Goal: Task Accomplishment & Management: Manage account settings

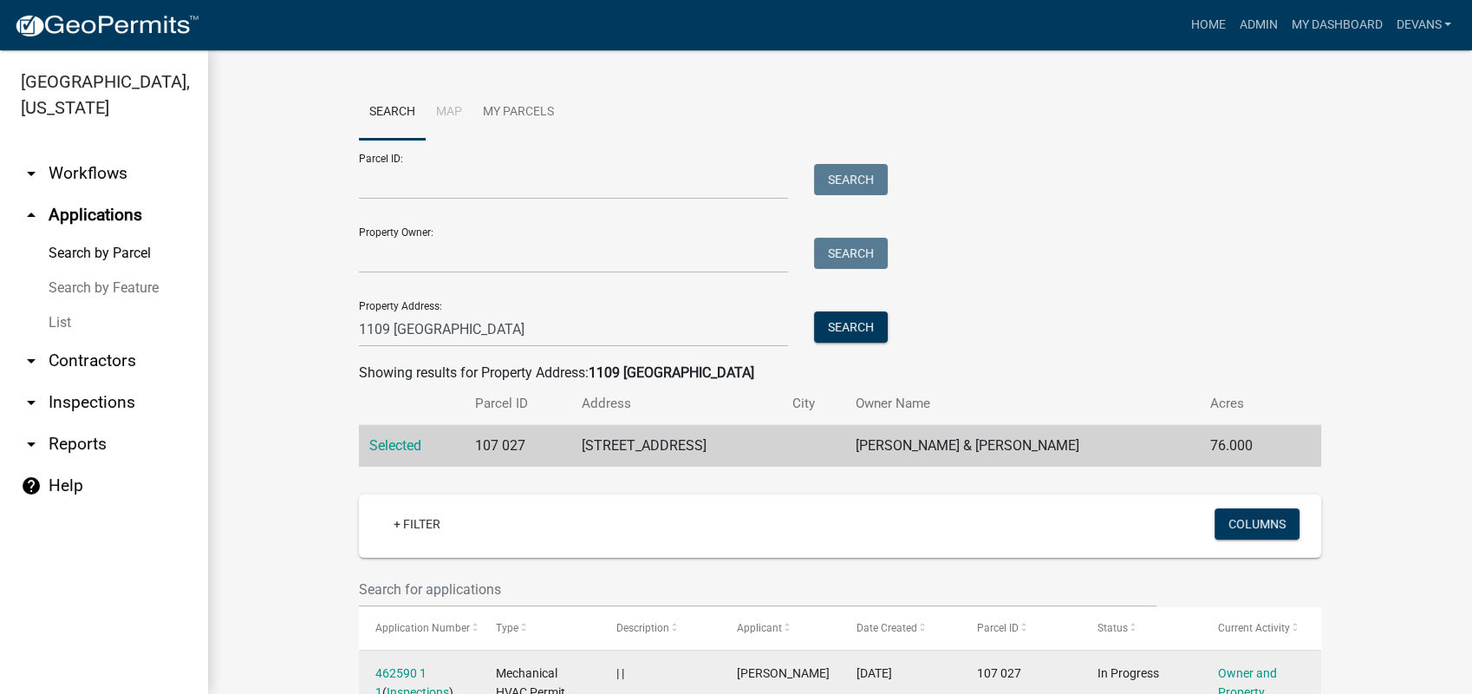
scroll to position [479, 0]
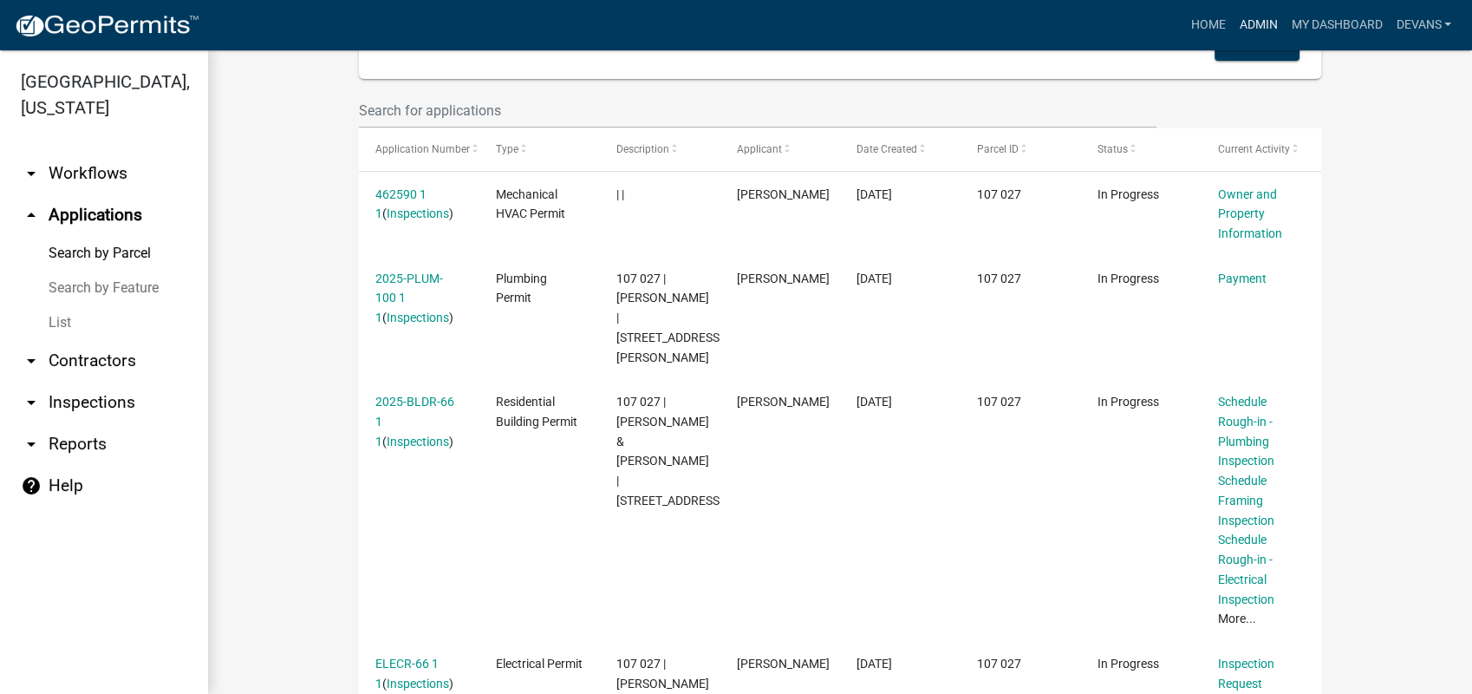
click at [1254, 20] on link "Admin" at bounding box center [1258, 25] width 52 height 33
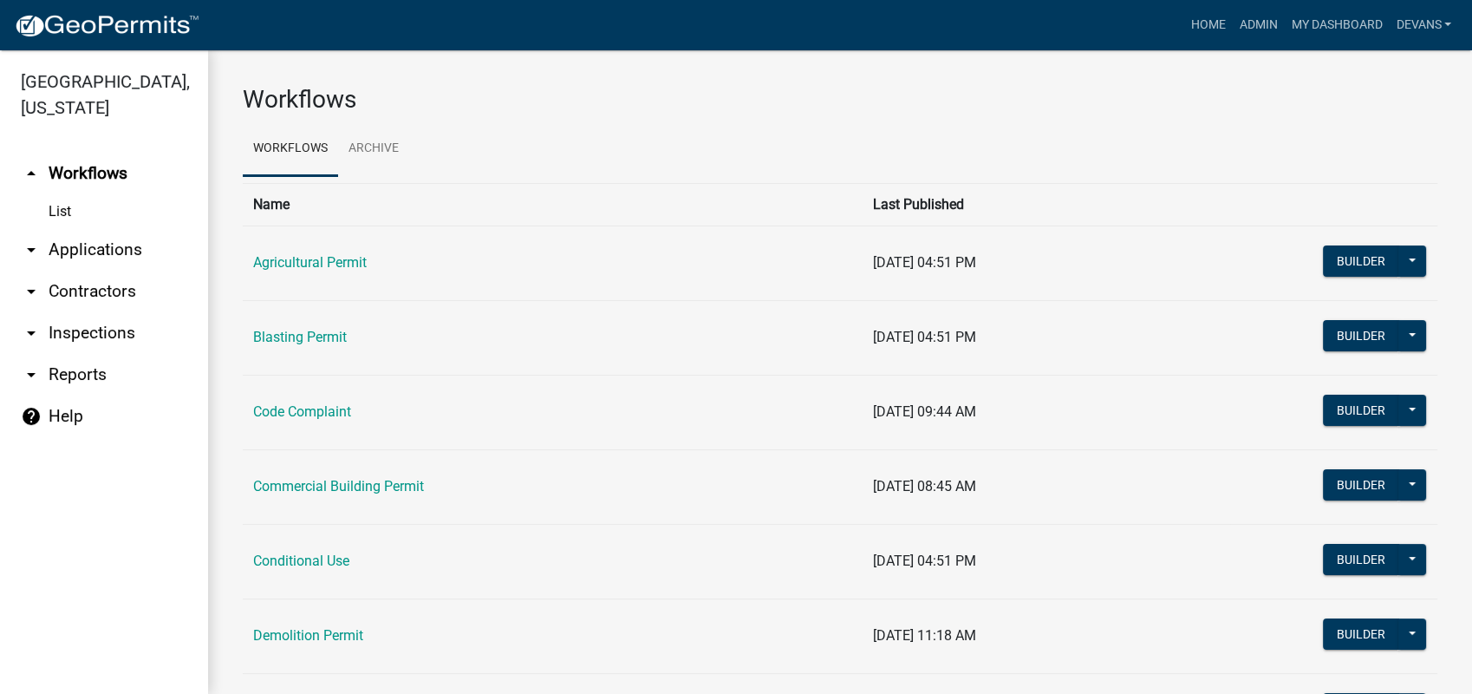
click at [127, 238] on link "arrow_drop_down Applications" at bounding box center [104, 250] width 208 height 42
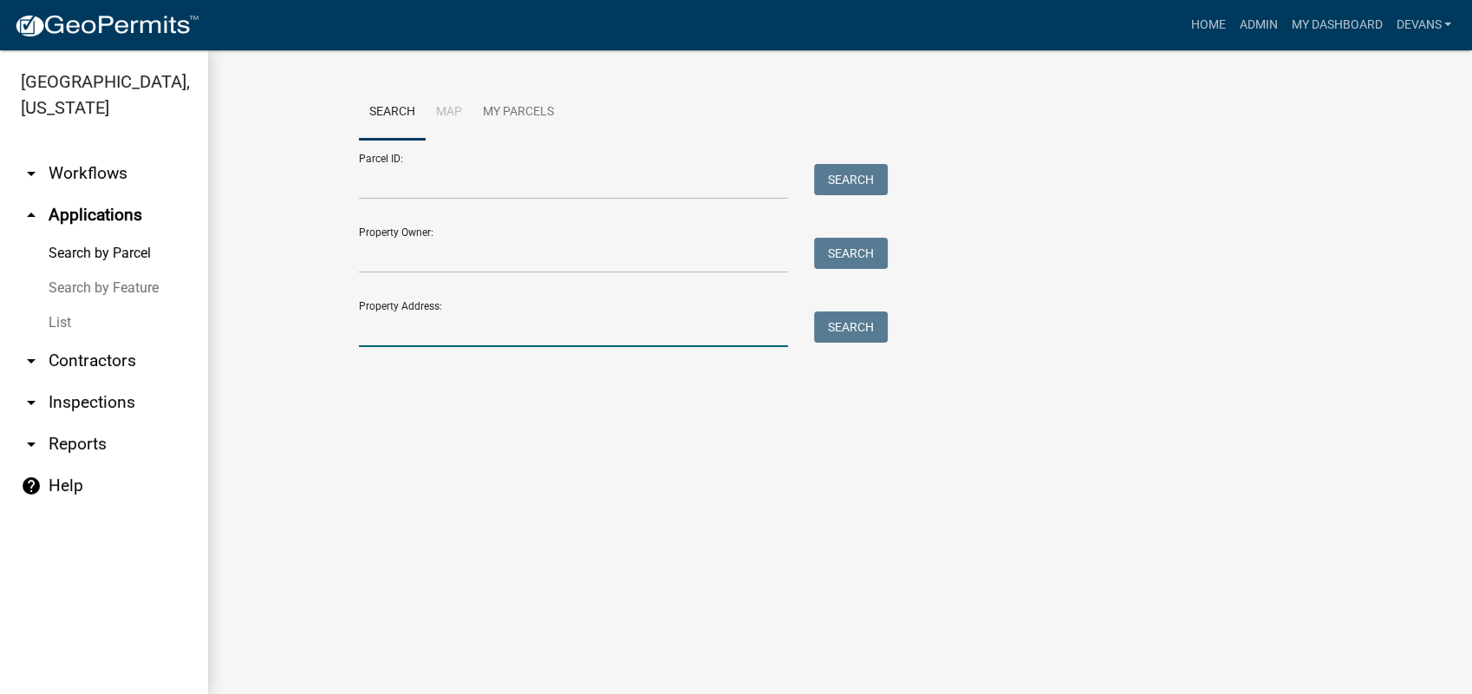
click at [376, 320] on input "Property Address:" at bounding box center [573, 329] width 429 height 36
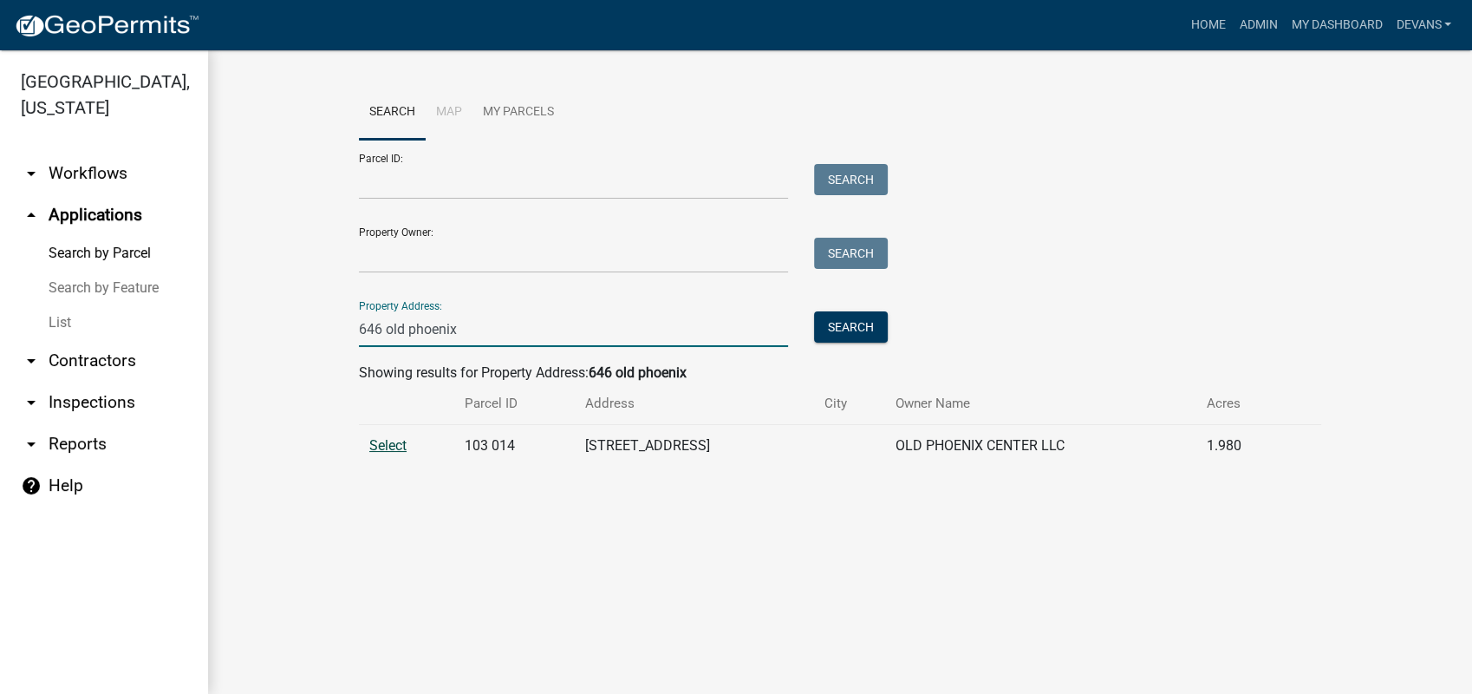
type input "646 old phoenix"
click at [386, 446] on span "Select" at bounding box center [387, 445] width 37 height 16
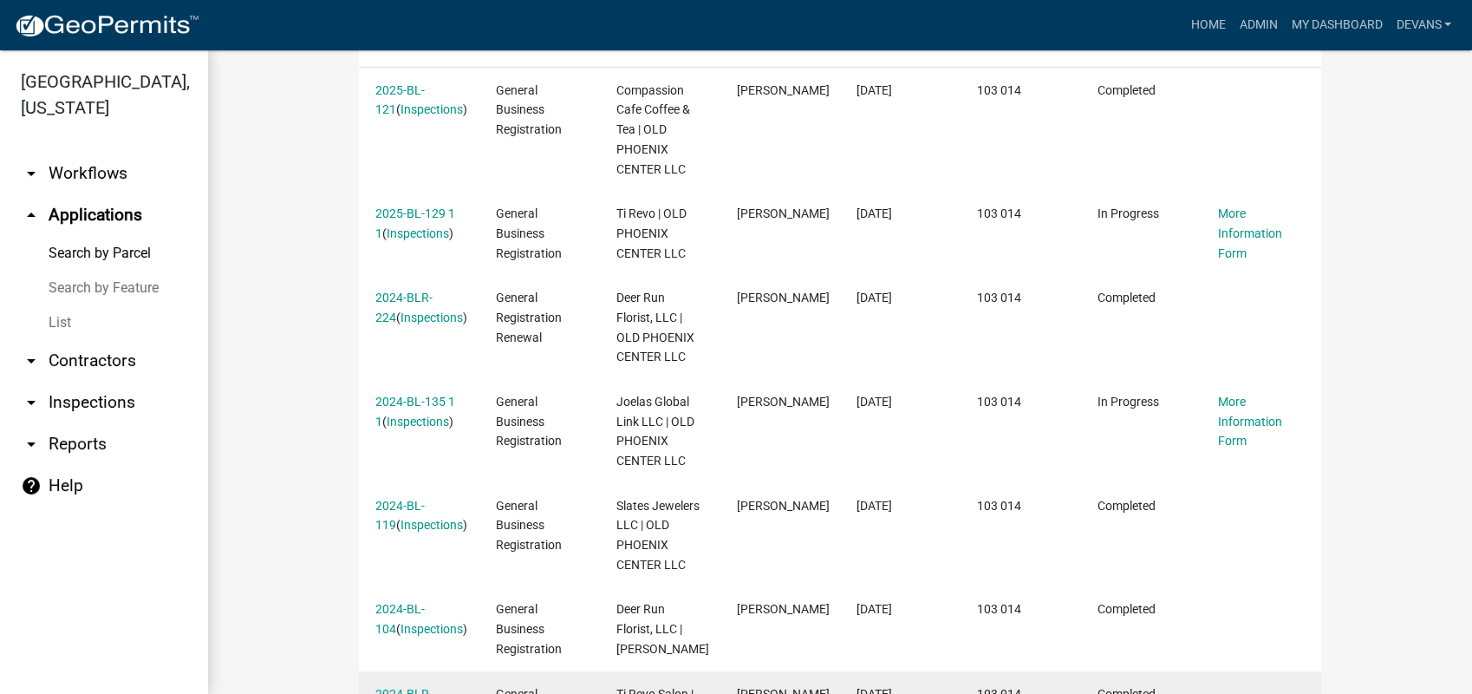
scroll to position [481, 0]
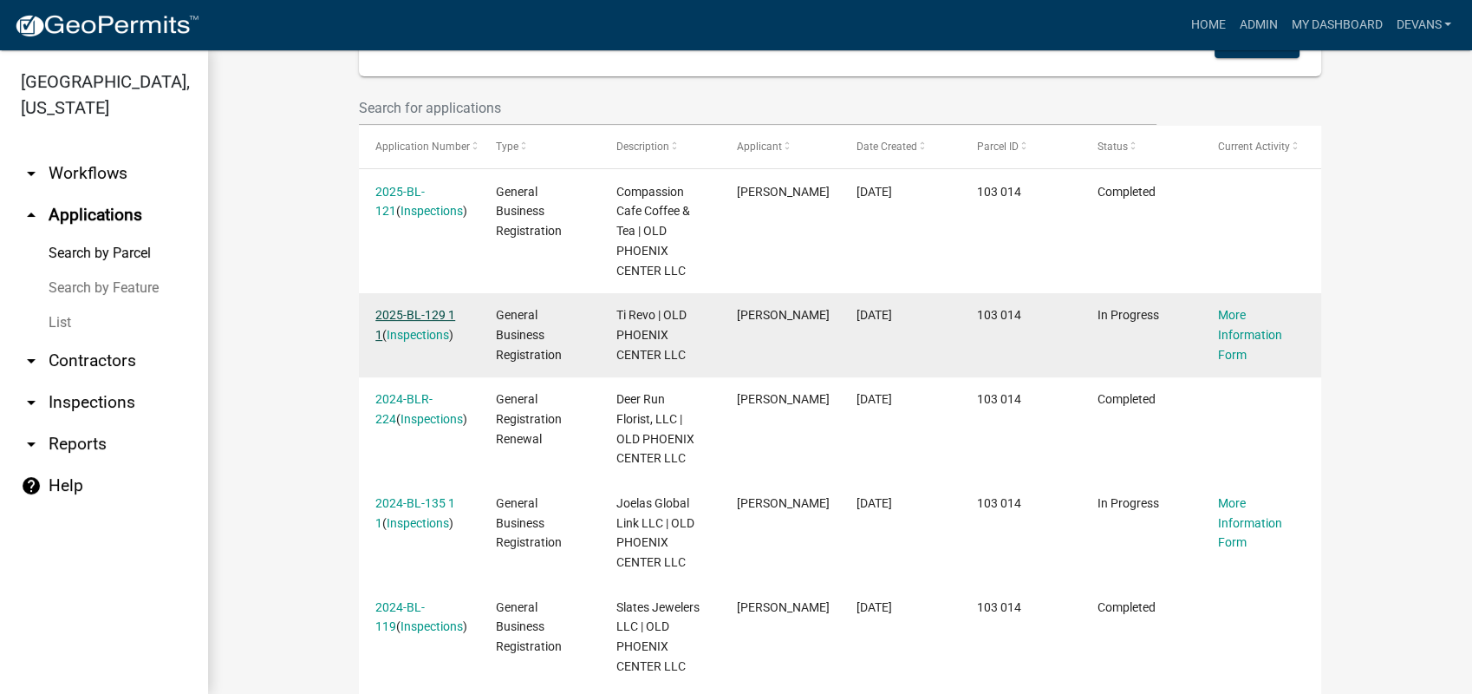
click at [419, 316] on link "2025-BL-129 1 1" at bounding box center [415, 325] width 80 height 34
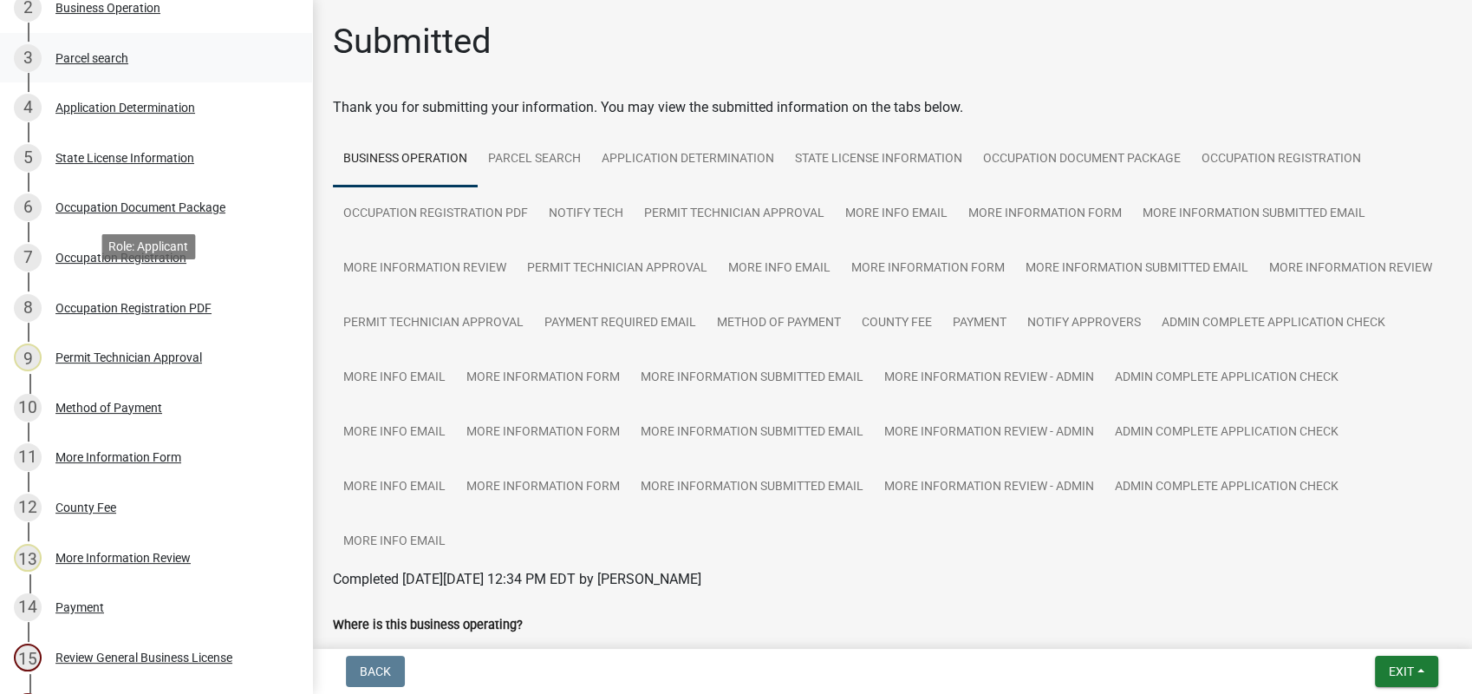
scroll to position [773, 0]
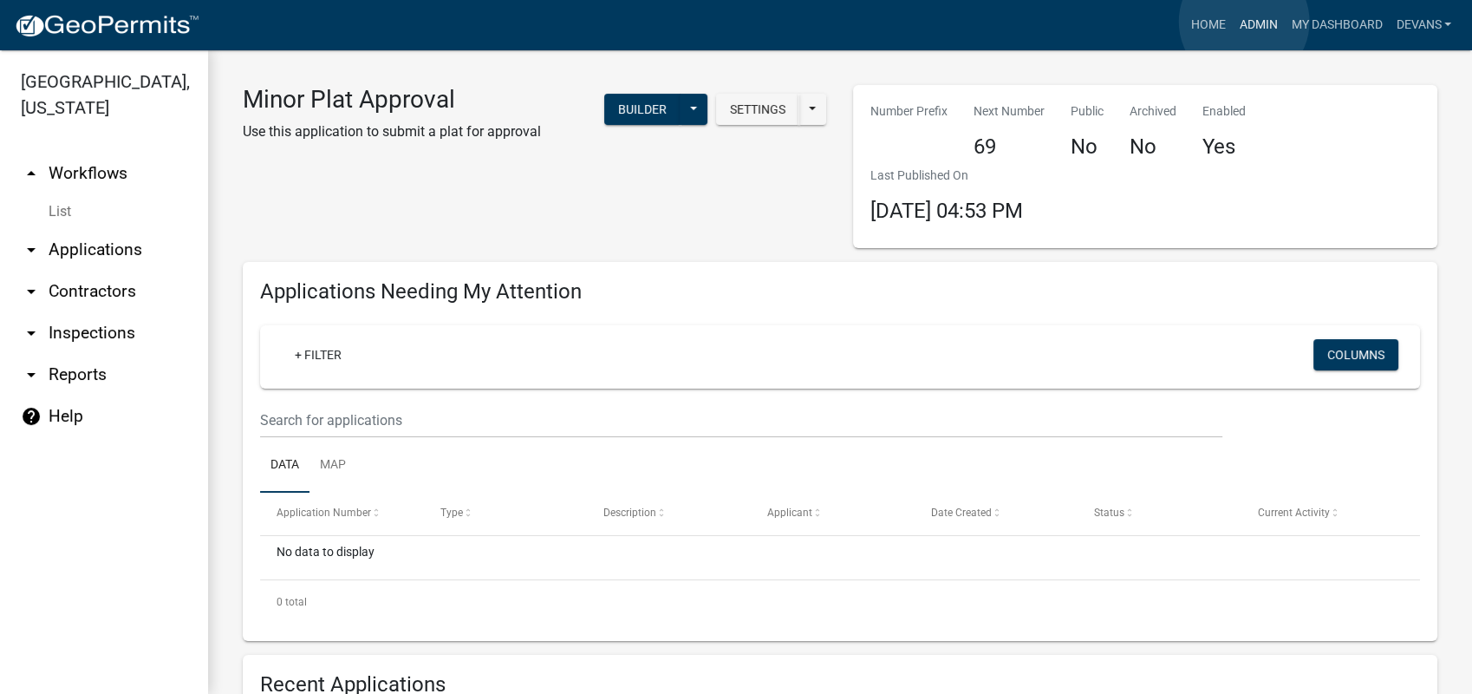
click at [1244, 22] on link "Admin" at bounding box center [1258, 25] width 52 height 33
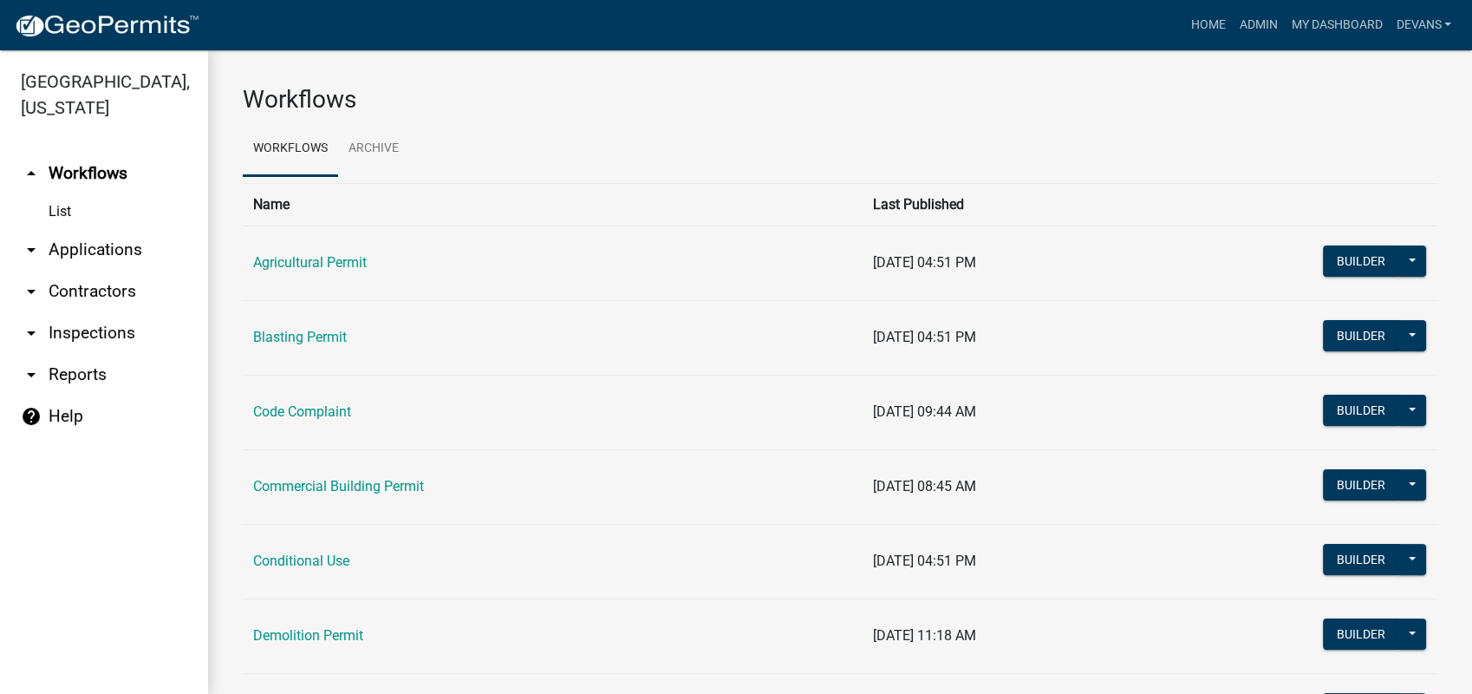
click at [102, 250] on link "arrow_drop_down Applications" at bounding box center [104, 250] width 208 height 42
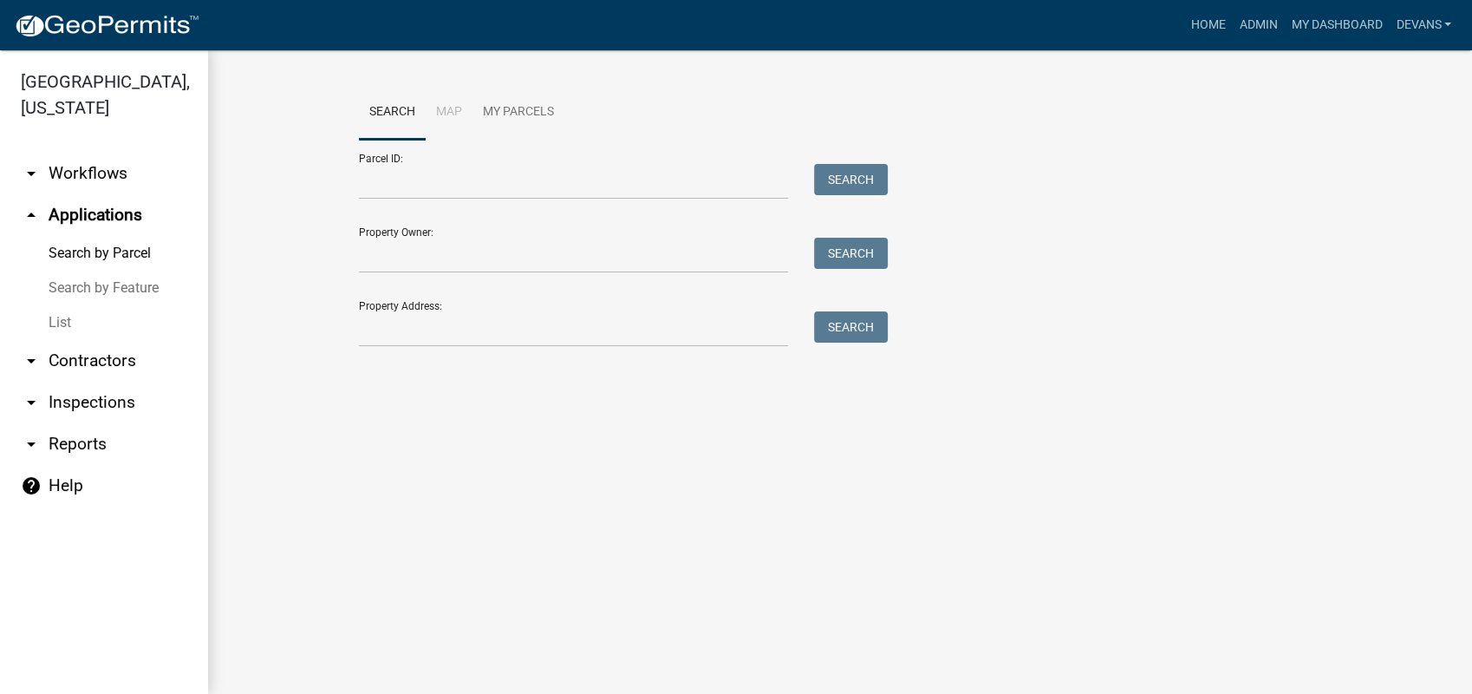
click at [55, 323] on link "List" at bounding box center [104, 322] width 208 height 35
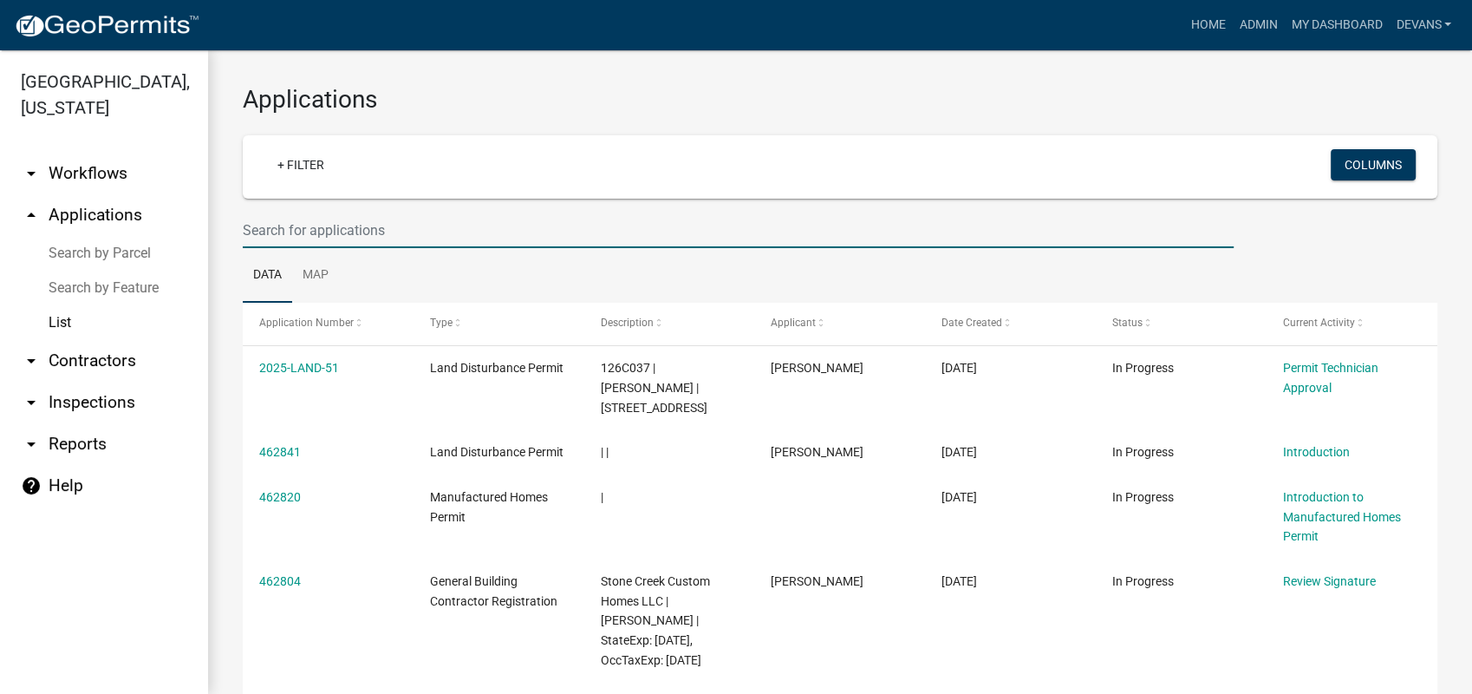
click at [342, 223] on input "text" at bounding box center [738, 230] width 991 height 36
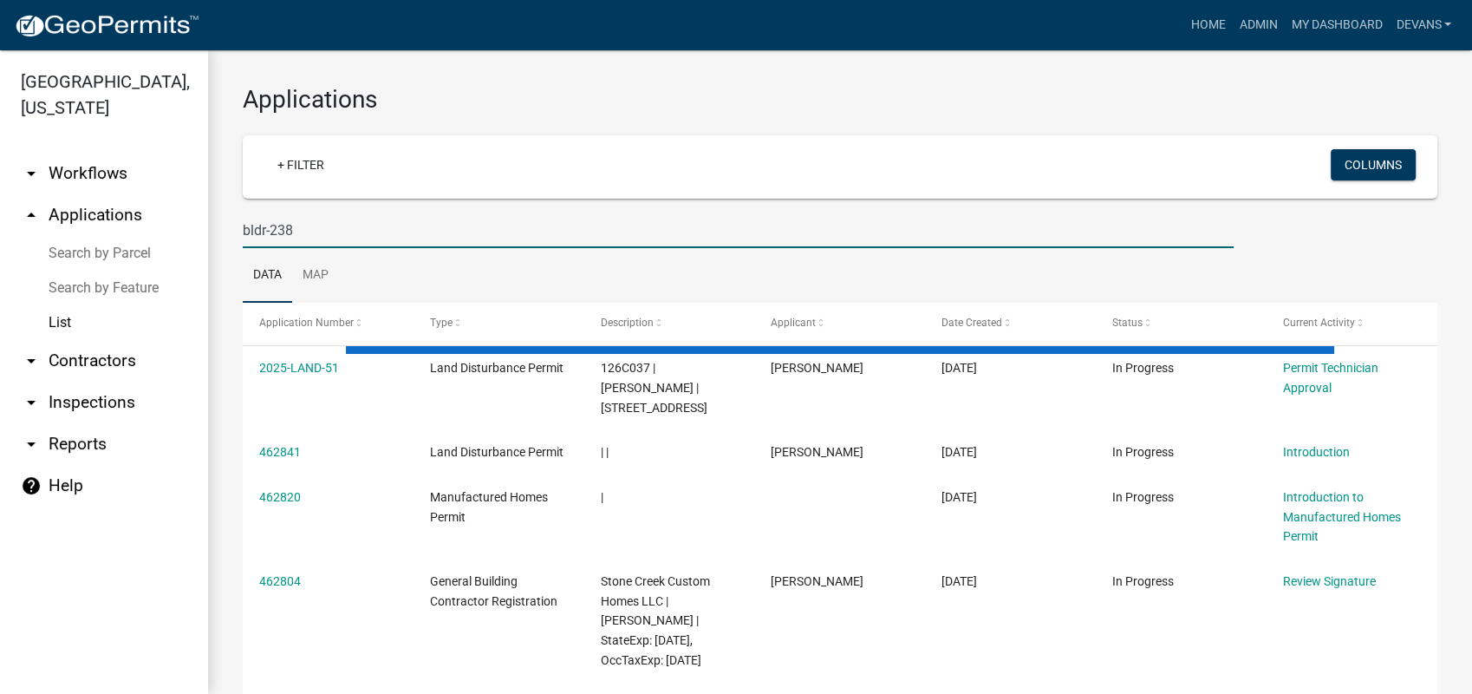
type input "bldr-238"
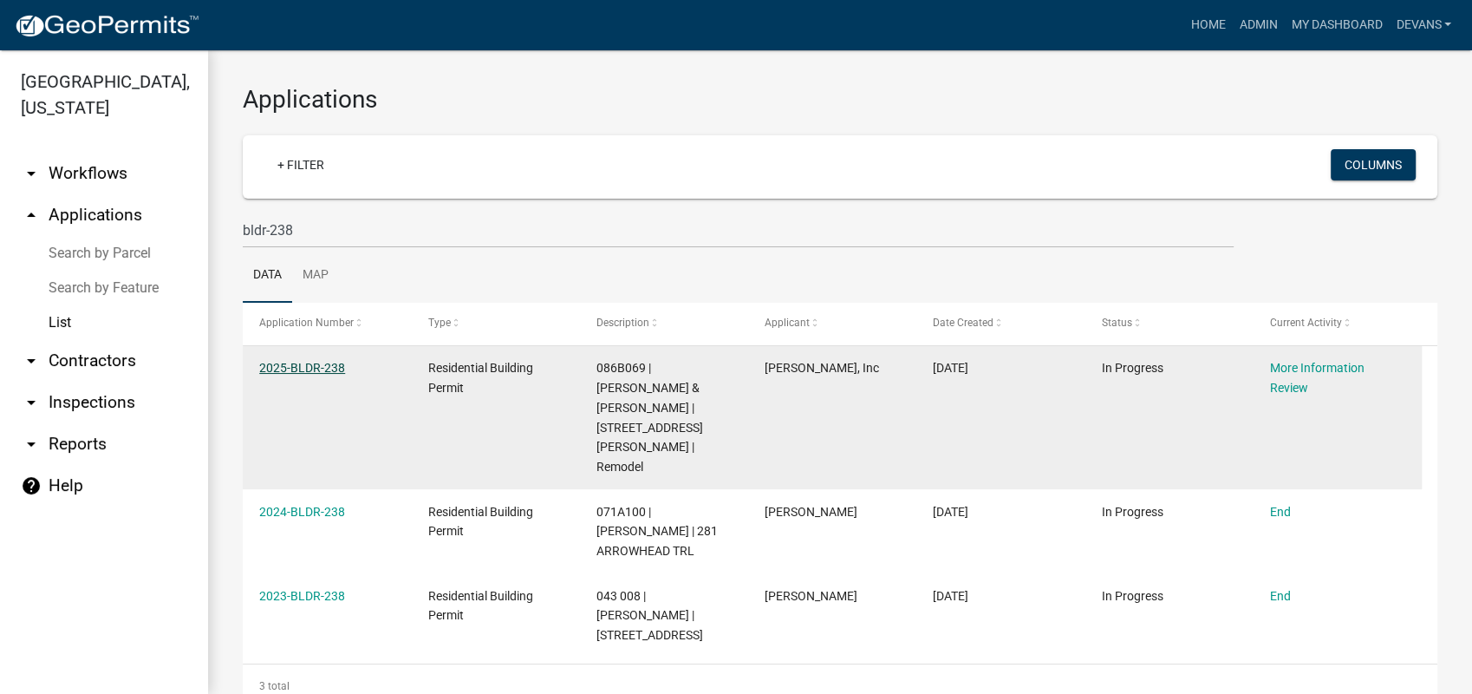
click at [299, 367] on link "2025-BLDR-238" at bounding box center [302, 368] width 86 height 14
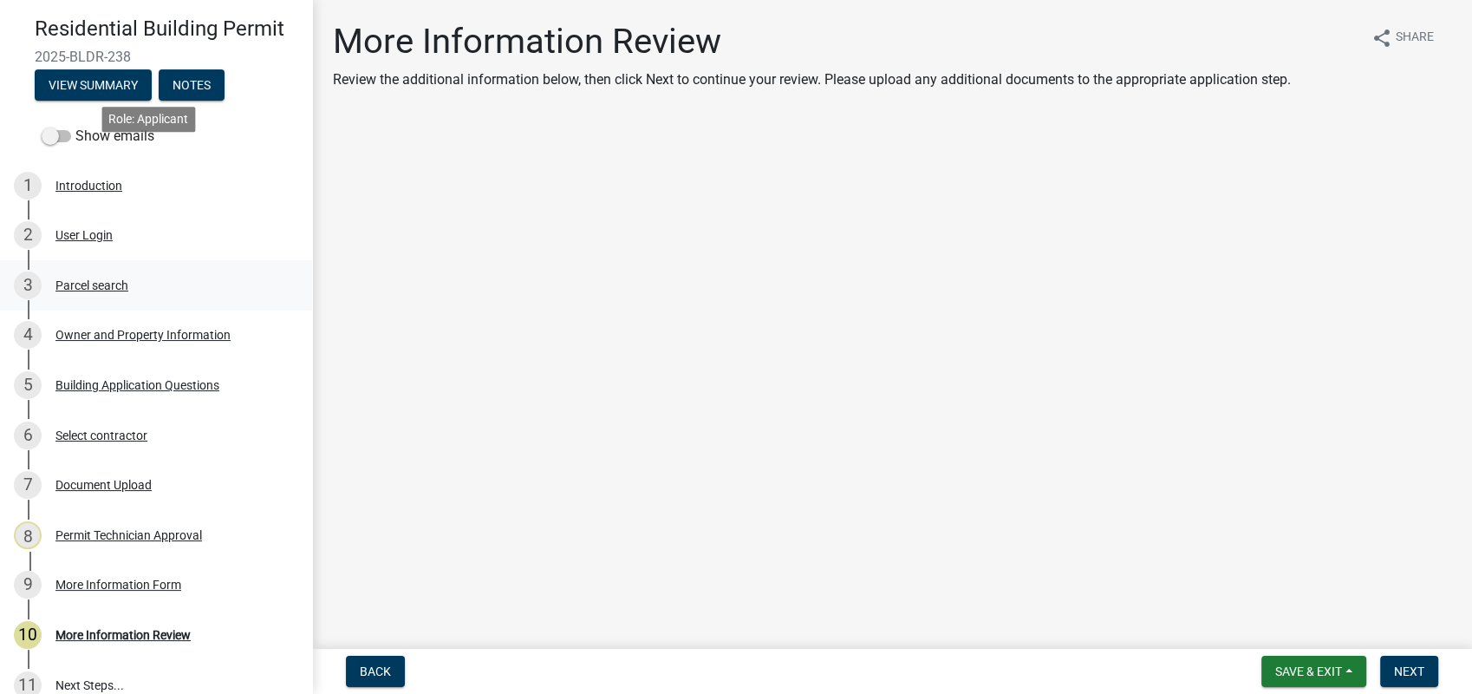
scroll to position [271, 0]
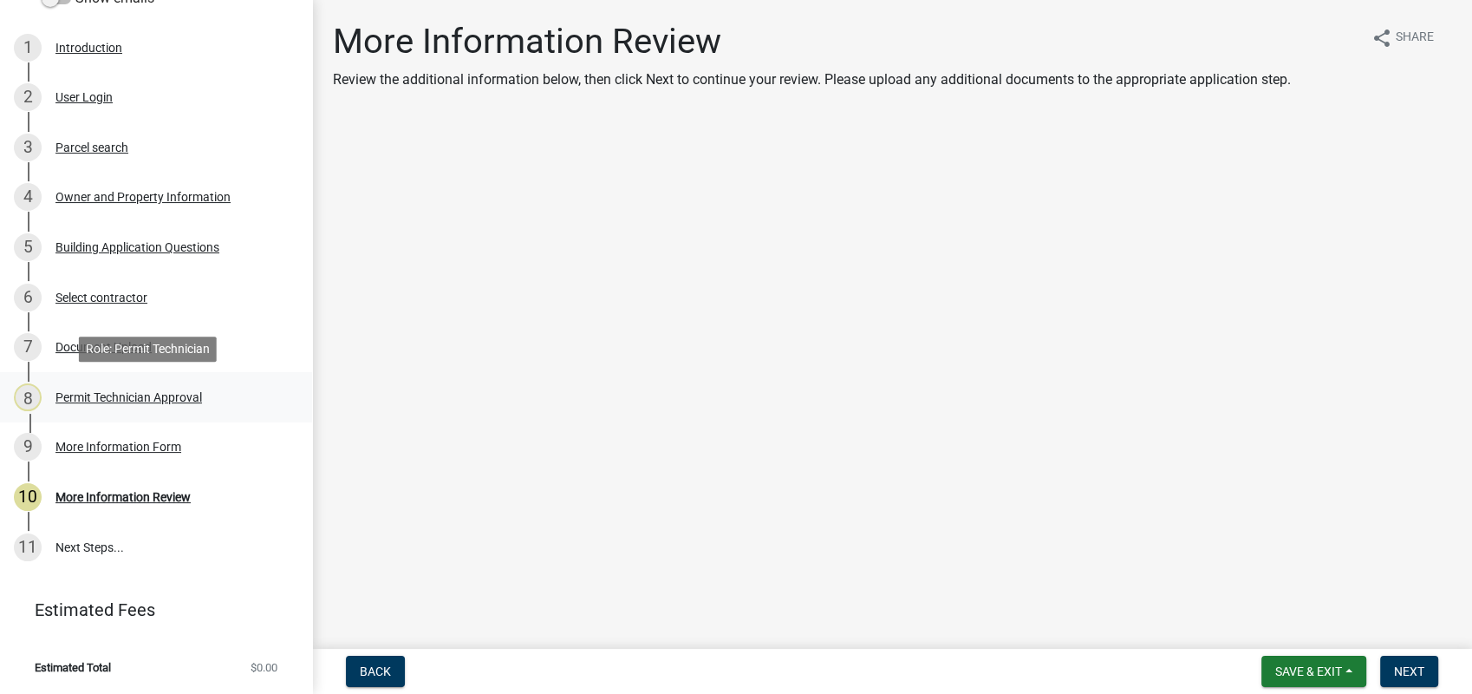
click at [91, 381] on link "8 Permit Technician Approval" at bounding box center [156, 397] width 312 height 50
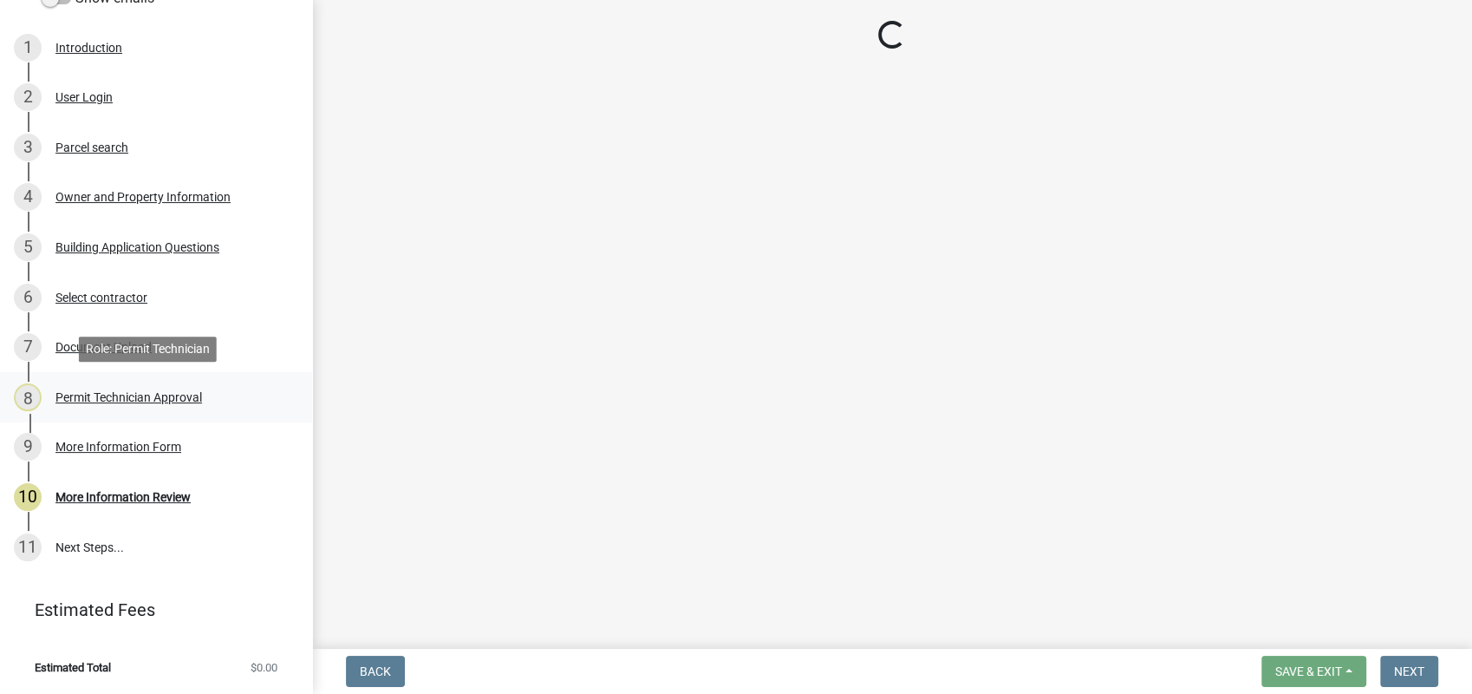
select select "34fe85c2-5f76-4343-b6bb-8ca387e0bed7"
select select "83394b22-4a11-496c-8e5c-75ade2e72faf"
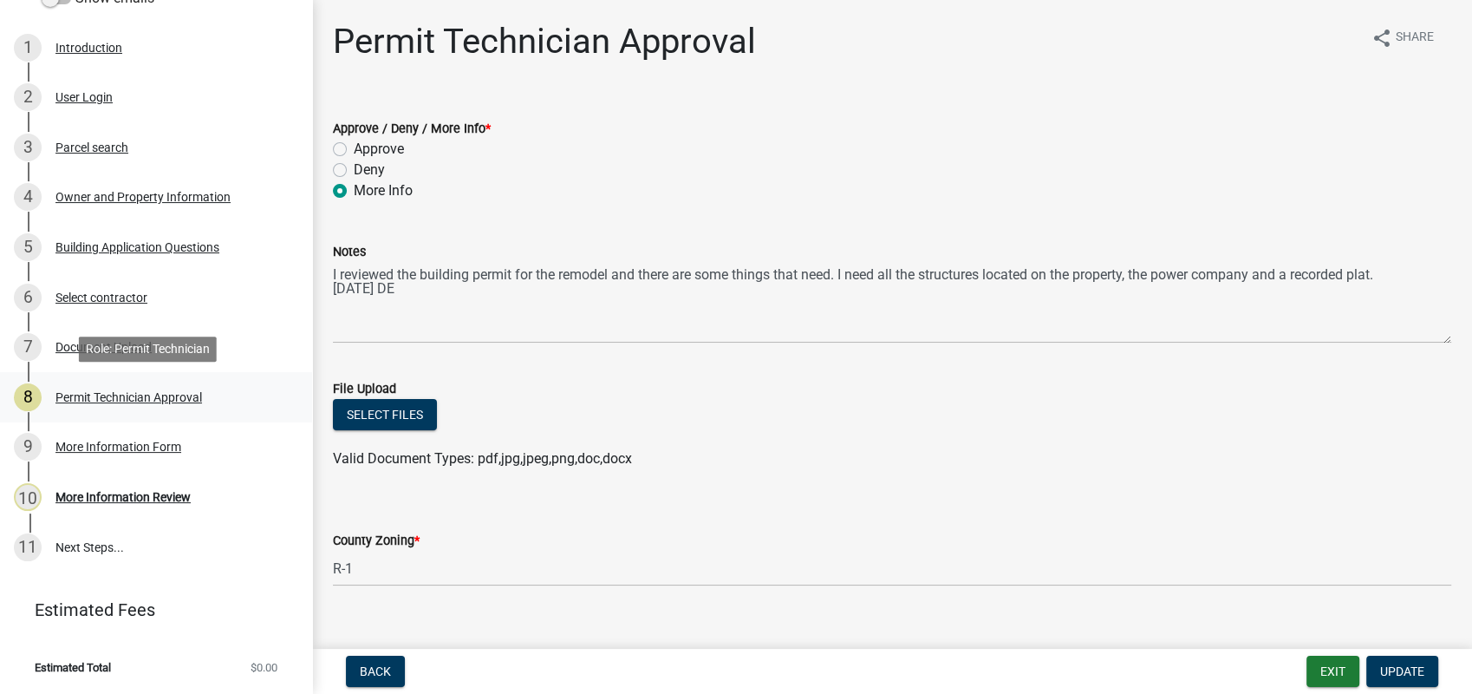
click at [89, 402] on div "Permit Technician Approval" at bounding box center [128, 397] width 147 height 12
click at [125, 491] on div "More Information Review" at bounding box center [122, 497] width 135 height 12
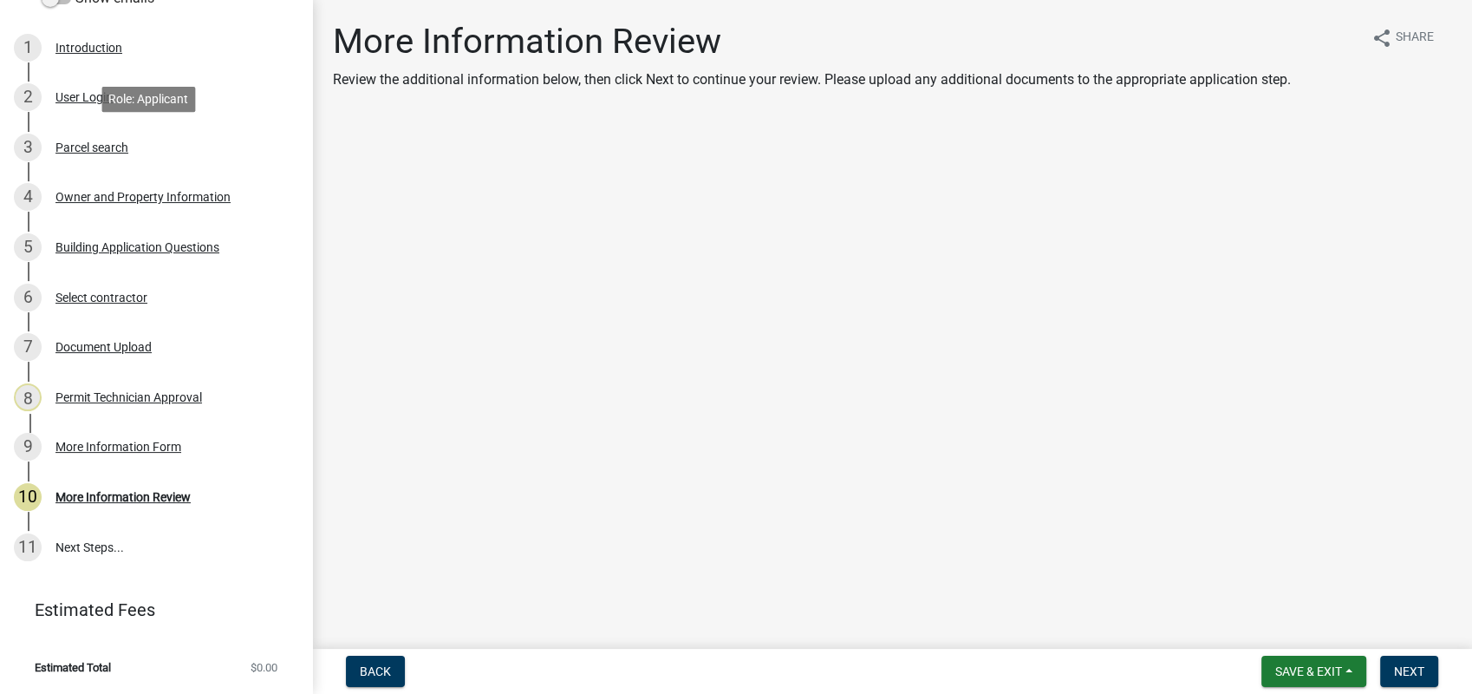
click at [115, 141] on div "Parcel search" at bounding box center [91, 147] width 73 height 12
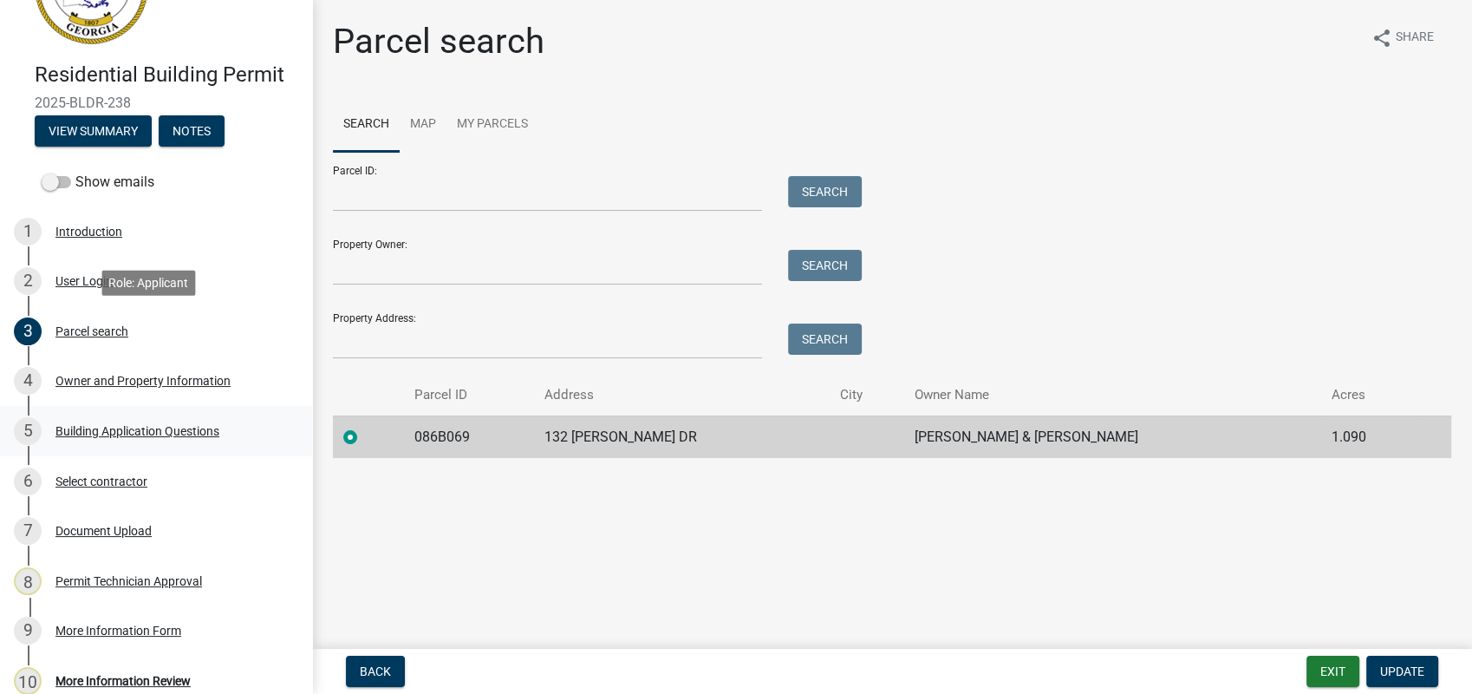
scroll to position [0, 0]
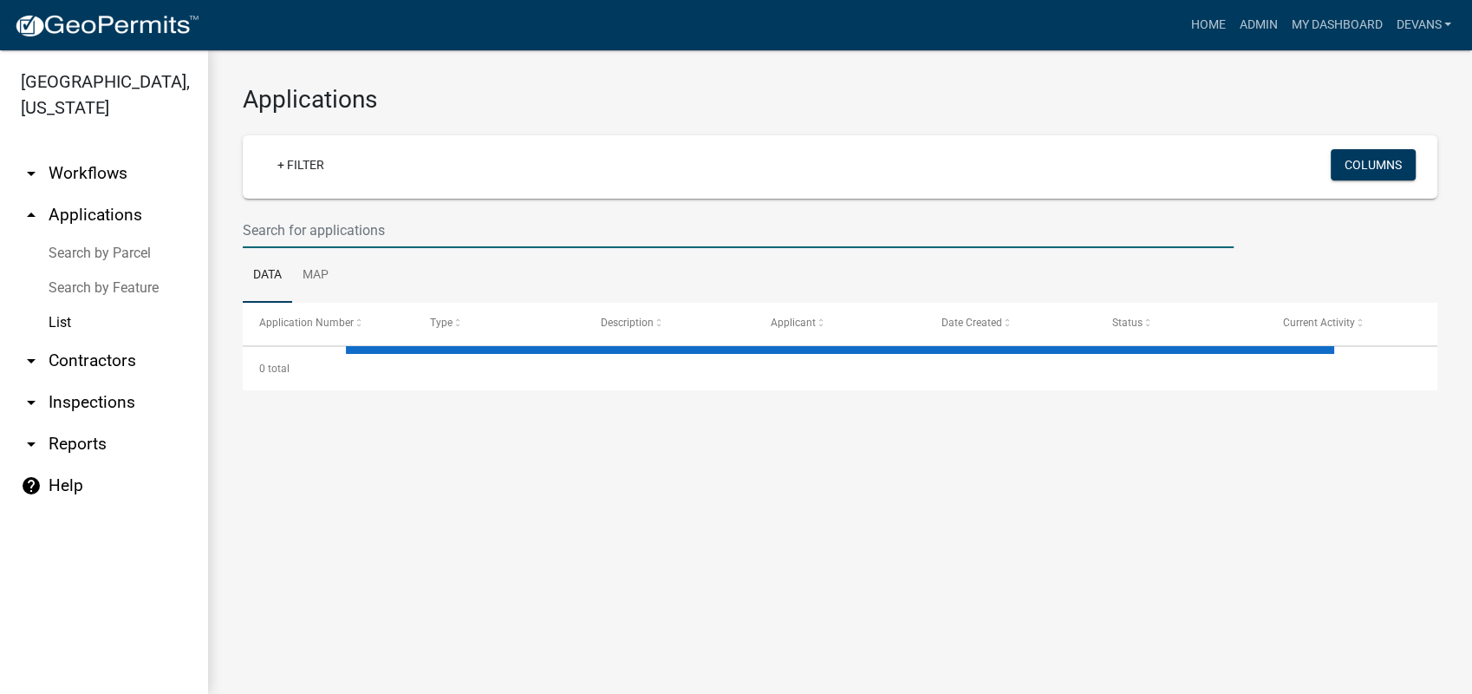
click at [310, 226] on input "text" at bounding box center [738, 230] width 991 height 36
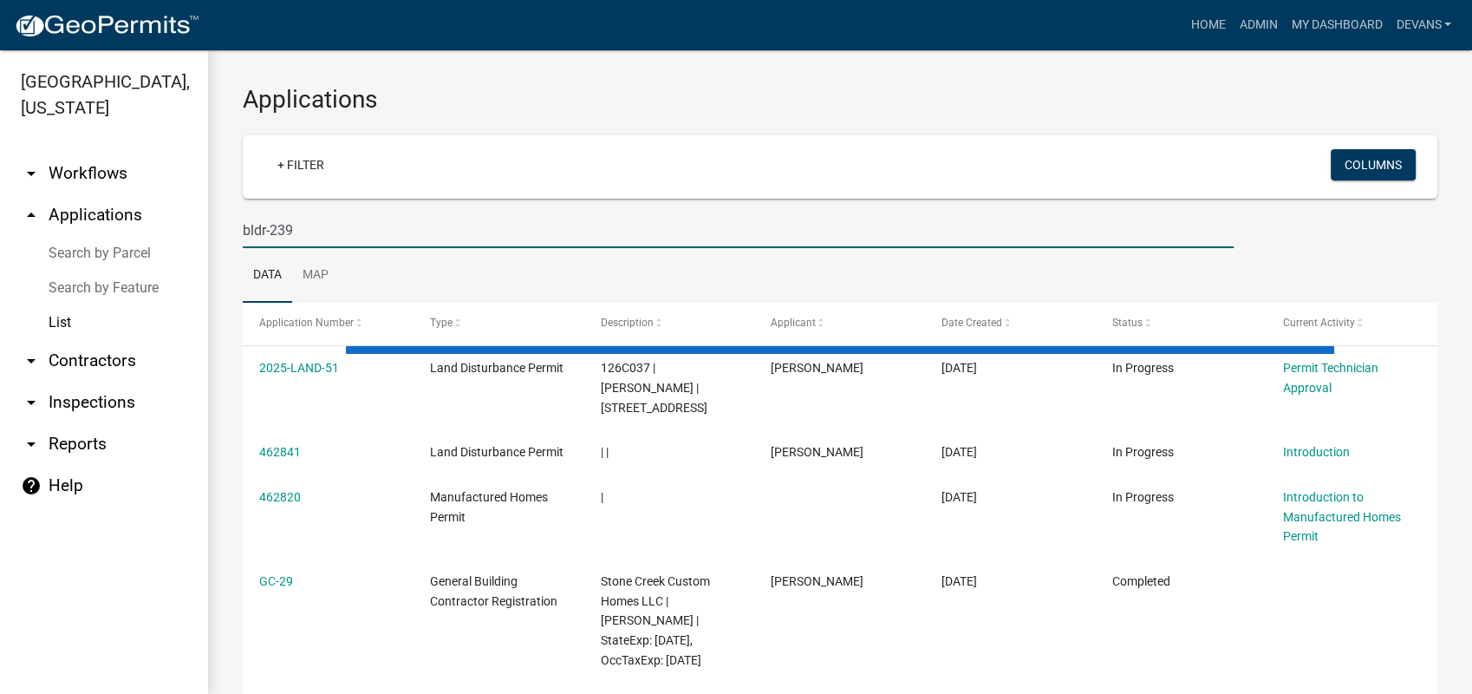
type input "bldr-239"
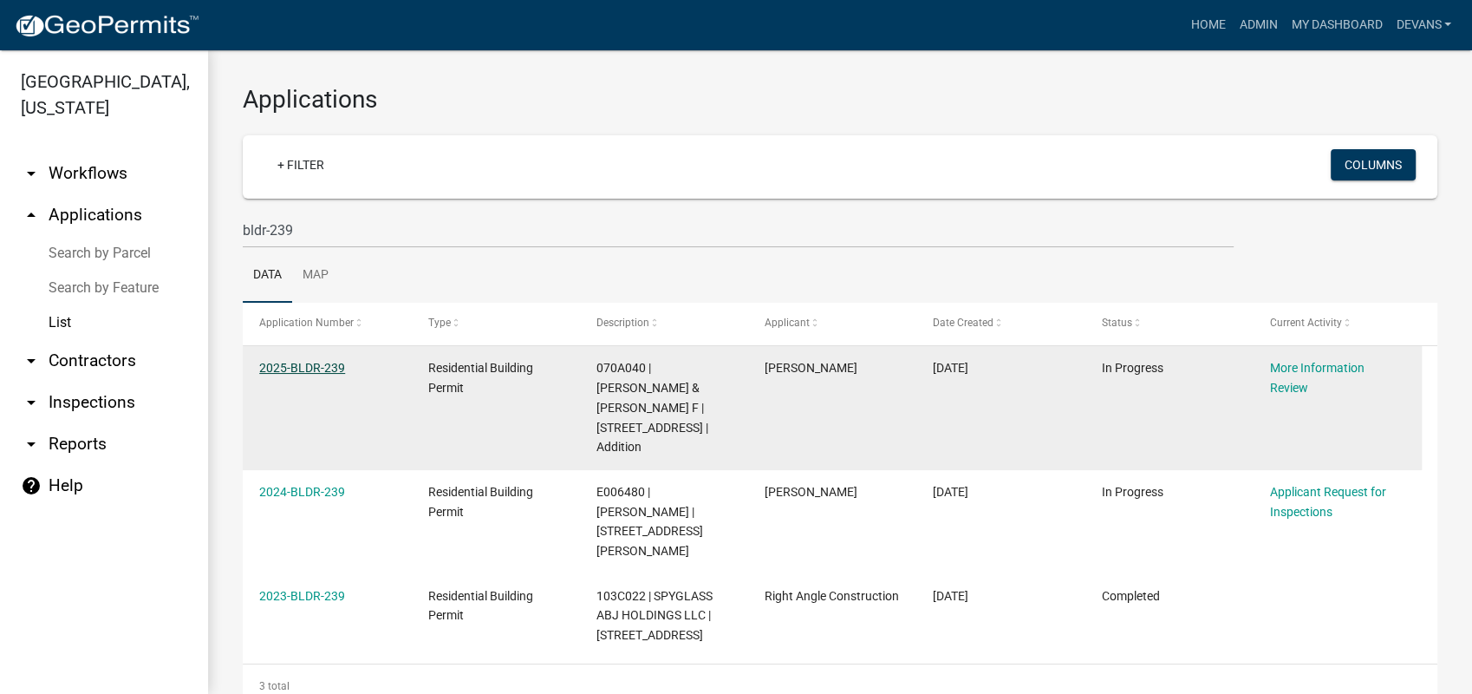
click at [307, 366] on link "2025-BLDR-239" at bounding box center [302, 368] width 86 height 14
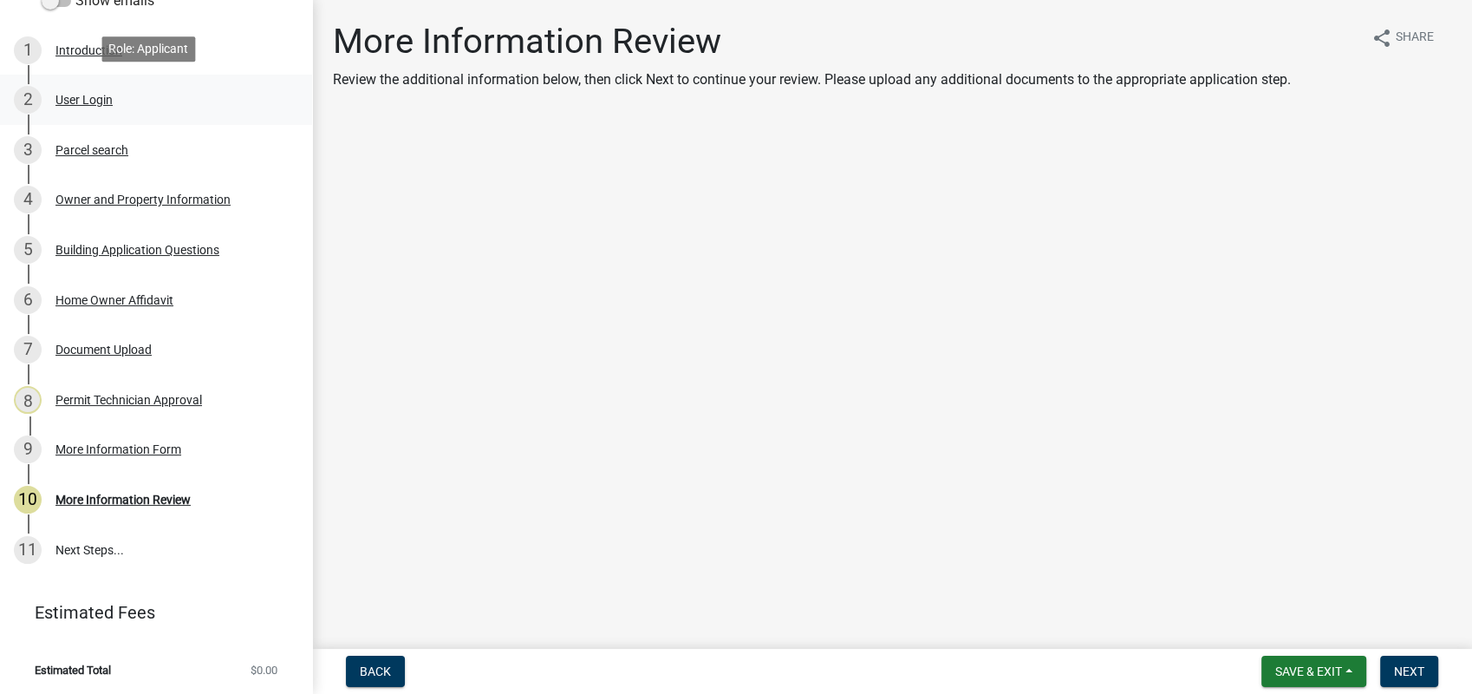
scroll to position [271, 0]
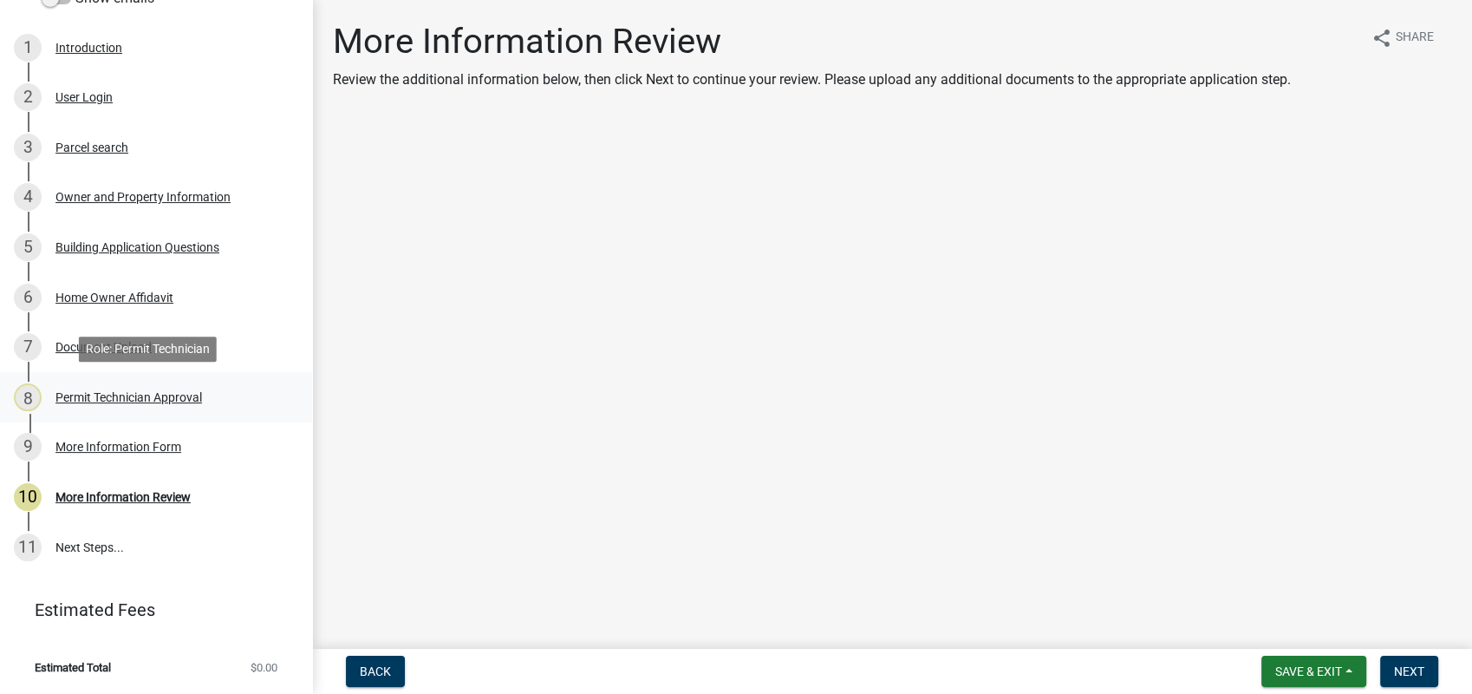
click at [108, 394] on div "Permit Technician Approval" at bounding box center [128, 397] width 147 height 12
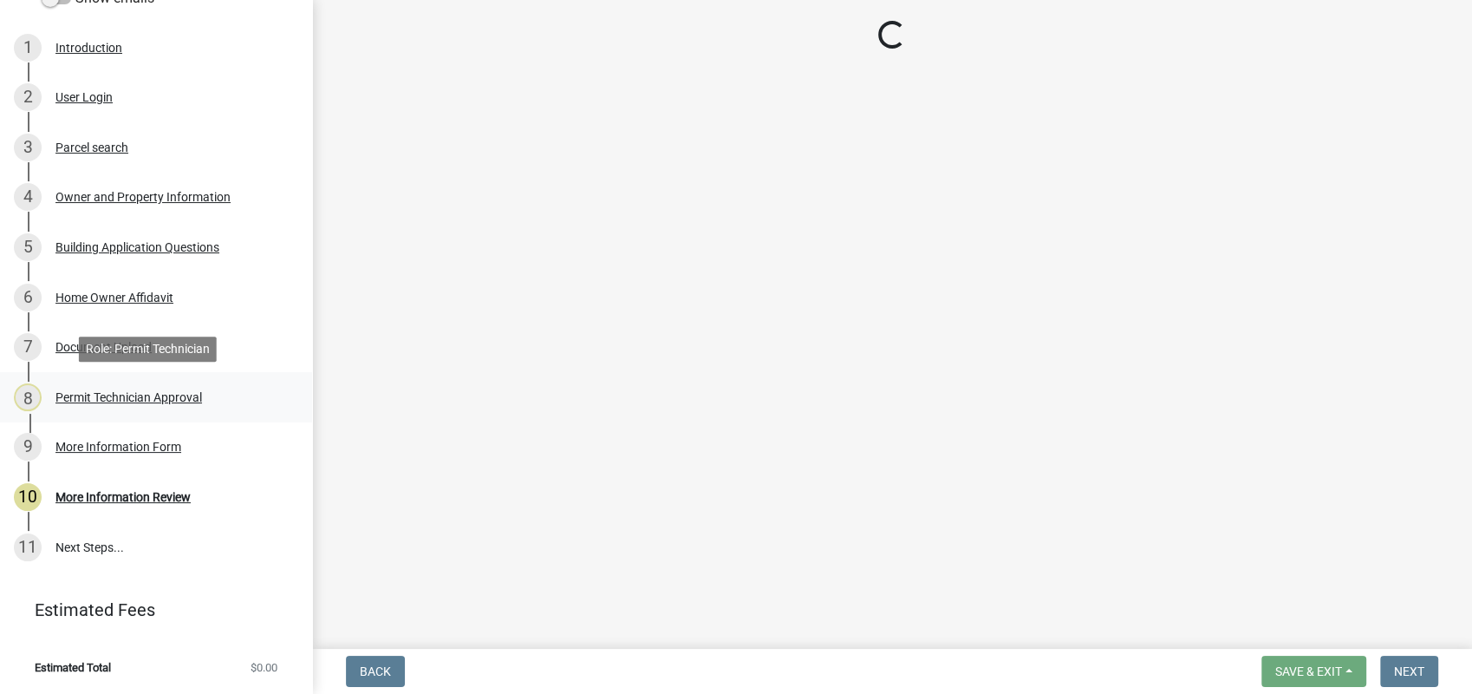
select select "34fe85c2-5f76-4343-b6bb-8ca387e0bed7"
select select "83394b22-4a11-496c-8e5c-75ade2e72faf"
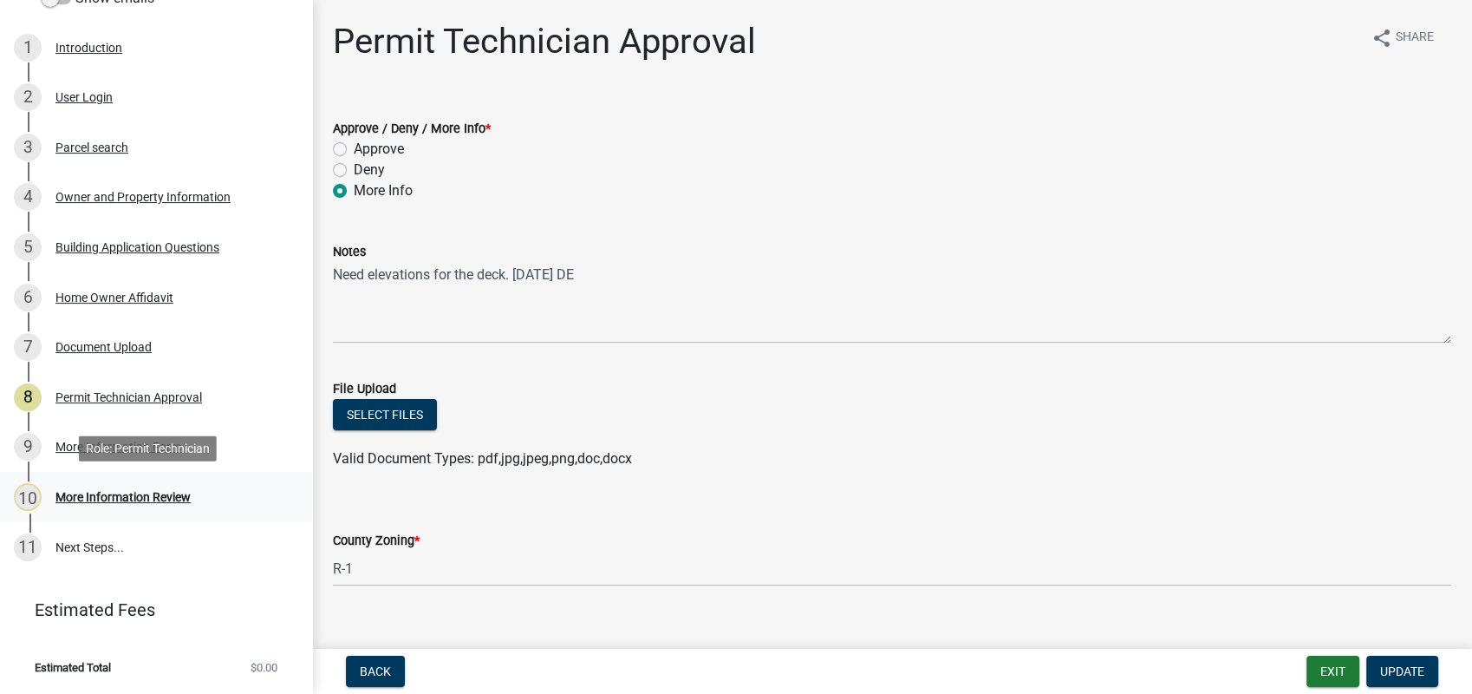
click at [149, 502] on div "More Information Review" at bounding box center [122, 497] width 135 height 12
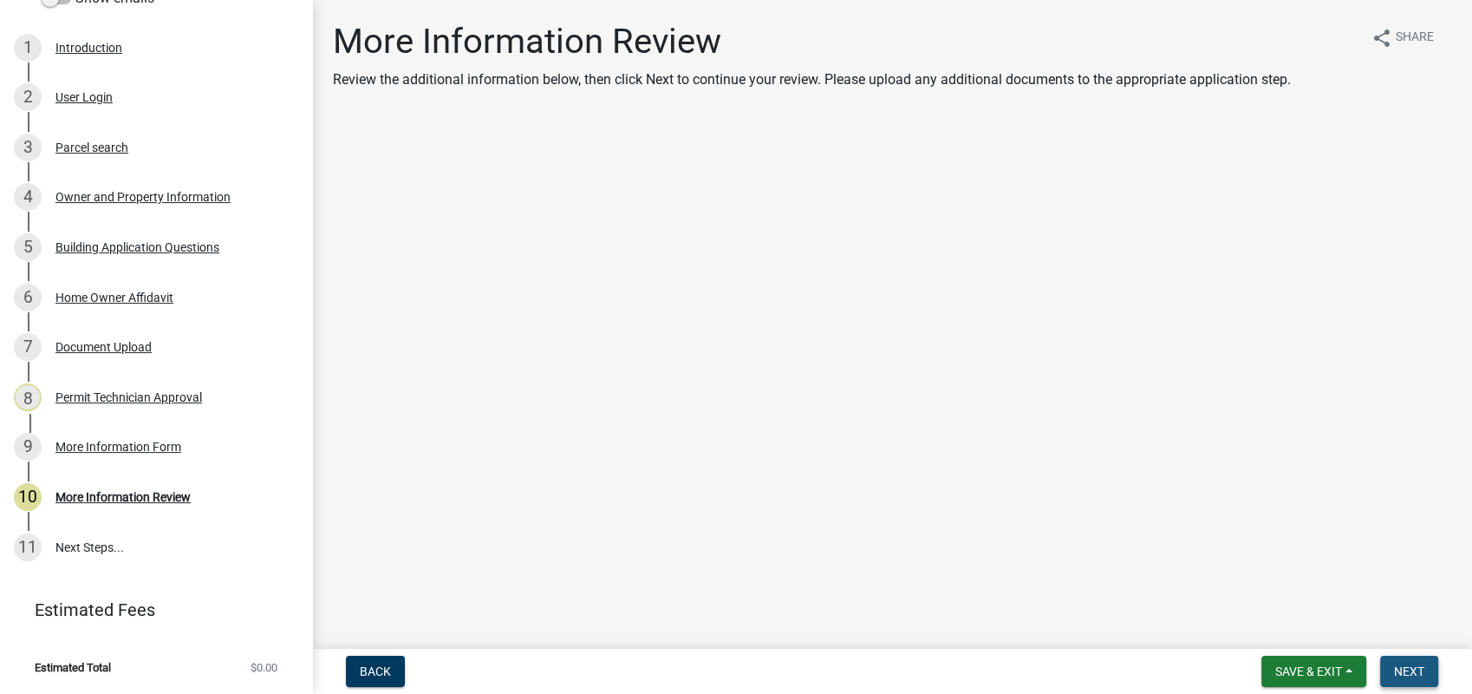
click at [1423, 675] on span "Next" at bounding box center [1409, 671] width 30 height 14
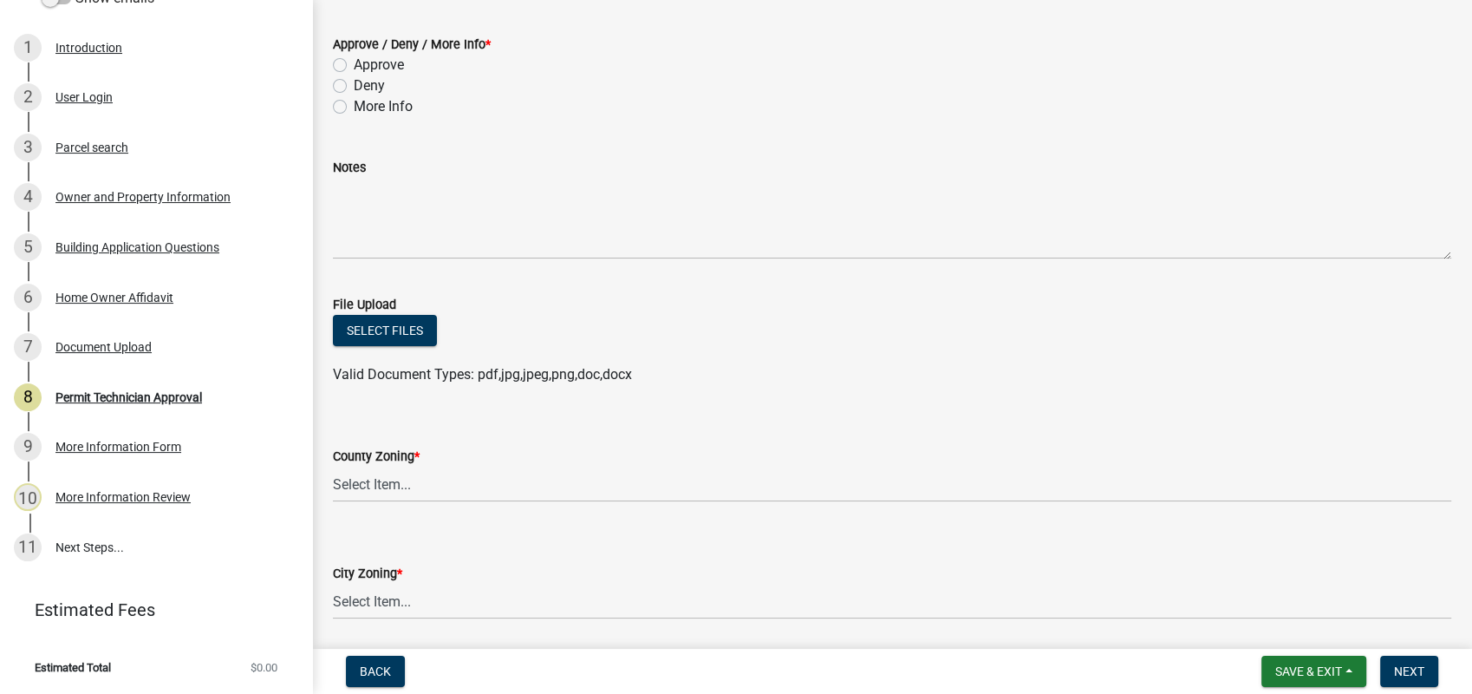
scroll to position [0, 0]
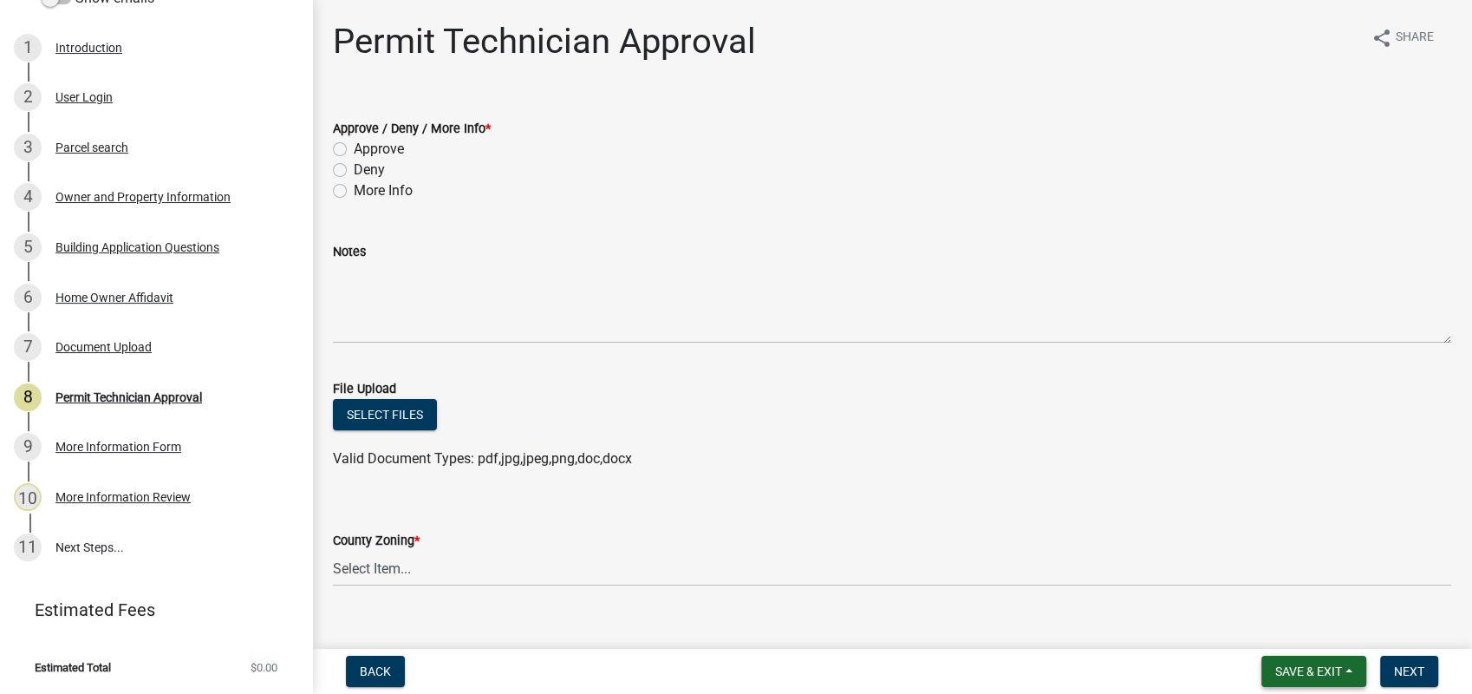
click at [1310, 666] on span "Save & Exit" at bounding box center [1308, 671] width 67 height 14
drag, startPoint x: 1301, startPoint y: 626, endPoint x: 1466, endPoint y: 381, distance: 294.8
click at [1301, 625] on button "Save & Exit" at bounding box center [1297, 626] width 139 height 42
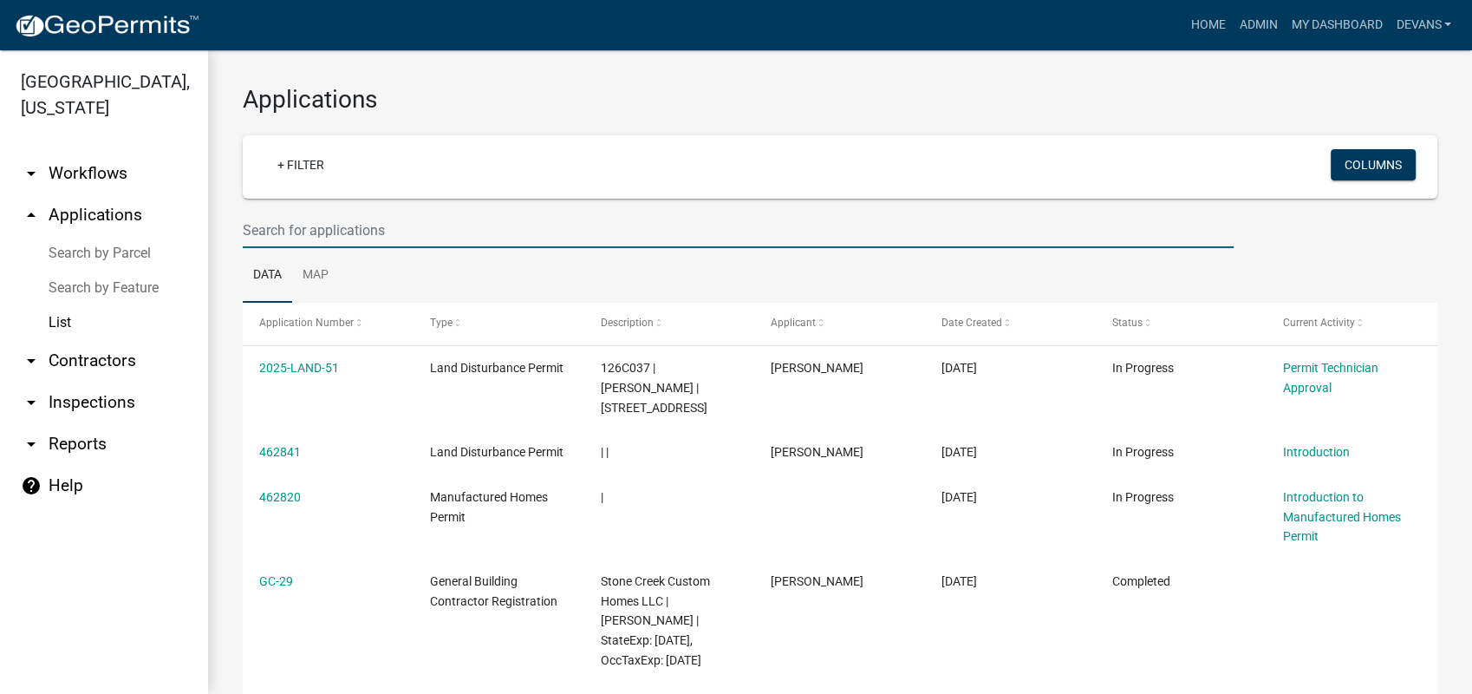
click at [270, 231] on input "text" at bounding box center [738, 230] width 991 height 36
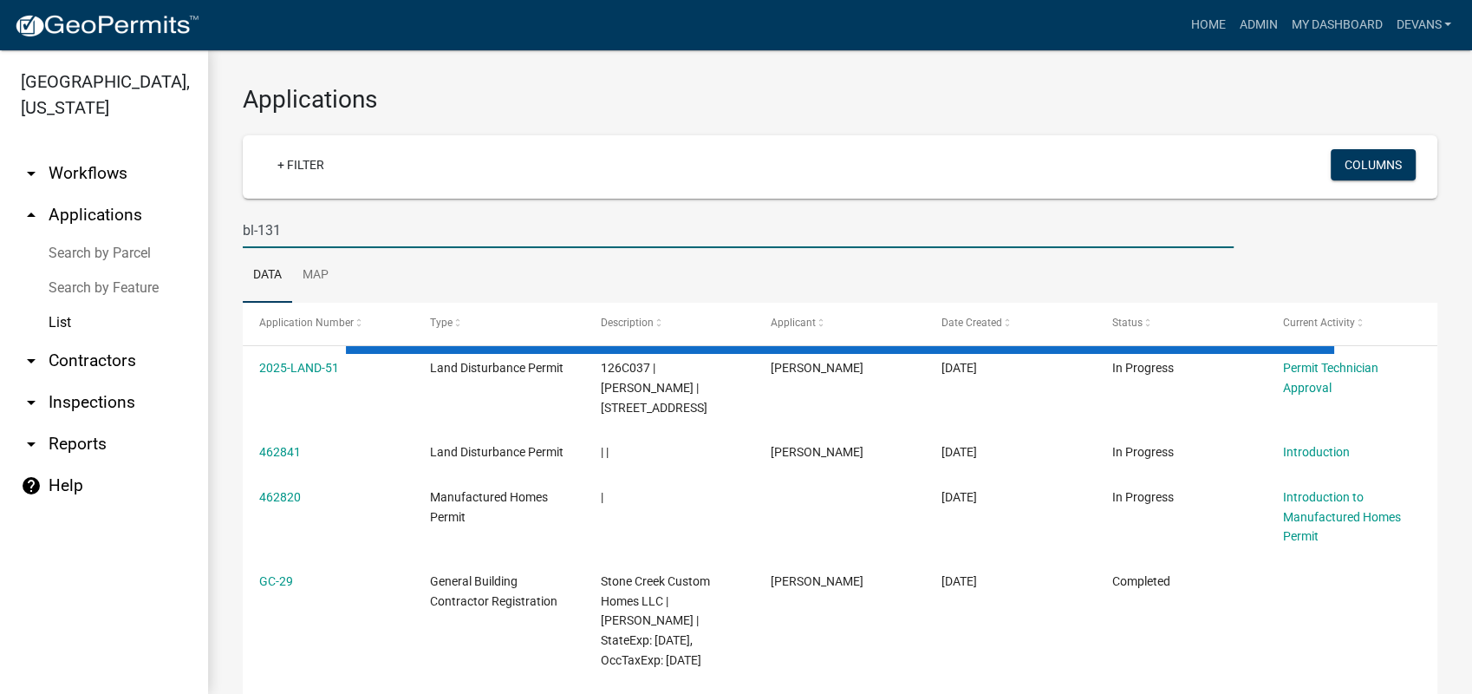
type input "bl-131"
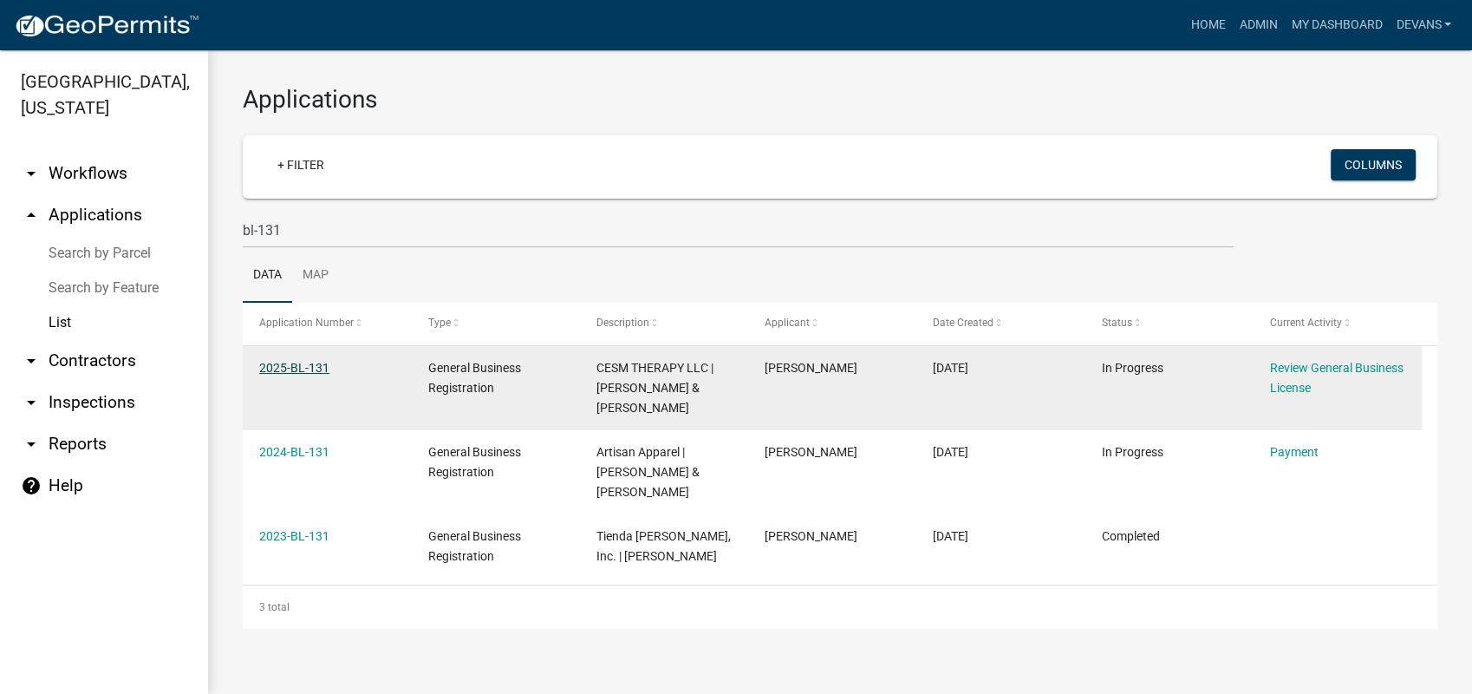
click at [310, 363] on link "2025-BL-131" at bounding box center [294, 368] width 70 height 14
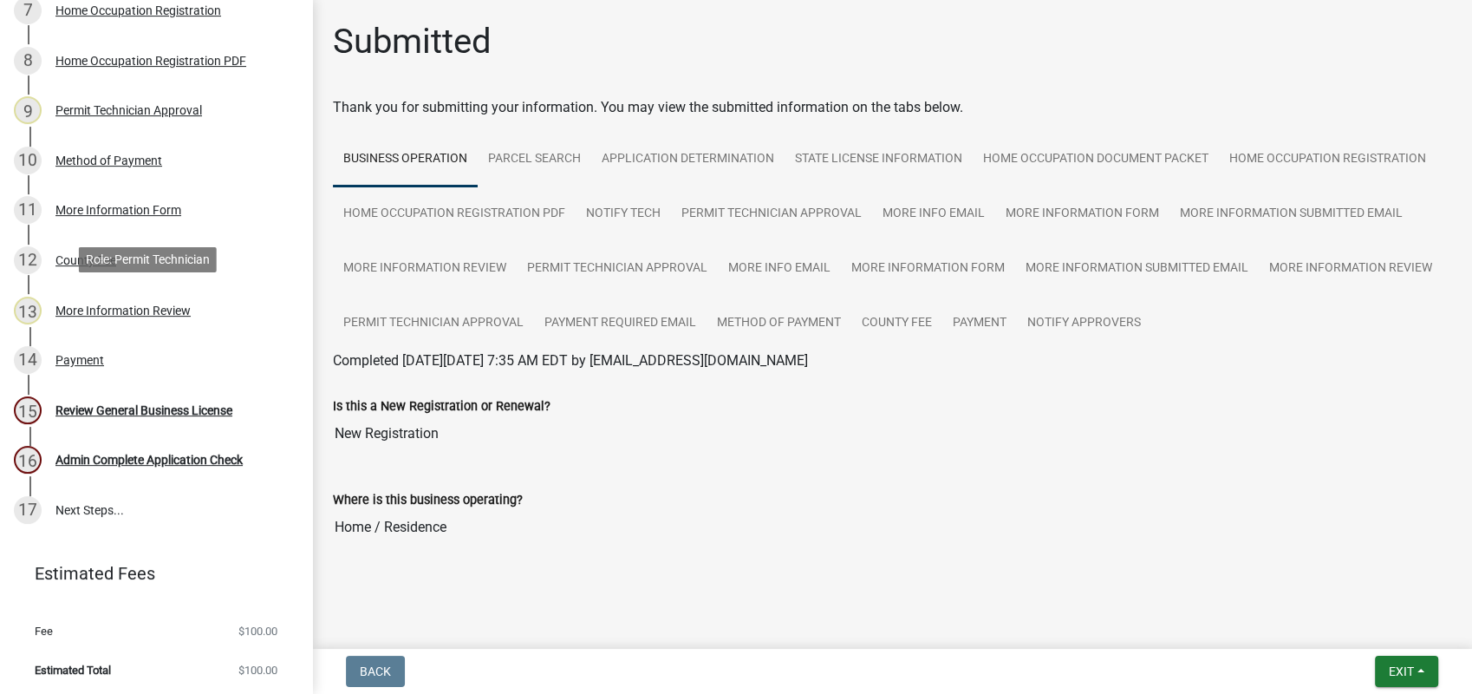
scroll to position [634, 0]
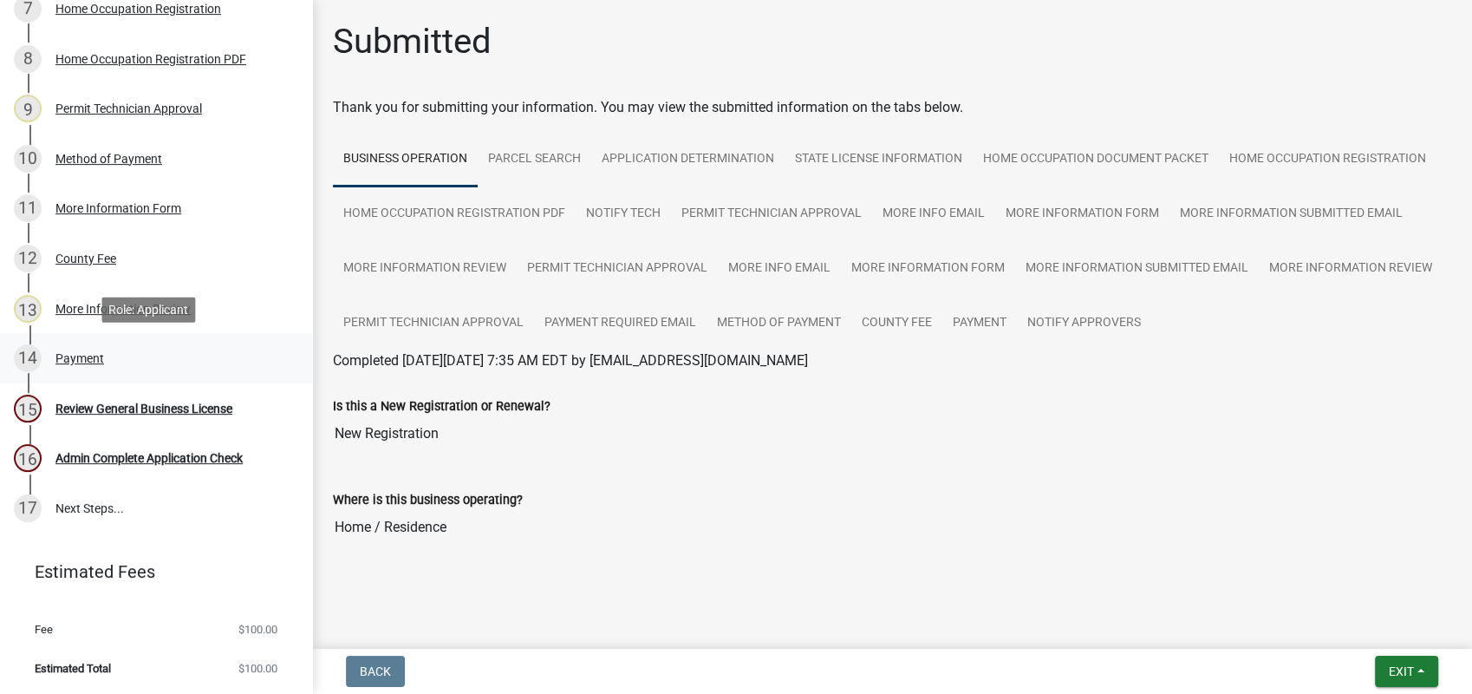
click at [63, 354] on div "Payment" at bounding box center [79, 358] width 49 height 12
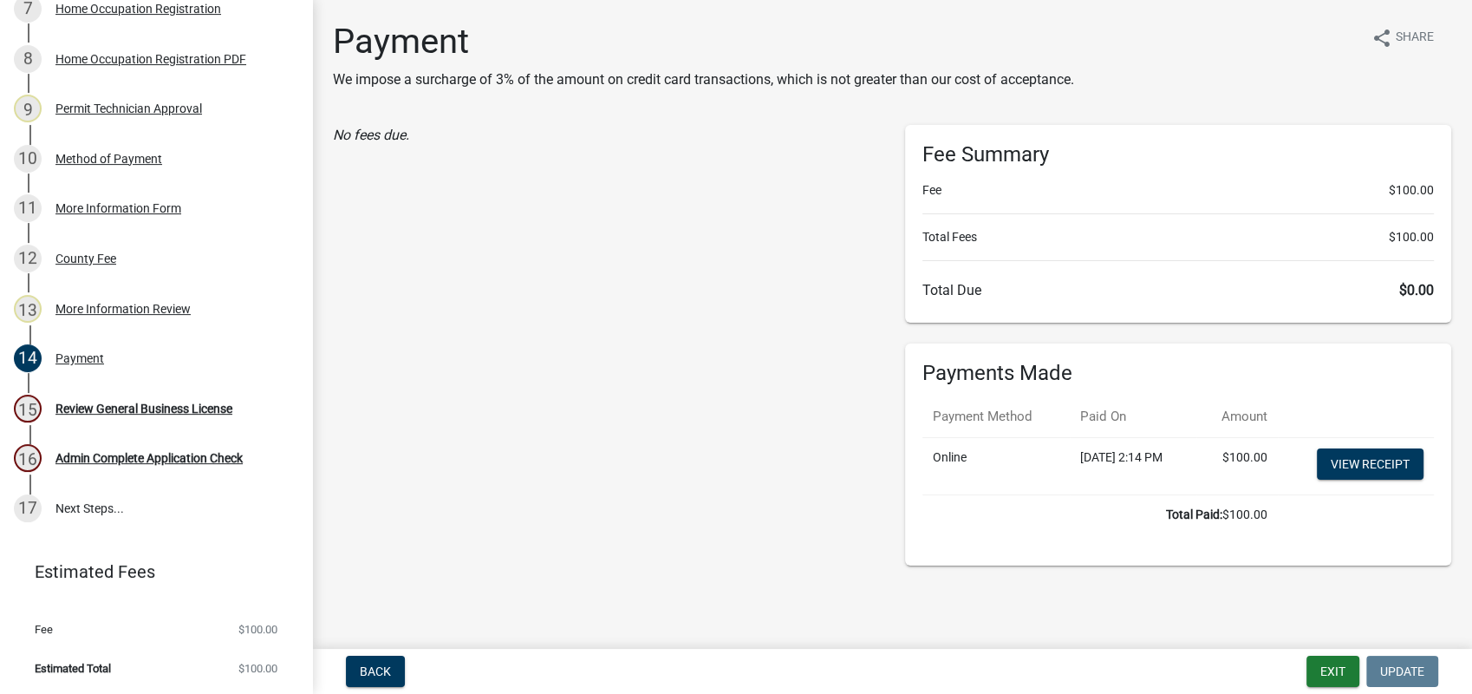
click at [1310, 614] on main "Payment We impose a surcharge of 3% of the amount on credit card transactions, …" at bounding box center [892, 321] width 1160 height 642
click at [606, 305] on div "No fees due." at bounding box center [606, 345] width 572 height 440
click at [131, 404] on div "Review General Business License" at bounding box center [143, 408] width 177 height 12
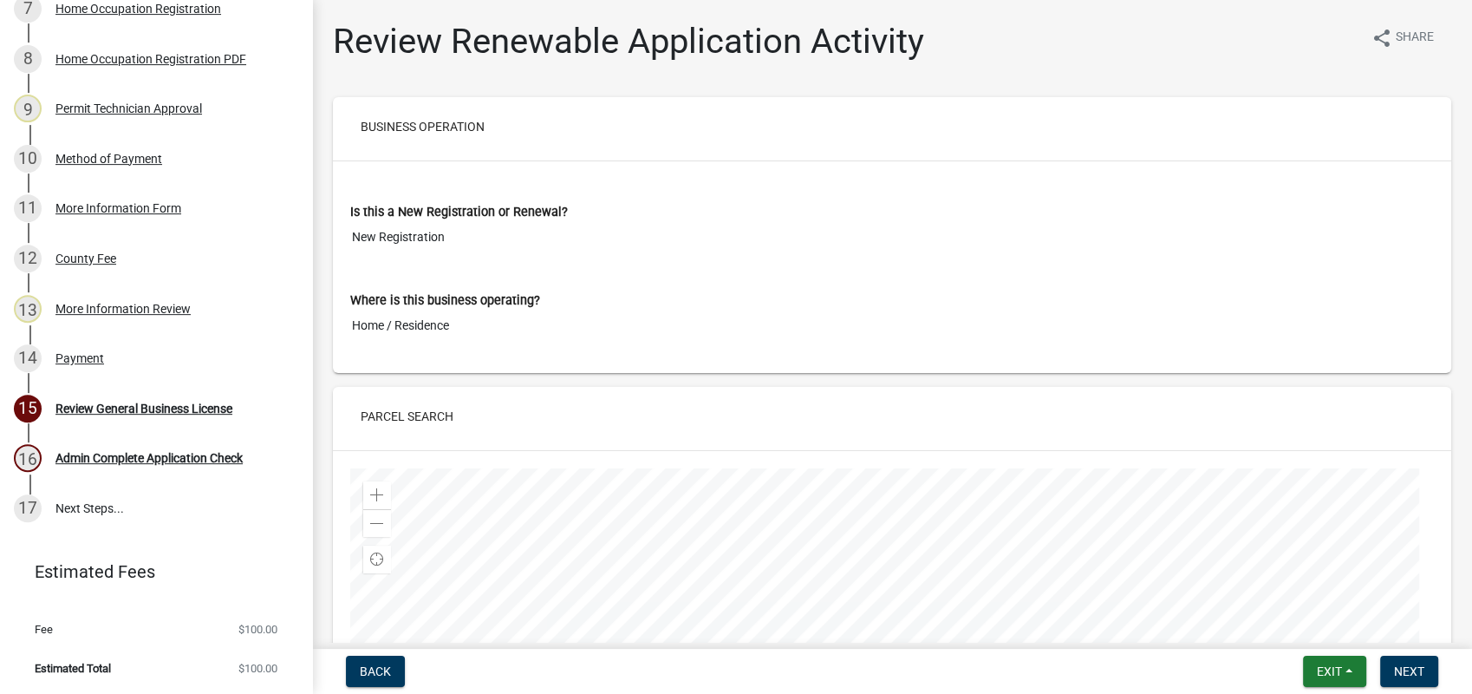
click at [760, 244] on input "New Registration" at bounding box center [892, 237] width 1084 height 32
click at [1408, 656] on button "Next" at bounding box center [1409, 670] width 58 height 31
click at [147, 409] on div "Review General Business License" at bounding box center [143, 408] width 177 height 12
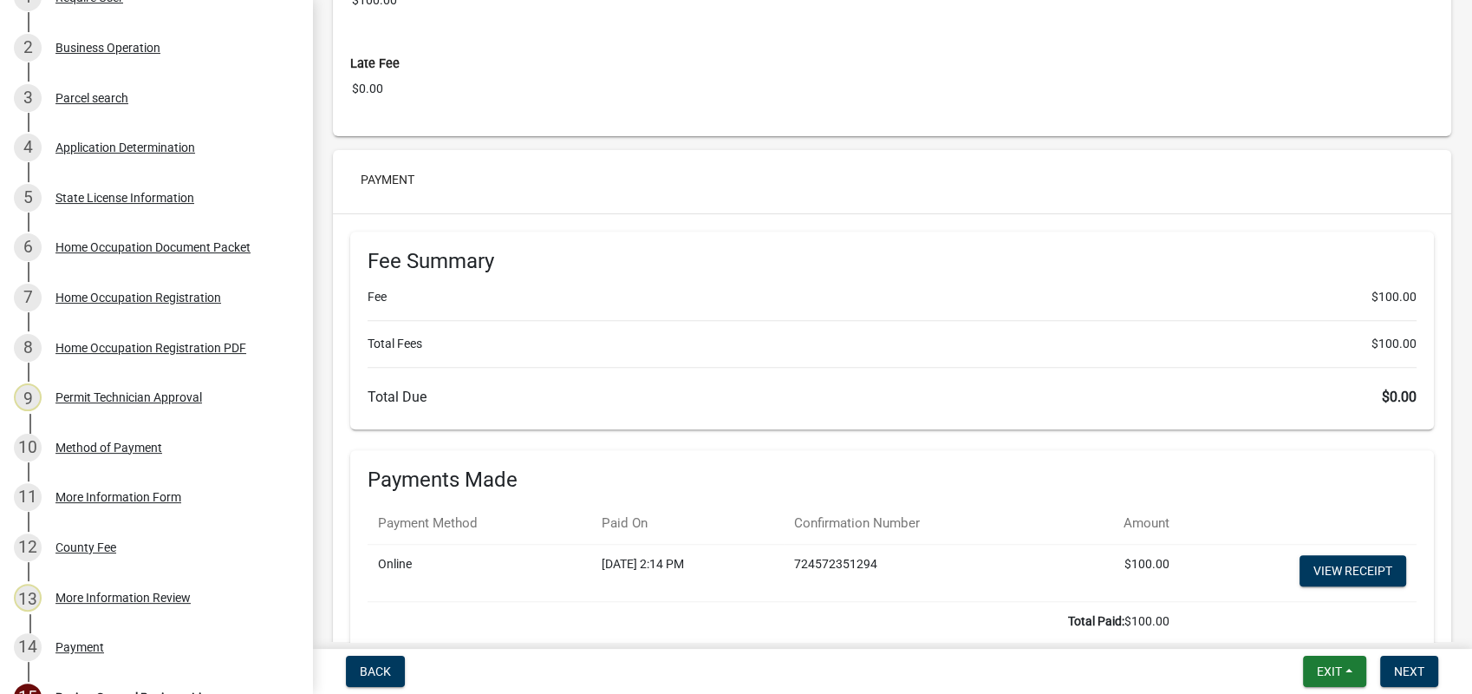
scroll to position [8154, 0]
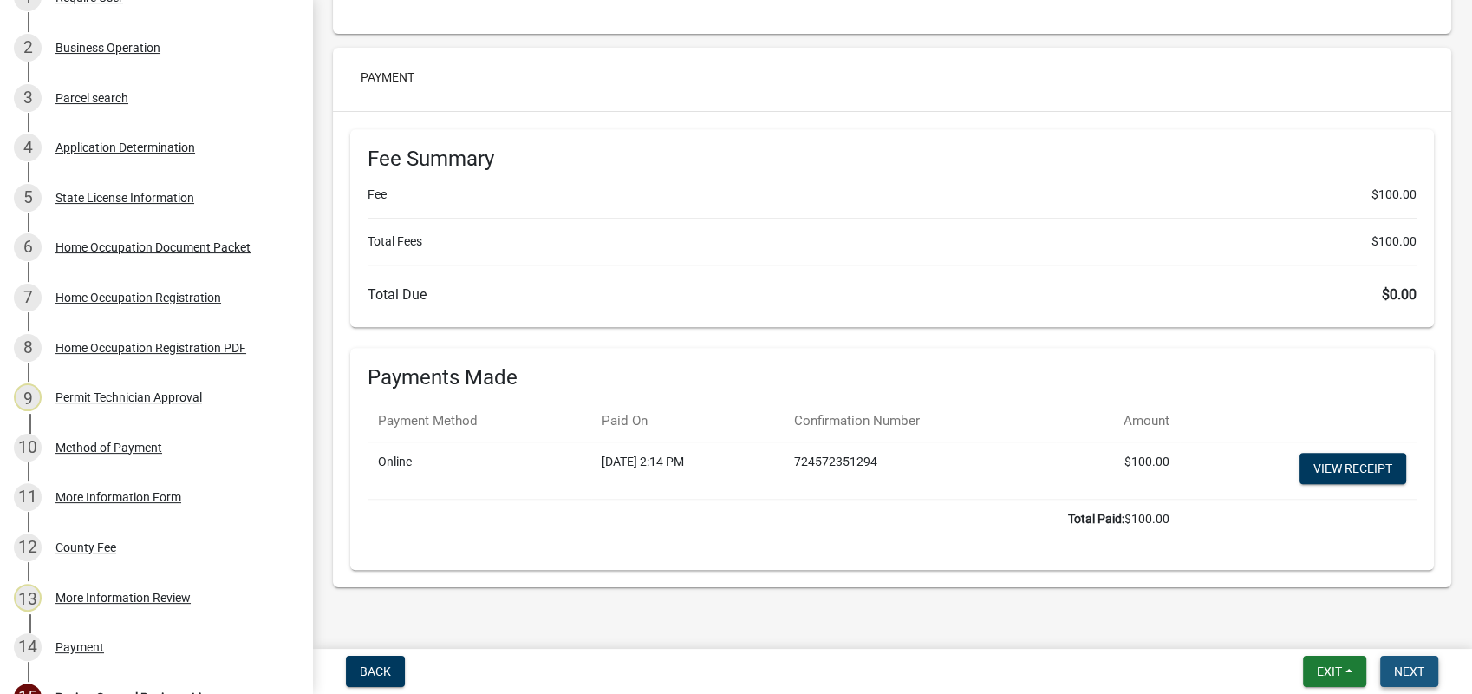
click at [1393, 672] on button "Next" at bounding box center [1409, 670] width 58 height 31
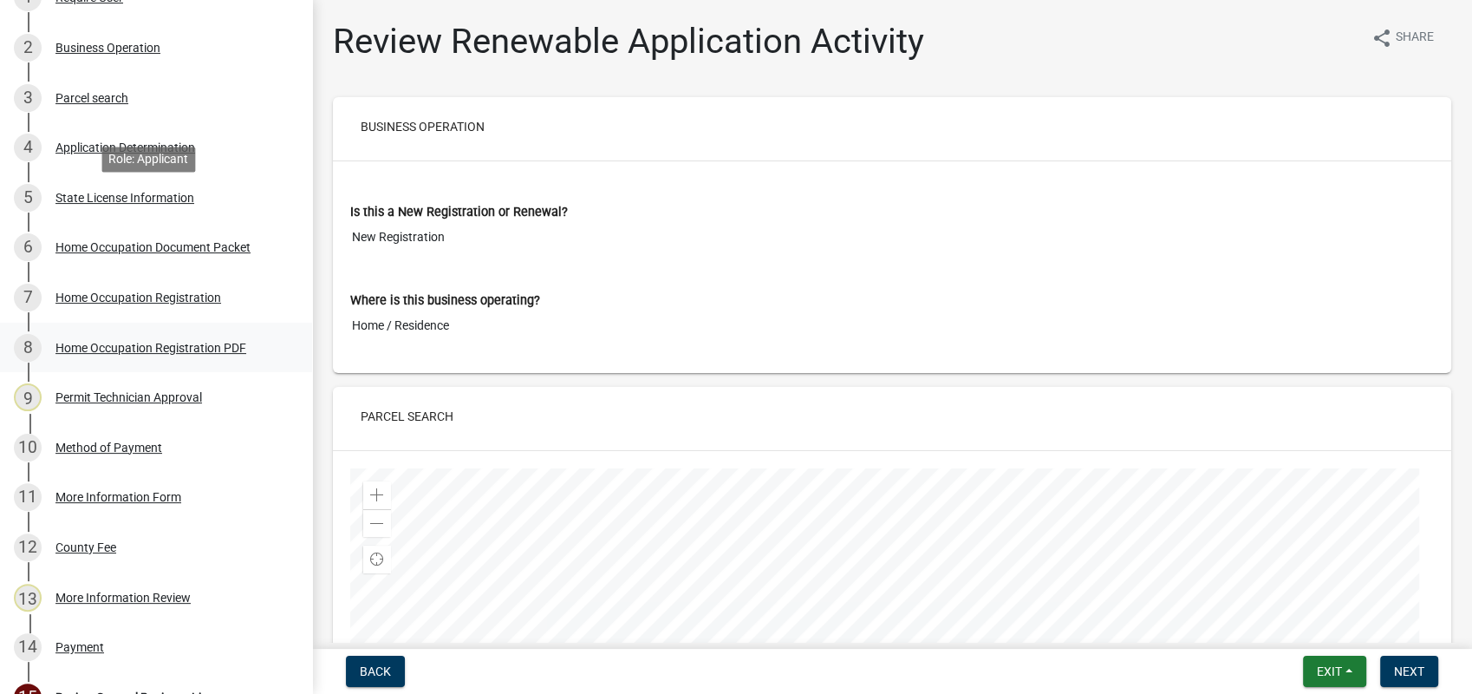
scroll to position [634, 0]
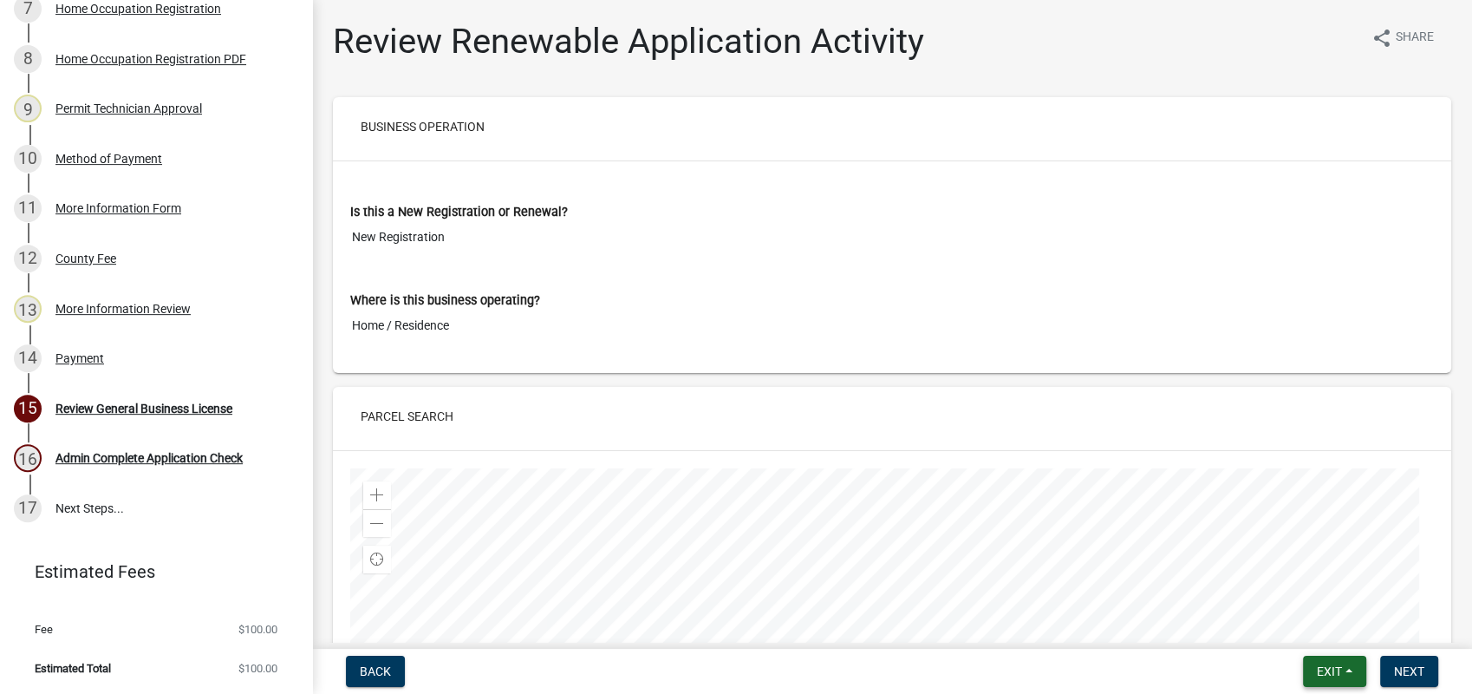
click at [1340, 668] on span "Exit" at bounding box center [1329, 671] width 25 height 14
click at [1335, 620] on button "Save & Exit" at bounding box center [1297, 626] width 139 height 42
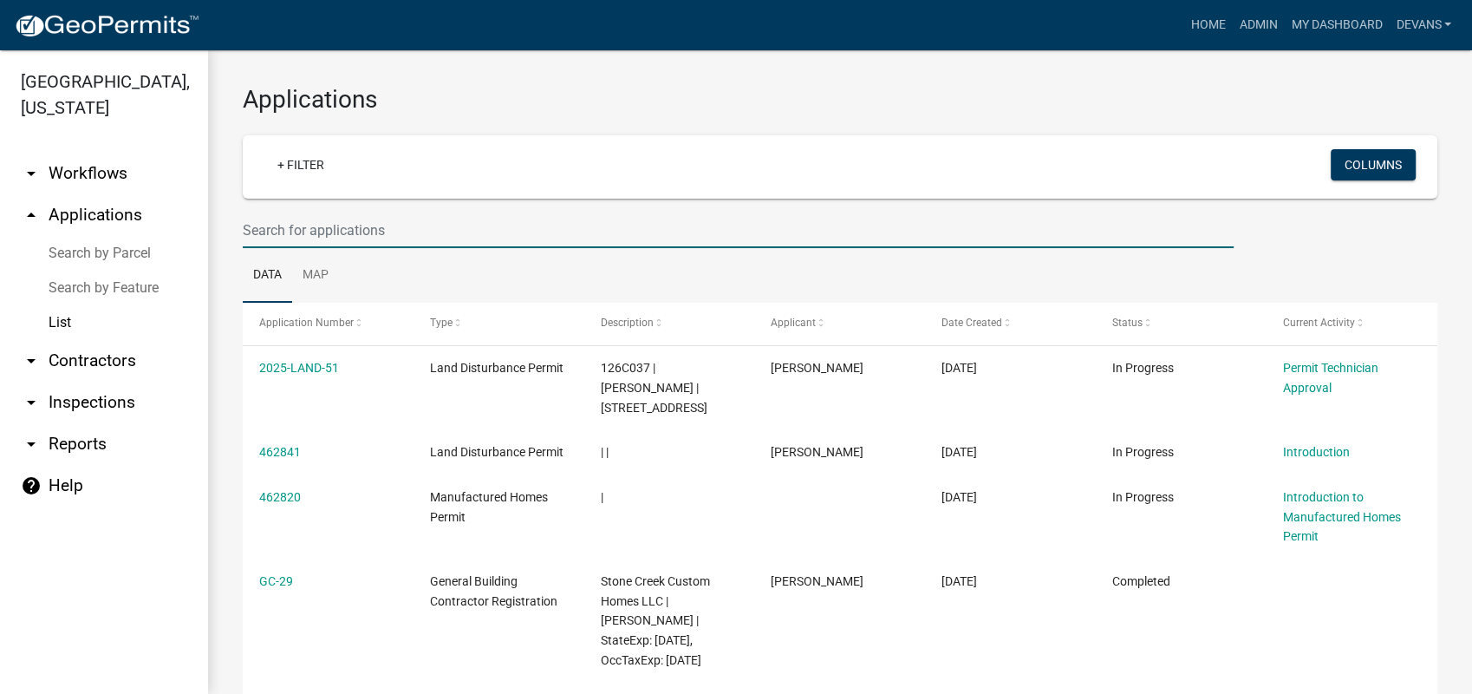
click at [288, 224] on input "text" at bounding box center [738, 230] width 991 height 36
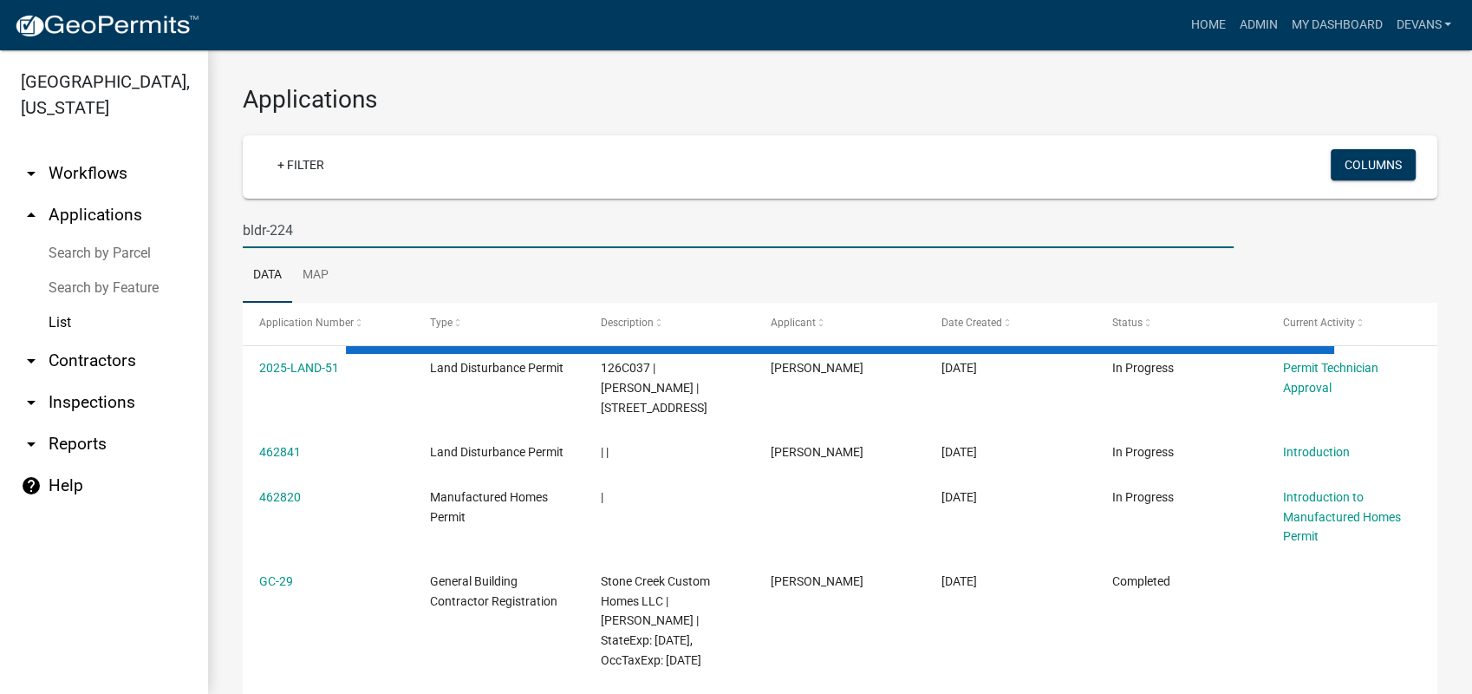
type input "bldr-224"
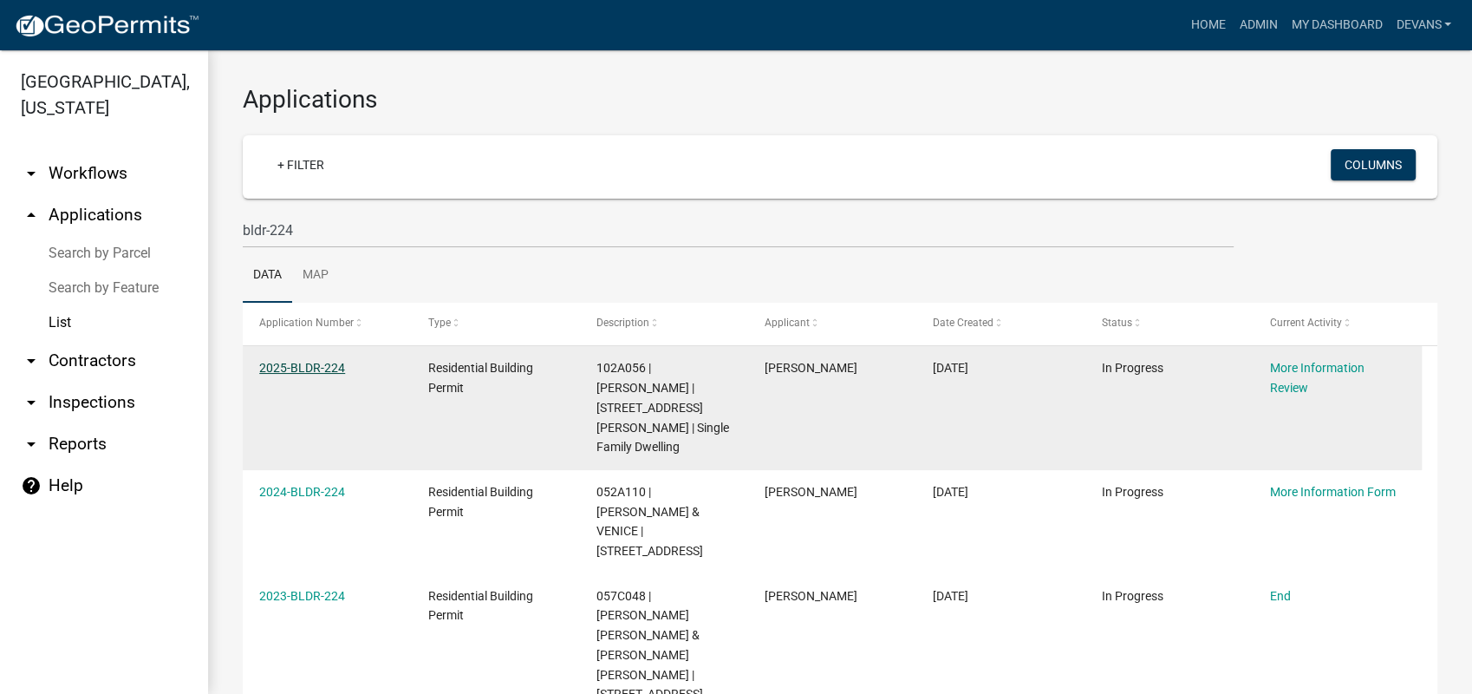
click at [316, 361] on link "2025-BLDR-224" at bounding box center [302, 368] width 86 height 14
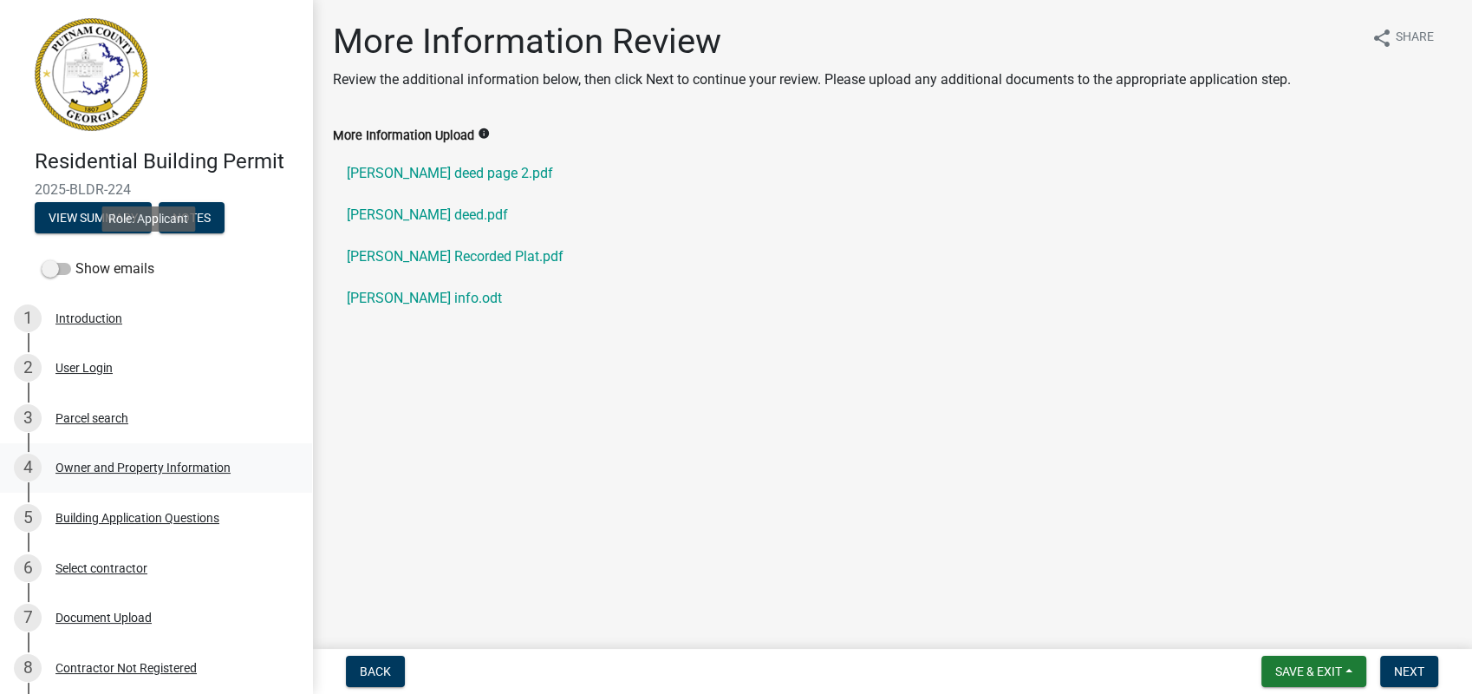
scroll to position [320, 0]
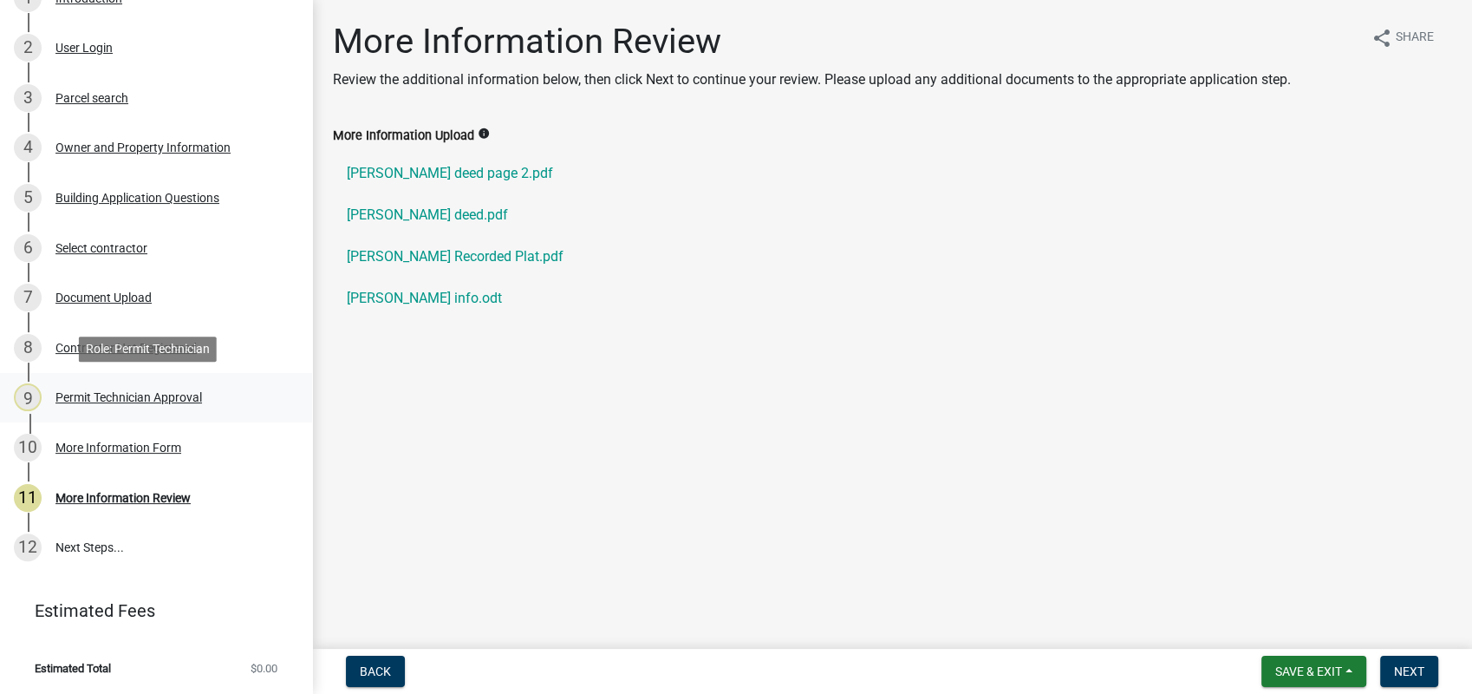
click at [132, 396] on div "Permit Technician Approval" at bounding box center [128, 397] width 147 height 12
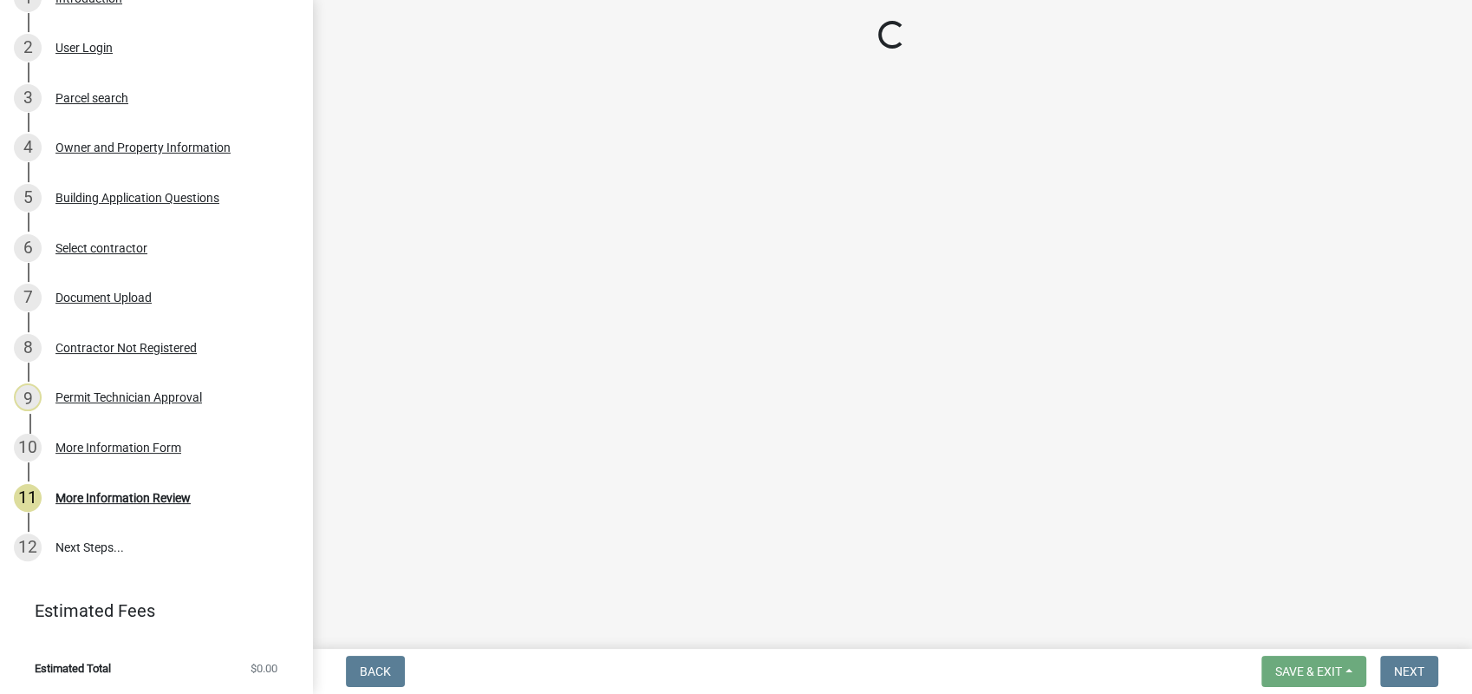
select select "a6b90f04-145f-43dc-a4e6-6d5ec8e28ec9"
select select "83394b22-4a11-496c-8e5c-75ade2e72faf"
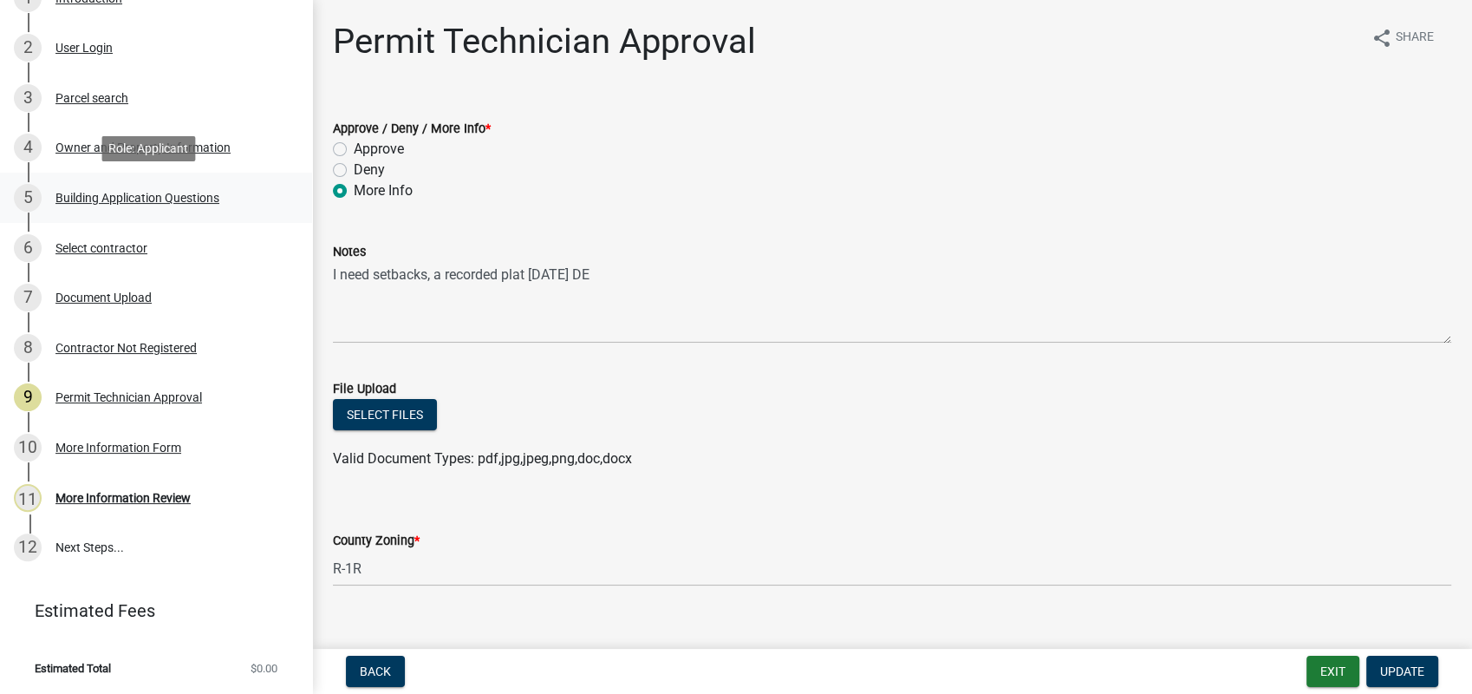
click at [145, 197] on div "Building Application Questions" at bounding box center [137, 198] width 164 height 12
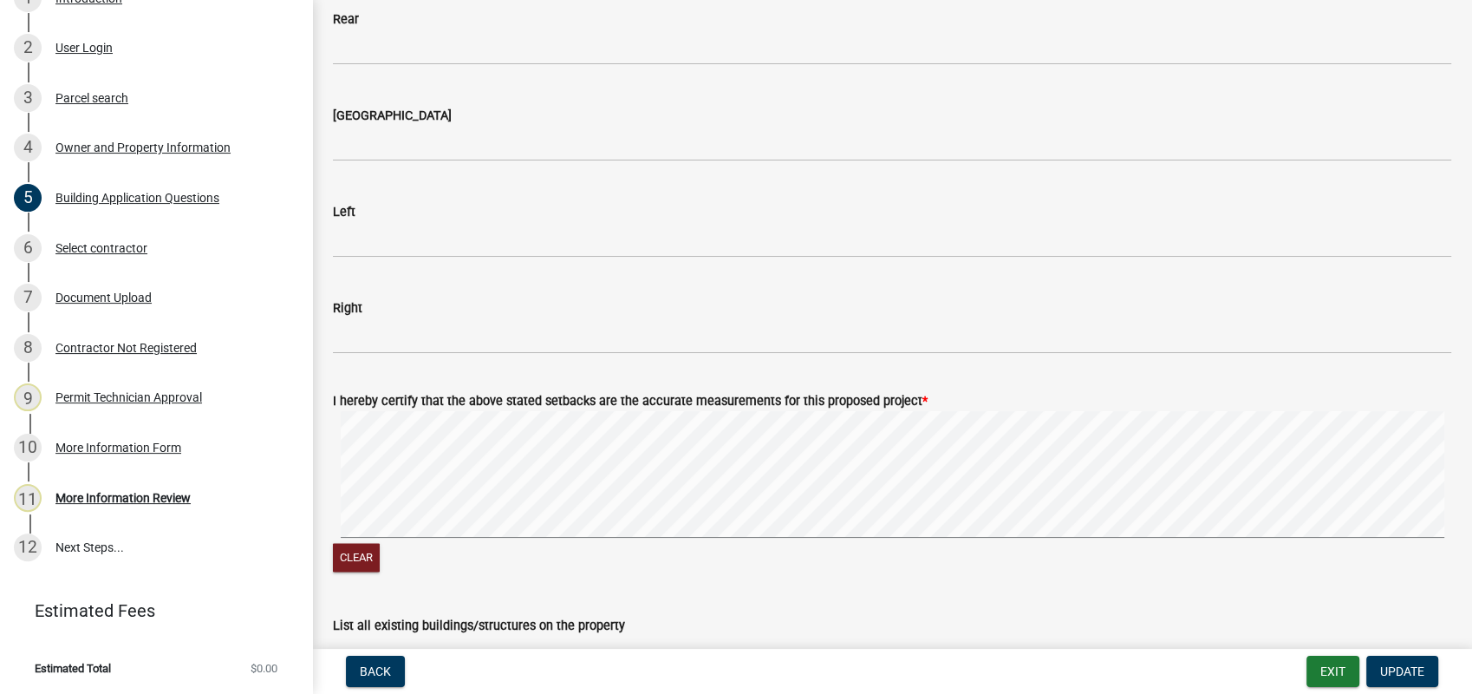
scroll to position [2697, 0]
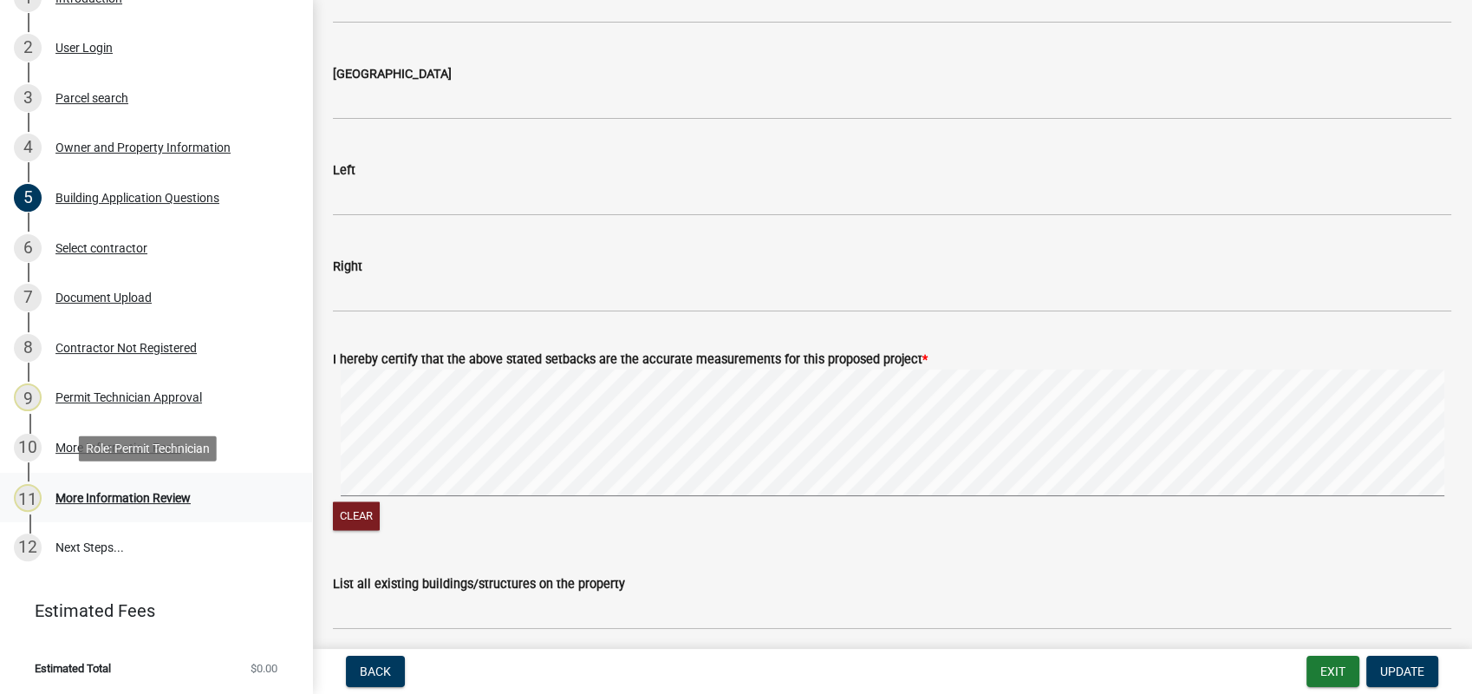
click at [160, 495] on div "More Information Review" at bounding box center [122, 498] width 135 height 12
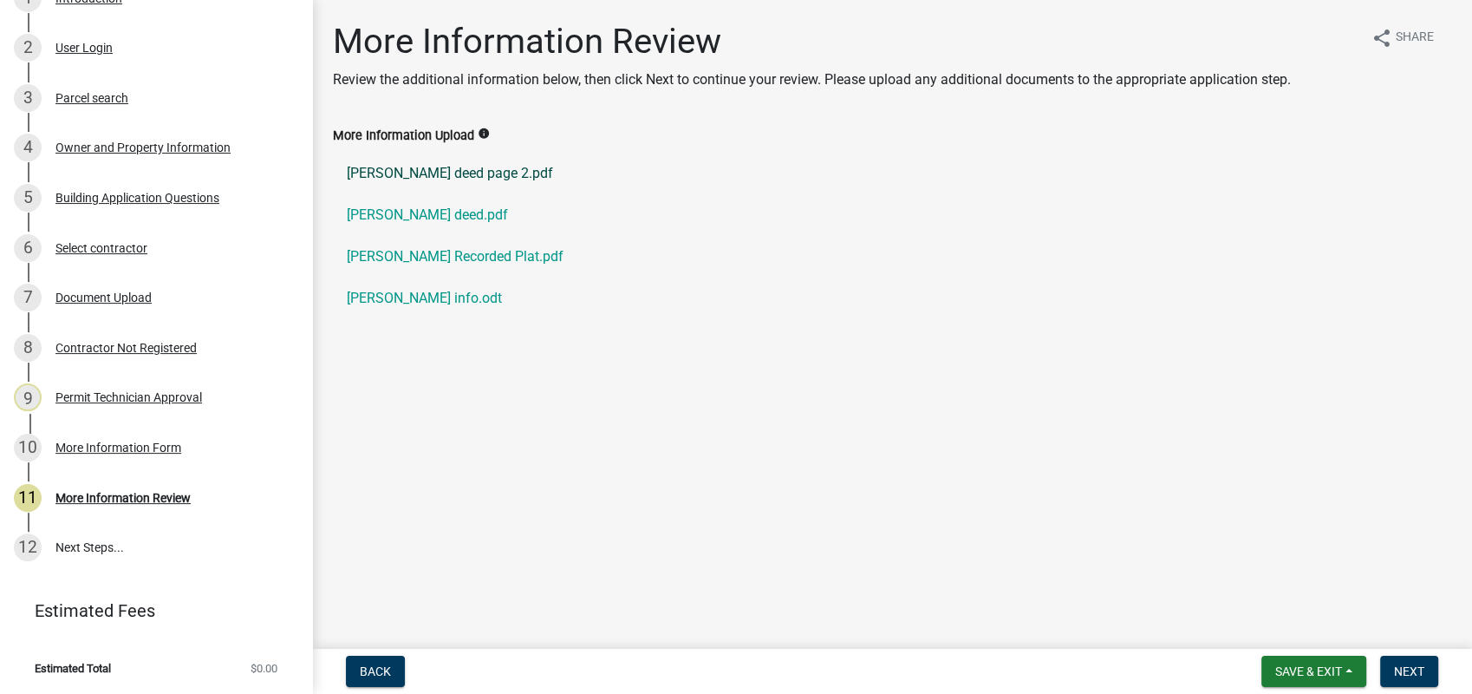
click at [397, 167] on link "Tirado deed page 2.pdf" at bounding box center [892, 174] width 1118 height 42
click at [401, 212] on link "Tirado deed.pdf" at bounding box center [892, 215] width 1118 height 42
click at [400, 250] on link "Tirado Javy Recorded Plat.pdf" at bounding box center [892, 257] width 1118 height 42
click at [403, 296] on link "Tirado info.odt" at bounding box center [892, 298] width 1118 height 42
click at [150, 192] on div "Building Application Questions" at bounding box center [137, 198] width 164 height 12
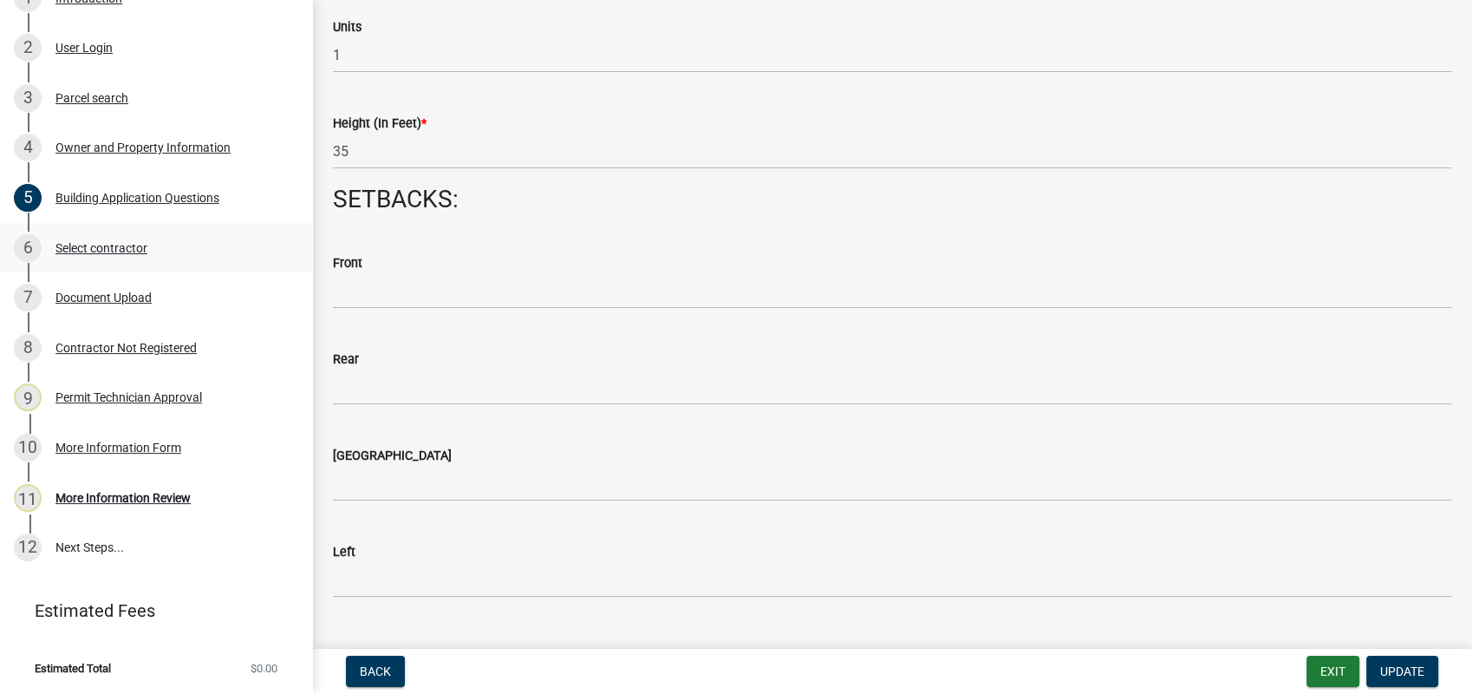
scroll to position [2311, 0]
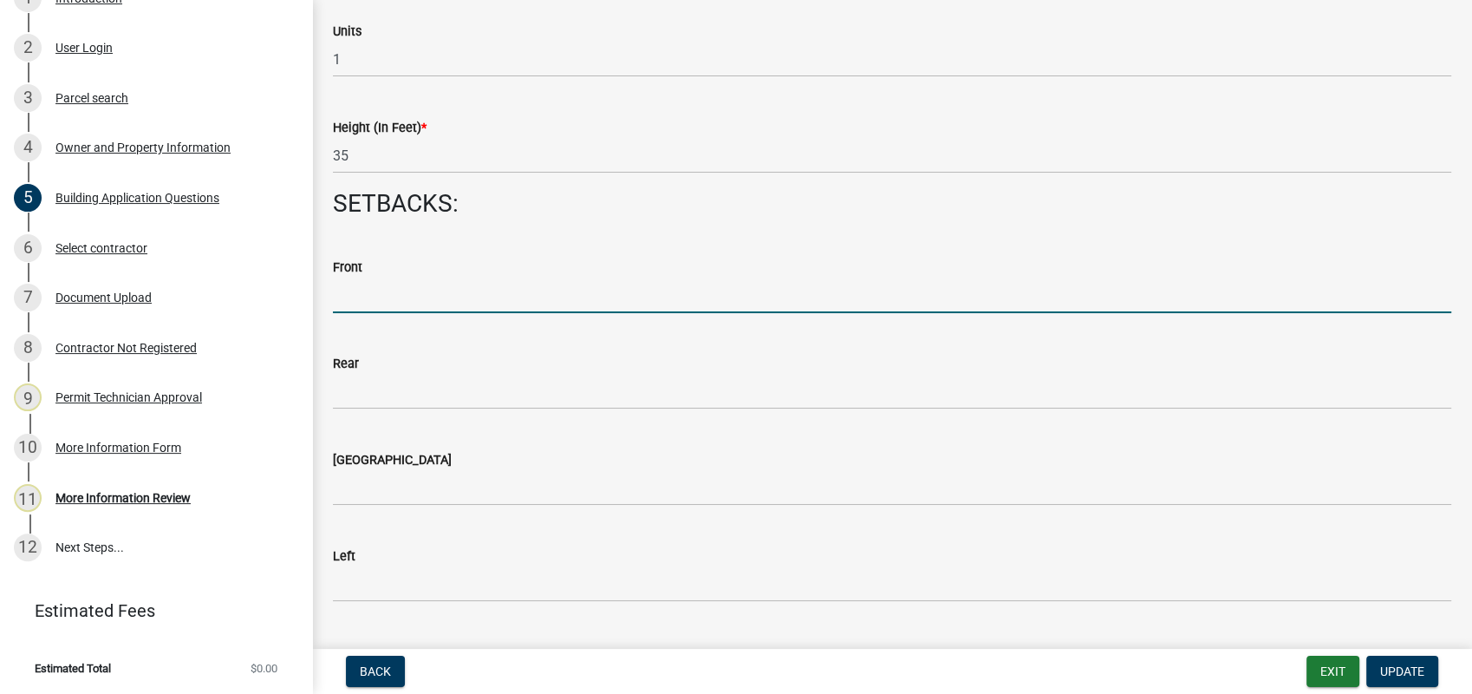
click at [366, 298] on input "text" at bounding box center [892, 295] width 1118 height 36
type input "62.33"
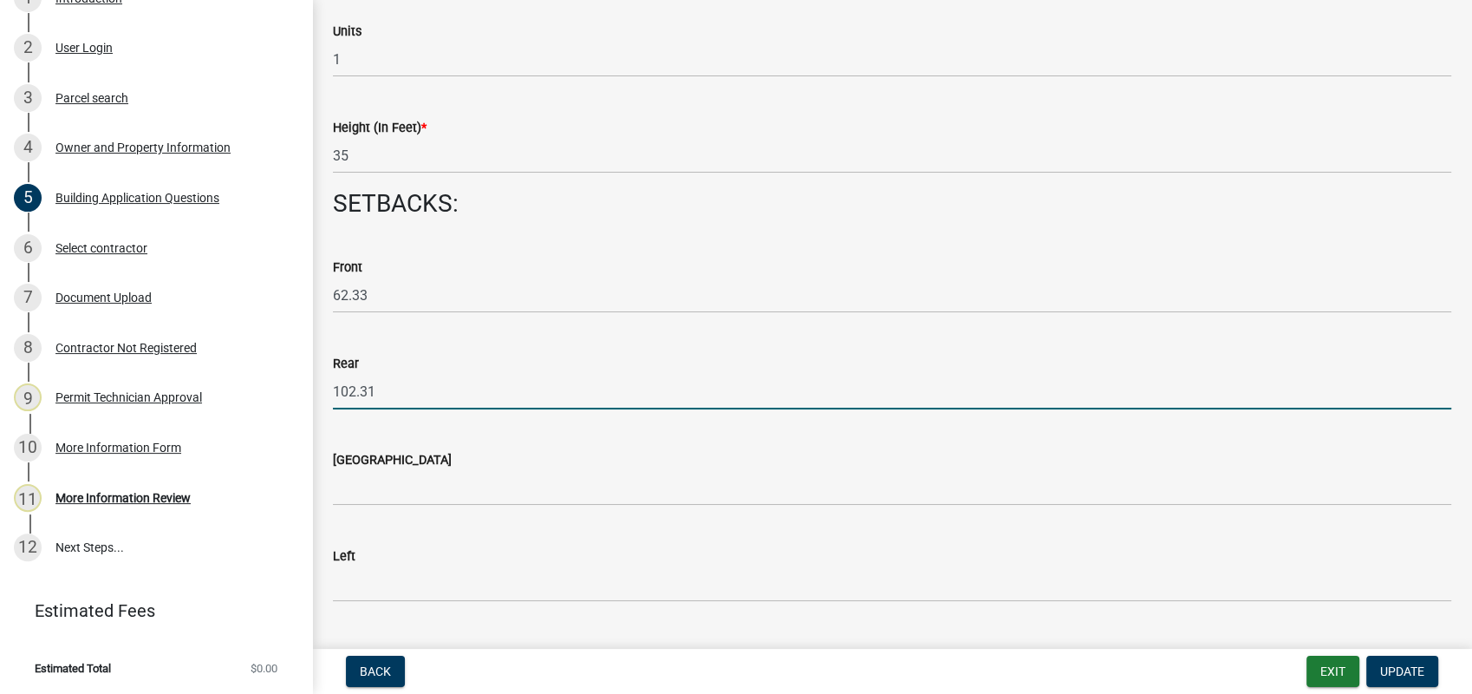
type input "102.31"
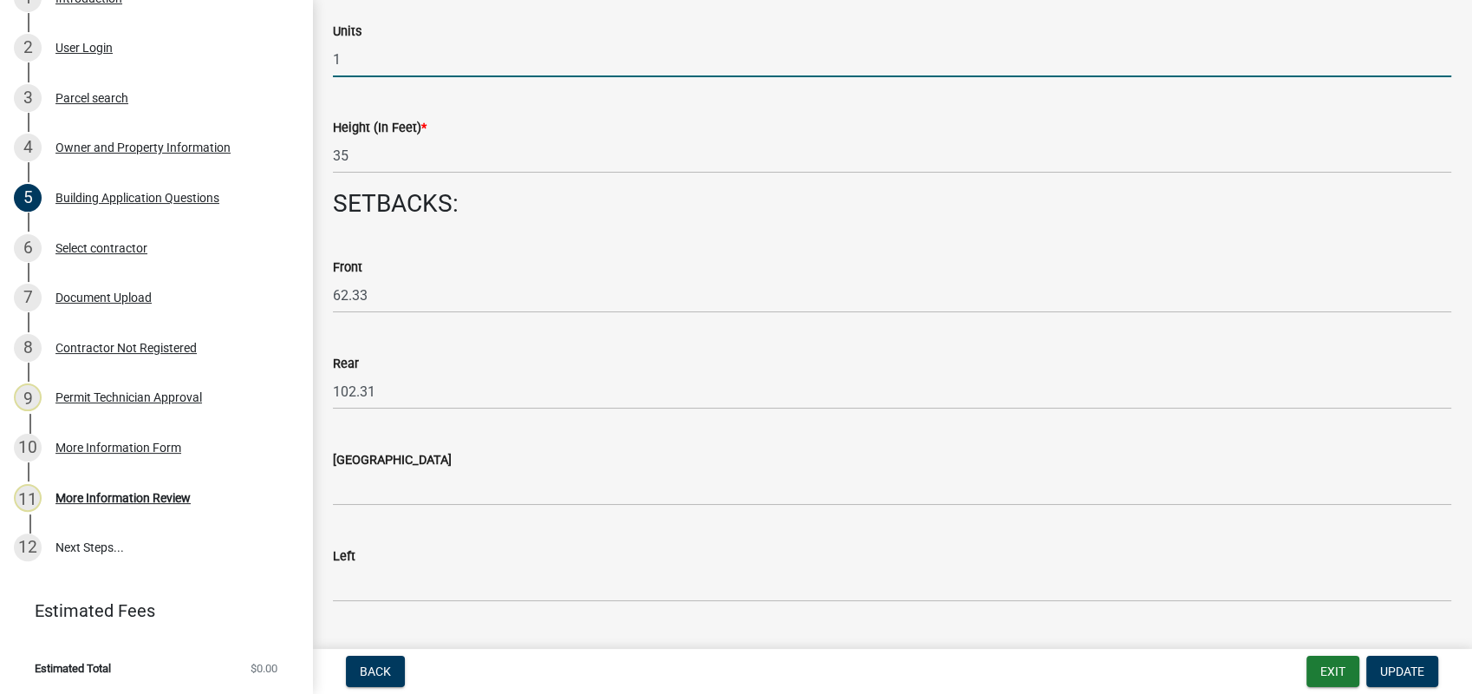
click at [1053, 69] on input "1" at bounding box center [892, 60] width 1118 height 36
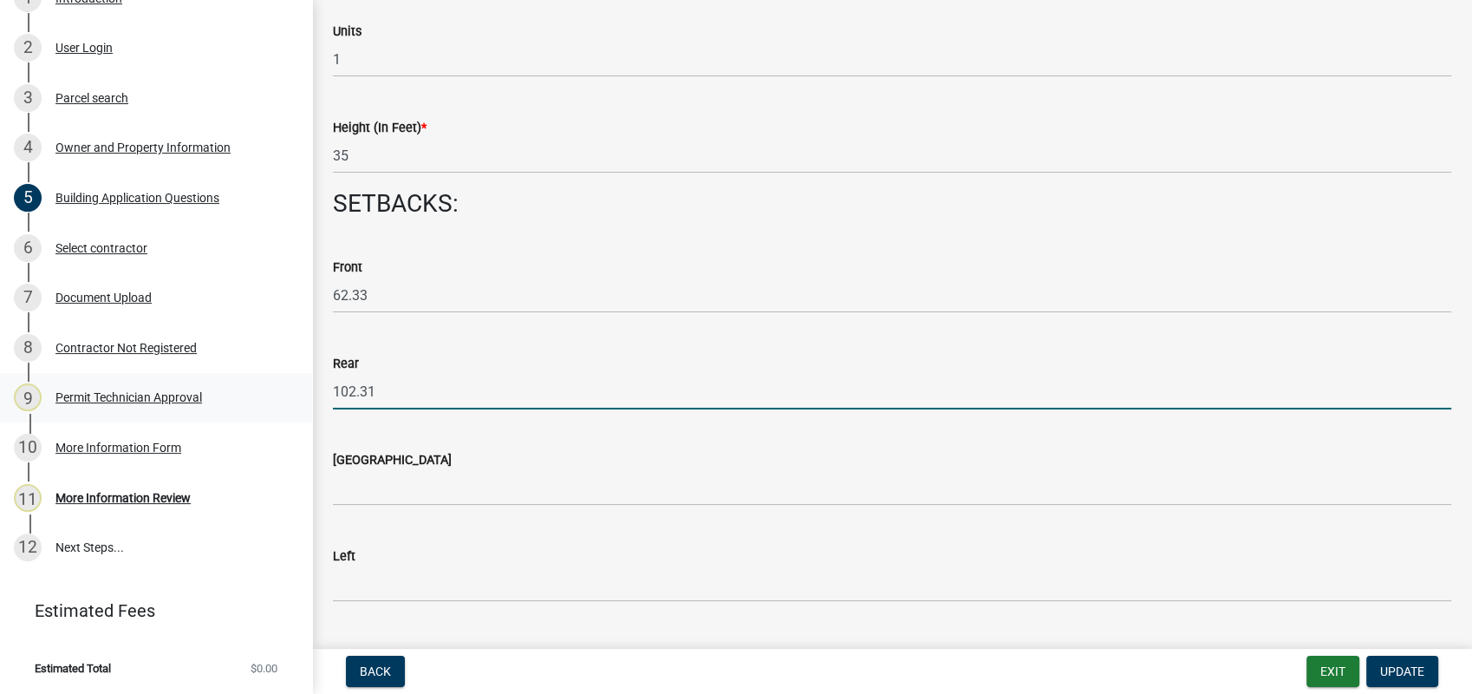
drag, startPoint x: 418, startPoint y: 388, endPoint x: 291, endPoint y: 394, distance: 126.8
click at [298, 394] on div "Residential Building Permit 2025-BLDR-224 View Summary Notes Show emails 1 Intr…" at bounding box center [736, 347] width 1472 height 694
type input "28"
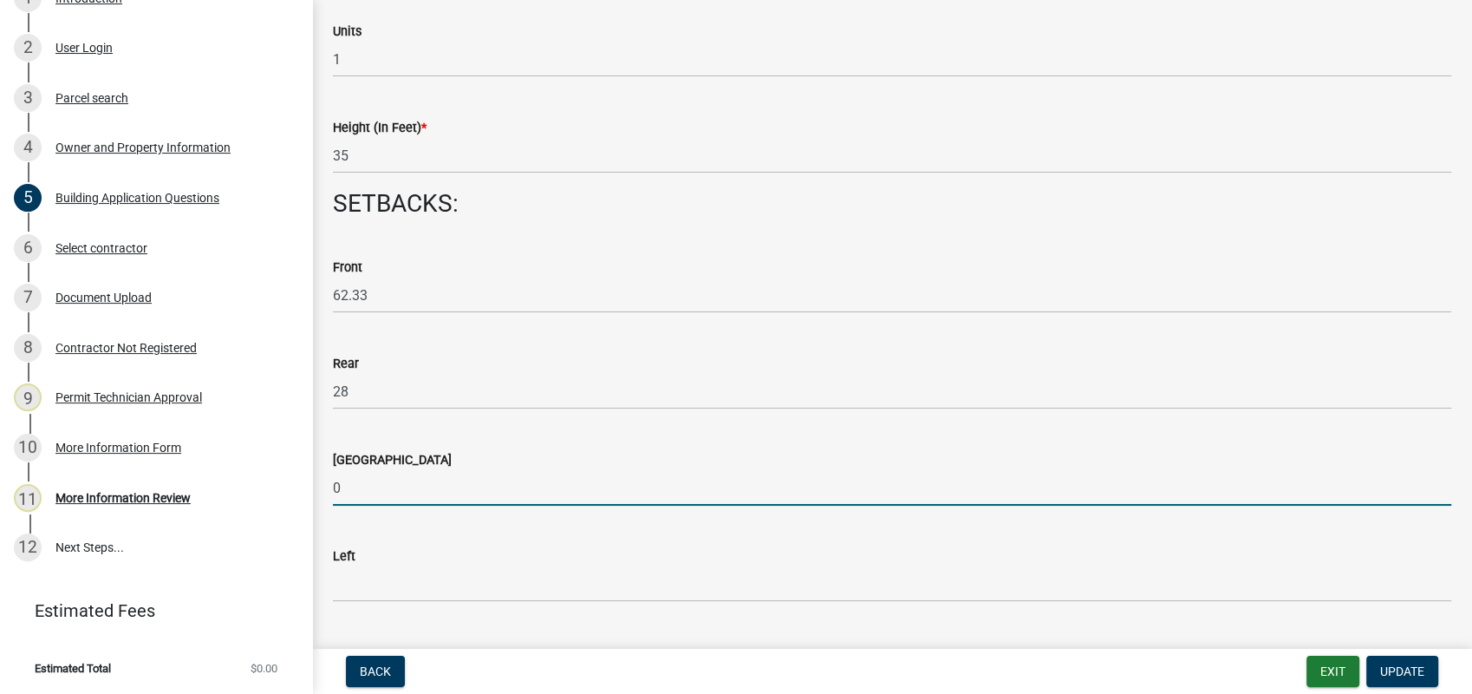
type input "0"
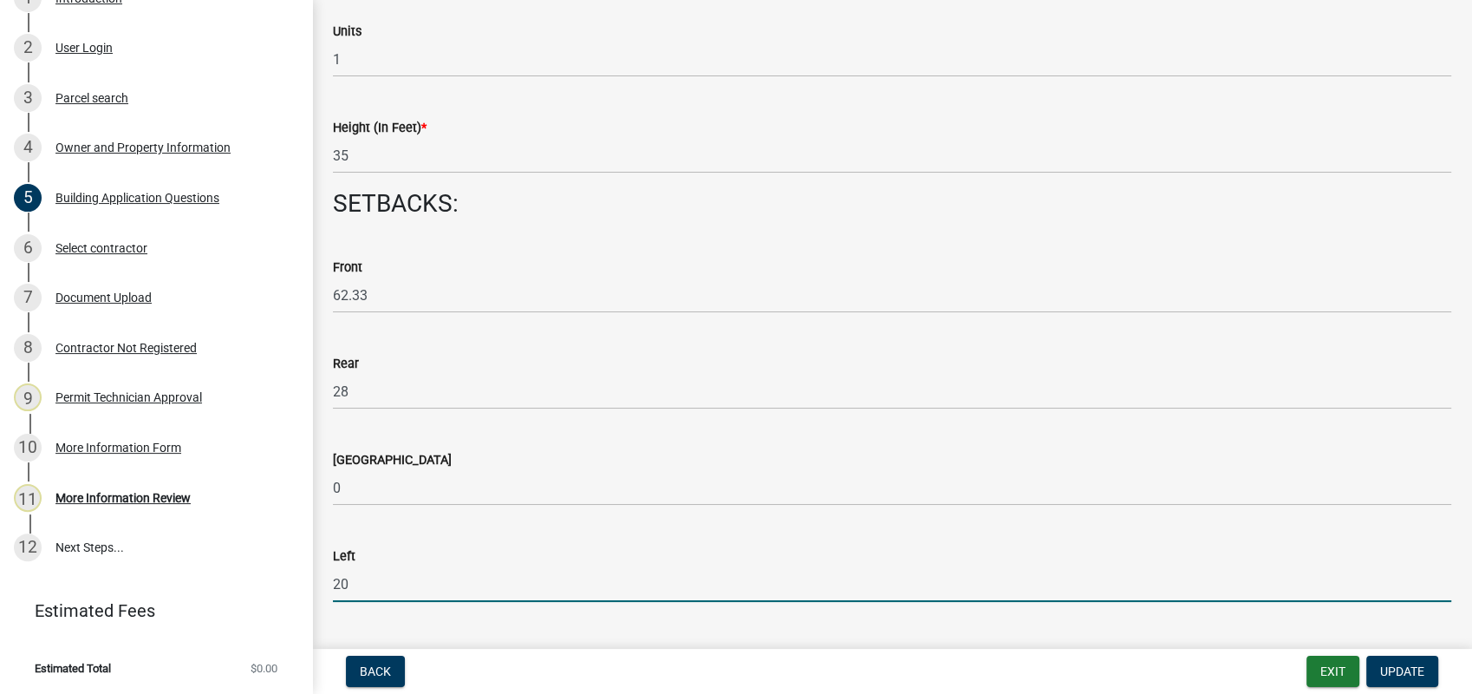
scroll to position [2504, 0]
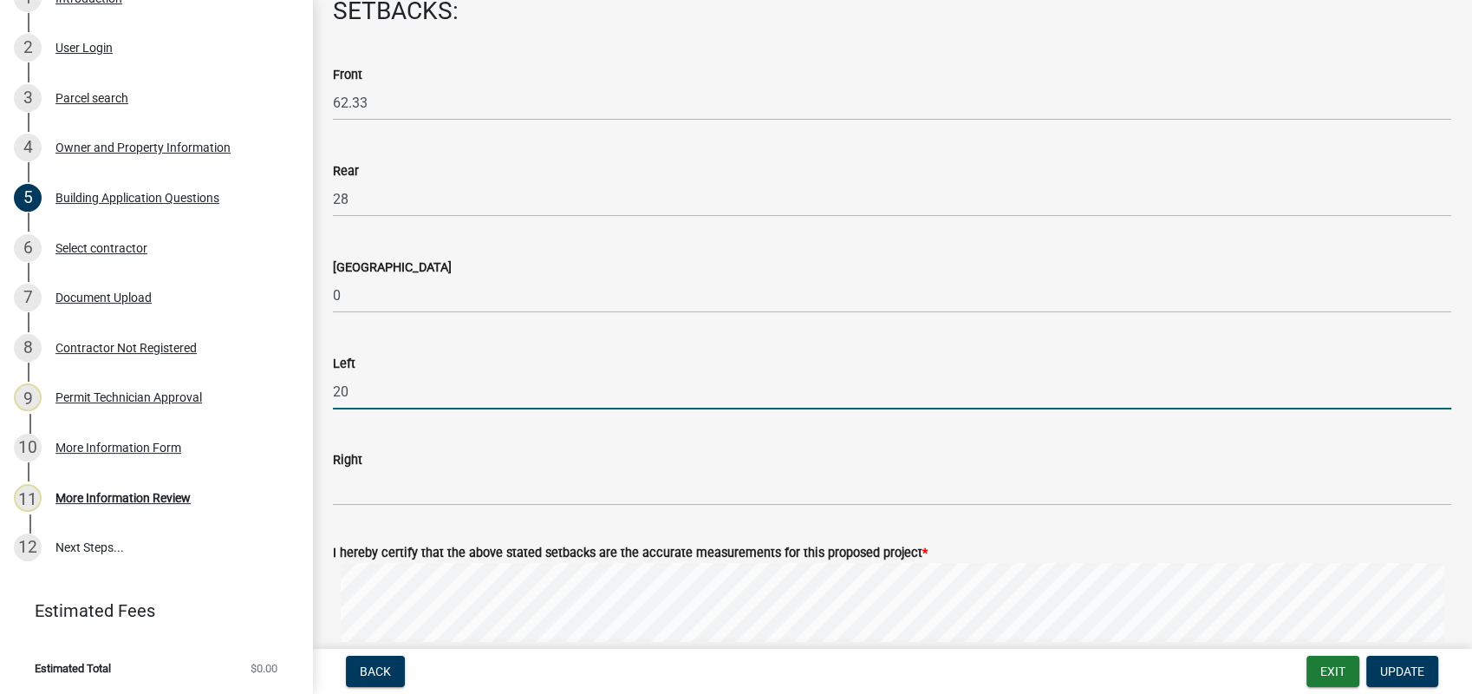
type input "20"
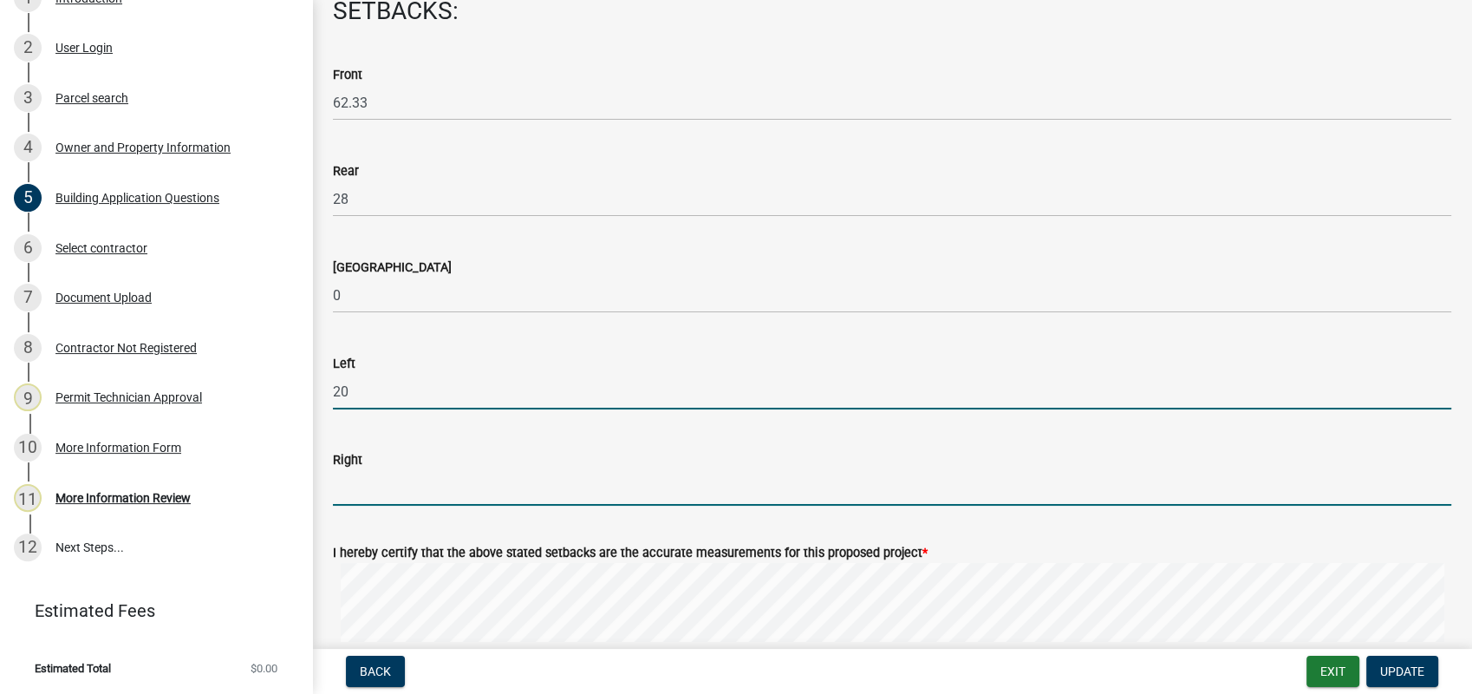
click at [349, 479] on input "text" at bounding box center [892, 488] width 1118 height 36
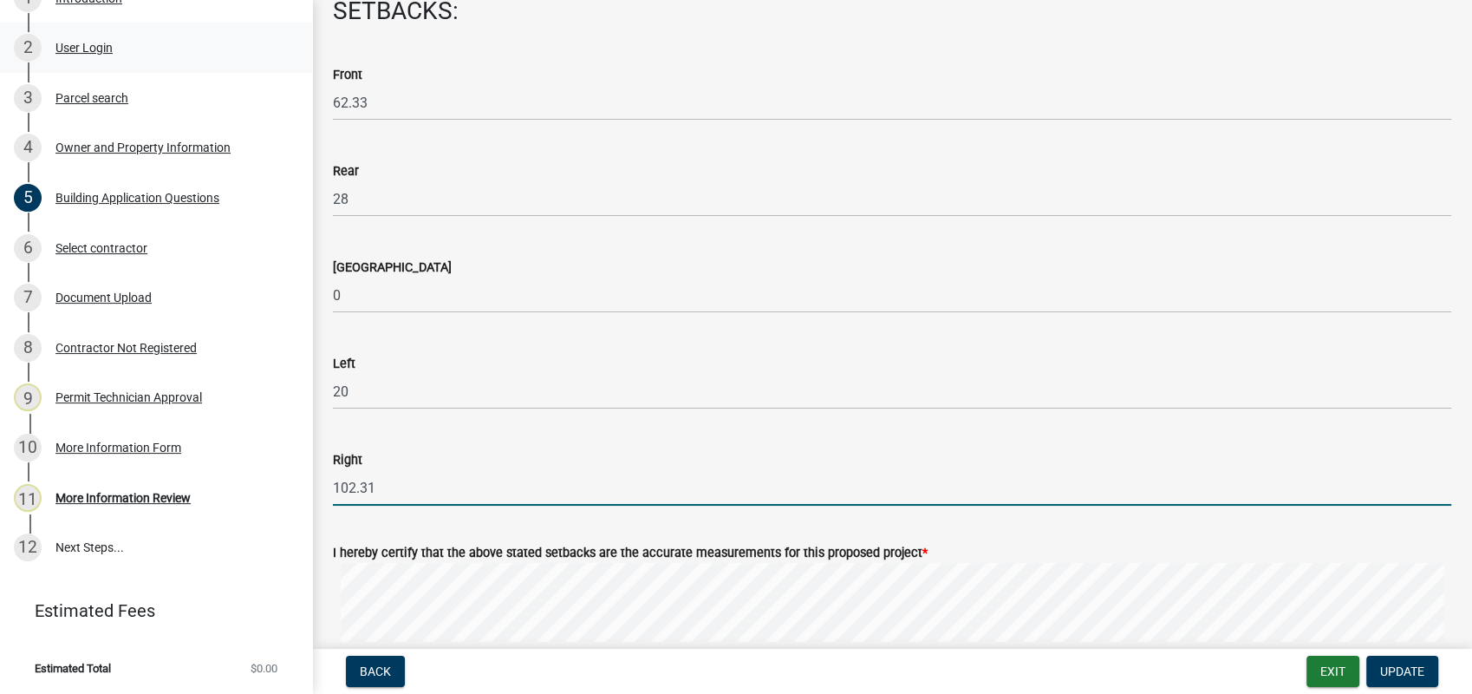
type input "102.31"
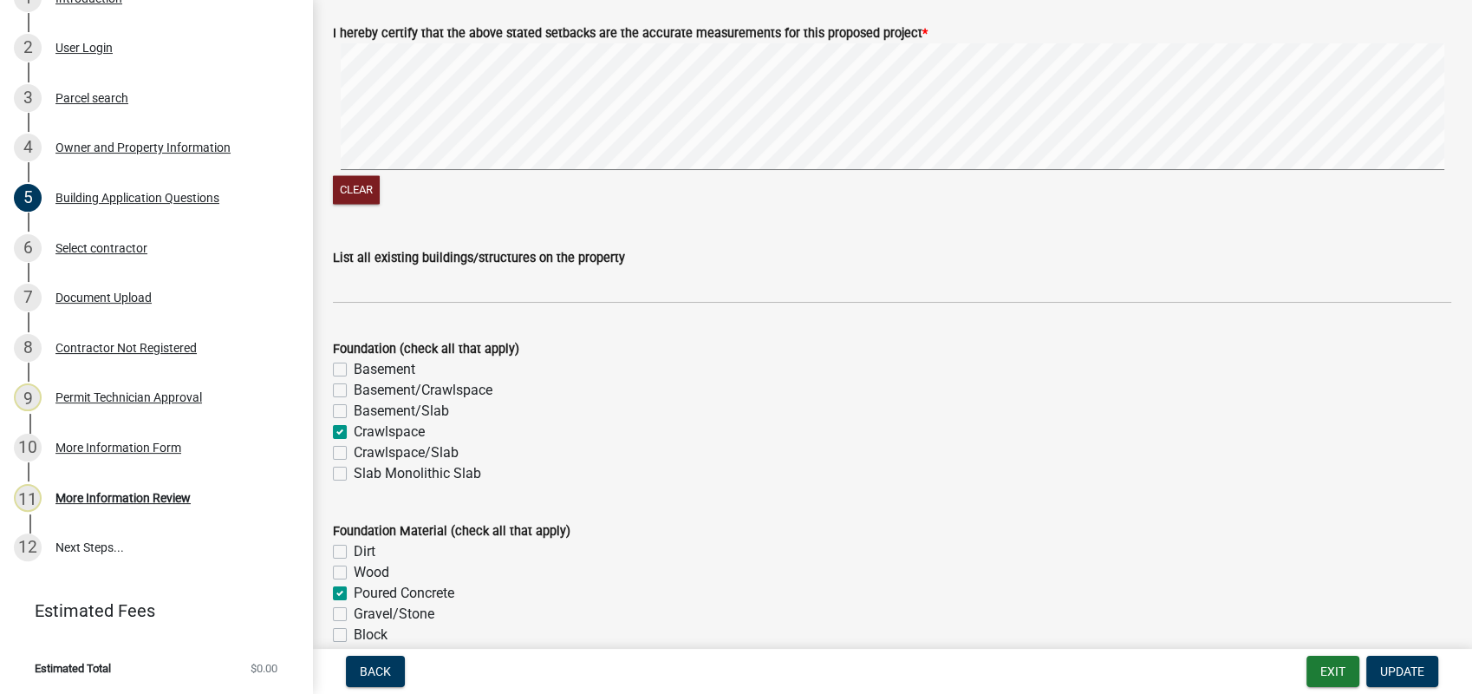
scroll to position [3275, 0]
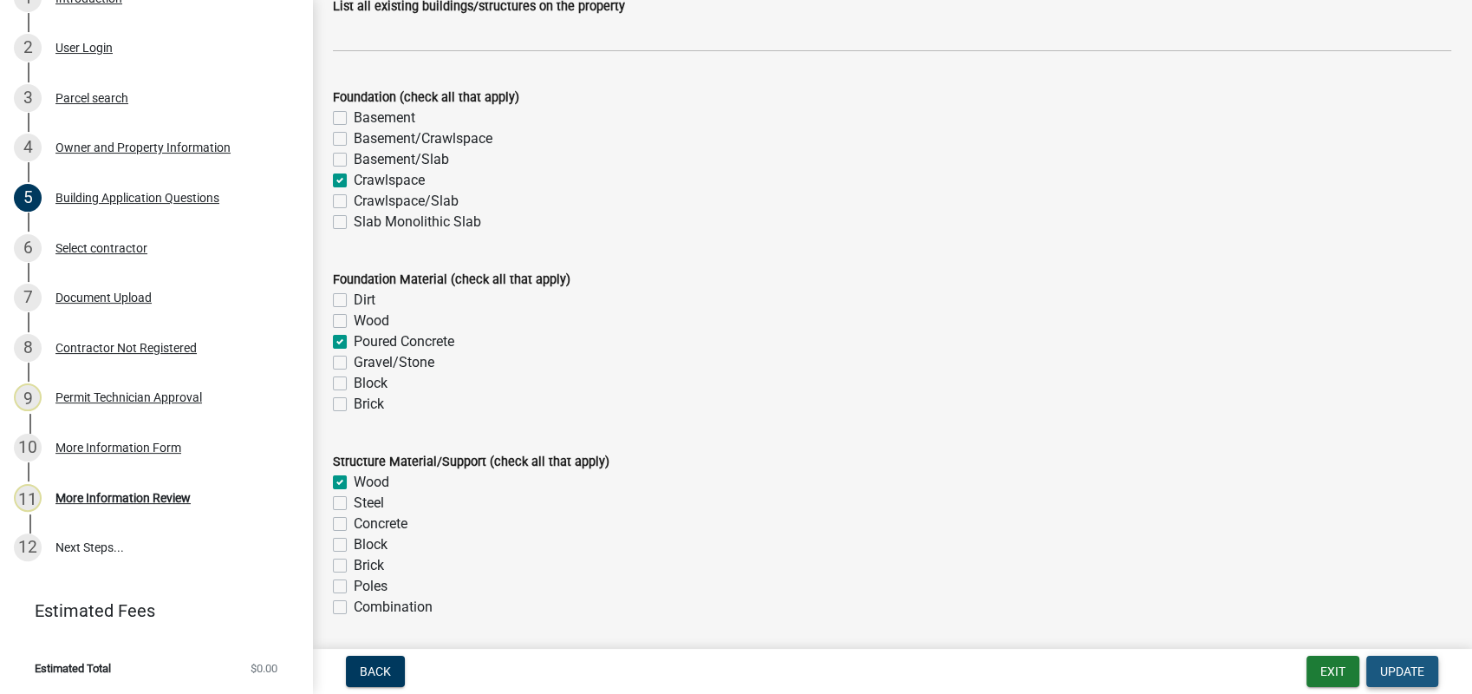
click at [1387, 661] on button "Update" at bounding box center [1402, 670] width 72 height 31
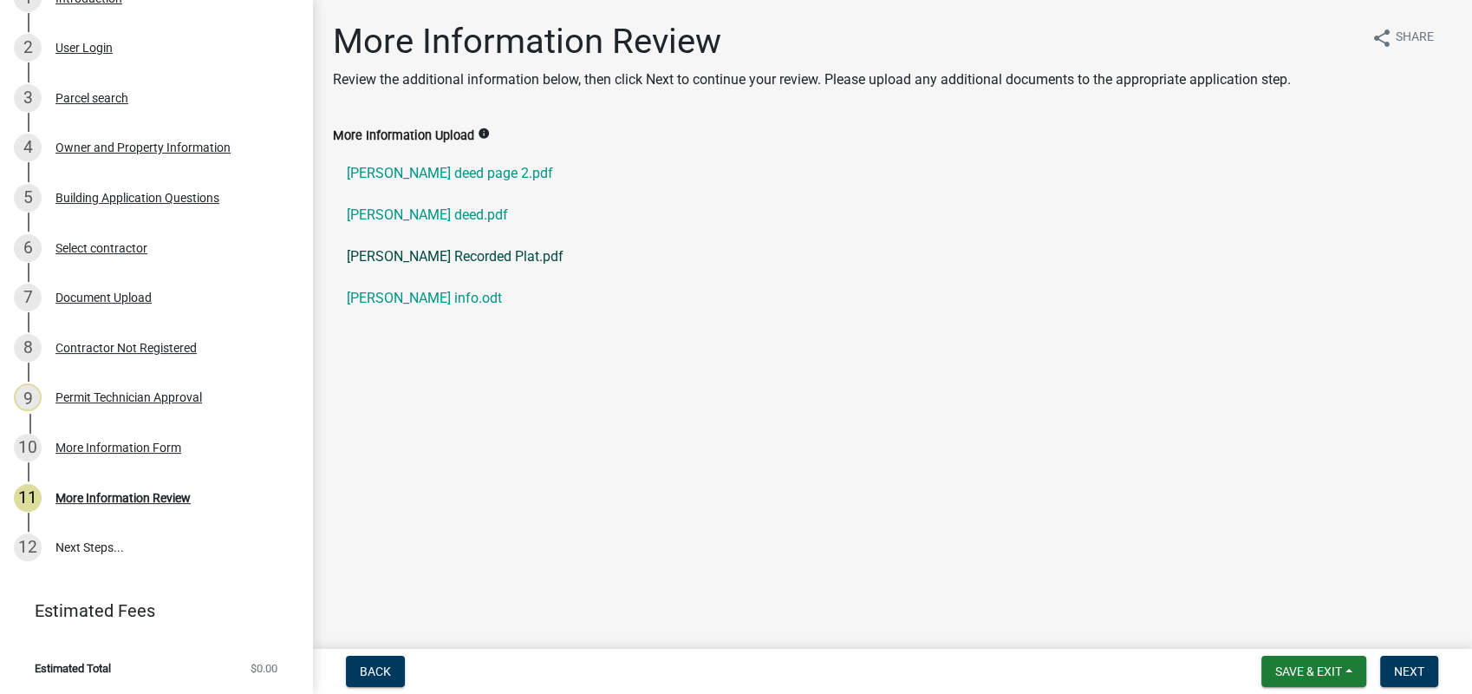
click at [444, 257] on link "Tirado Javy Recorded Plat.pdf" at bounding box center [892, 257] width 1118 height 42
click at [435, 252] on link "Tirado Javy Recorded Plat.pdf" at bounding box center [892, 257] width 1118 height 42
click at [114, 493] on div "More Information Review" at bounding box center [122, 498] width 135 height 12
click at [149, 444] on div "More Information Form" at bounding box center [118, 447] width 126 height 12
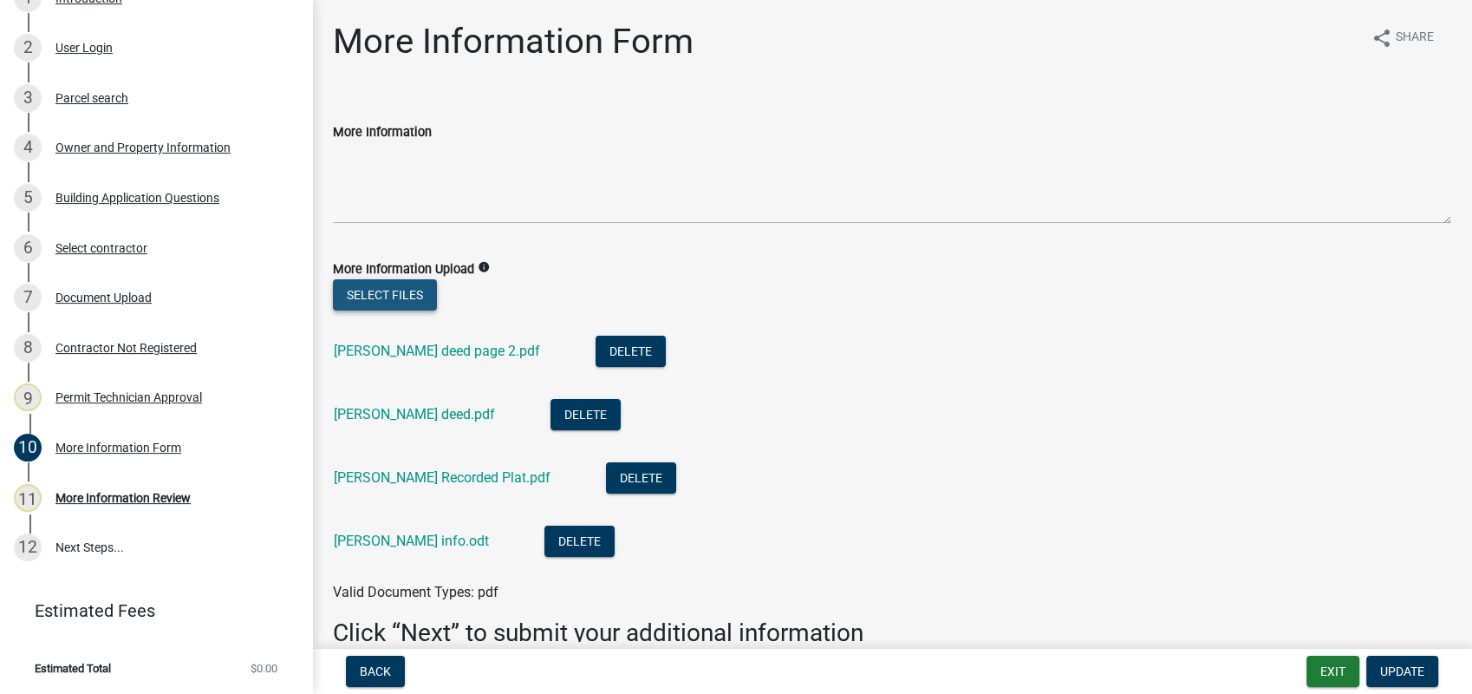
click at [396, 291] on button "Select files" at bounding box center [385, 294] width 104 height 31
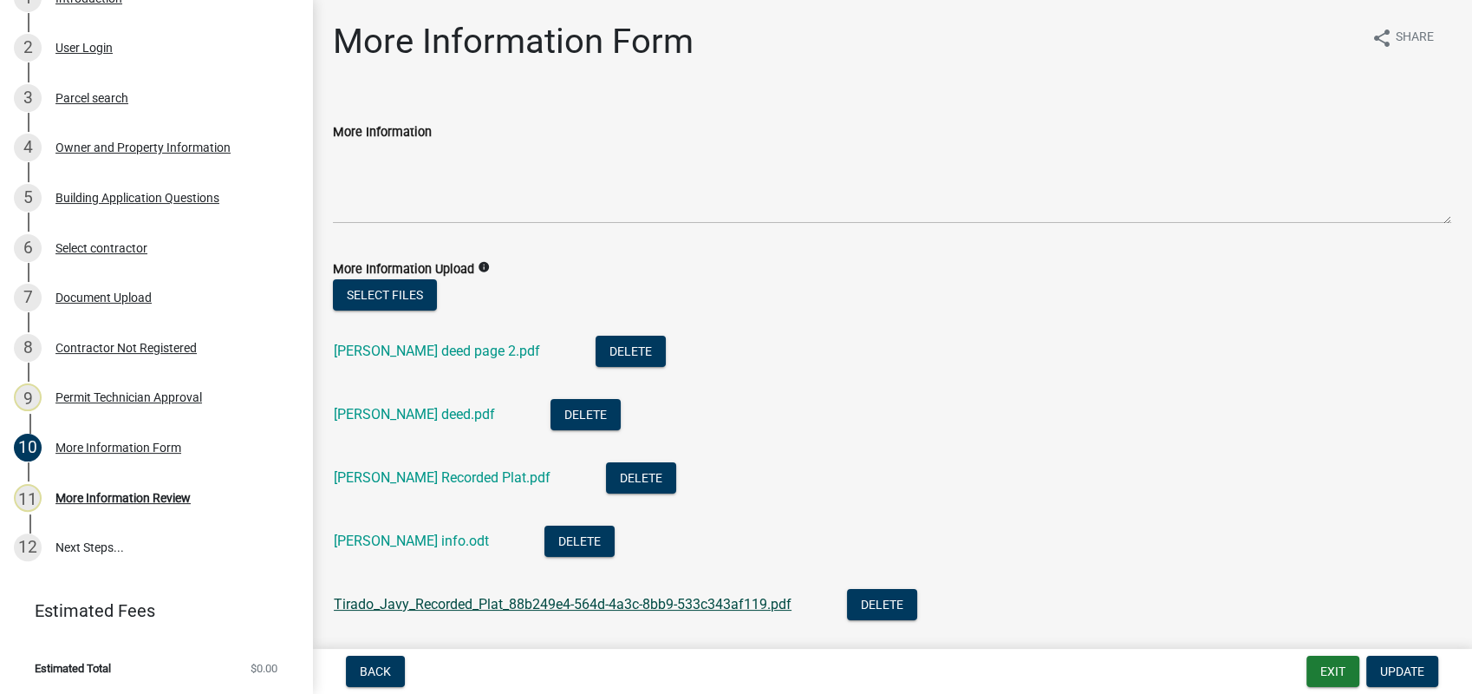
click at [542, 600] on link "Tirado_Javy_Recorded_Plat_88b249e4-564d-4a3c-8bb9-533c343af119.pdf" at bounding box center [563, 604] width 458 height 16
click at [409, 536] on link "Tirado info.odt" at bounding box center [411, 540] width 155 height 16
click at [444, 472] on link "Tirado Javy Recorded Plat.pdf" at bounding box center [442, 477] width 217 height 16
click at [618, 479] on button "Delete" at bounding box center [641, 477] width 70 height 31
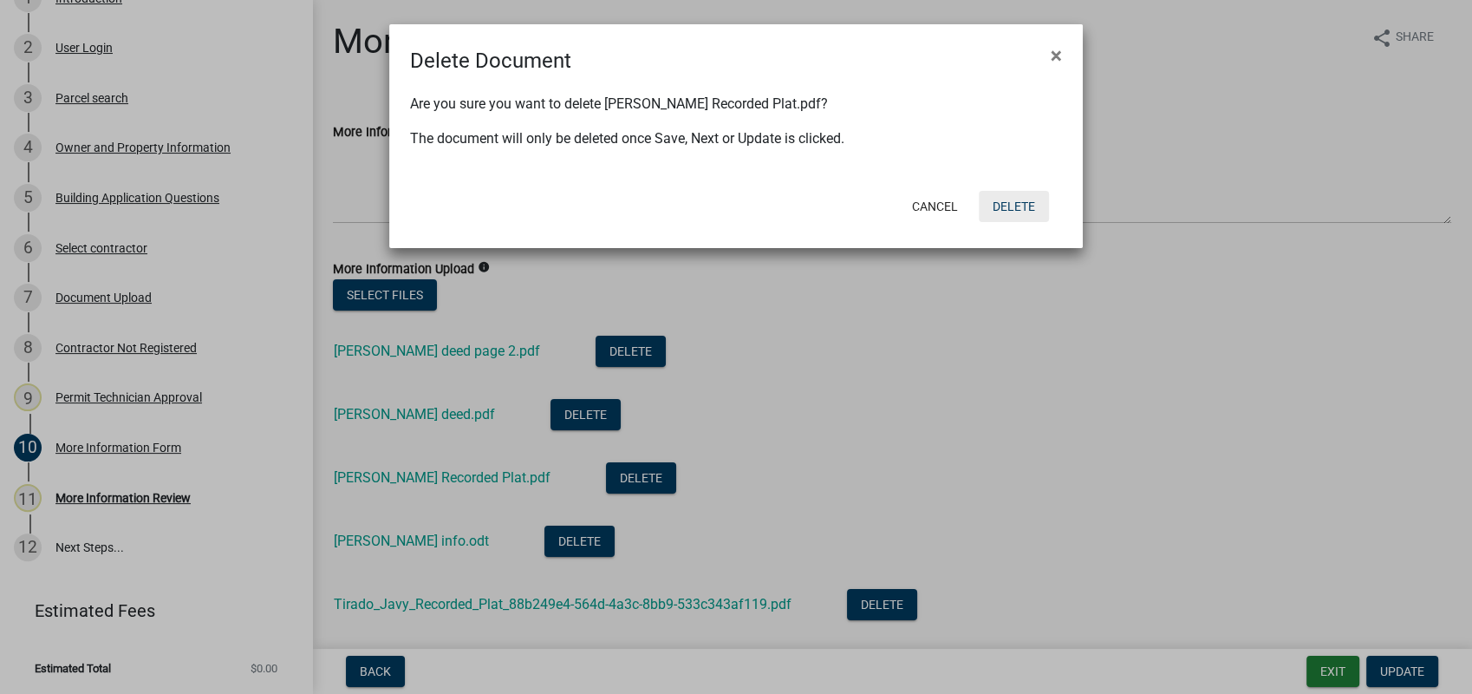
click at [1014, 208] on button "Delete" at bounding box center [1014, 206] width 70 height 31
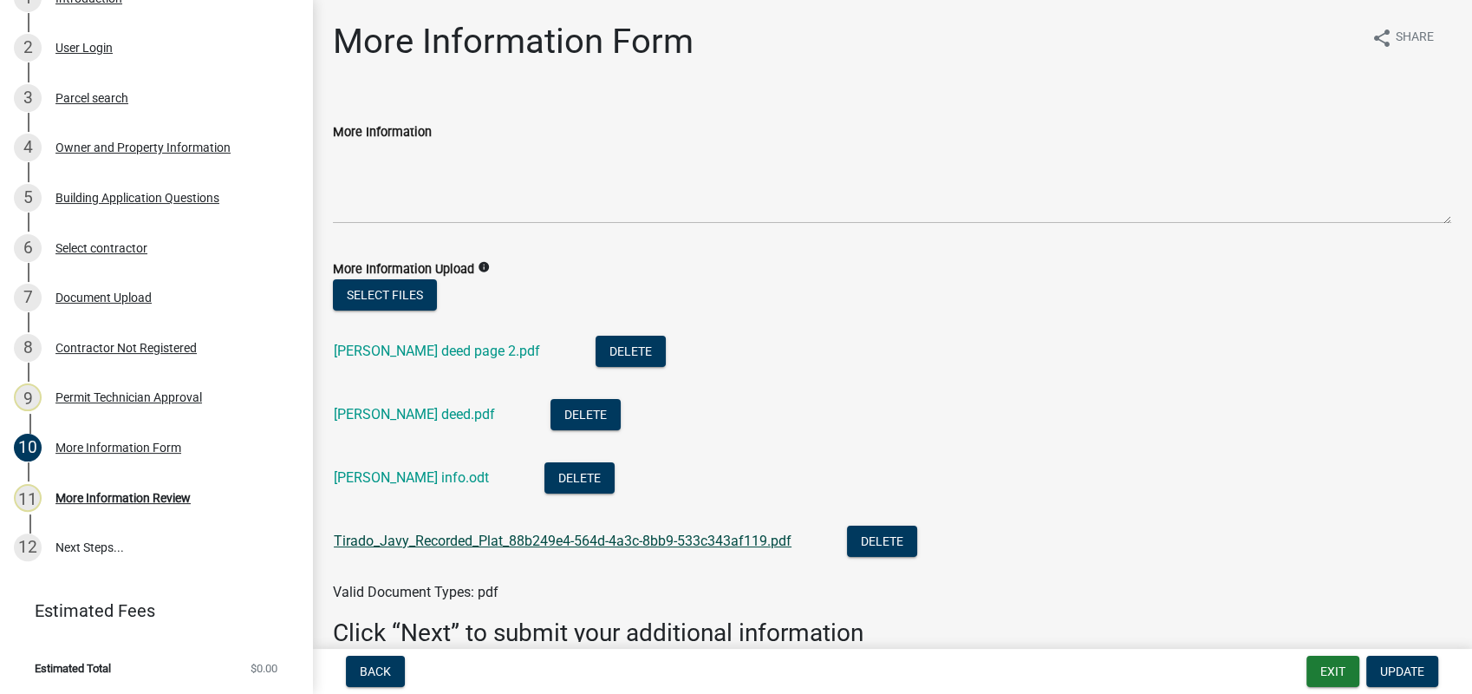
click at [490, 538] on link "Tirado_Javy_Recorded_Plat_88b249e4-564d-4a3c-8bb9-533c343af119.pdf" at bounding box center [563, 540] width 458 height 16
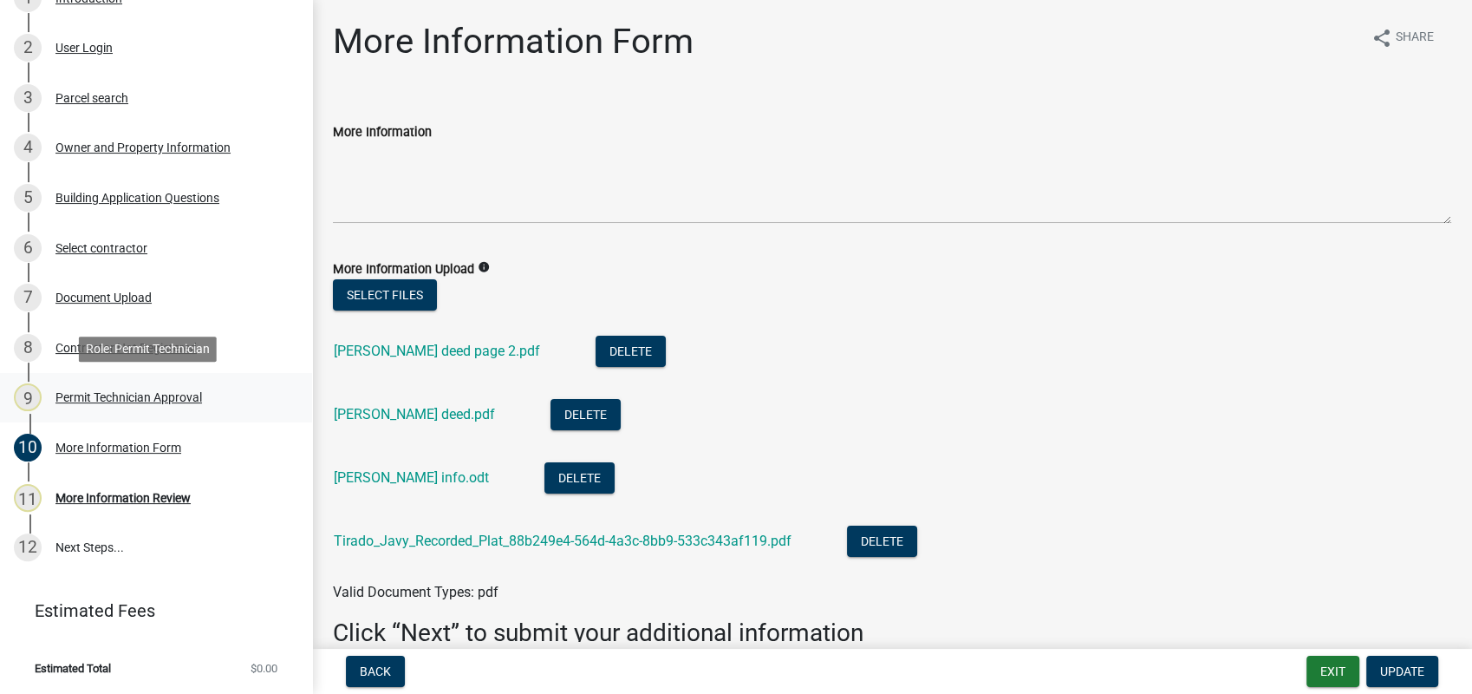
click at [160, 407] on div "9 Permit Technician Approval" at bounding box center [149, 397] width 271 height 28
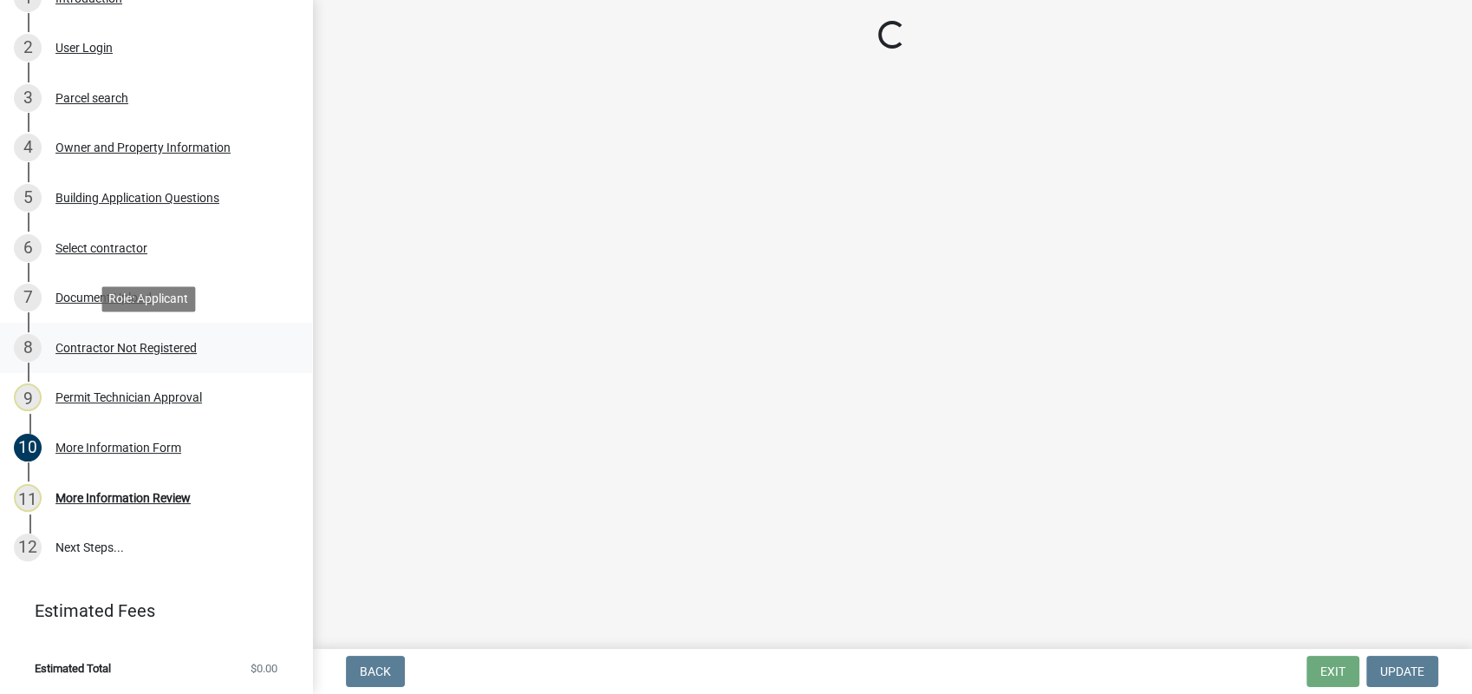
select select "a6b90f04-145f-43dc-a4e6-6d5ec8e28ec9"
select select "83394b22-4a11-496c-8e5c-75ade2e72faf"
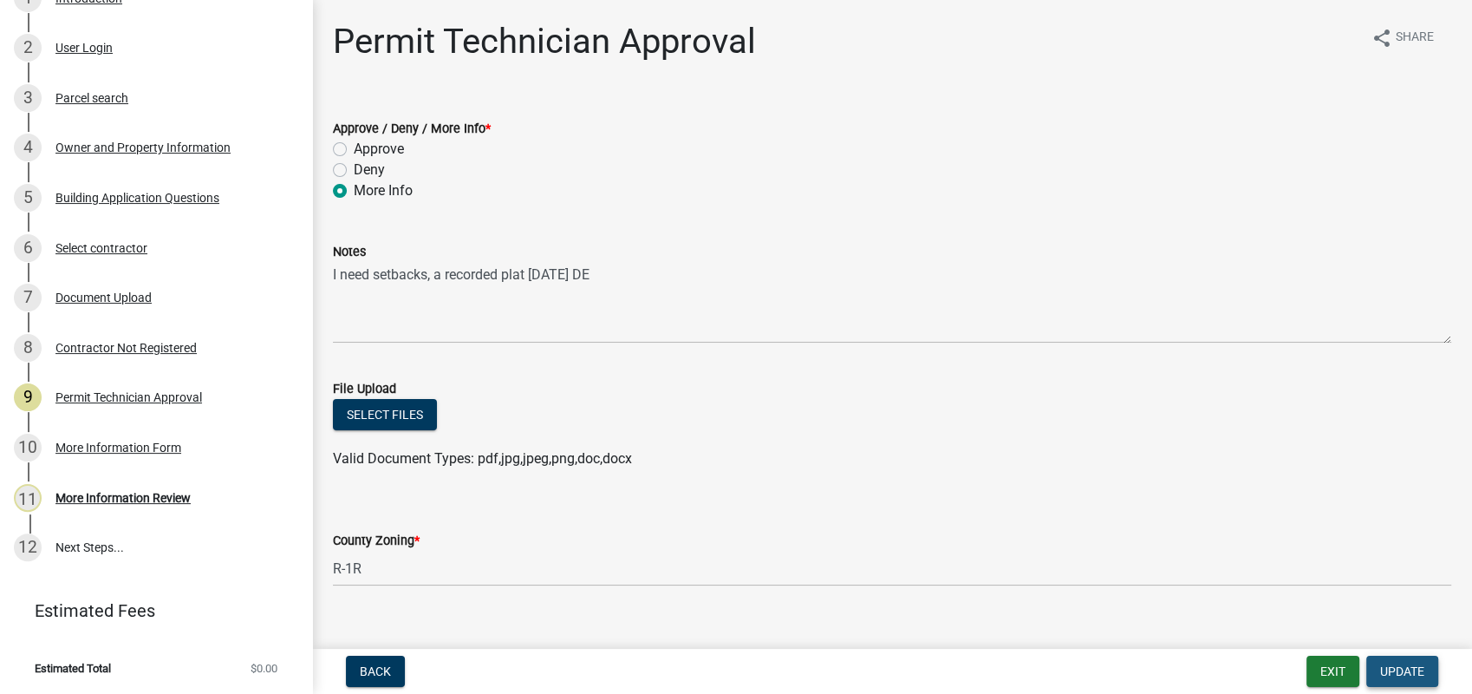
click at [1409, 673] on span "Update" at bounding box center [1402, 671] width 44 height 14
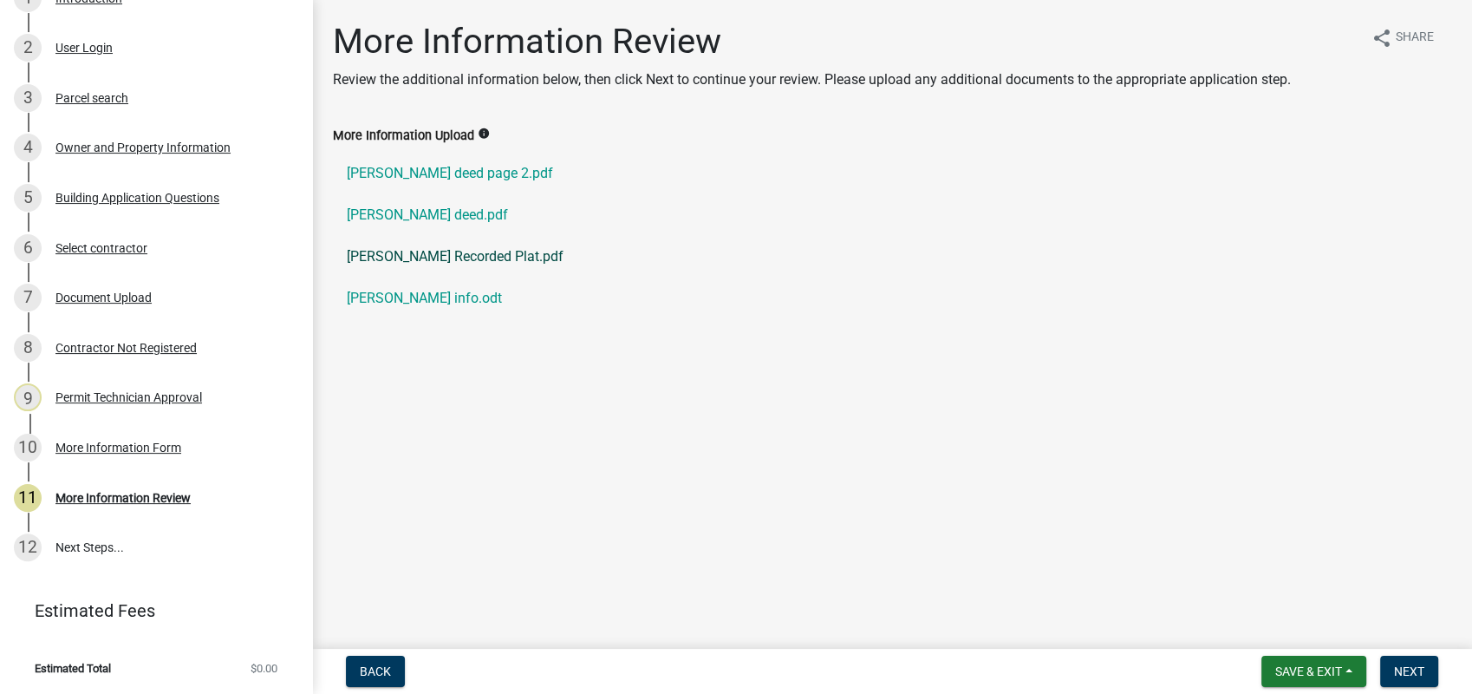
click at [413, 259] on link "Tirado Javy Recorded Plat.pdf" at bounding box center [892, 257] width 1118 height 42
click at [114, 486] on div "11 More Information Review" at bounding box center [149, 498] width 271 height 28
click at [111, 501] on div "More Information Review" at bounding box center [122, 498] width 135 height 12
click at [127, 496] on div "More Information Review" at bounding box center [122, 498] width 135 height 12
click at [402, 264] on link "Tirado Javy Recorded Plat.pdf" at bounding box center [892, 257] width 1118 height 42
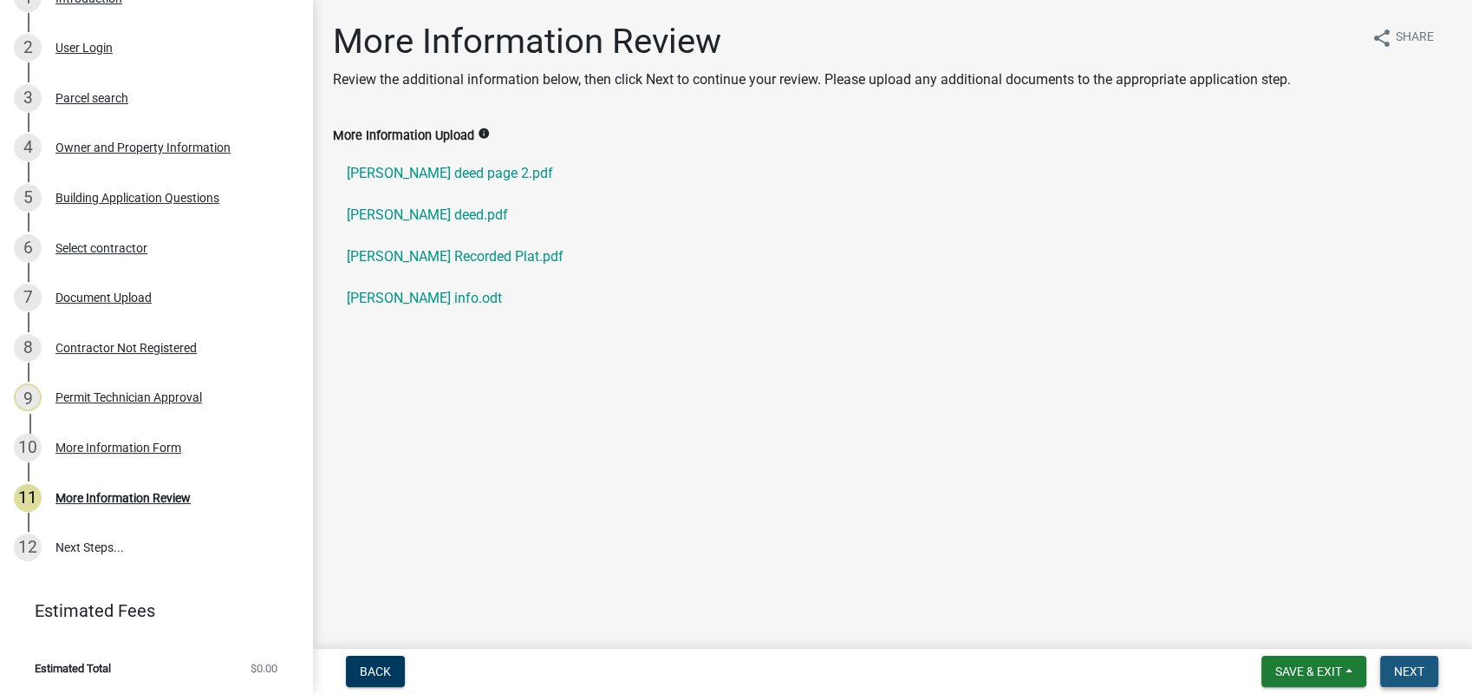
click at [1428, 672] on button "Next" at bounding box center [1409, 670] width 58 height 31
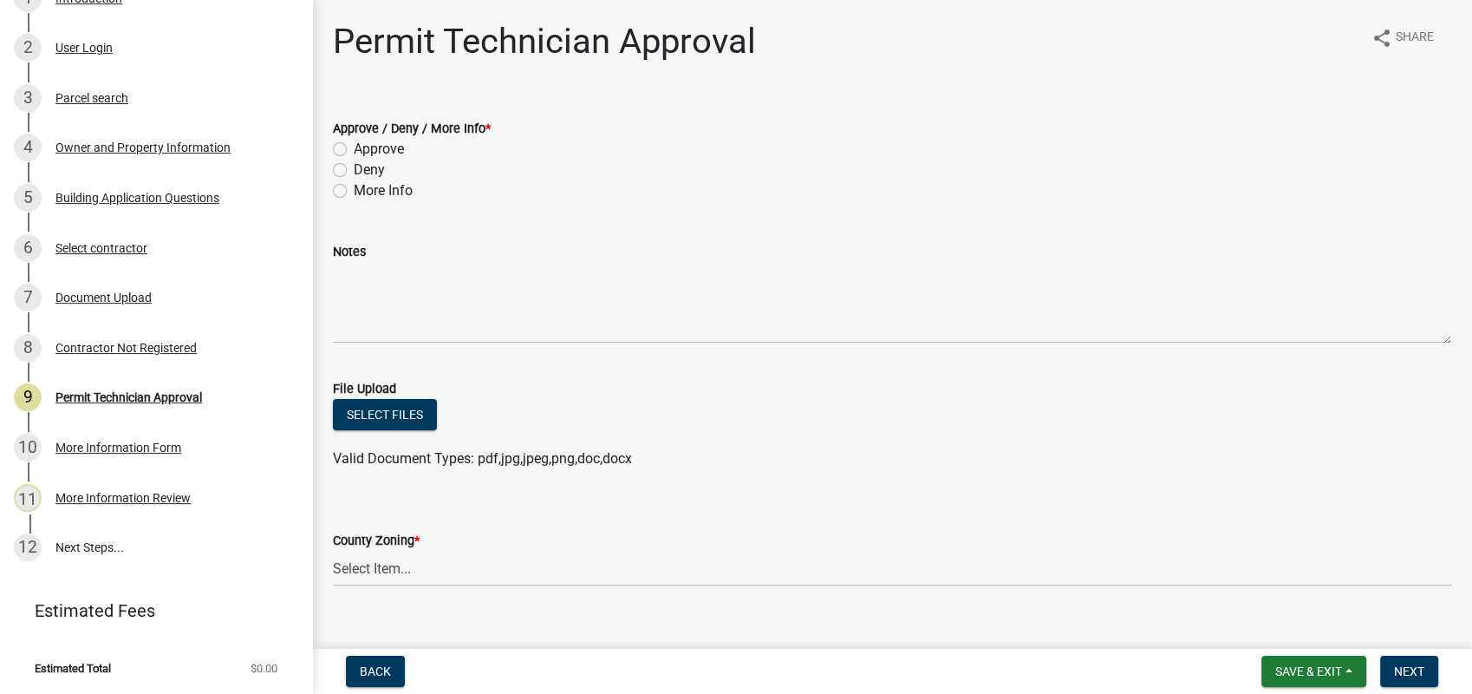
click at [354, 147] on label "Approve" at bounding box center [379, 149] width 50 height 21
click at [354, 147] on input "Approve" at bounding box center [359, 144] width 11 height 11
radio input "true"
drag, startPoint x: 680, startPoint y: 679, endPoint x: 114, endPoint y: 642, distance: 566.5
click at [114, 642] on ul "Estimated Total $0.00" at bounding box center [156, 668] width 312 height 53
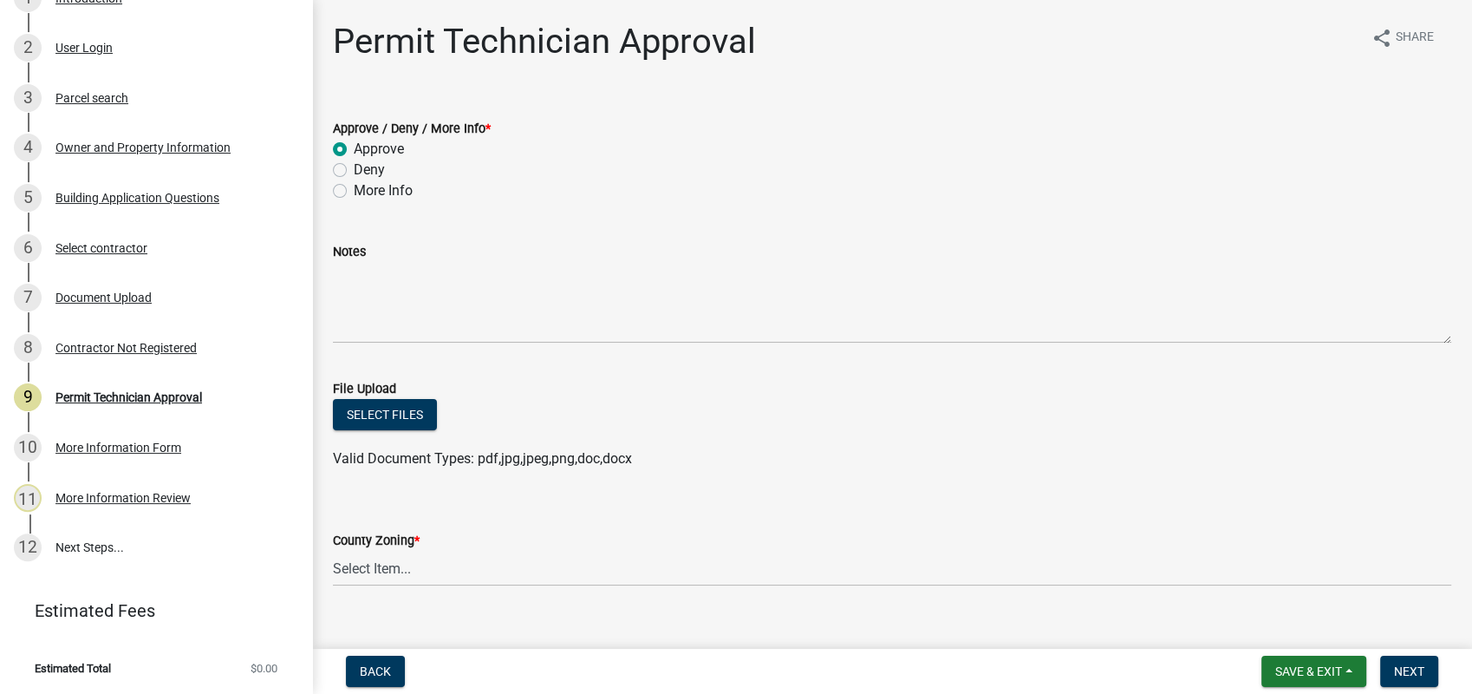
click at [379, 592] on wm-data-entity-input "County Zoning * Select Item... AG-1 R-1R R-1 R-2 MHP RM-1 RM-3 C-1 C-2 I-M PUD …" at bounding box center [892, 543] width 1118 height 117
click at [362, 562] on select "Select Item... AG-1 R-1R R-1 R-2 MHP RM-1 RM-3 C-1 C-2 I-M PUD N/A" at bounding box center [892, 569] width 1118 height 36
click at [333, 551] on select "Select Item... AG-1 R-1R R-1 R-2 MHP RM-1 RM-3 C-1 C-2 I-M PUD N/A" at bounding box center [892, 569] width 1118 height 36
select select "34fe85c2-5f76-4343-b6bb-8ca387e0bed7"
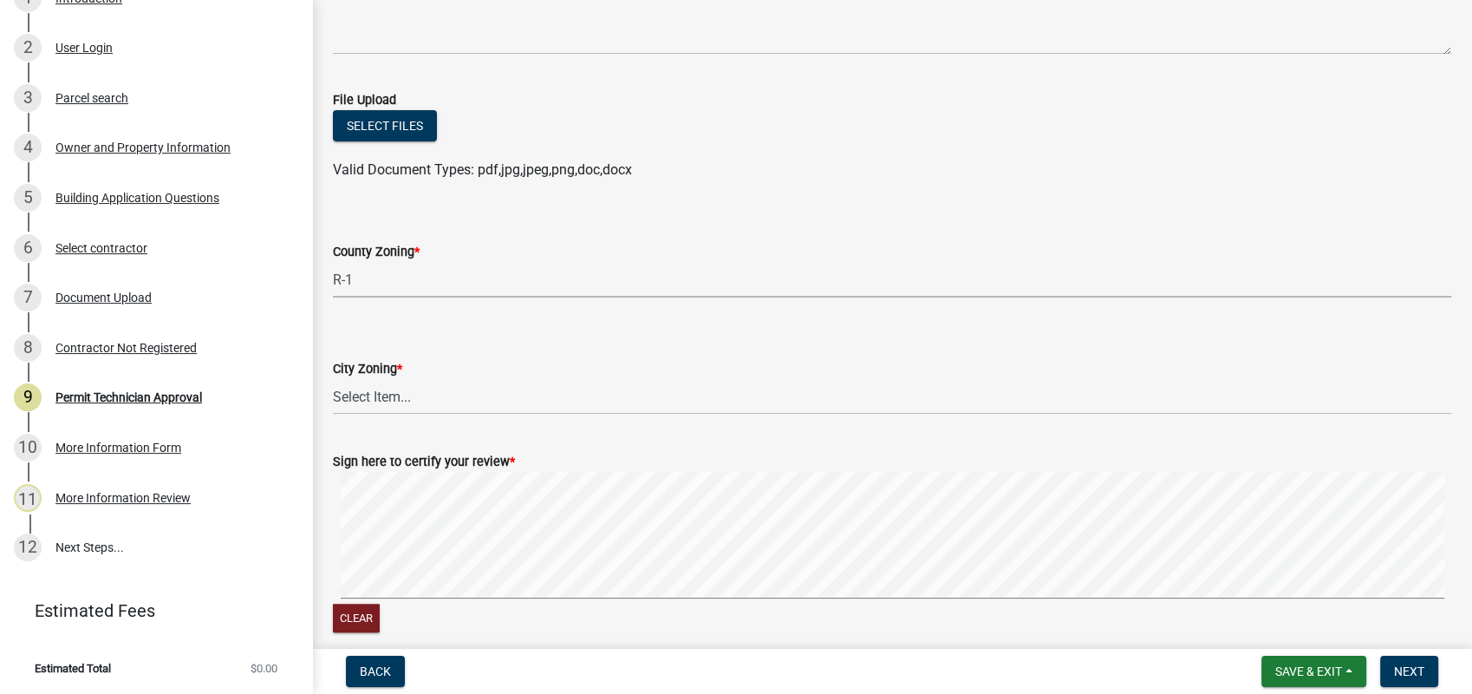
scroll to position [366, 0]
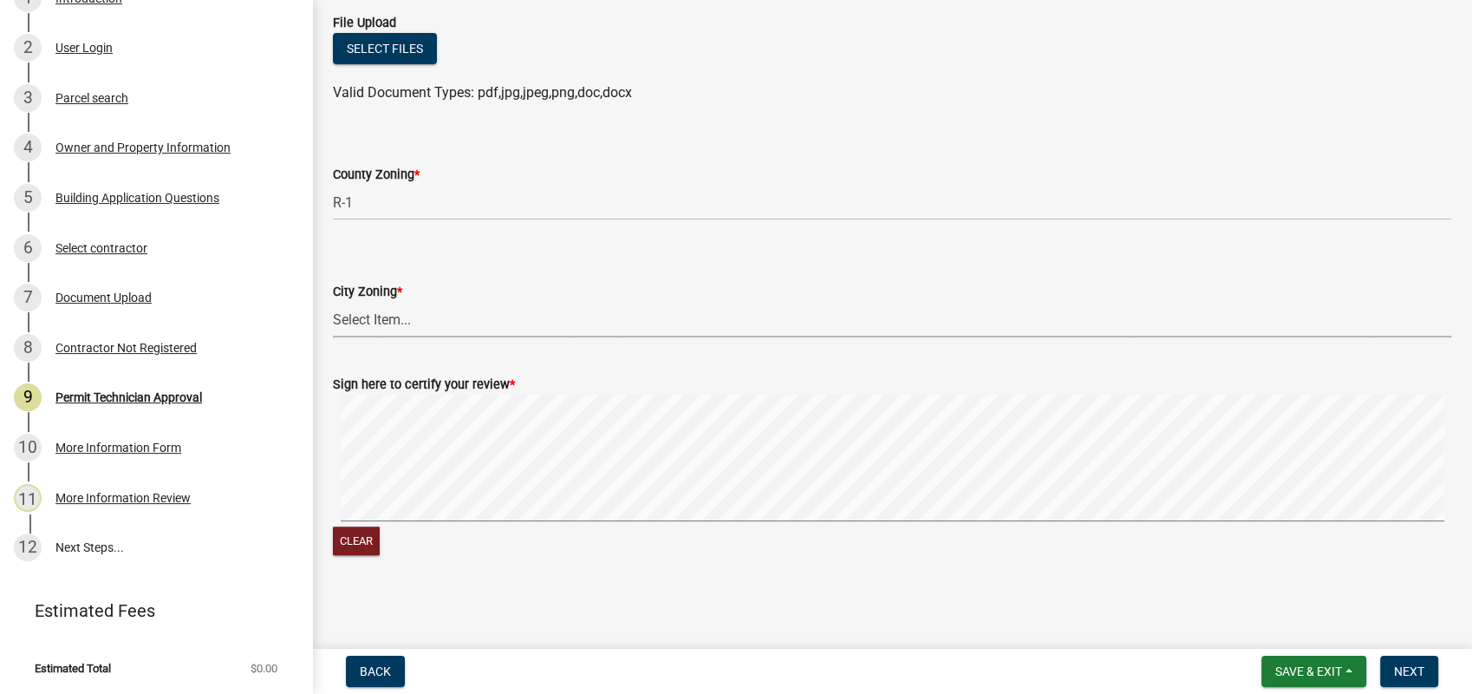
click at [366, 316] on select "Select Item... A-1 A-2 R-1 R-2 R-3 R-4 MHP C-1 C-2 I-1 I-2 DB FH H-P N/A" at bounding box center [892, 320] width 1118 height 36
click at [333, 302] on select "Select Item... A-1 A-2 R-1 R-2 R-3 R-4 MHP C-1 C-2 I-1 I-2 DB FH H-P N/A" at bounding box center [892, 320] width 1118 height 36
select select "83394b22-4a11-496c-8e5c-75ade2e72faf"
click at [1412, 675] on span "Next" at bounding box center [1409, 671] width 30 height 14
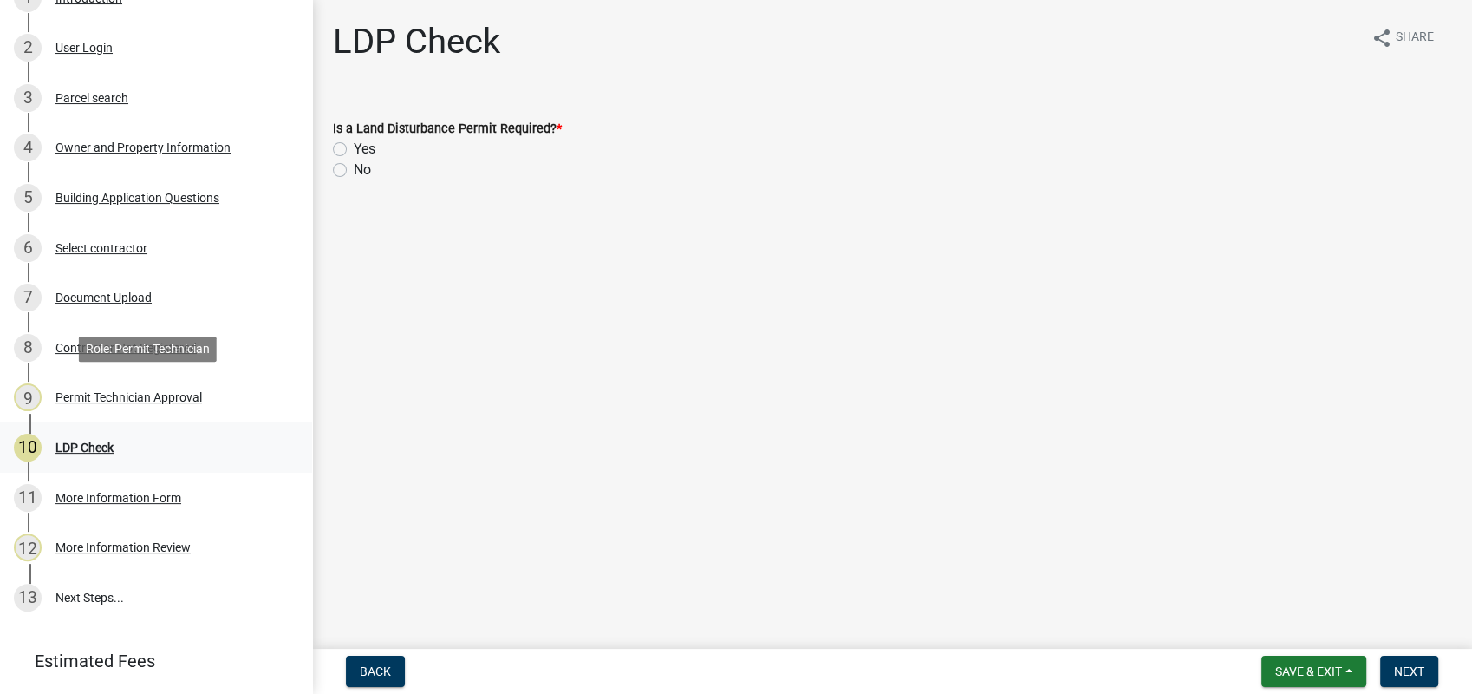
scroll to position [369, 0]
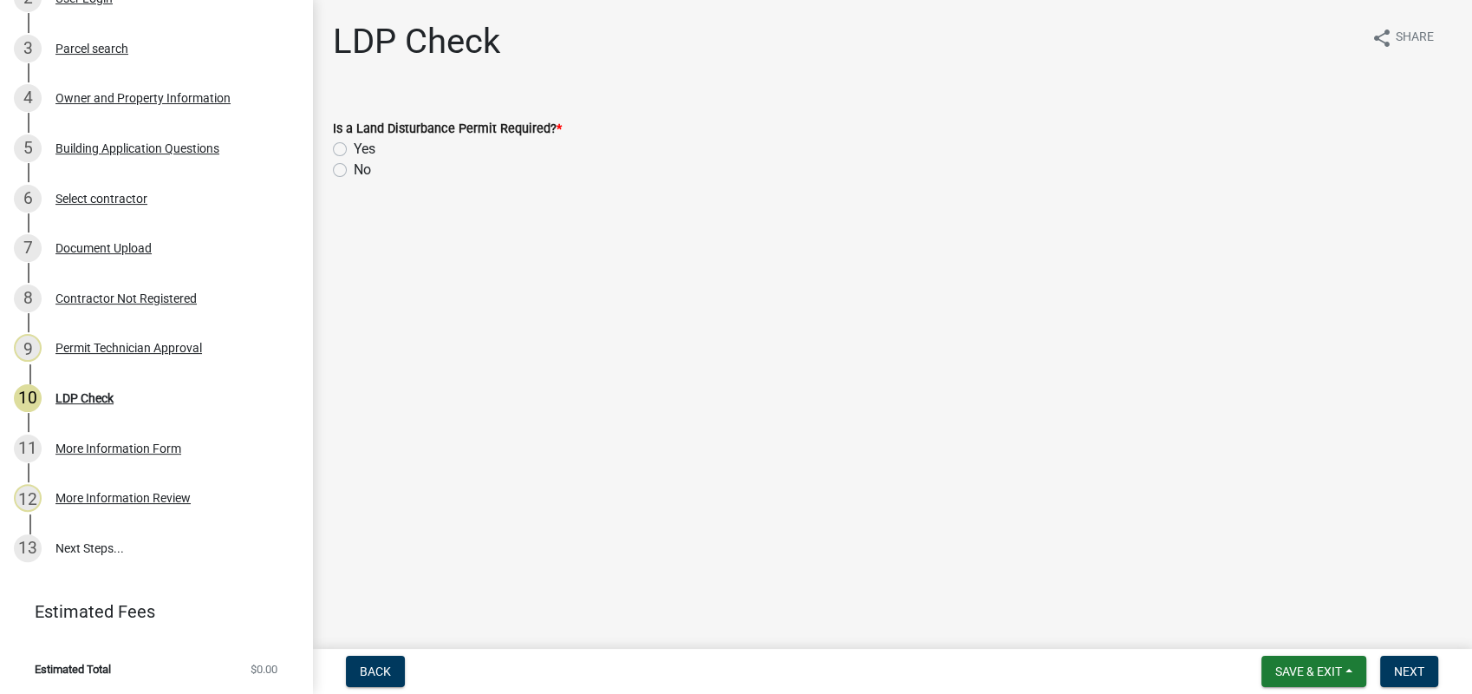
click at [354, 166] on label "No" at bounding box center [362, 170] width 17 height 21
click at [354, 166] on input "No" at bounding box center [359, 165] width 11 height 11
radio input "true"
click at [1404, 657] on button "Next" at bounding box center [1409, 670] width 58 height 31
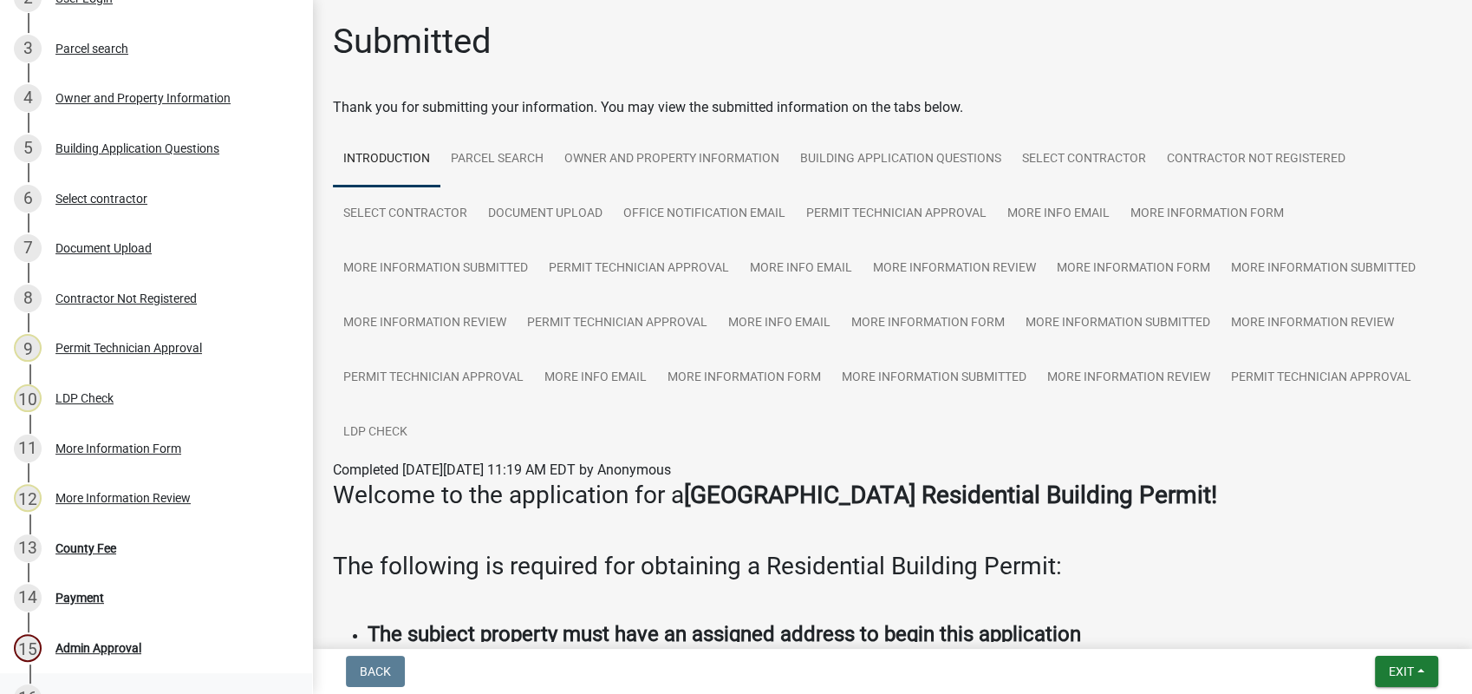
scroll to position [520, 0]
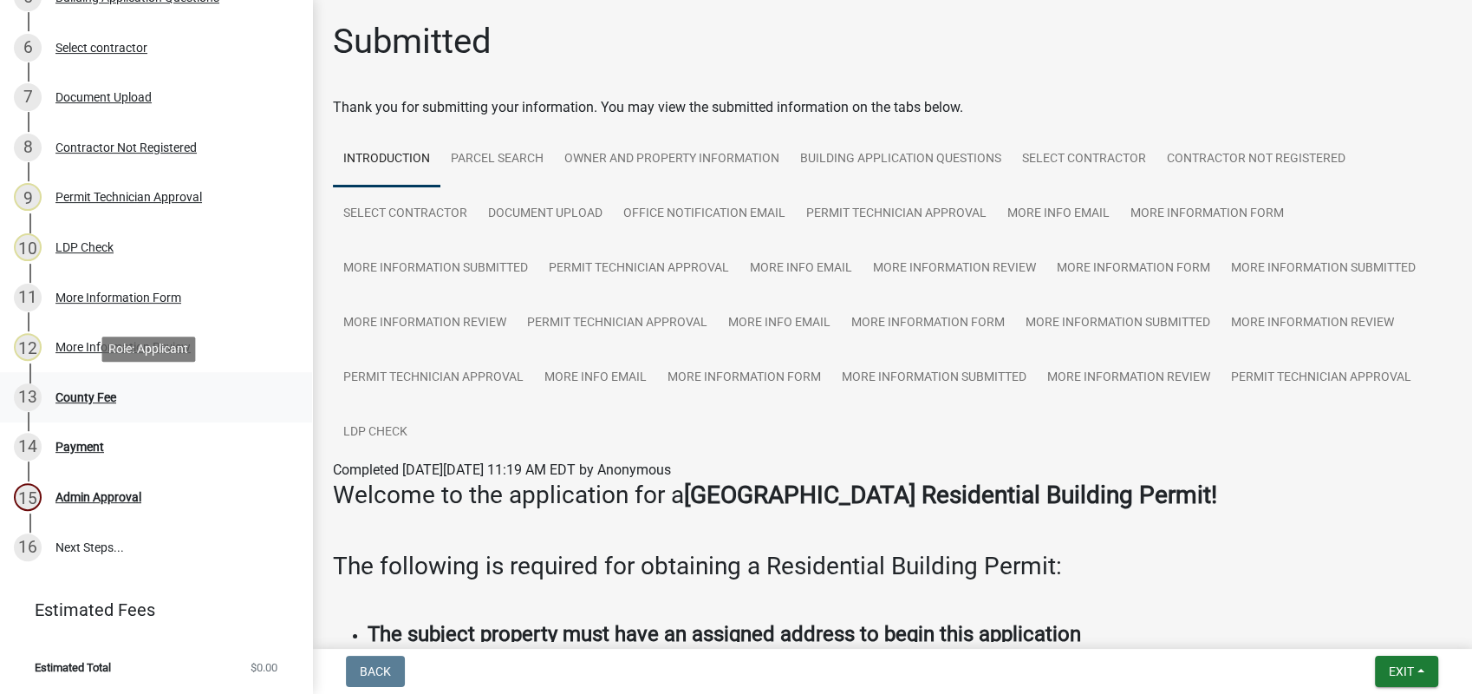
click at [77, 395] on div "County Fee" at bounding box center [85, 397] width 61 height 12
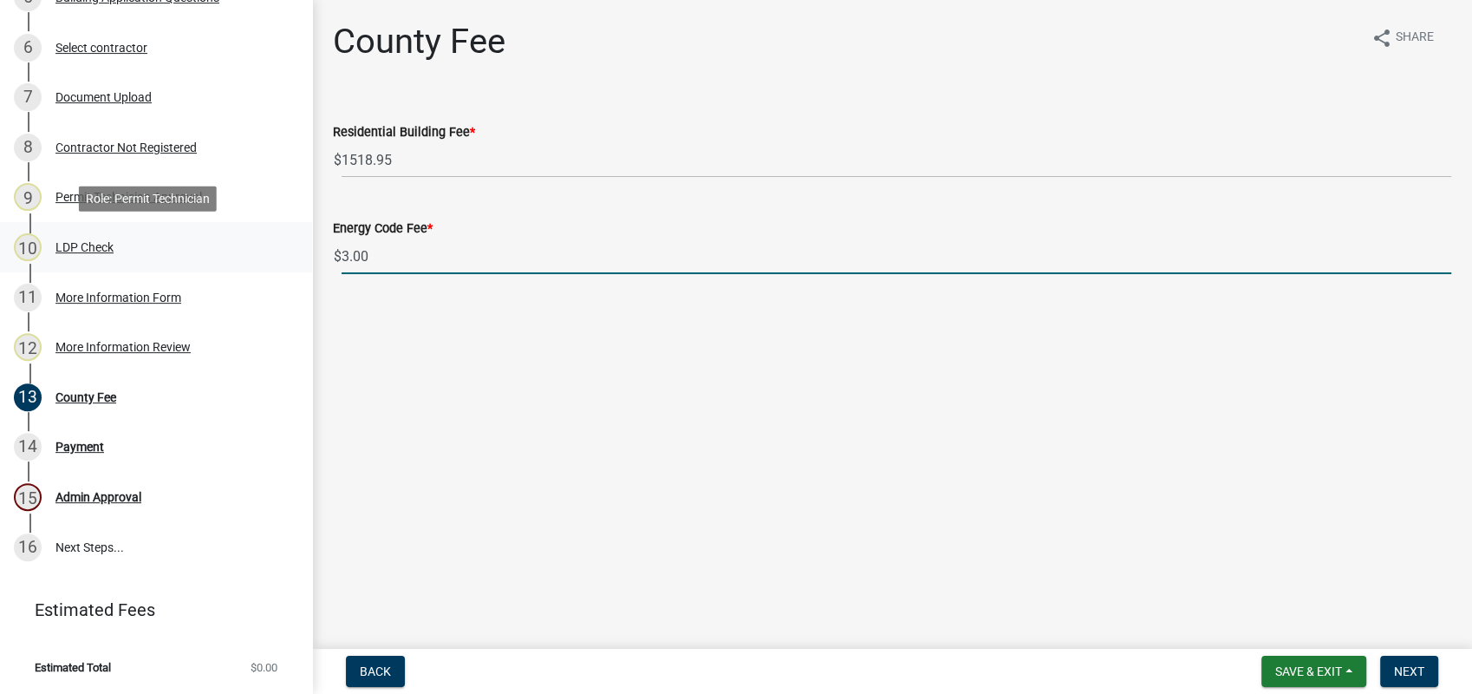
drag, startPoint x: 375, startPoint y: 248, endPoint x: 277, endPoint y: 249, distance: 98.8
click at [277, 249] on div "Residential Building Permit 2025-BLDR-224 View Summary Notes Show emails 1 Intr…" at bounding box center [736, 347] width 1472 height 694
type input "0"
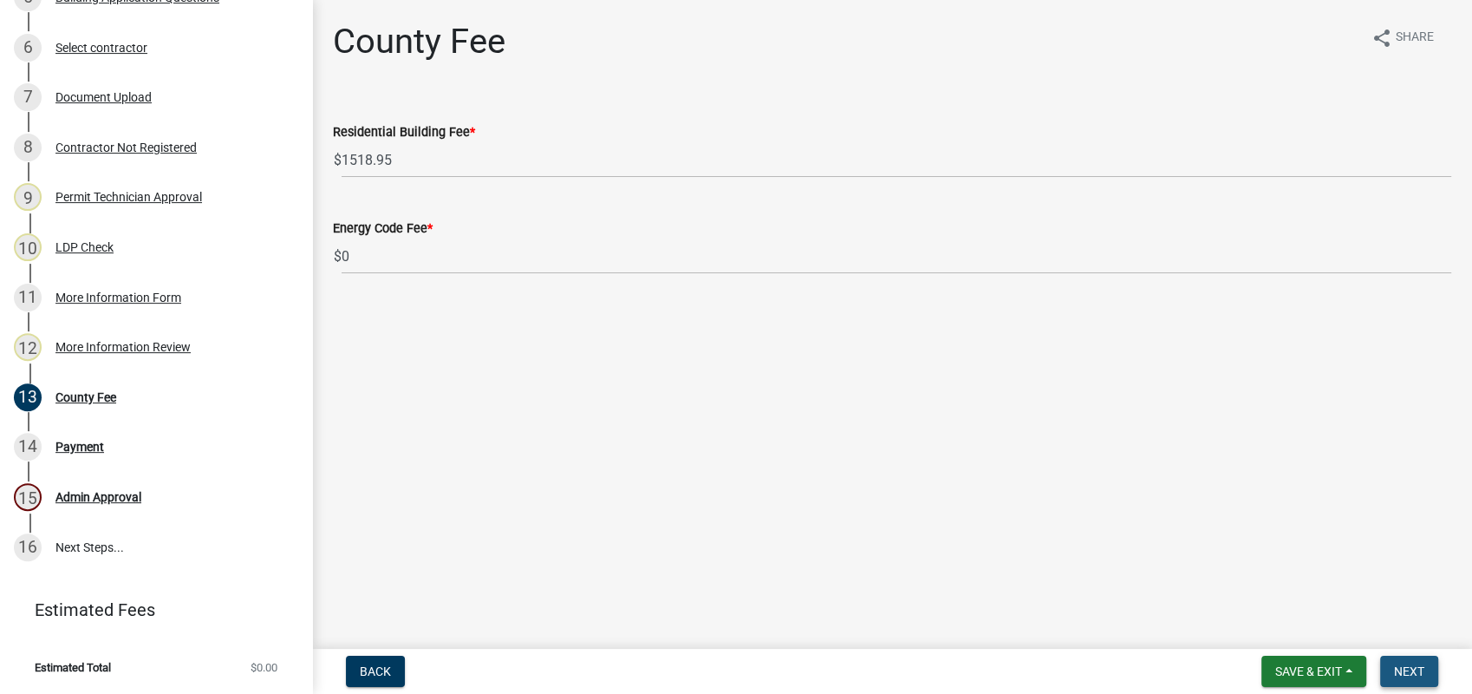
click at [1400, 665] on span "Next" at bounding box center [1409, 671] width 30 height 14
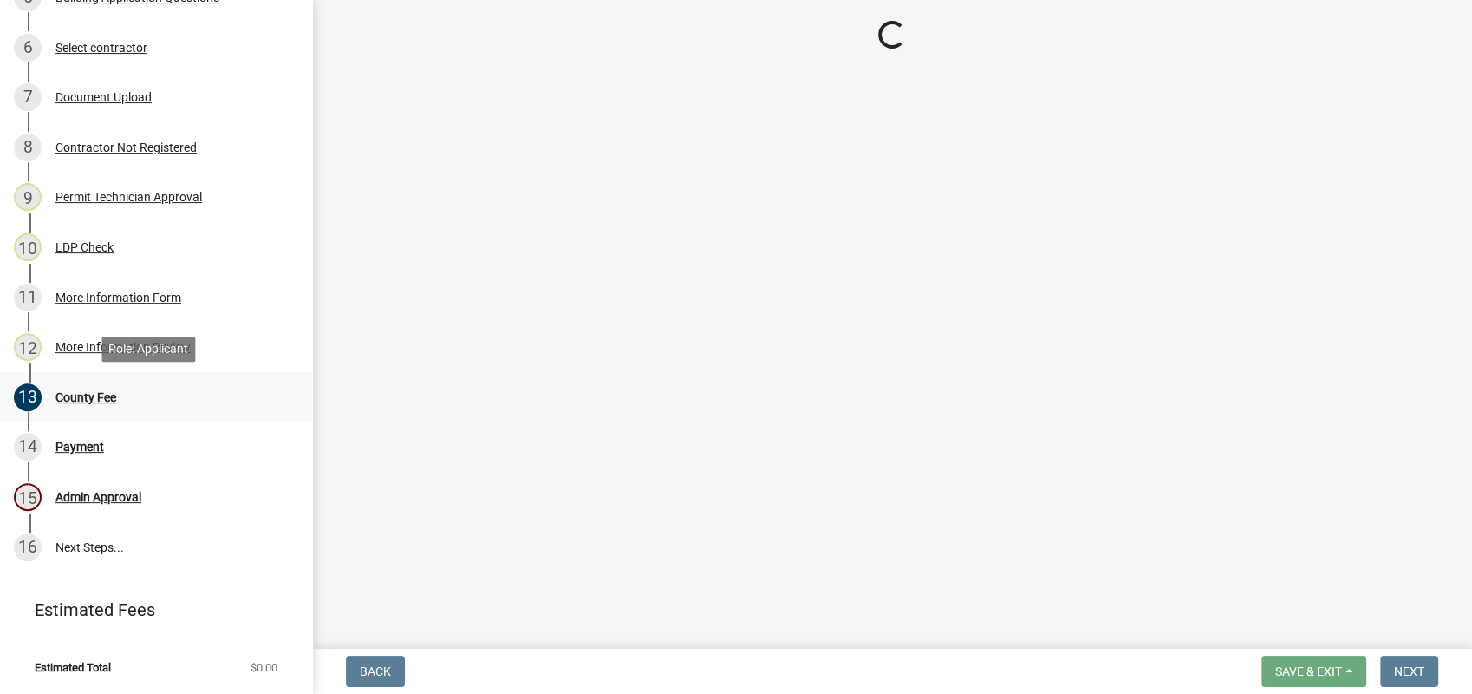
click at [121, 393] on div "13 County Fee" at bounding box center [149, 397] width 271 height 28
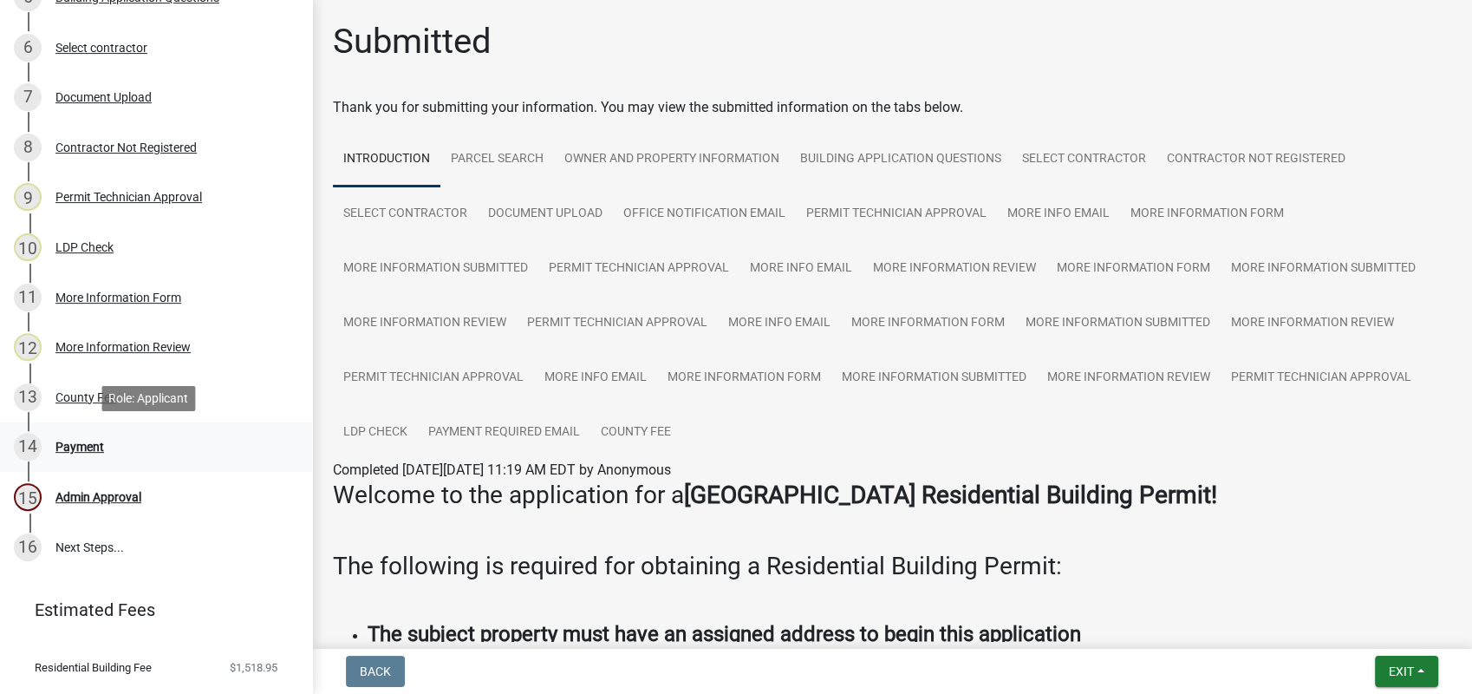
click at [69, 444] on div "Payment" at bounding box center [79, 446] width 49 height 12
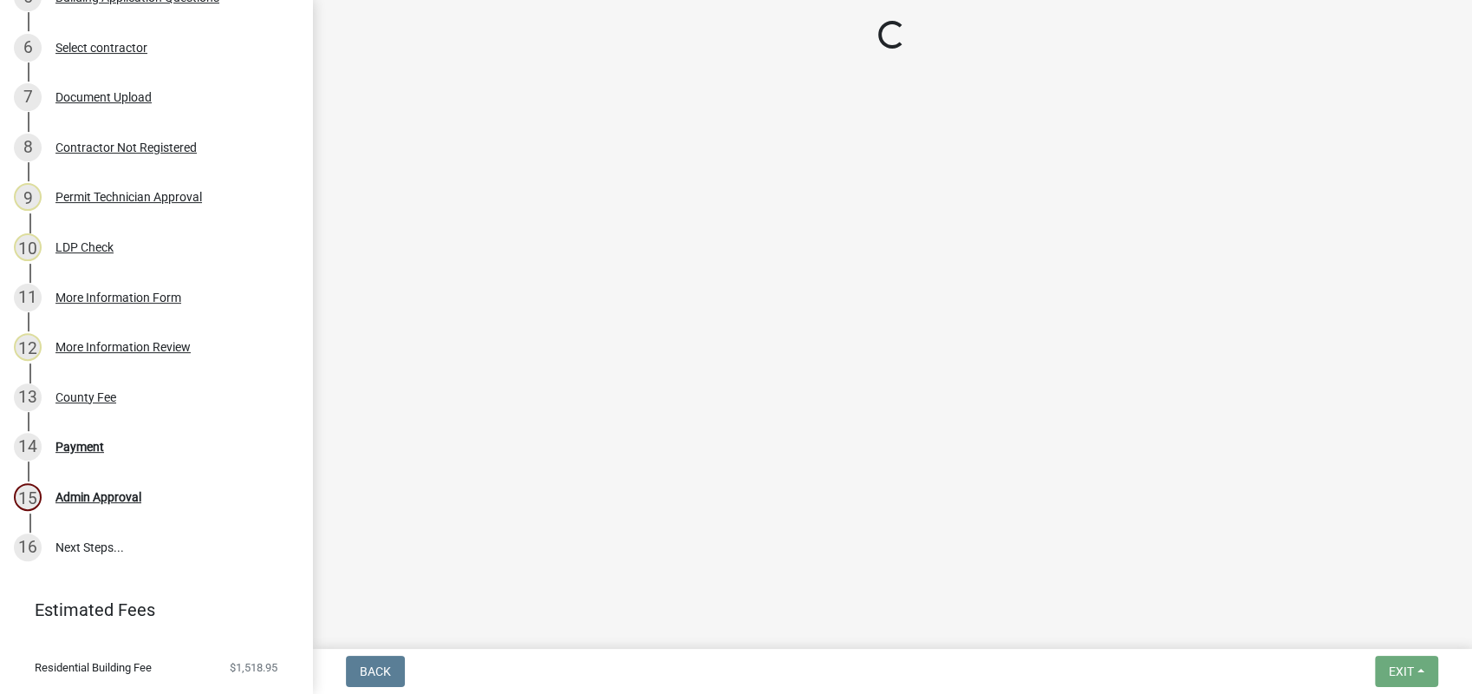
select select "3: 3"
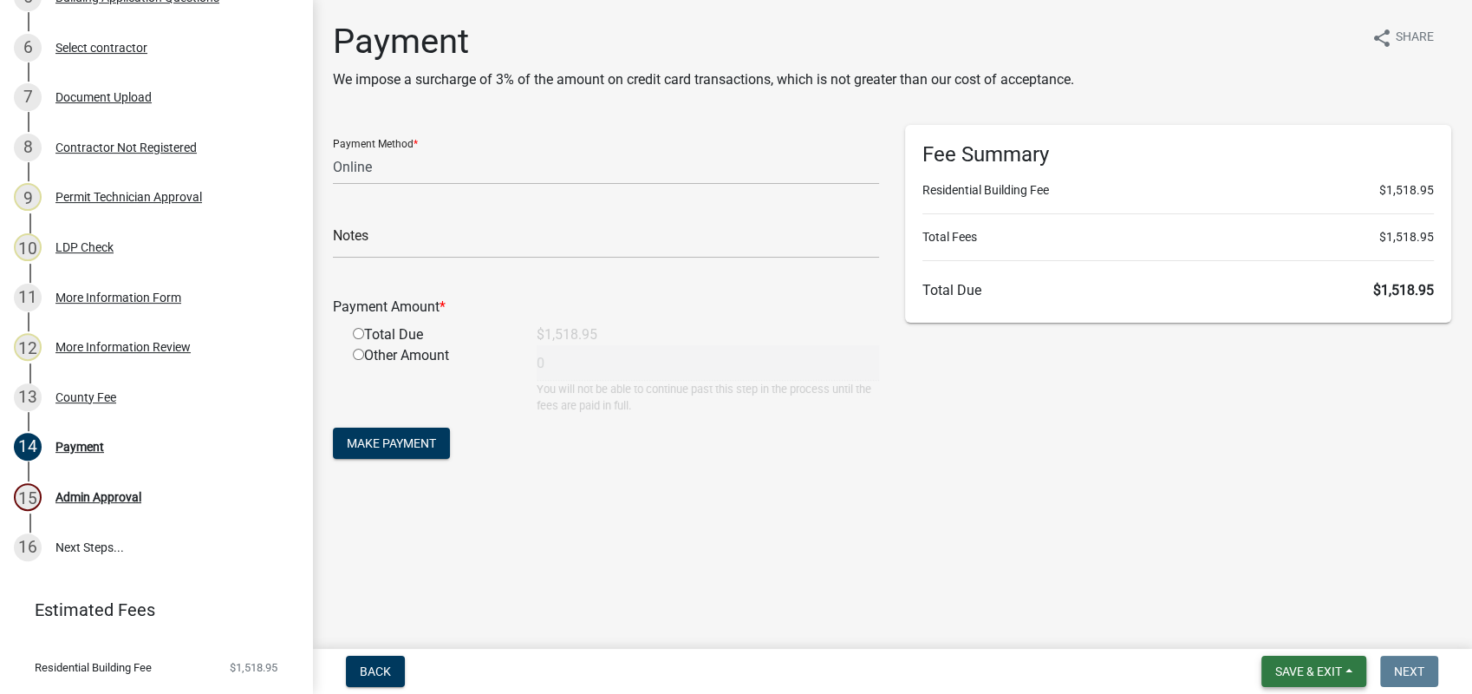
click at [1285, 673] on span "Save & Exit" at bounding box center [1308, 671] width 67 height 14
click at [1261, 621] on button "Save & Exit" at bounding box center [1297, 626] width 139 height 42
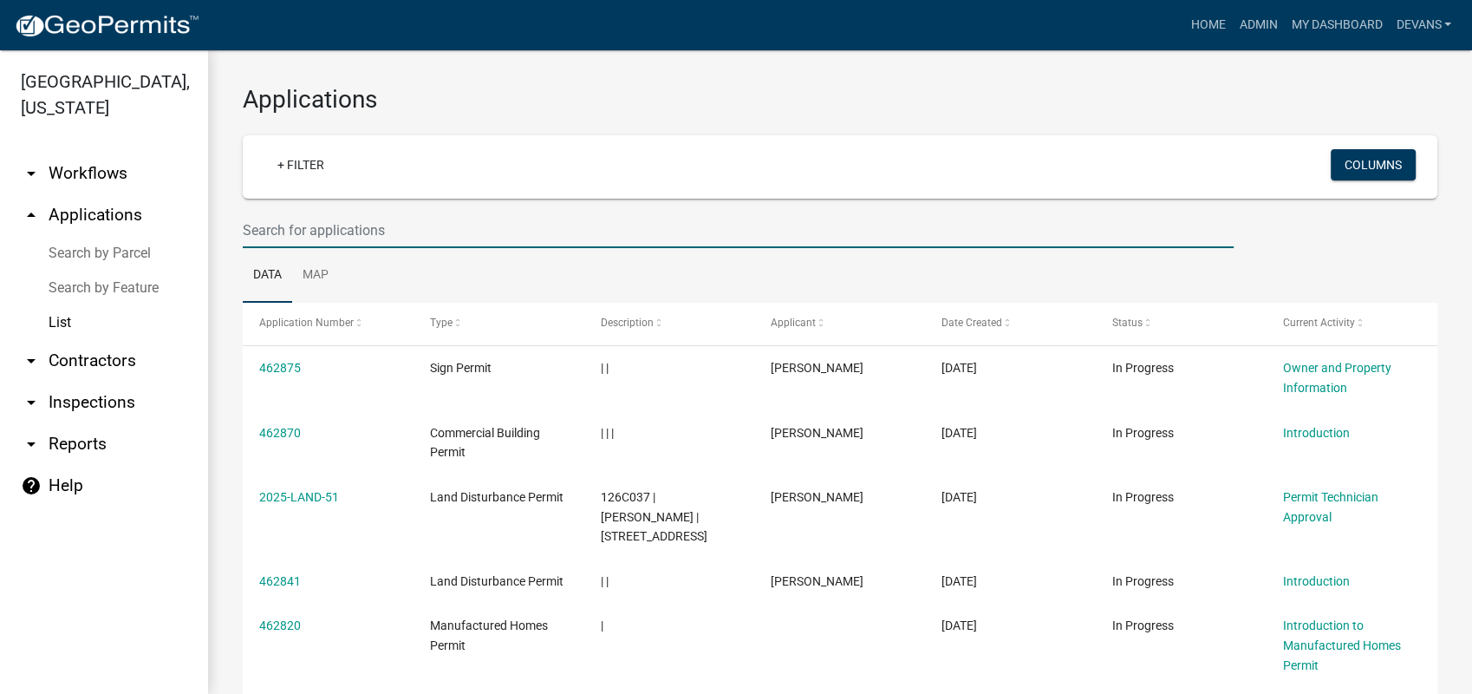
click at [321, 218] on input "text" at bounding box center [738, 230] width 991 height 36
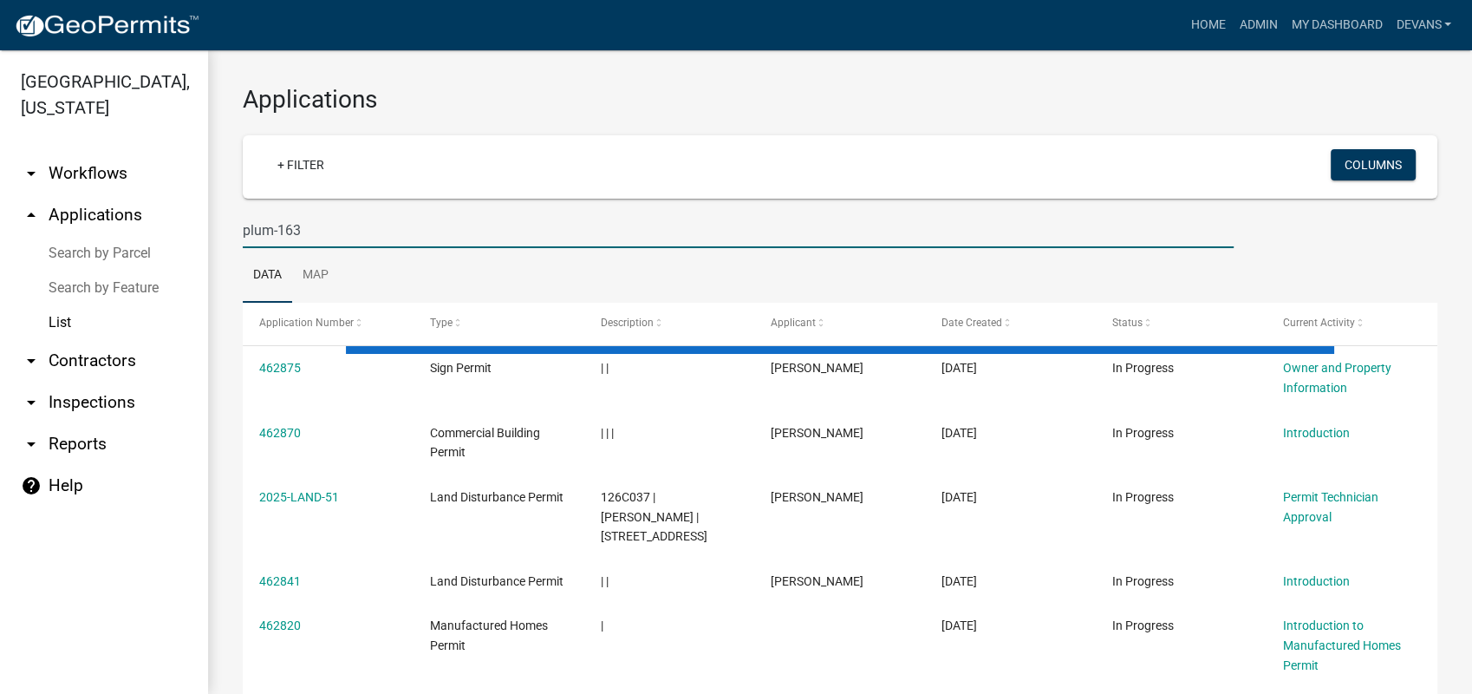
type input "plum-163"
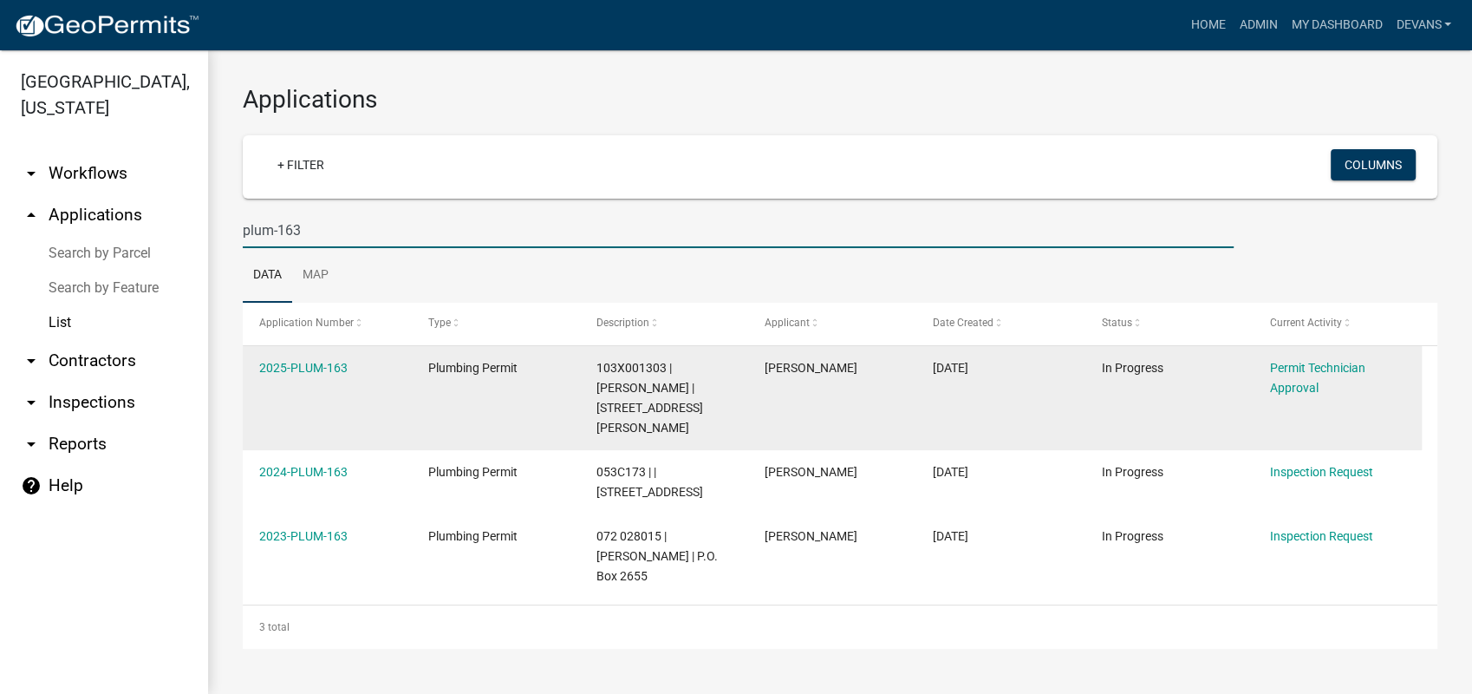
click at [305, 351] on datatable-body-cell "2025-PLUM-163" at bounding box center [327, 398] width 168 height 104
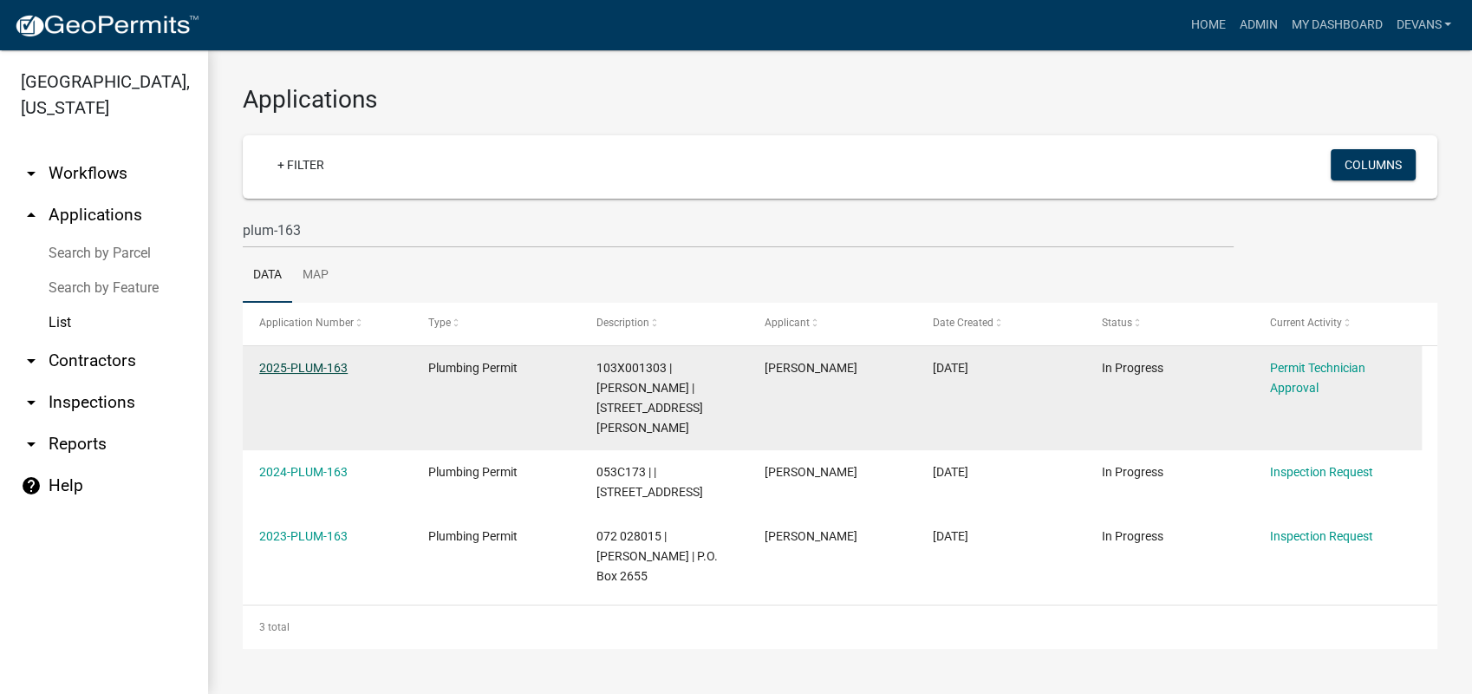
click at [302, 368] on link "2025-PLUM-163" at bounding box center [303, 368] width 88 height 14
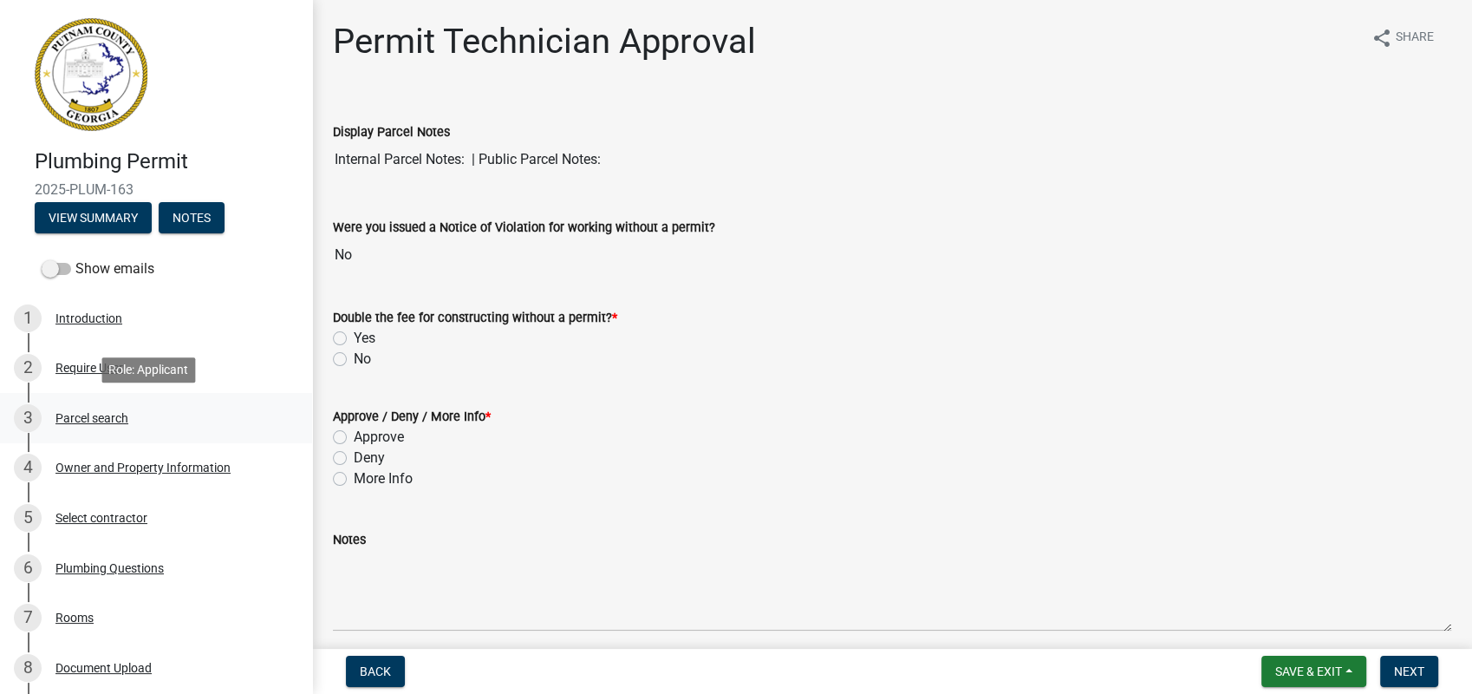
click at [90, 406] on div "3 Parcel search" at bounding box center [149, 418] width 271 height 28
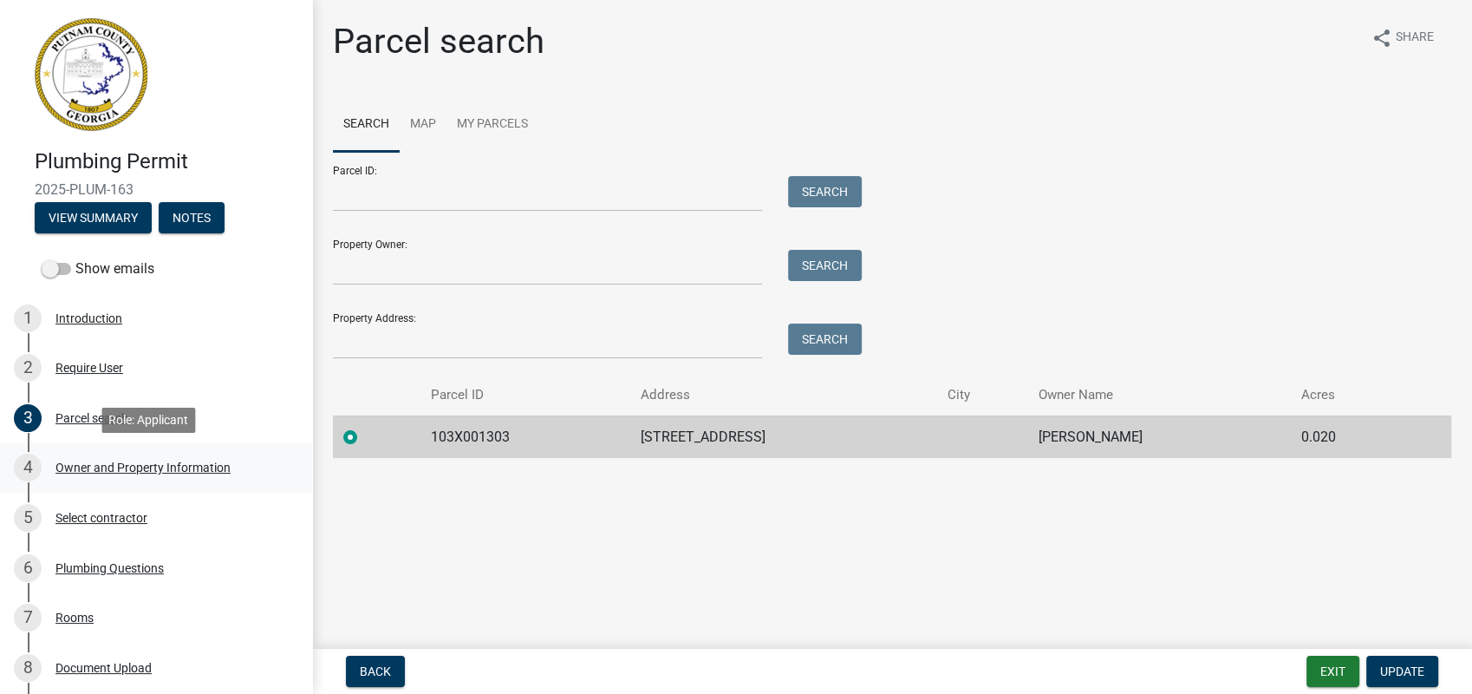
click at [147, 461] on div "Owner and Property Information" at bounding box center [142, 467] width 175 height 12
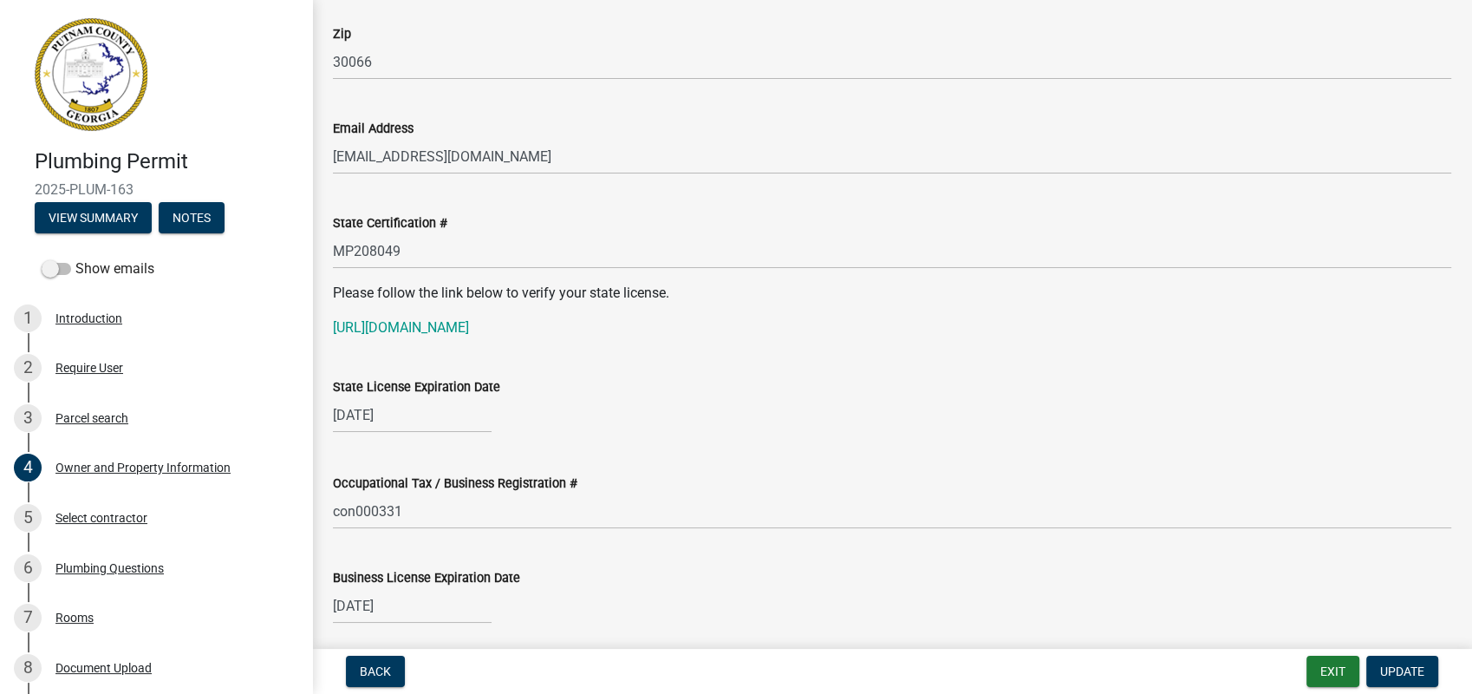
scroll to position [2119, 0]
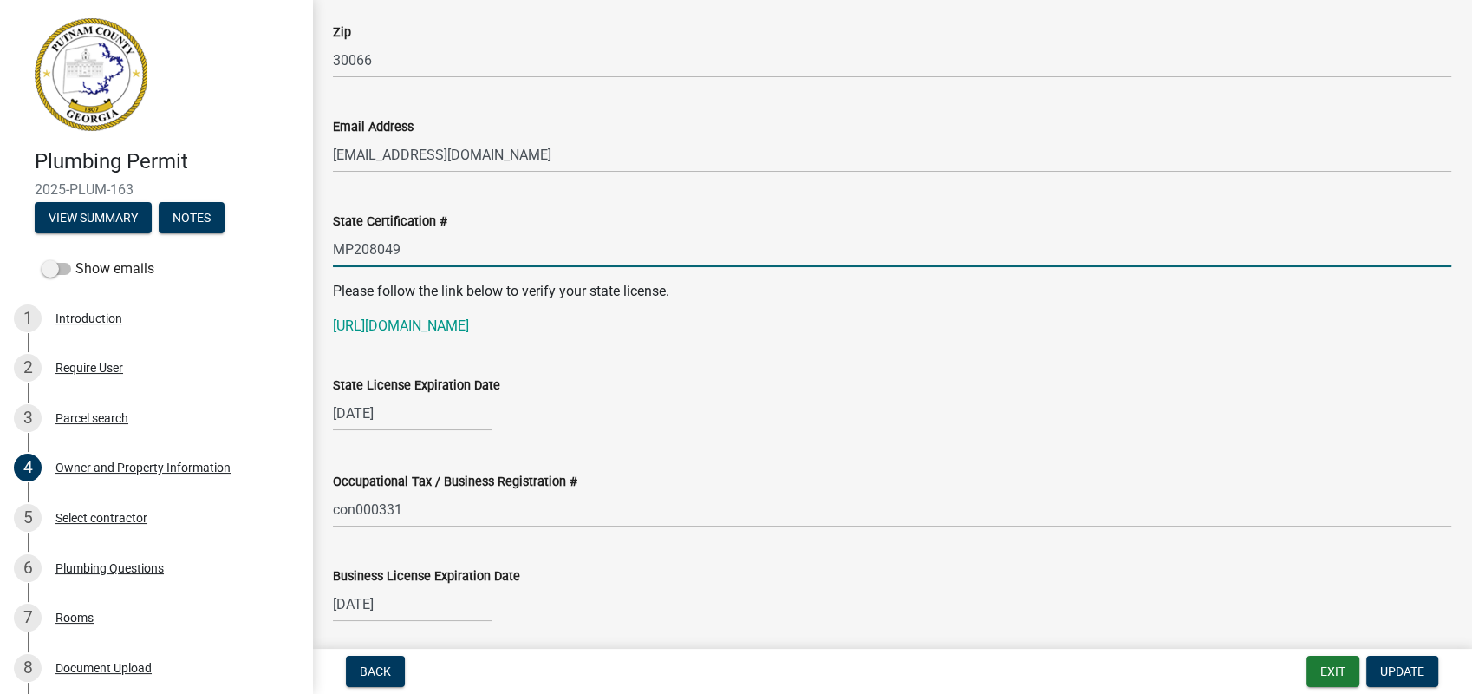
drag, startPoint x: 414, startPoint y: 252, endPoint x: 339, endPoint y: 246, distance: 75.7
click at [326, 243] on div "State Certification # MP208049" at bounding box center [892, 226] width 1144 height 81
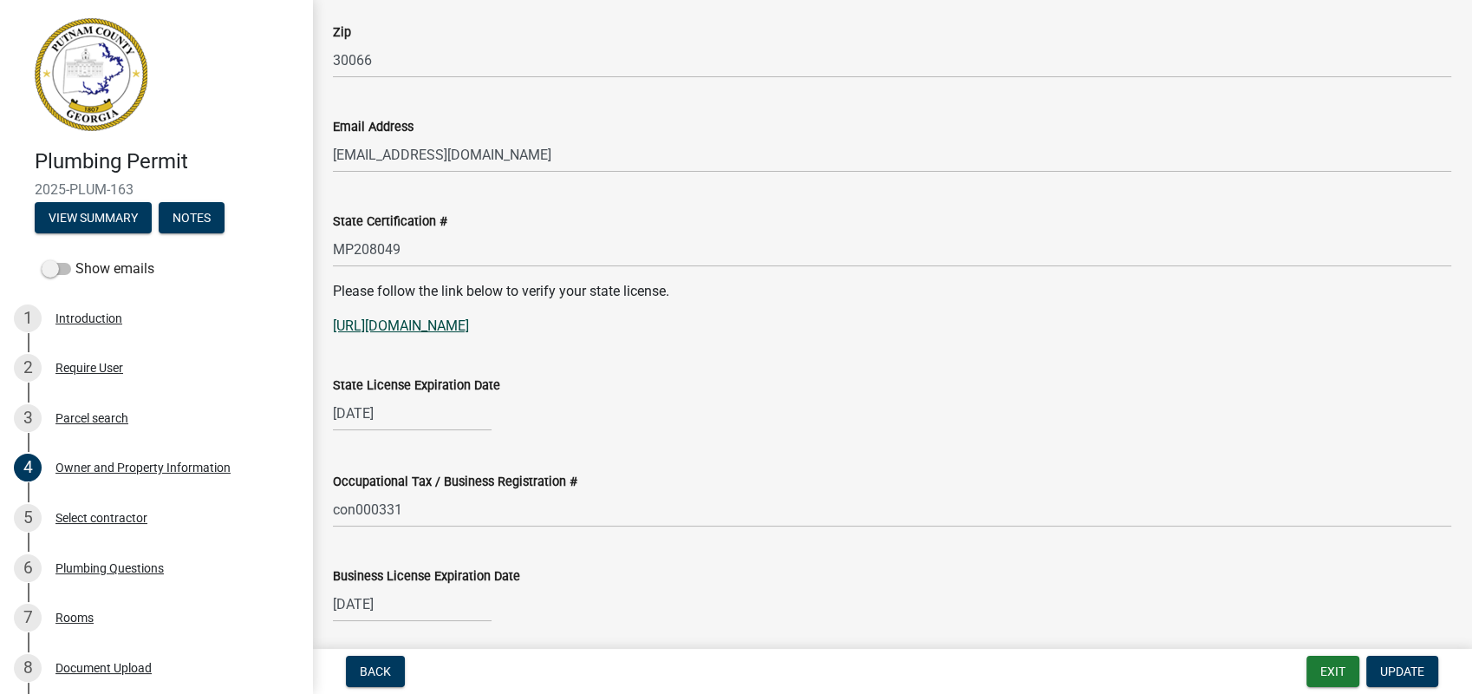
click at [430, 322] on link "https://verify.sos.ga.gov/verification/" at bounding box center [401, 325] width 136 height 16
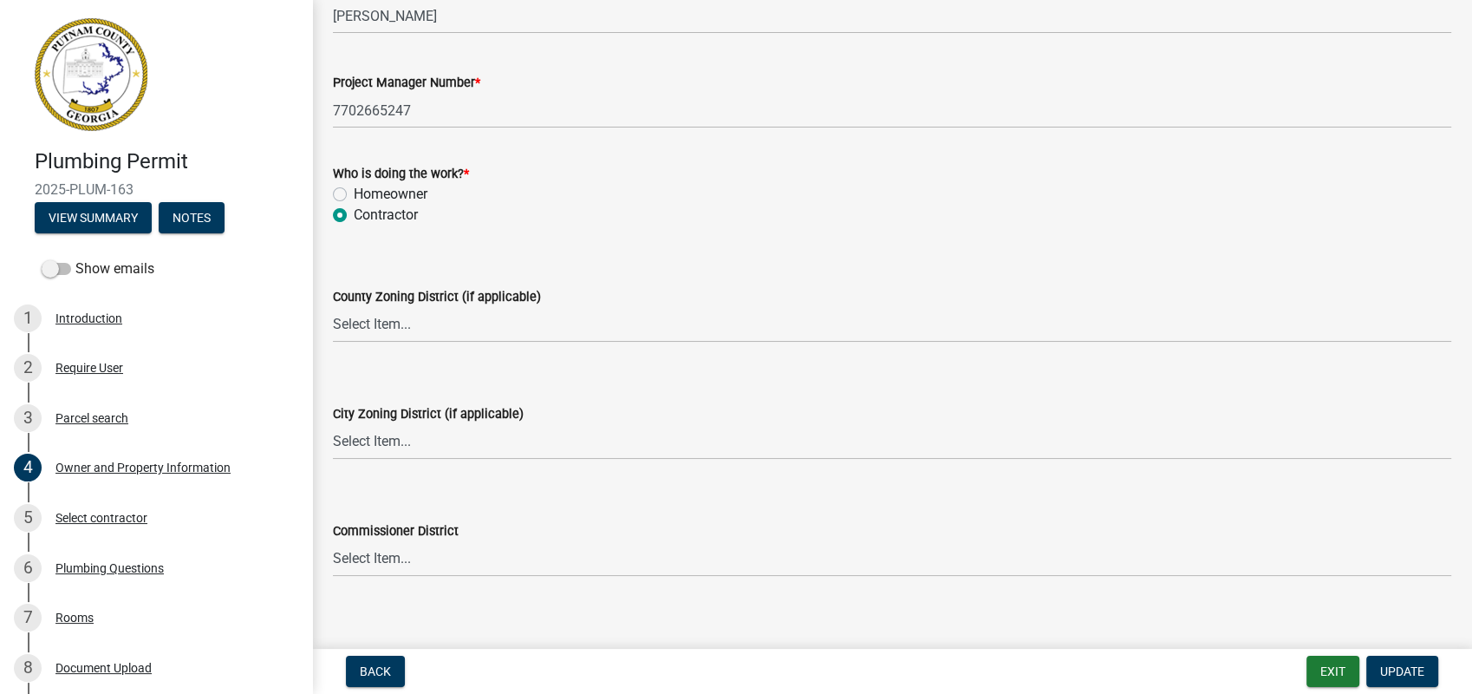
scroll to position [2986, 0]
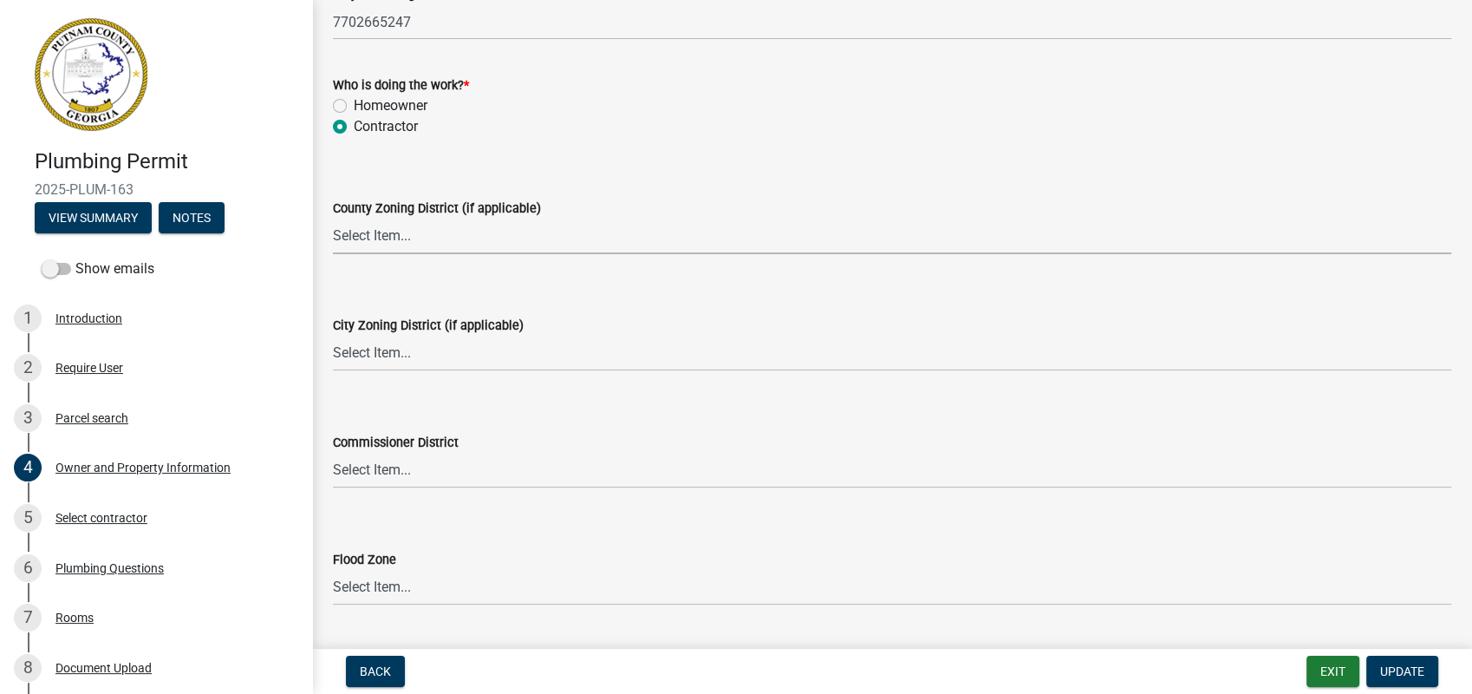
click at [373, 230] on select "Select Item... AG-1 R-1R R-1 R-2 MHP RM-1 RM-3 C-1 C-2 I-M PUD N/A" at bounding box center [892, 236] width 1118 height 36
click at [333, 218] on select "Select Item... AG-1 R-1R R-1 R-2 MHP RM-1 RM-3 C-1 C-2 I-M PUD N/A" at bounding box center [892, 236] width 1118 height 36
select select "80100159-6fdd-4158-8c83-00050ee7ca6b"
click at [392, 345] on select "Select Item... A-1 A-2 R-1 R-2 R-3 R-4 MHP C-1 C-2 I-1 I-2 DB FH H-P N/A" at bounding box center [892, 354] width 1118 height 36
click at [333, 336] on select "Select Item... A-1 A-2 R-1 R-2 R-3 R-4 MHP C-1 C-2 I-1 I-2 DB FH H-P N/A" at bounding box center [892, 354] width 1118 height 36
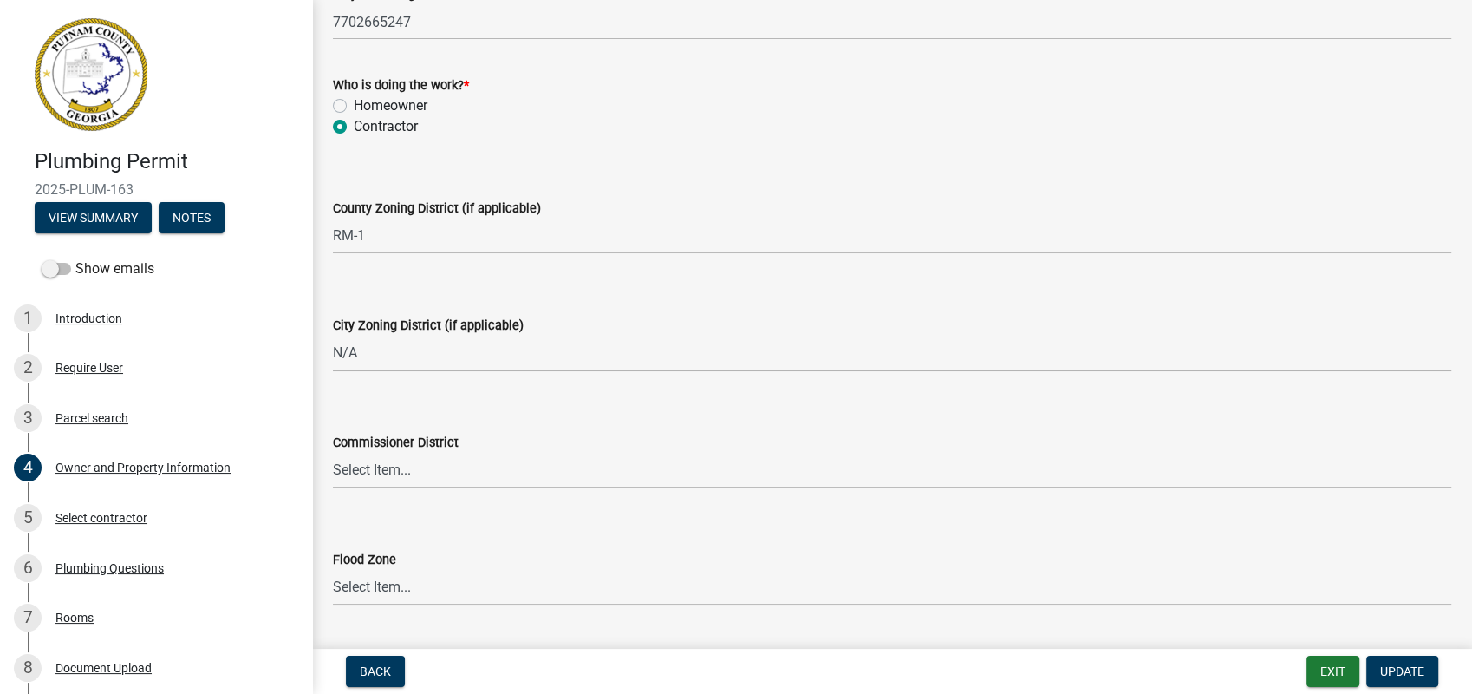
select select "83394b22-4a11-496c-8e5c-75ade2e72faf"
click at [384, 465] on select "Select Item... District 1 District 2 District 3 District 4" at bounding box center [892, 471] width 1118 height 36
click at [1399, 665] on span "Update" at bounding box center [1402, 671] width 44 height 14
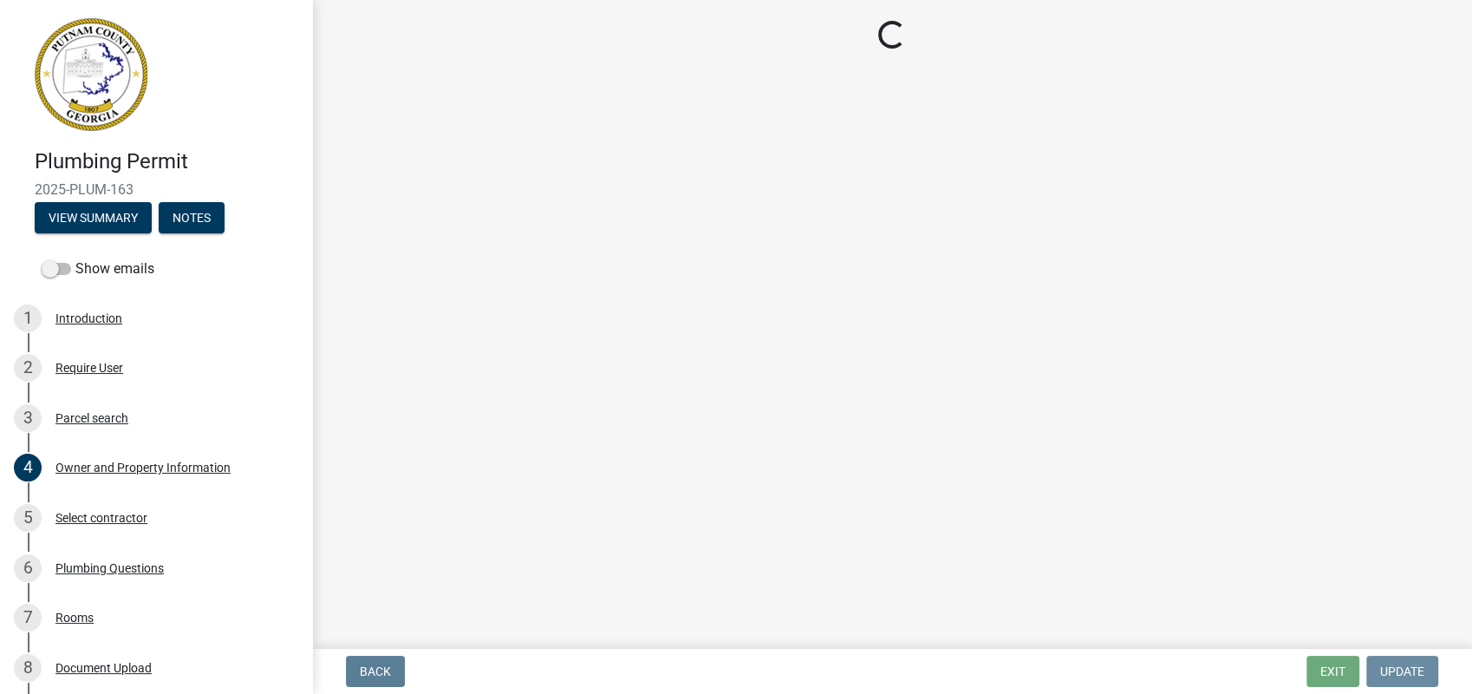
scroll to position [0, 0]
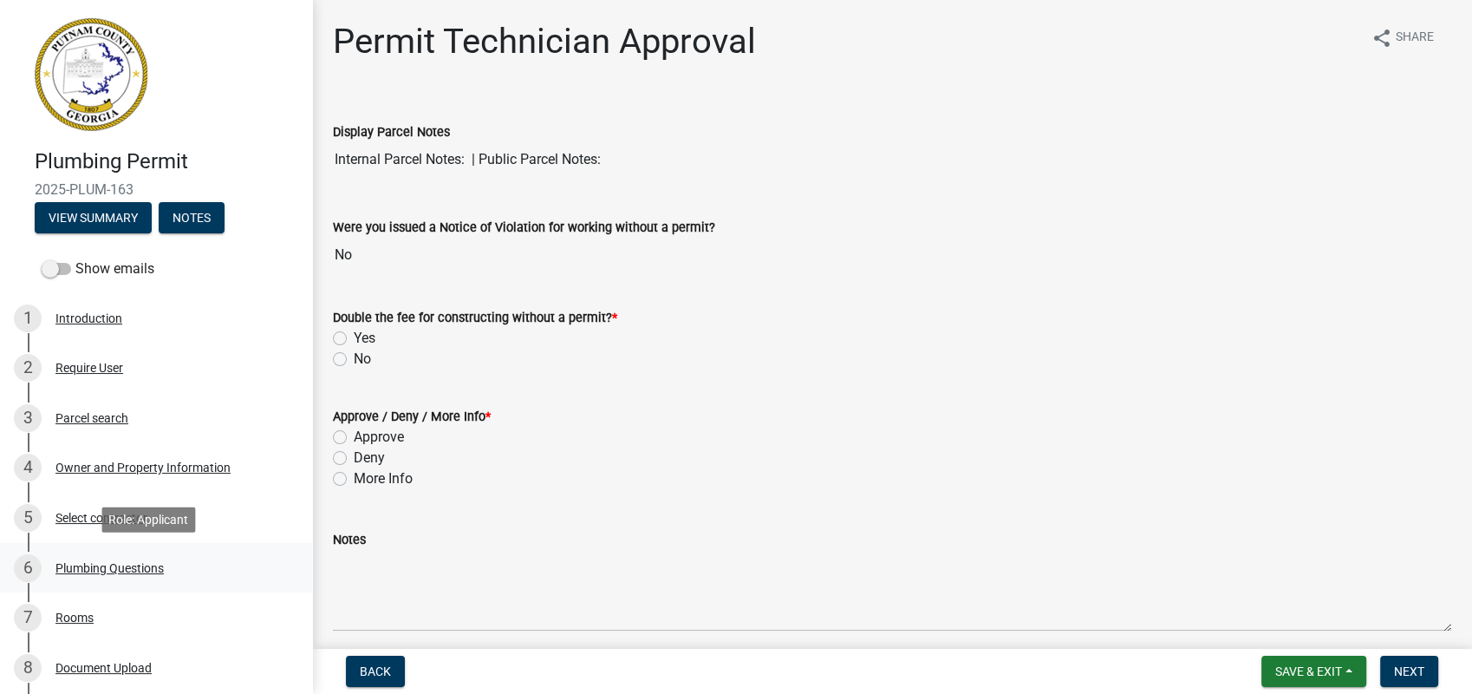
click at [101, 557] on div "6 Plumbing Questions" at bounding box center [149, 568] width 271 height 28
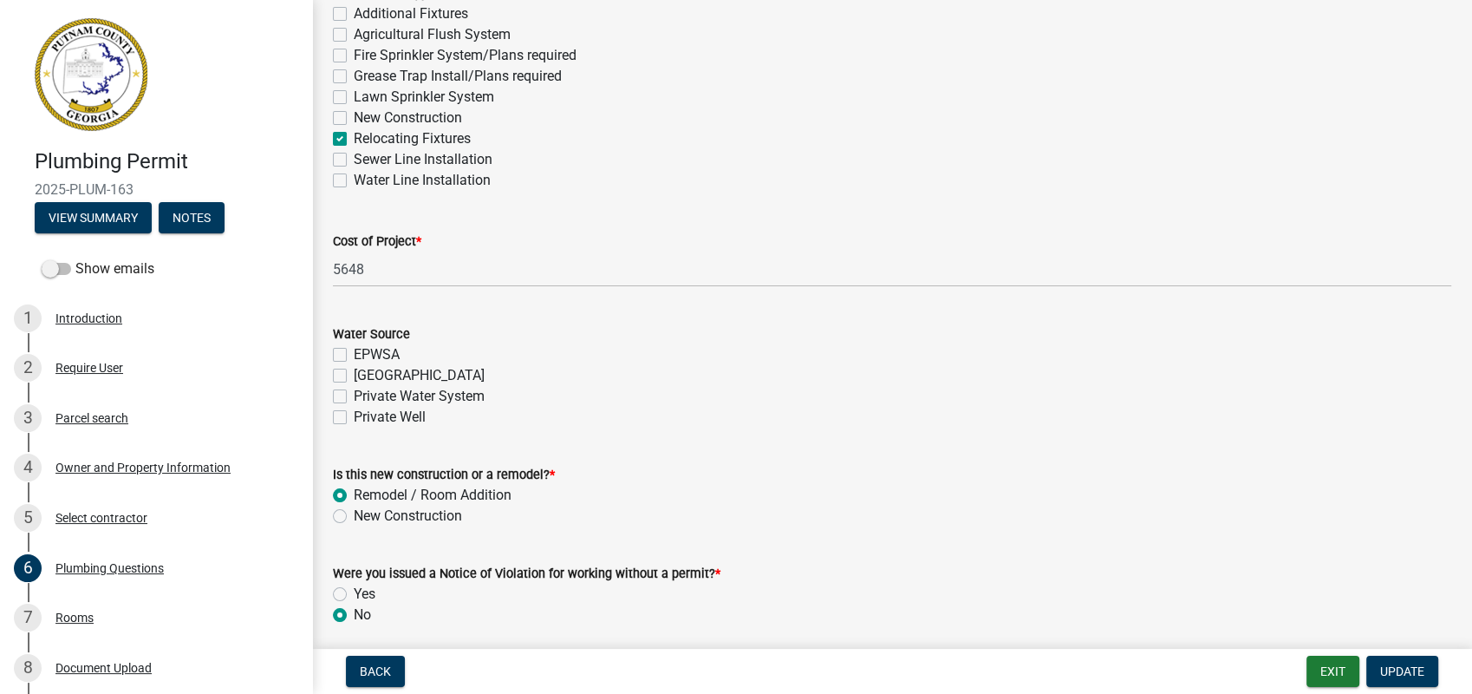
scroll to position [607, 0]
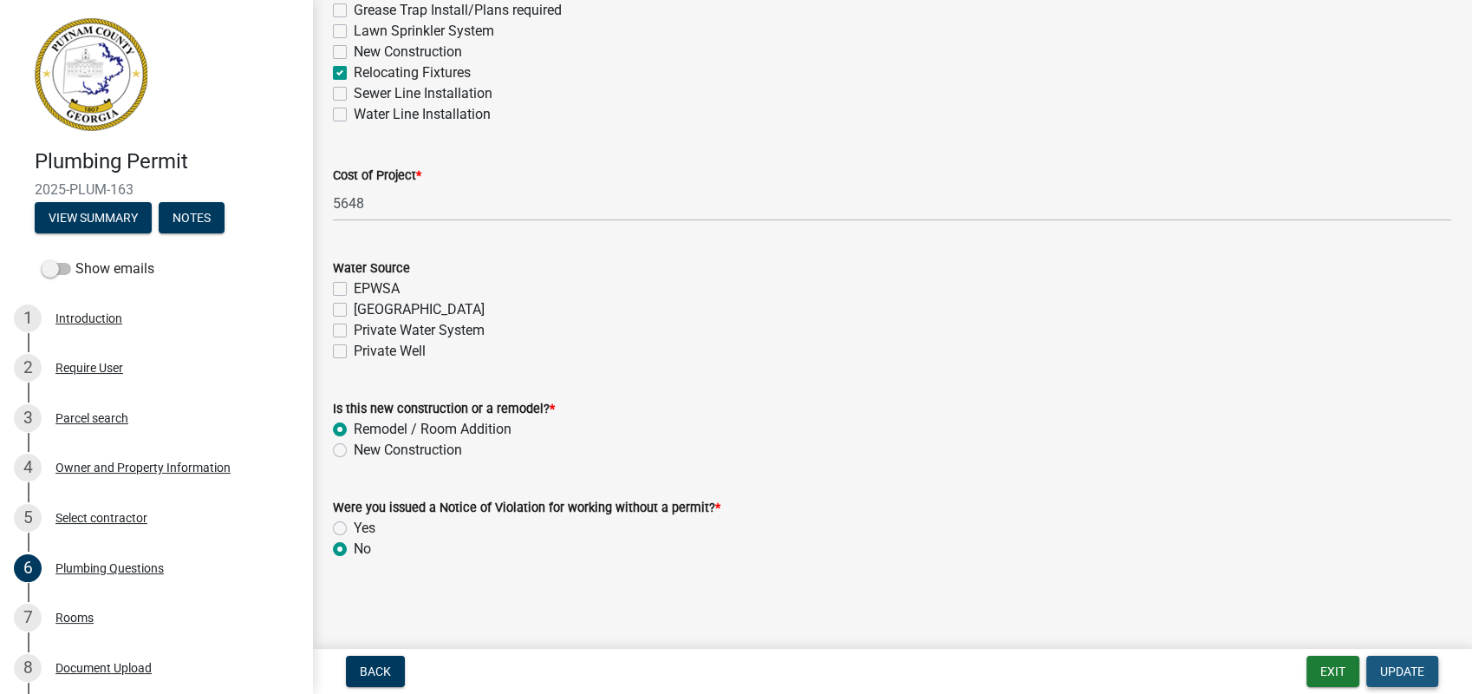
click at [1409, 662] on button "Update" at bounding box center [1402, 670] width 72 height 31
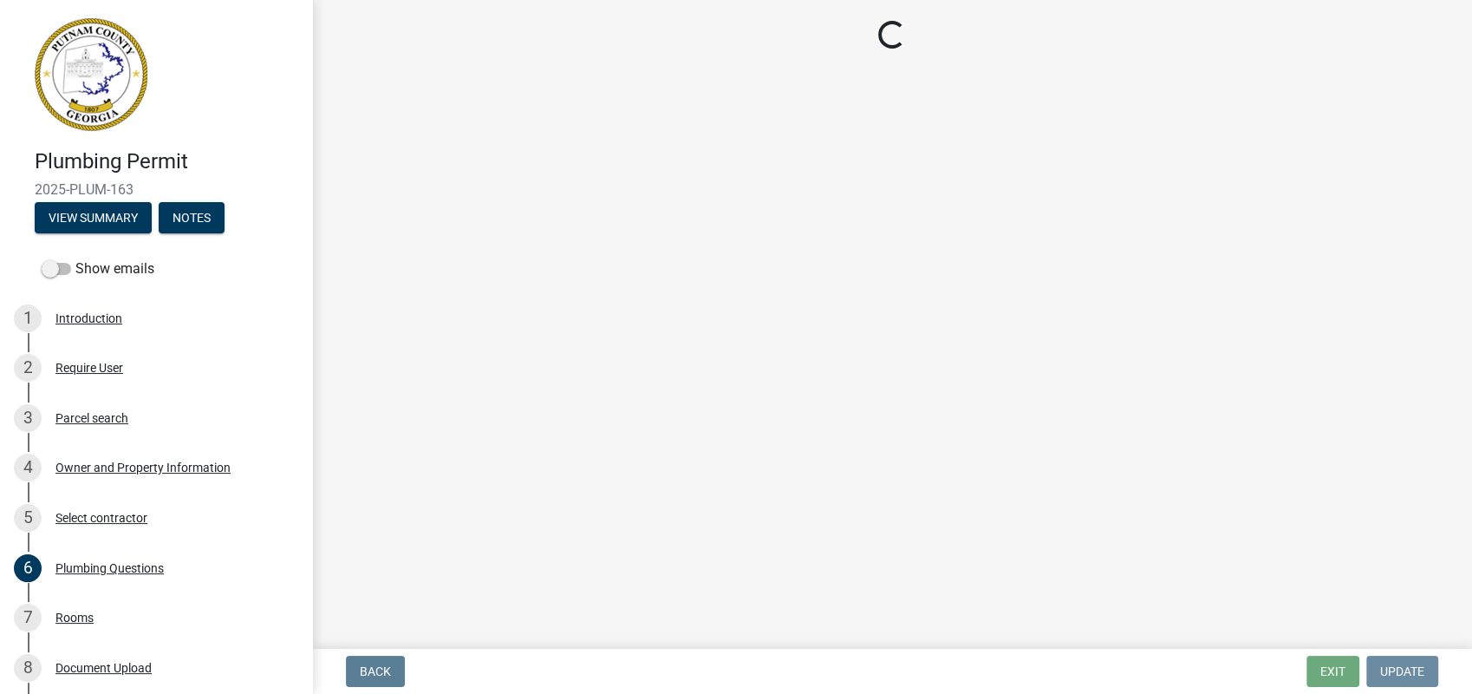
scroll to position [0, 0]
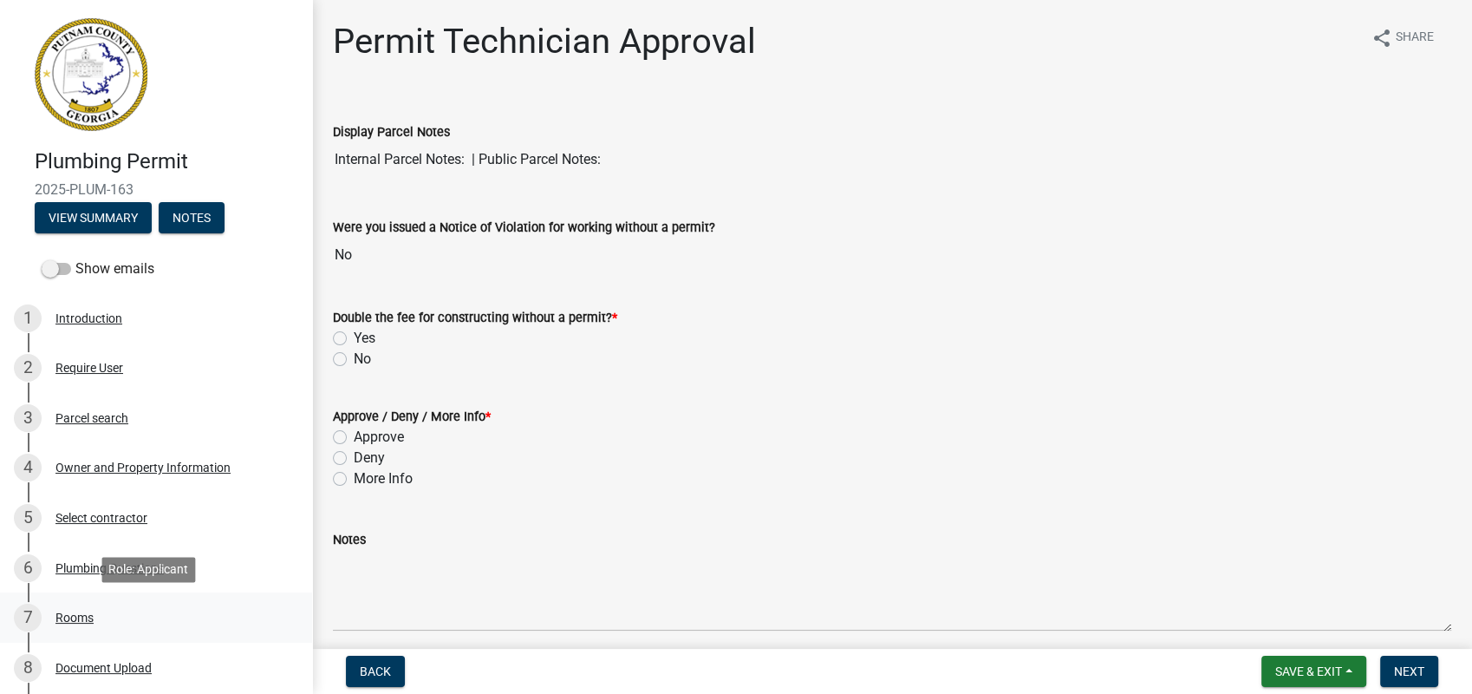
click at [83, 615] on div "Rooms" at bounding box center [74, 617] width 38 height 12
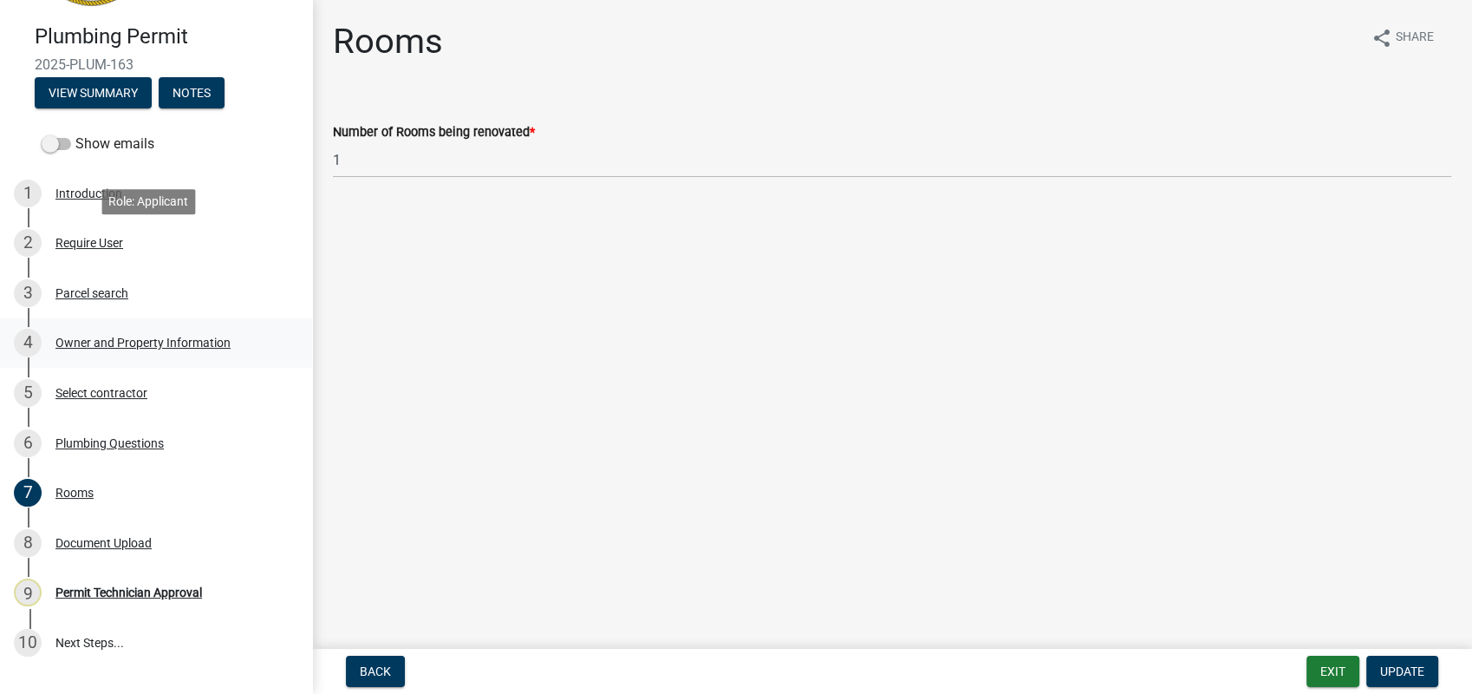
scroll to position [220, 0]
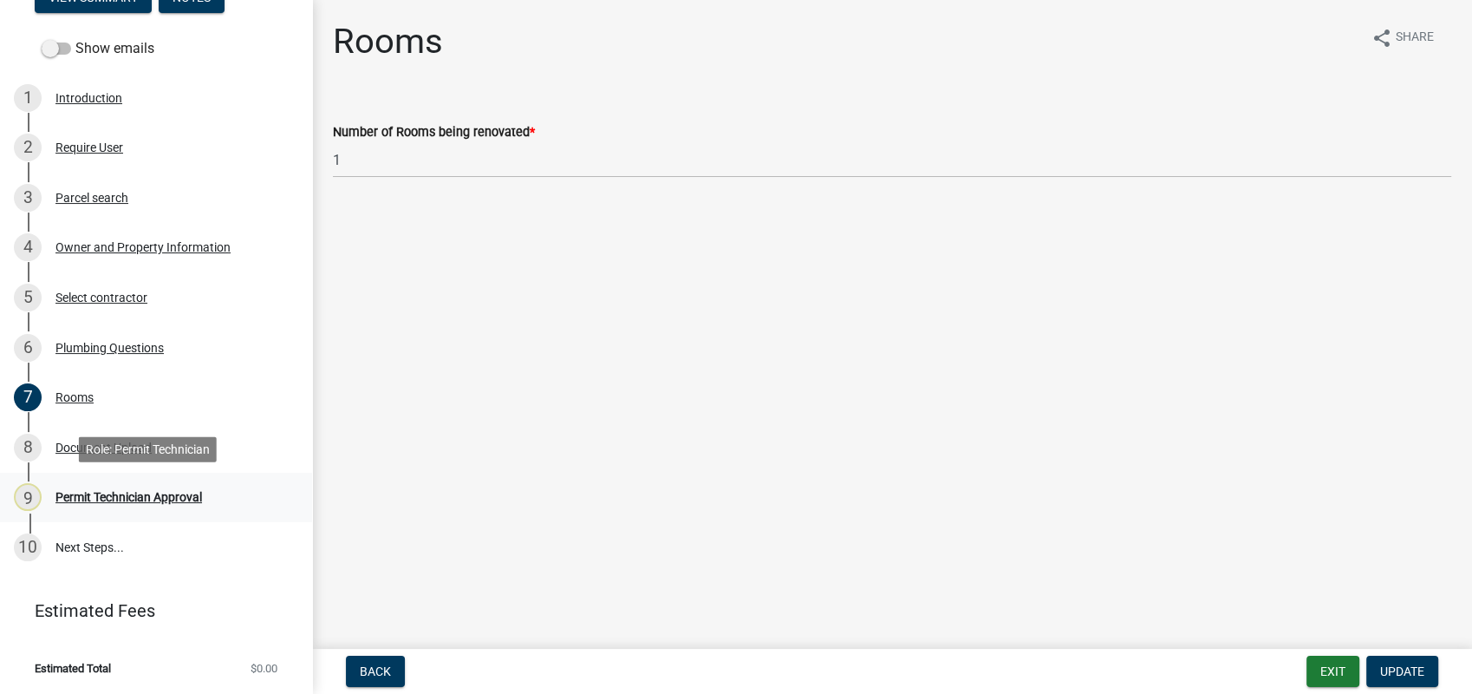
click at [168, 486] on div "9 Permit Technician Approval" at bounding box center [149, 497] width 271 height 28
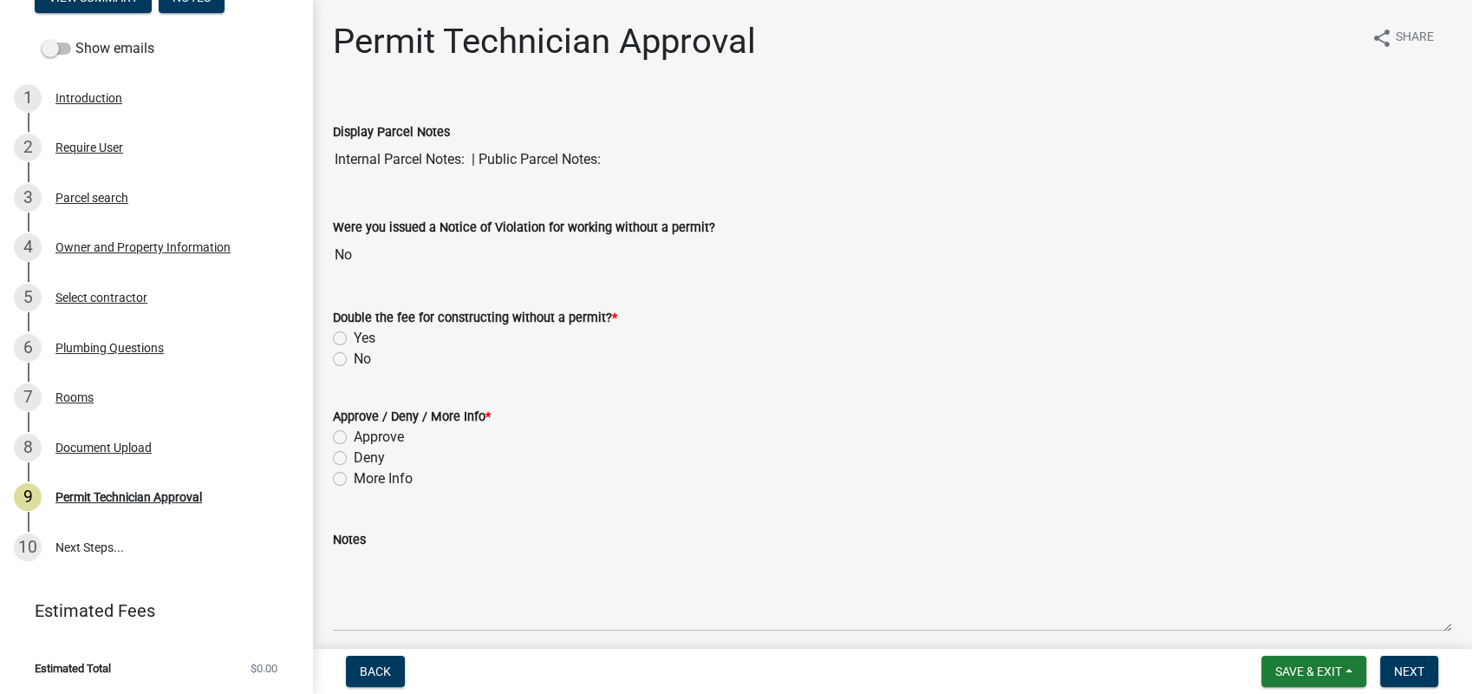
click at [354, 355] on label "No" at bounding box center [362, 359] width 17 height 21
click at [354, 355] on input "No" at bounding box center [359, 354] width 11 height 11
radio input "true"
click at [354, 431] on label "Approve" at bounding box center [379, 437] width 50 height 21
click at [354, 431] on input "Approve" at bounding box center [359, 432] width 11 height 11
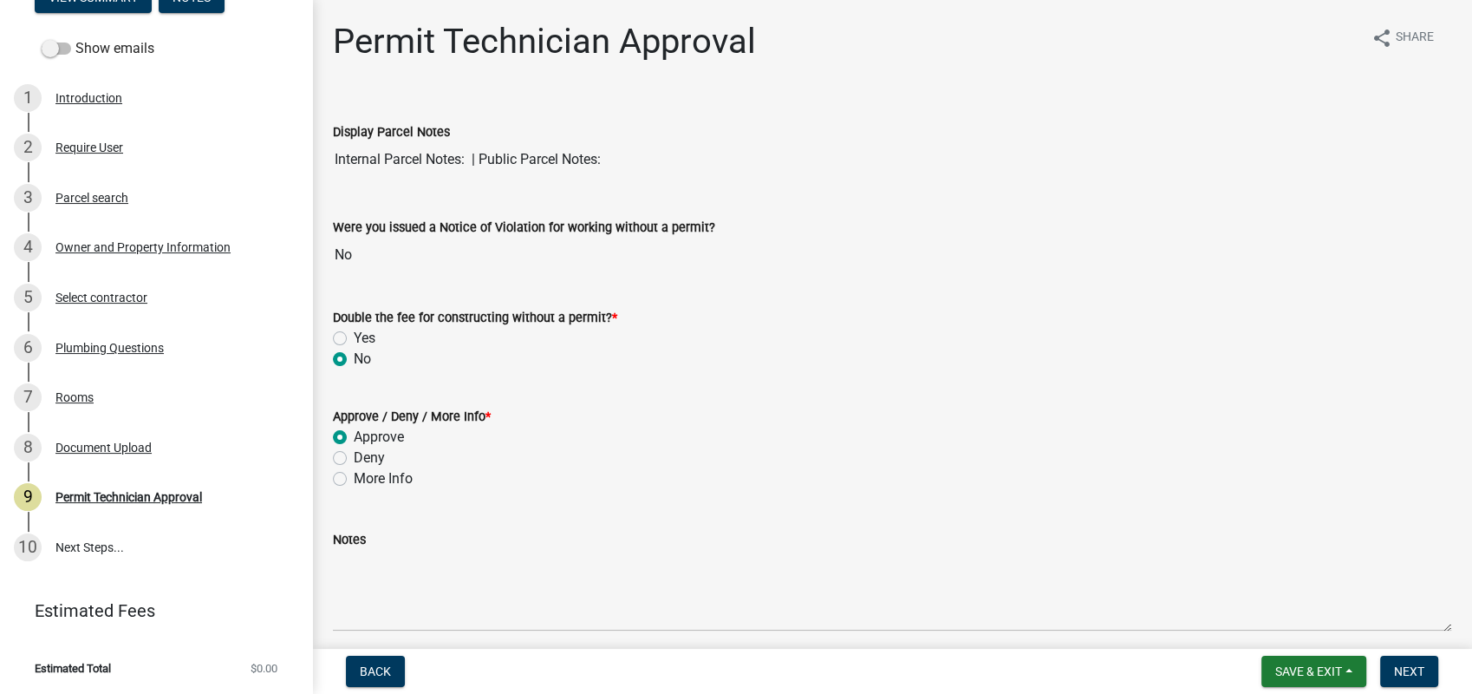
radio input "true"
click at [1405, 666] on span "Next" at bounding box center [1409, 671] width 30 height 14
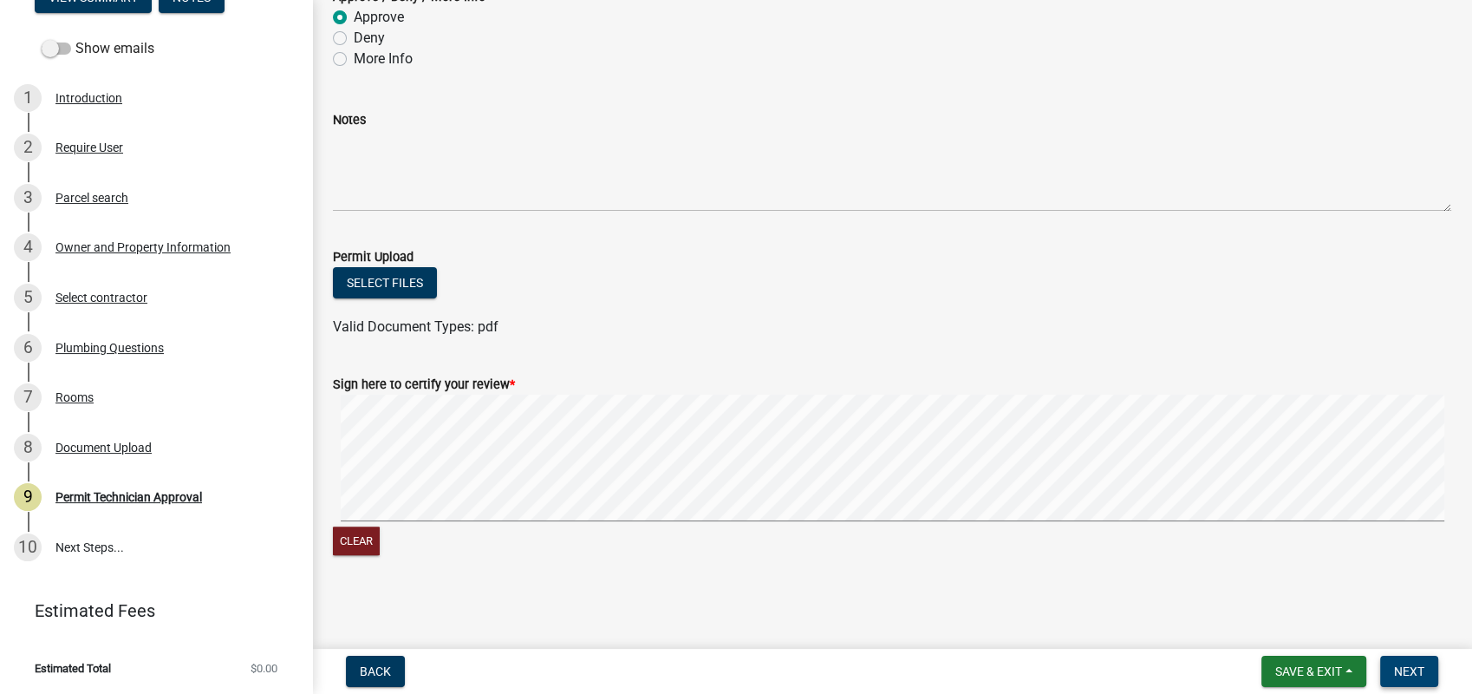
scroll to position [419, 0]
click at [364, 544] on button "Clear" at bounding box center [356, 541] width 47 height 29
click at [749, 522] on signature-pad at bounding box center [892, 461] width 1118 height 132
click at [1412, 667] on span "Next" at bounding box center [1409, 671] width 30 height 14
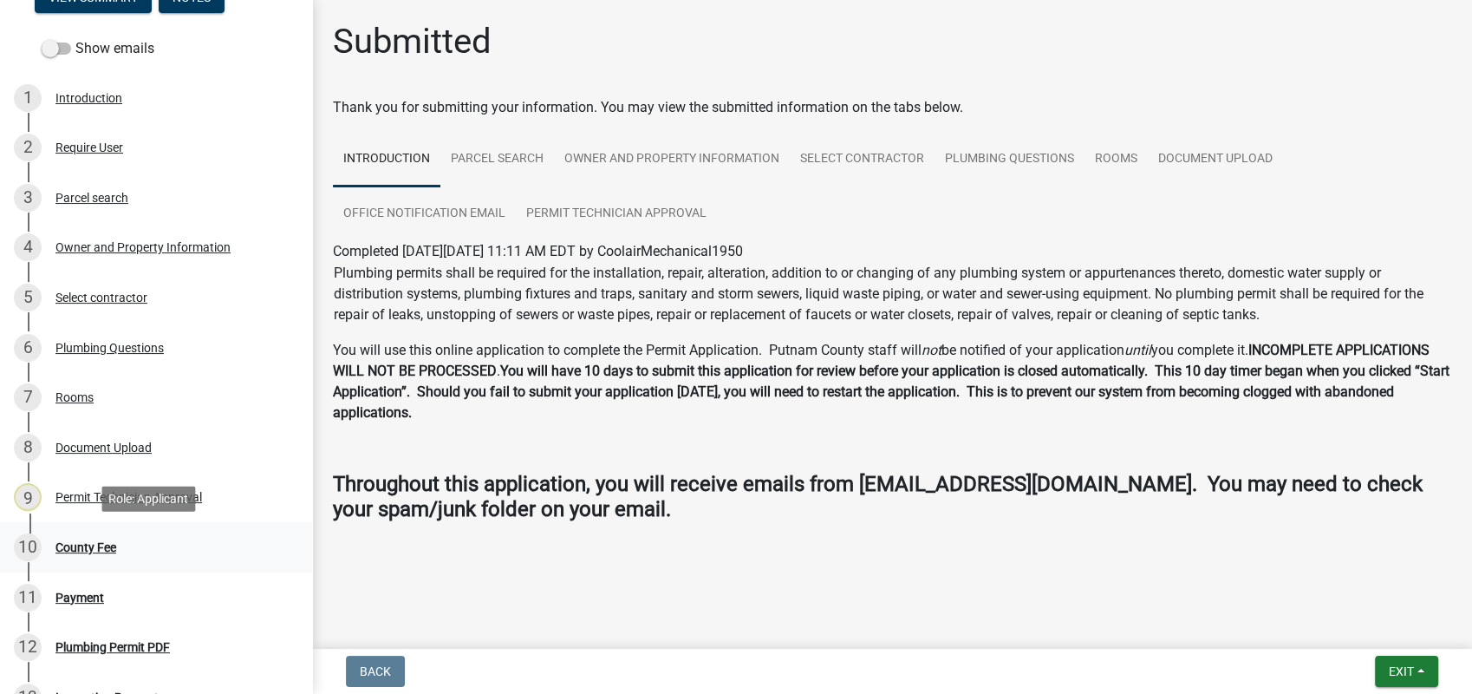
click at [81, 556] on div "10 County Fee" at bounding box center [149, 547] width 271 height 28
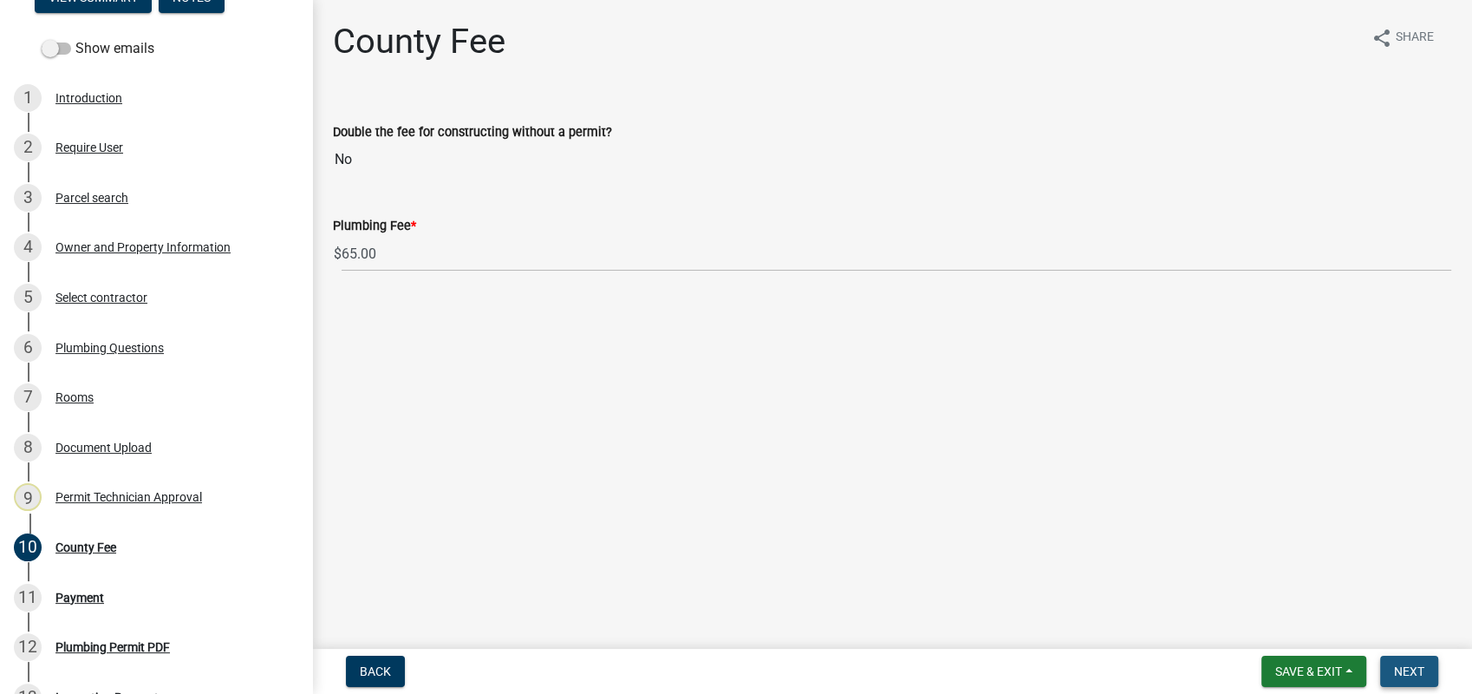
click at [1405, 666] on span "Next" at bounding box center [1409, 671] width 30 height 14
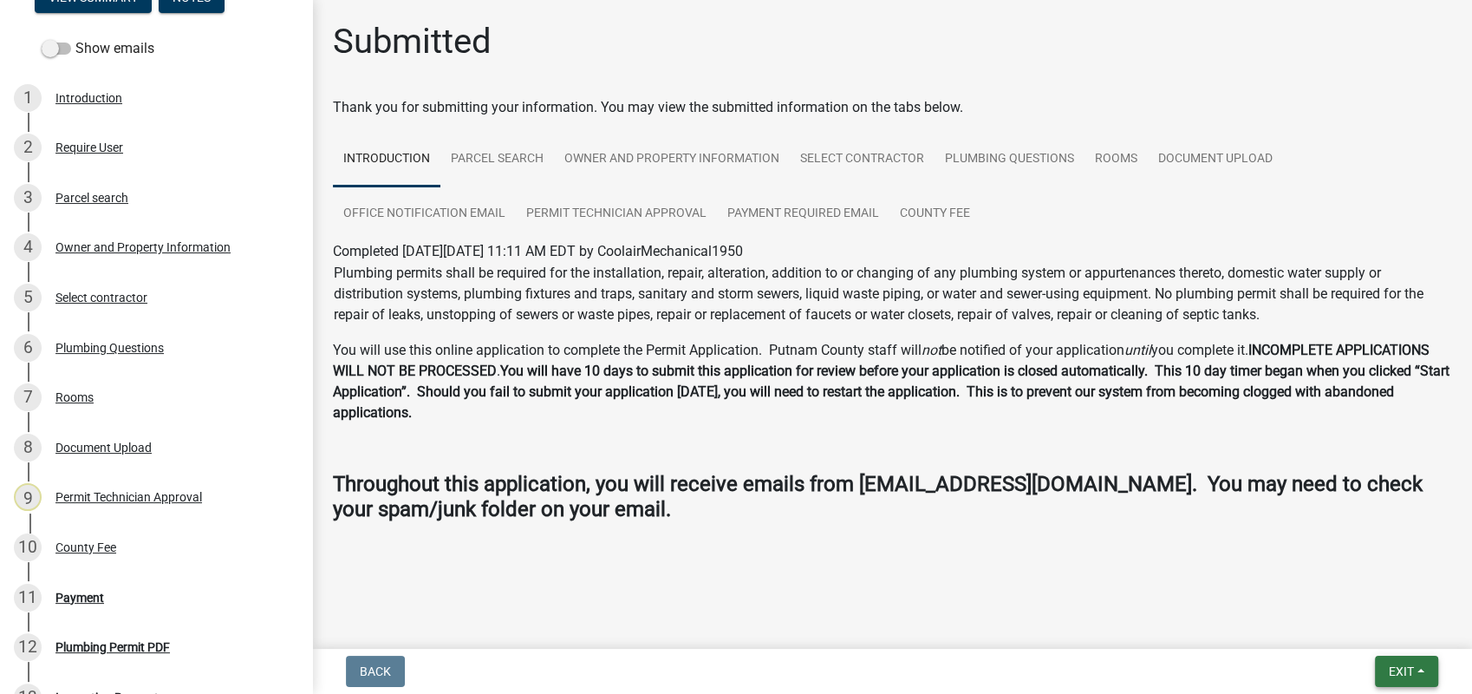
click at [1389, 666] on span "Exit" at bounding box center [1401, 671] width 25 height 14
click at [1397, 632] on button "Save & Exit" at bounding box center [1369, 626] width 139 height 42
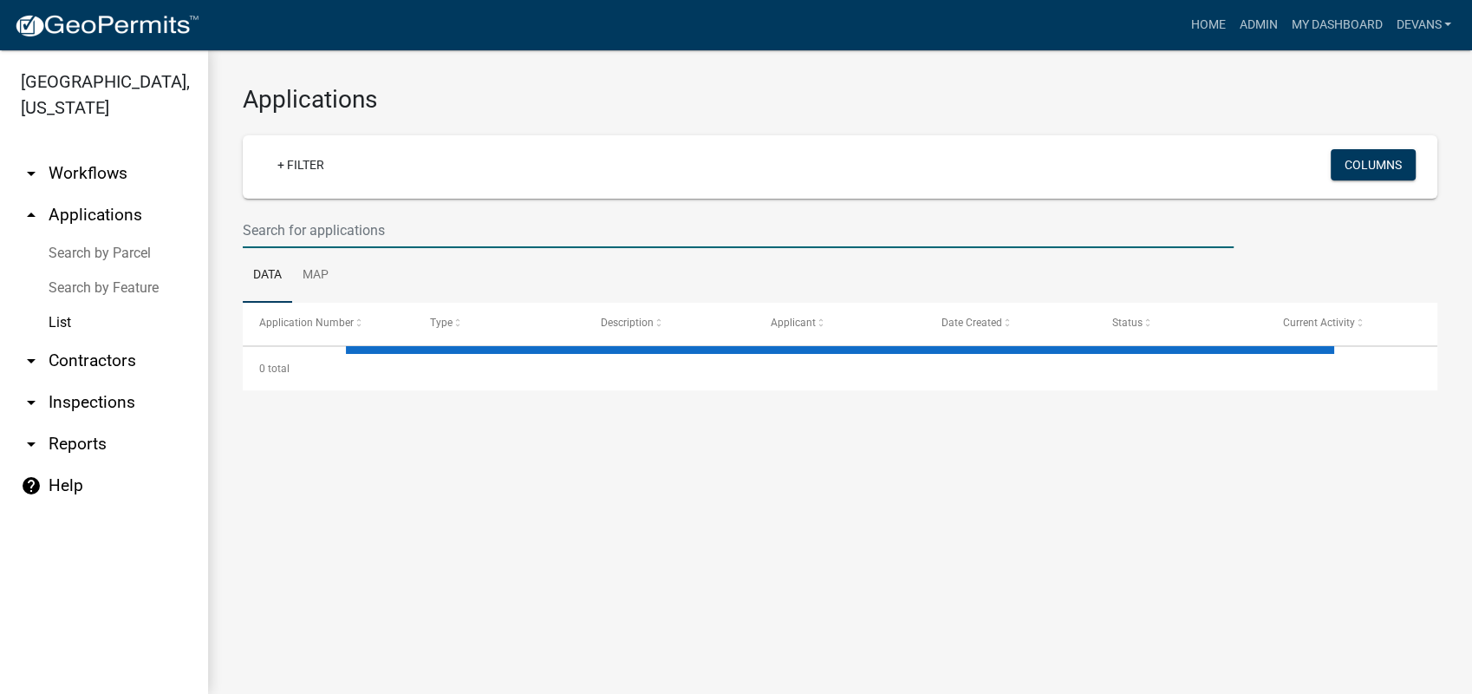
click at [307, 244] on input "text" at bounding box center [738, 230] width 991 height 36
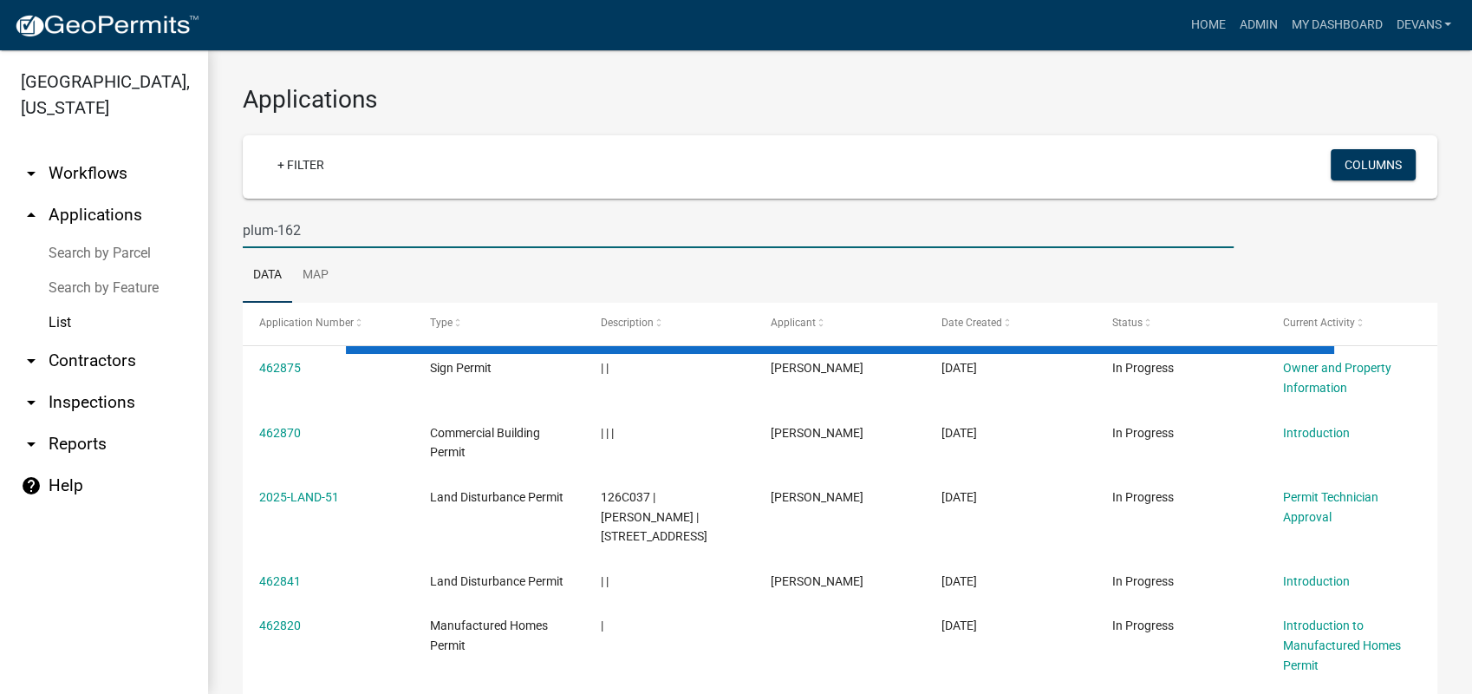
type input "plum-162"
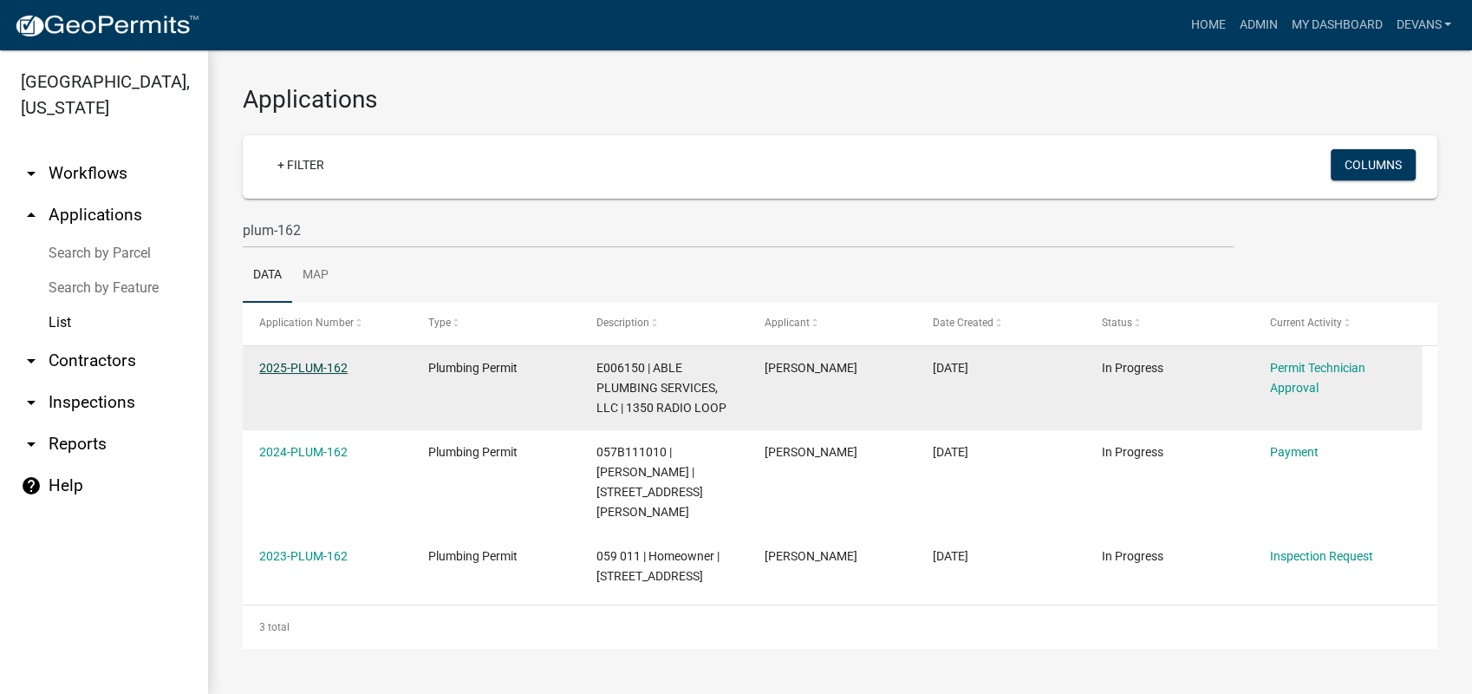
click at [308, 362] on link "2025-PLUM-162" at bounding box center [303, 368] width 88 height 14
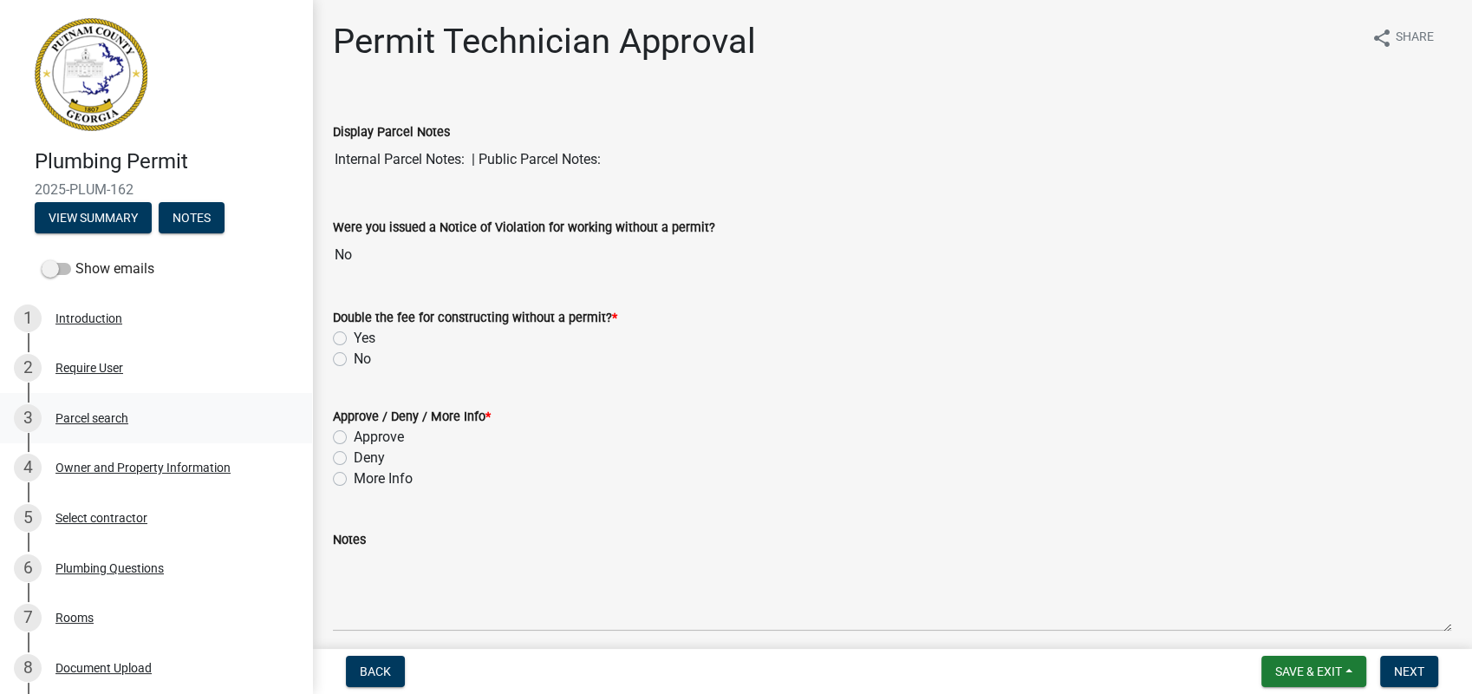
click at [111, 404] on div "3 Parcel search" at bounding box center [149, 418] width 271 height 28
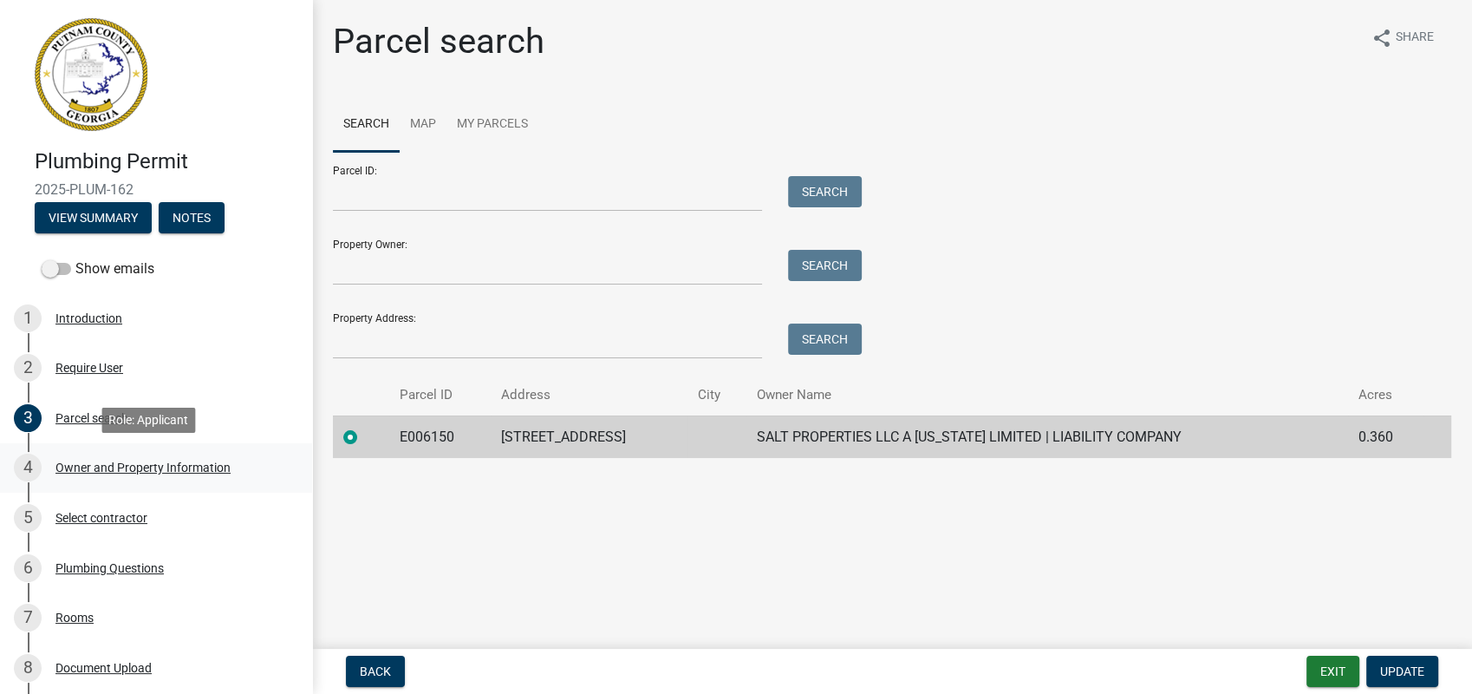
click at [173, 472] on div "Owner and Property Information" at bounding box center [142, 467] width 175 height 12
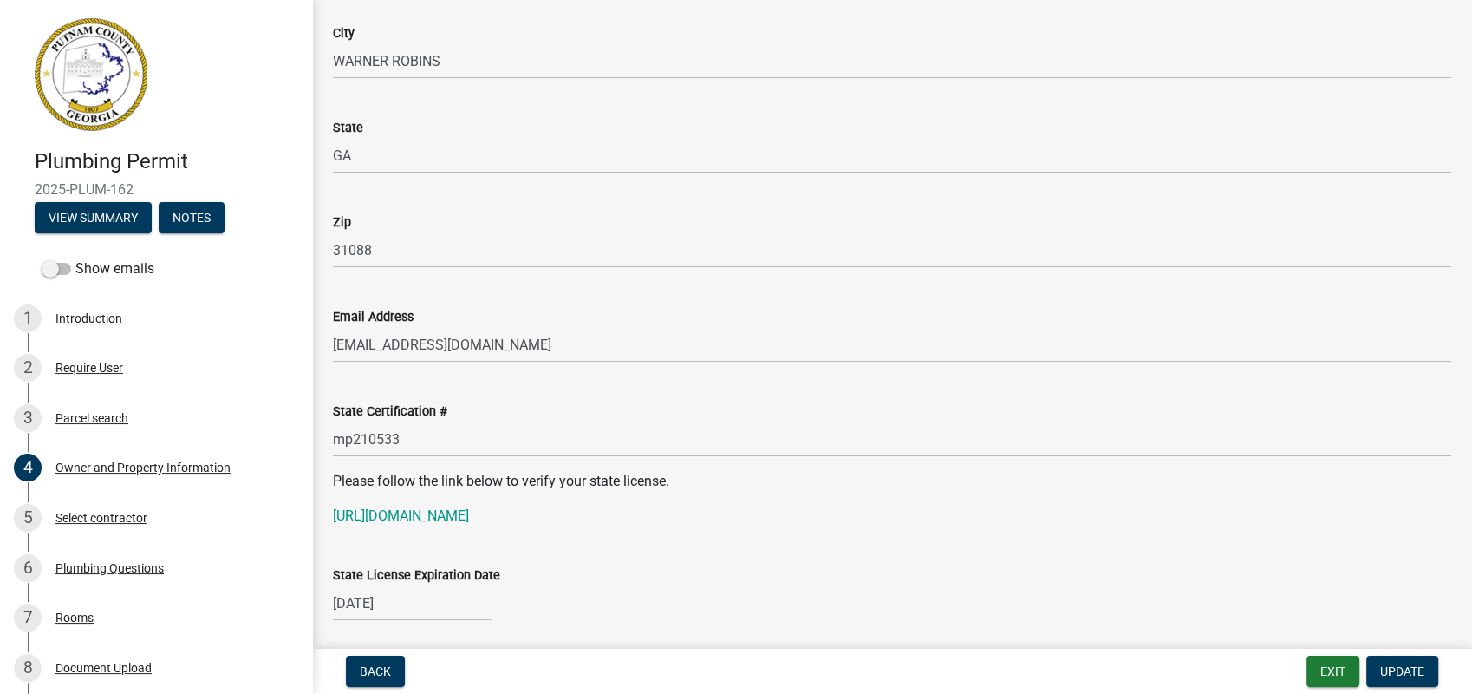
scroll to position [2119, 0]
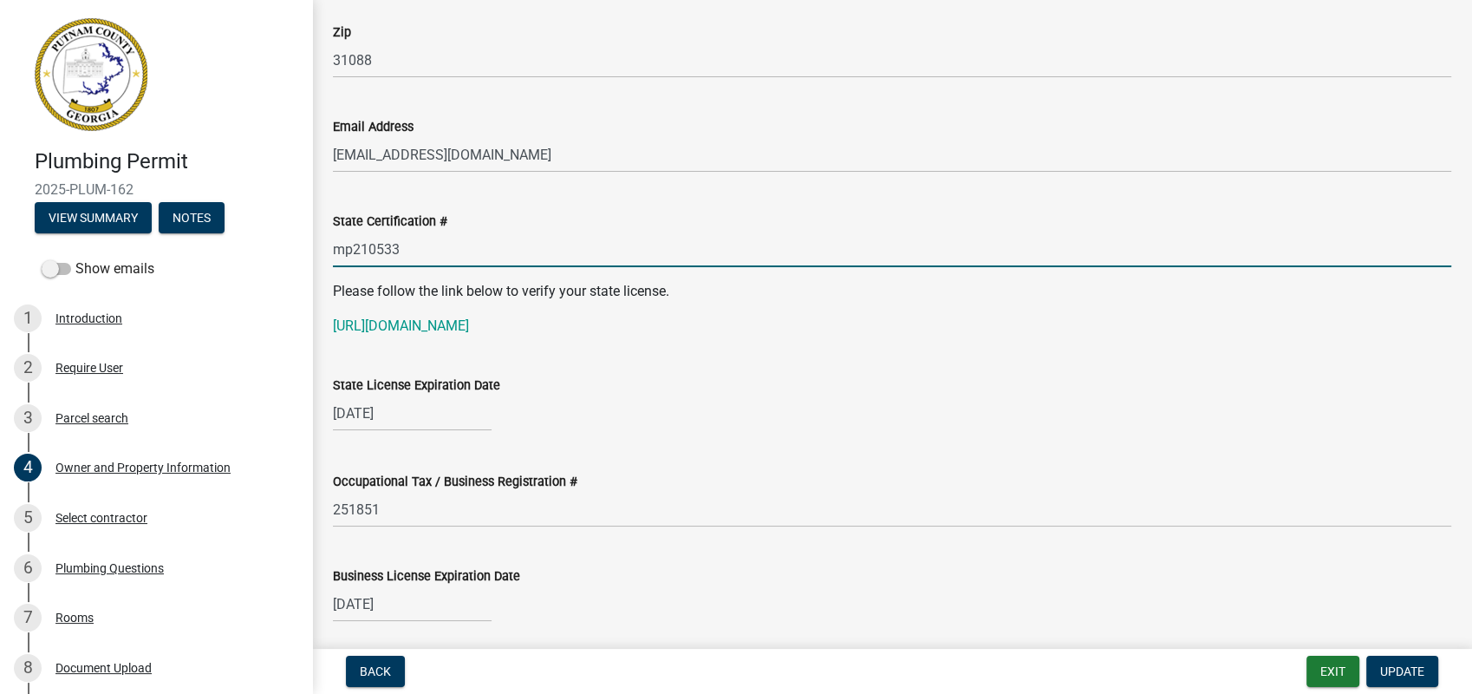
drag, startPoint x: 447, startPoint y: 250, endPoint x: 333, endPoint y: 249, distance: 113.6
click at [333, 249] on input "mp210533" at bounding box center [892, 249] width 1118 height 36
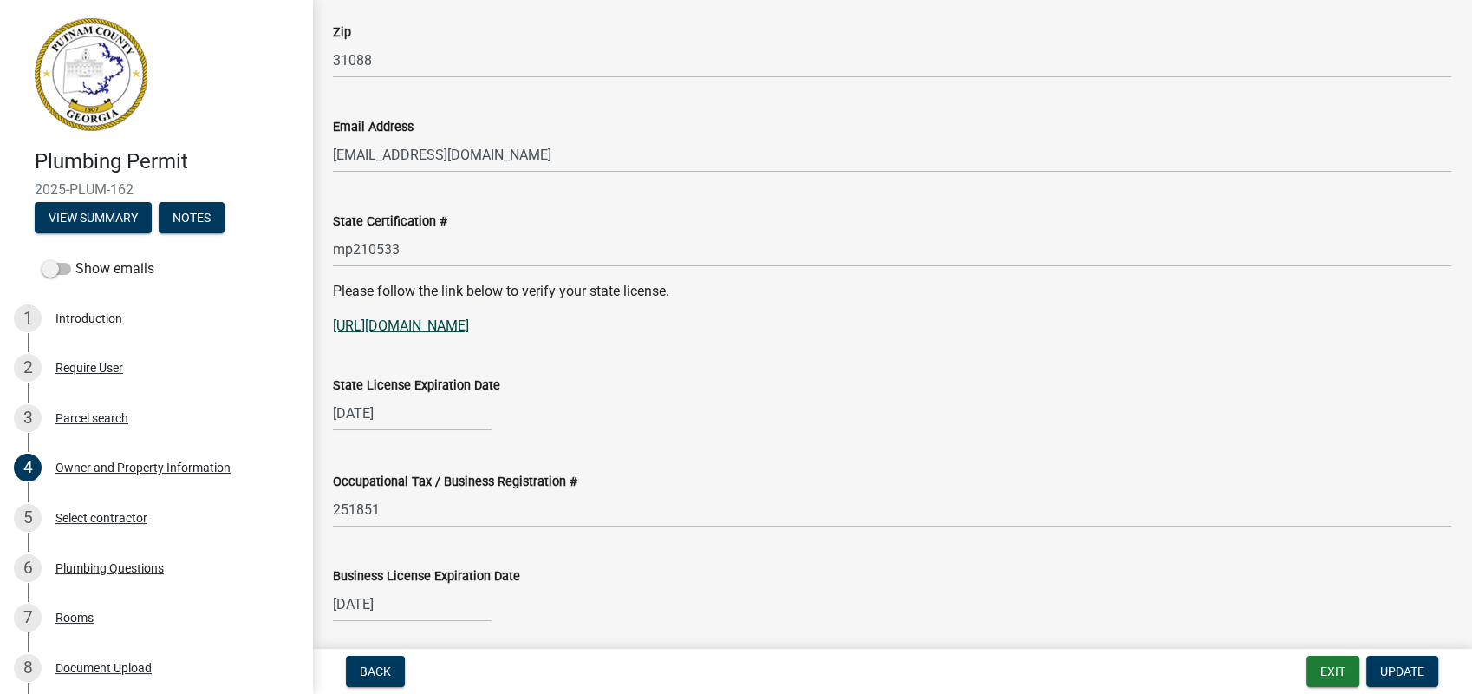
click at [426, 321] on link "https://verify.sos.ga.gov/verification/" at bounding box center [401, 325] width 136 height 16
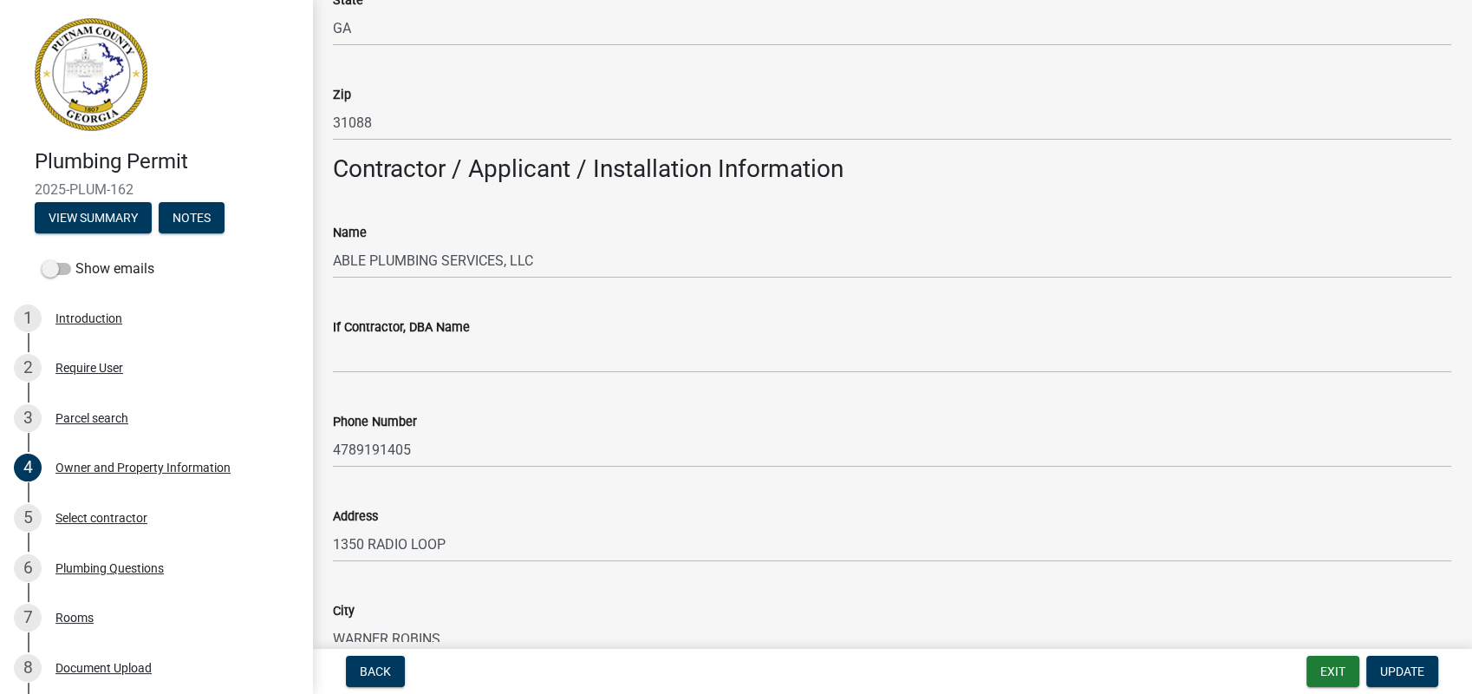
scroll to position [1348, 0]
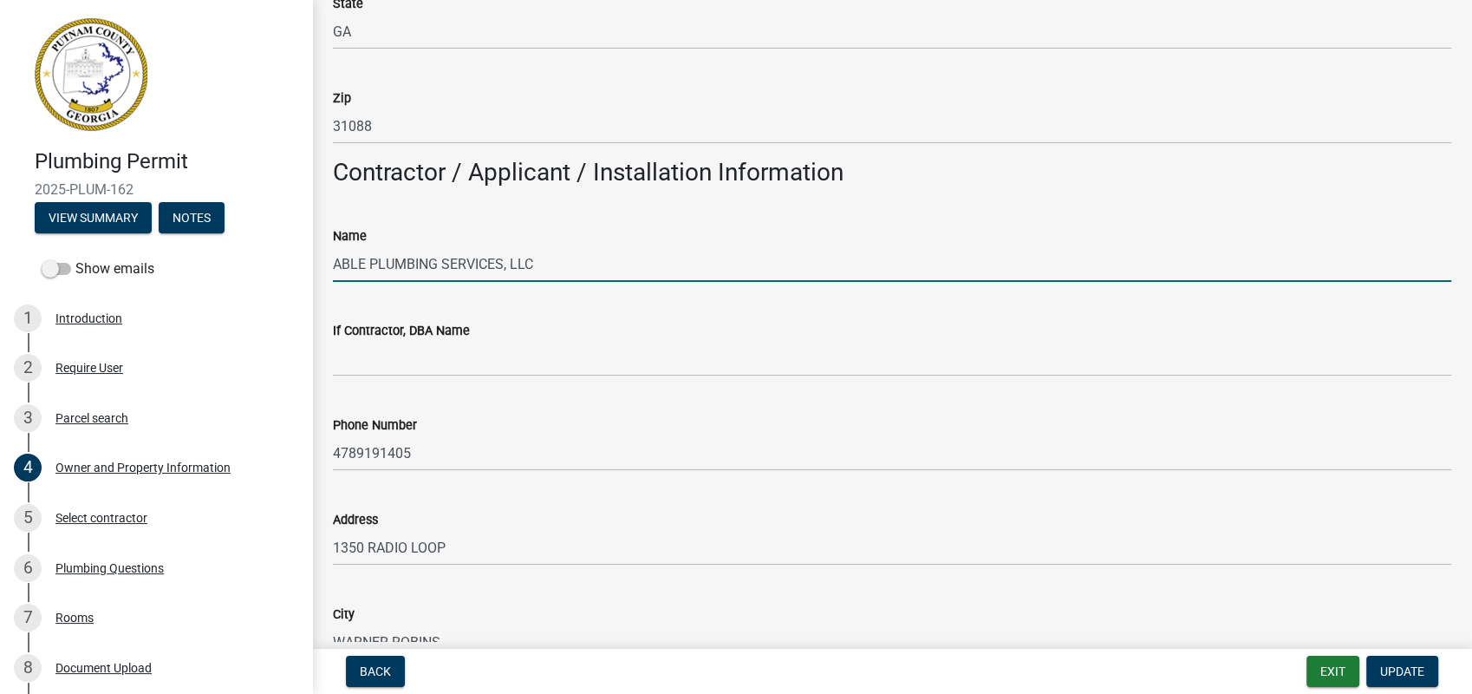
drag, startPoint x: 551, startPoint y: 258, endPoint x: 321, endPoint y: 253, distance: 230.7
click at [321, 253] on div "Name ABLE PLUMBING SERVICES, LLC" at bounding box center [892, 241] width 1144 height 81
drag, startPoint x: 366, startPoint y: 264, endPoint x: 505, endPoint y: 201, distance: 152.9
click at [505, 200] on wm-data-entity-input-list "Property Information Applicant Name * info Able Plumbing Services, LLC Applican…" at bounding box center [892, 504] width 1118 height 3510
drag, startPoint x: 505, startPoint y: 201, endPoint x: 561, endPoint y: 258, distance: 79.7
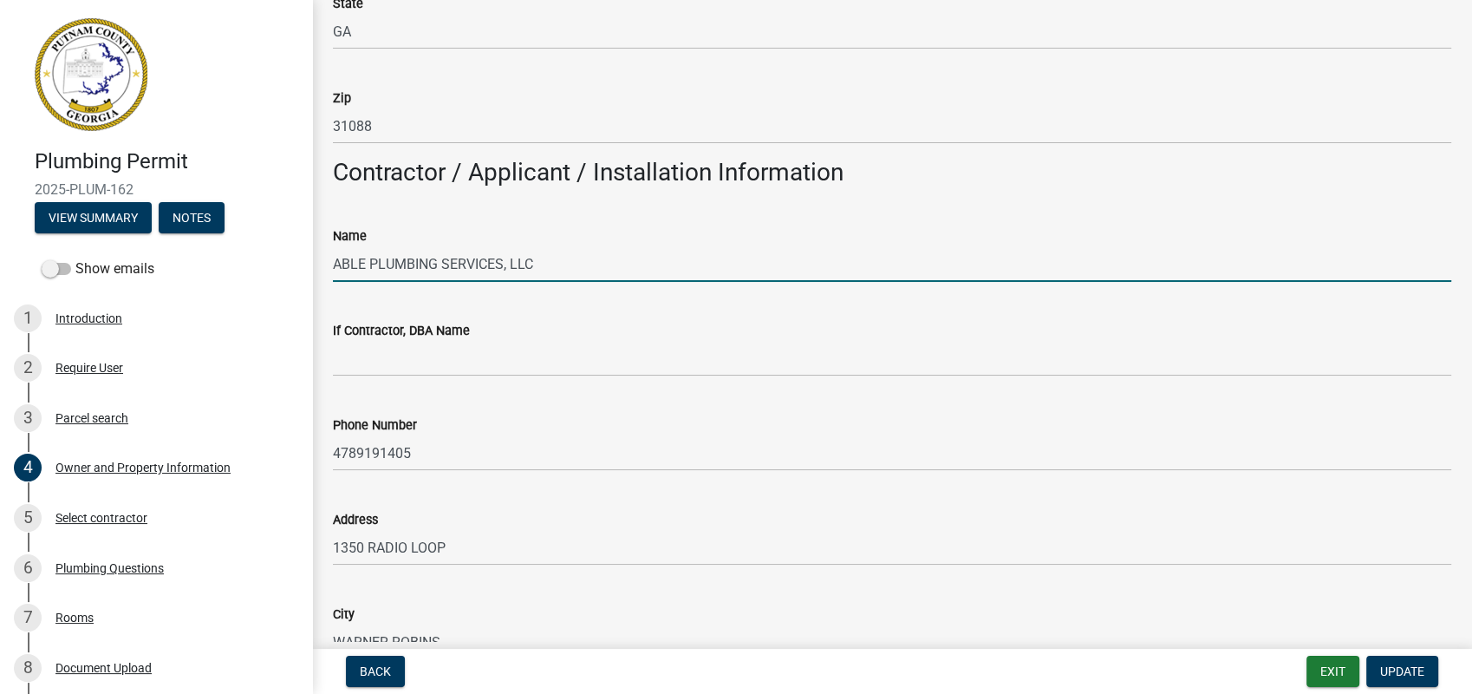
click at [561, 258] on input "ABLE PLUMBING SERVICES, LLC" at bounding box center [892, 264] width 1118 height 36
paste input "David James Pollack"
drag, startPoint x: 535, startPoint y: 264, endPoint x: 313, endPoint y: 246, distance: 222.7
click at [313, 246] on div "Owner and Property Information share Share Property Information Applicant Name …" at bounding box center [892, 474] width 1160 height 3602
type input "David James Pollack"
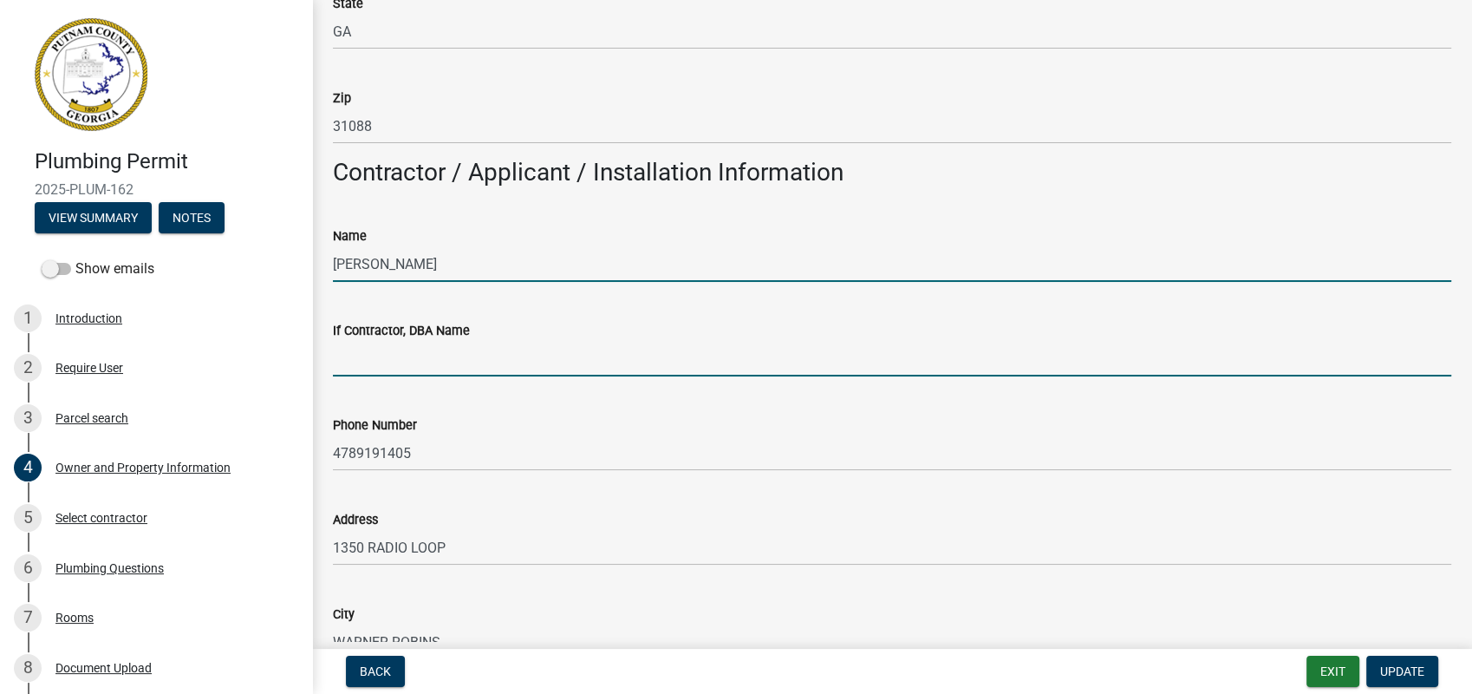
click at [395, 367] on input "If Contractor, DBA Name" at bounding box center [892, 359] width 1118 height 36
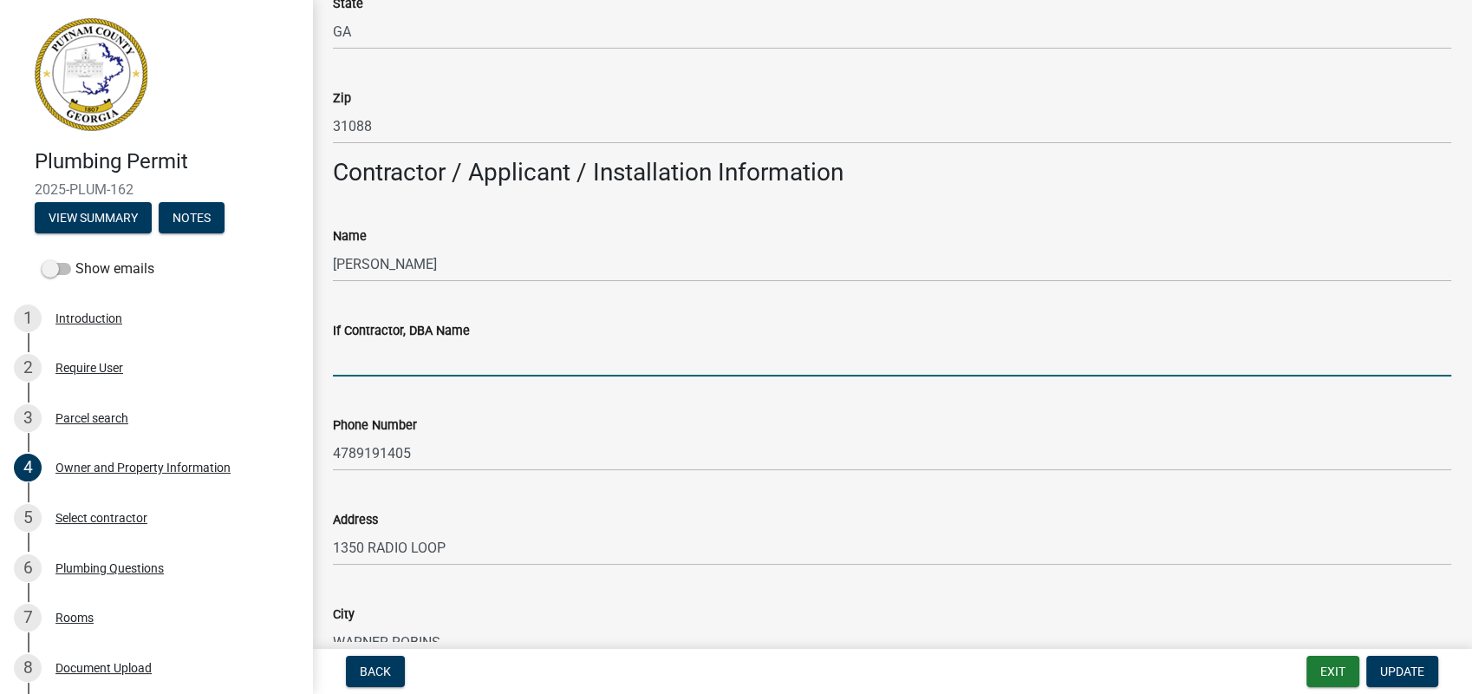
paste input "ABLE PLUMBING SERVICES, LLC"
type input "ABLE PLUMBING SERVICES, LLC"
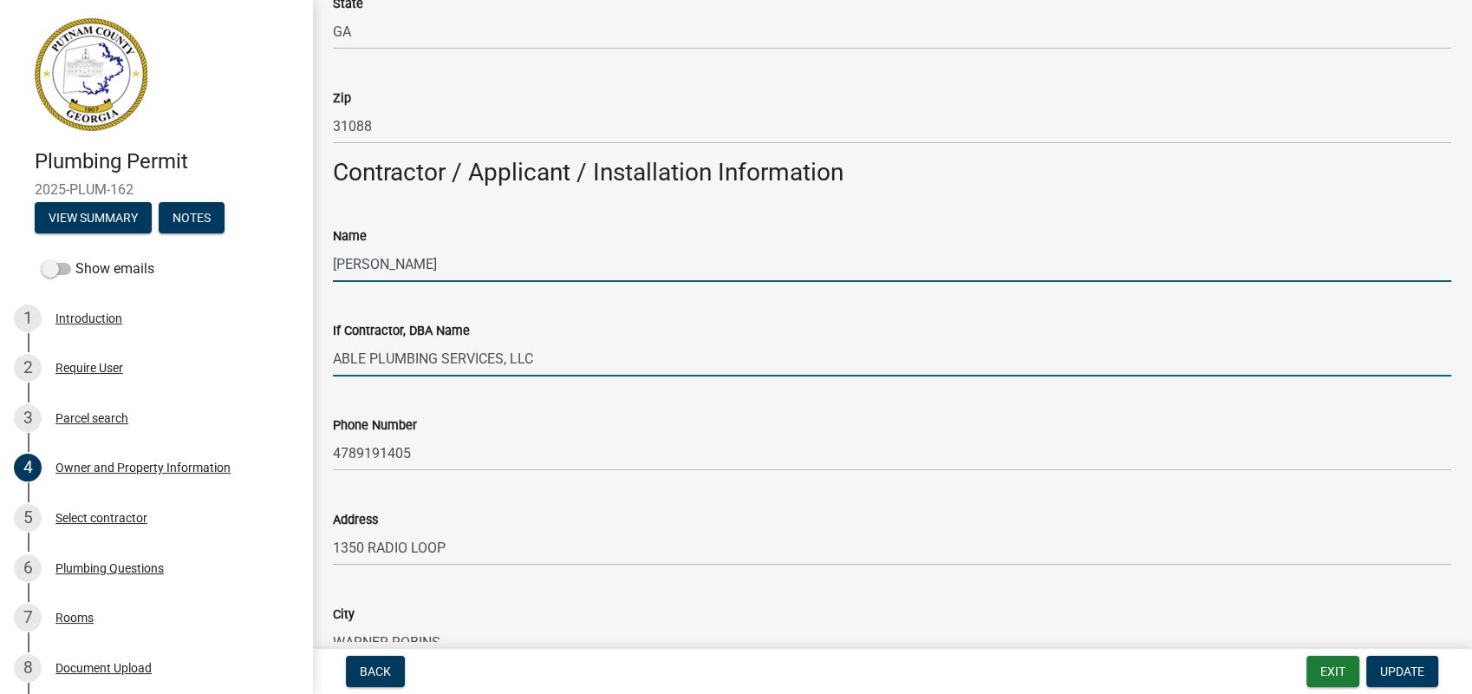
click at [337, 268] on input "David James Pollack" at bounding box center [892, 264] width 1118 height 36
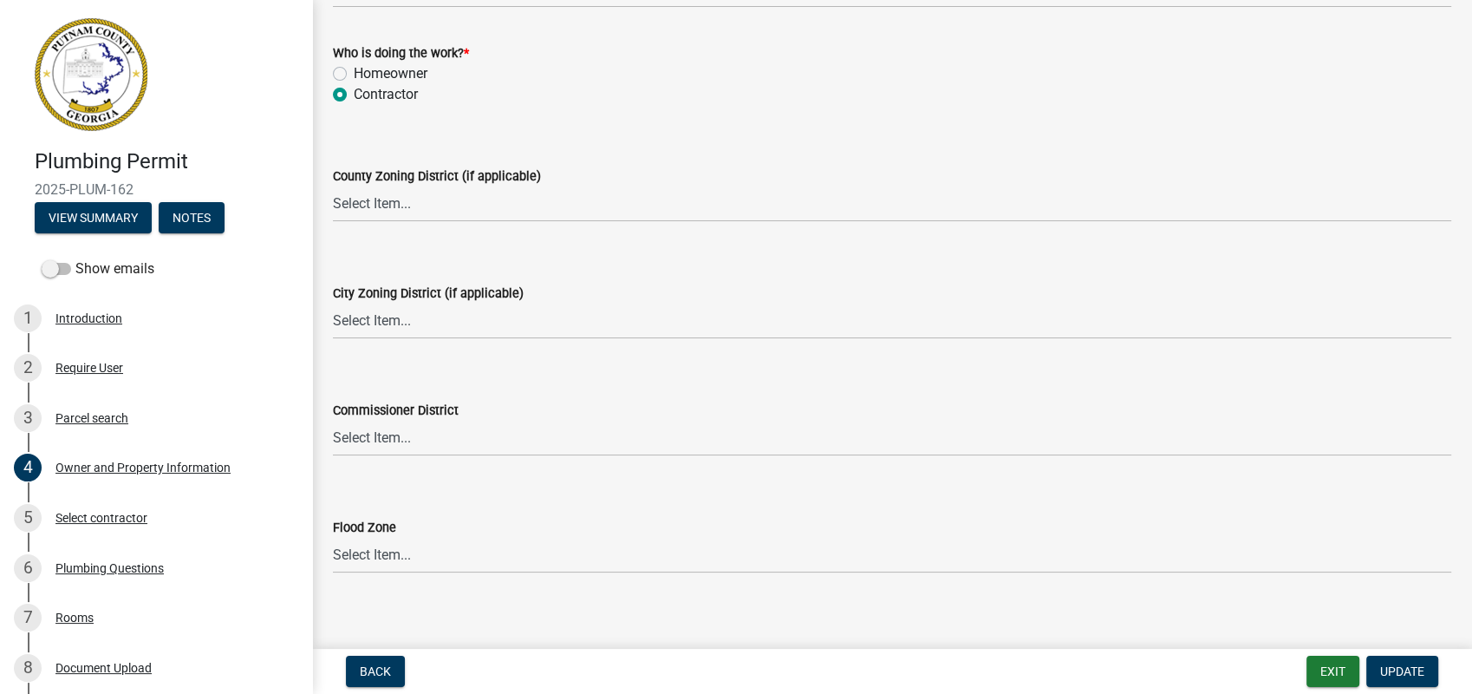
scroll to position [3032, 0]
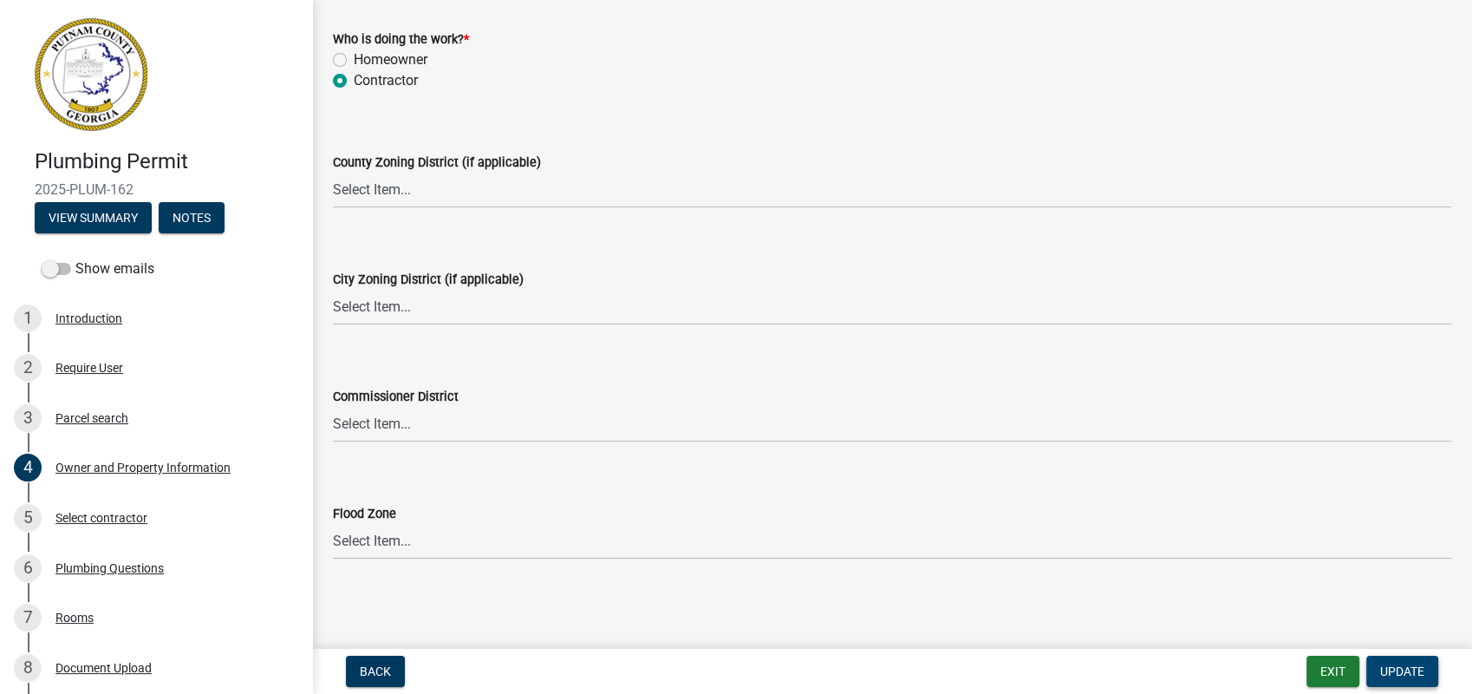
type input "David James Pollack"
click at [1383, 669] on span "Update" at bounding box center [1402, 671] width 44 height 14
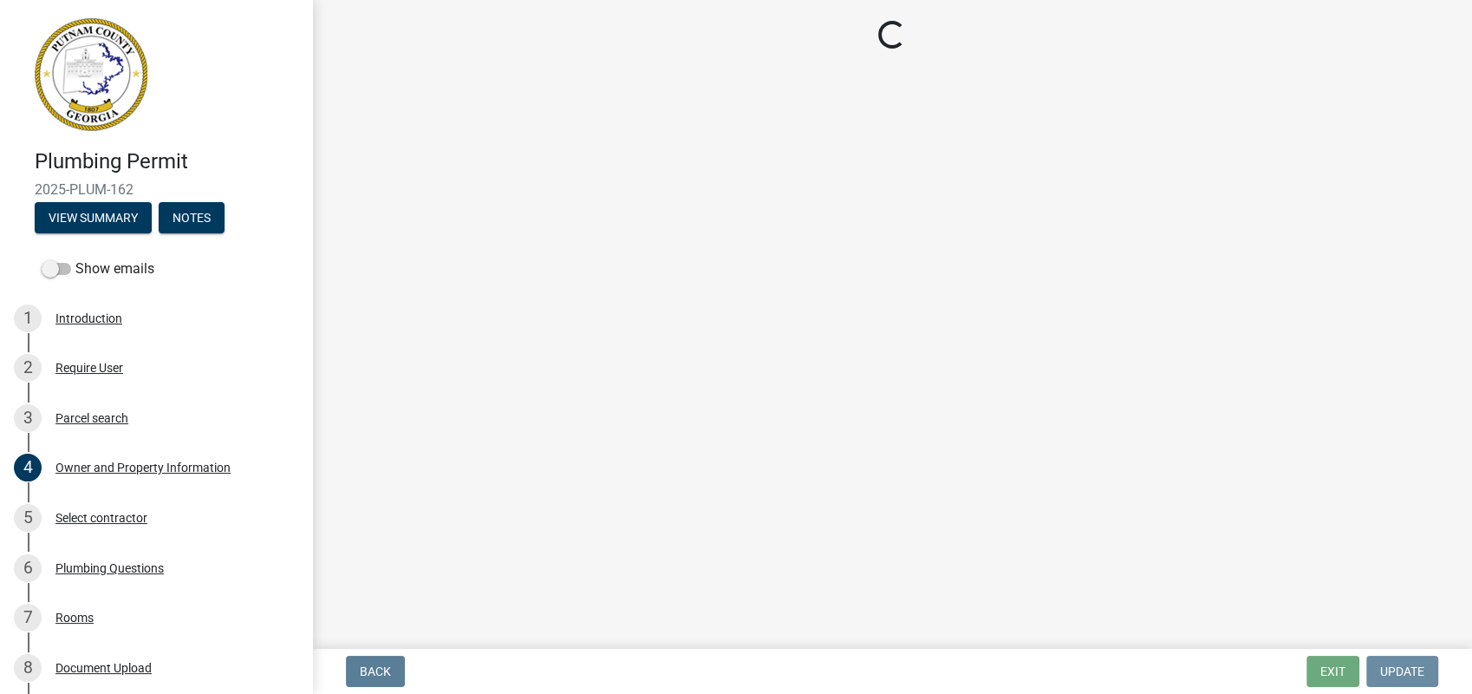
scroll to position [0, 0]
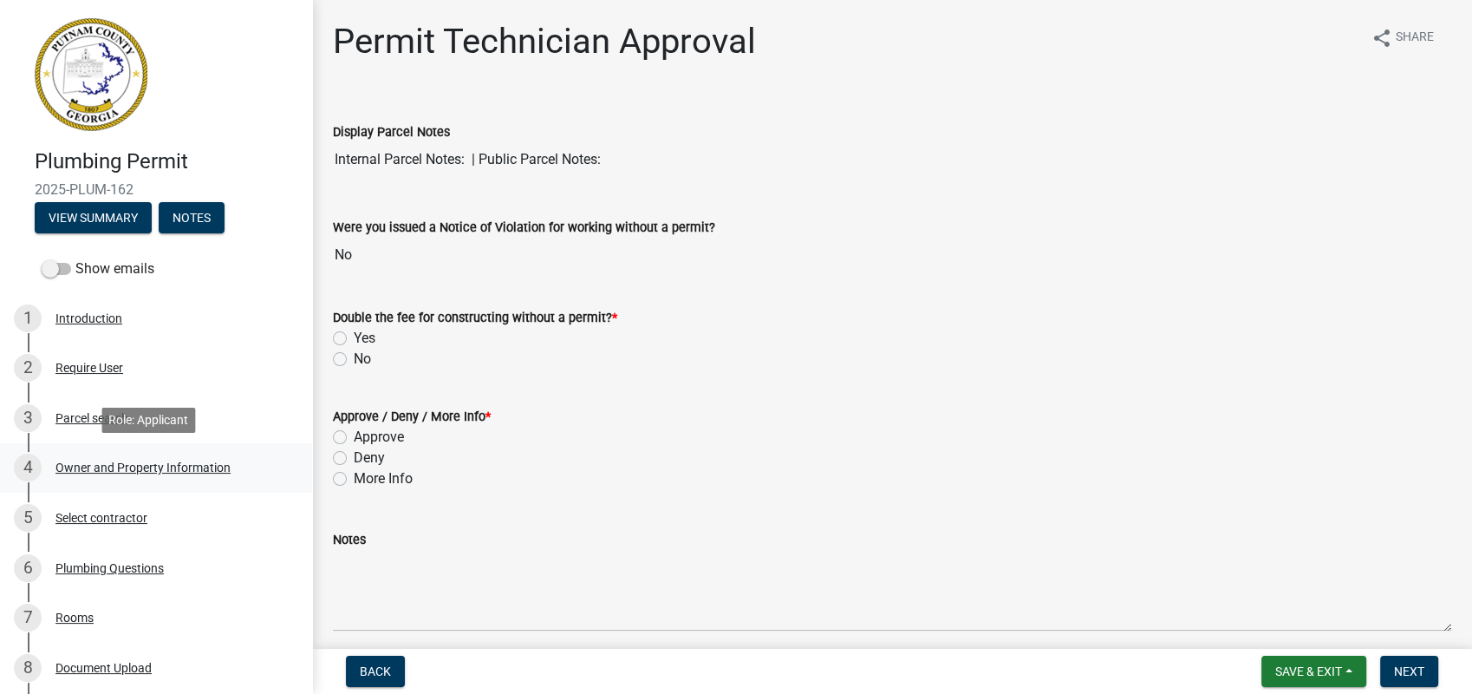
click at [119, 465] on div "Owner and Property Information" at bounding box center [142, 467] width 175 height 12
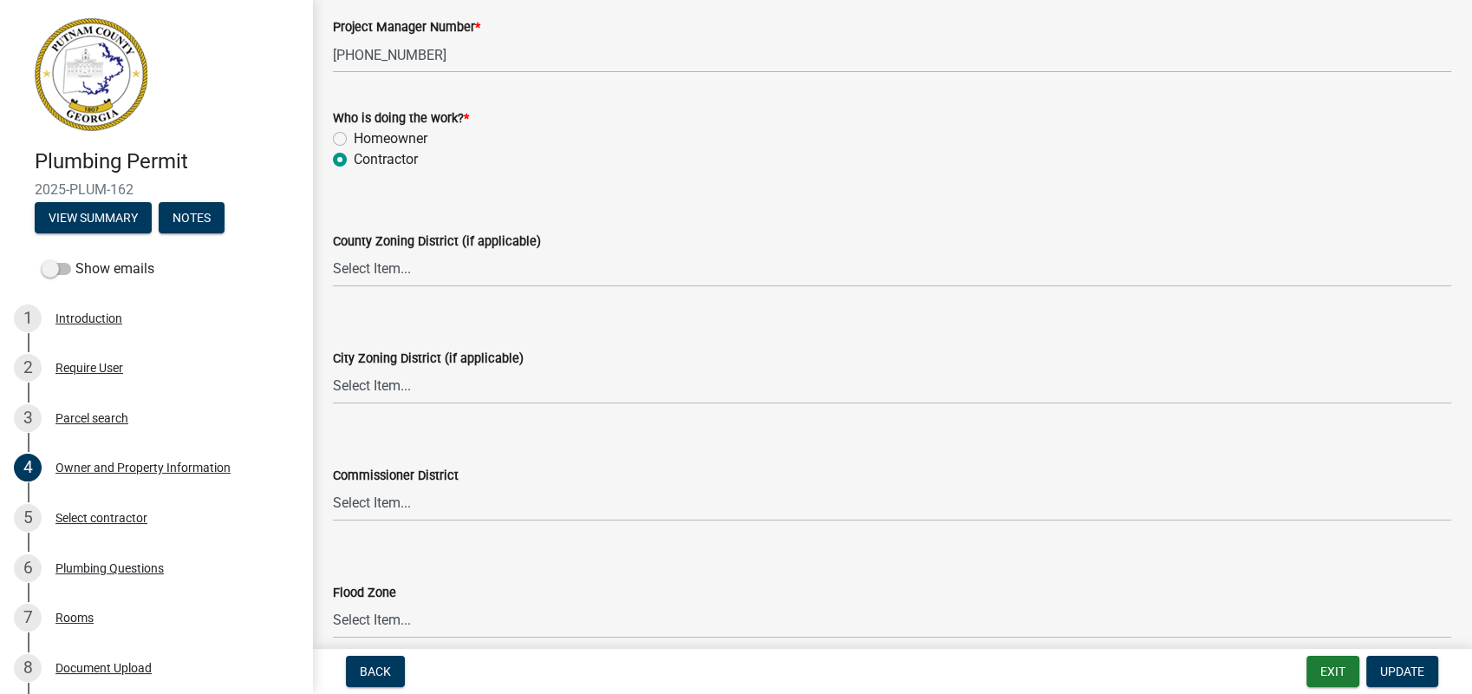
scroll to position [2986, 0]
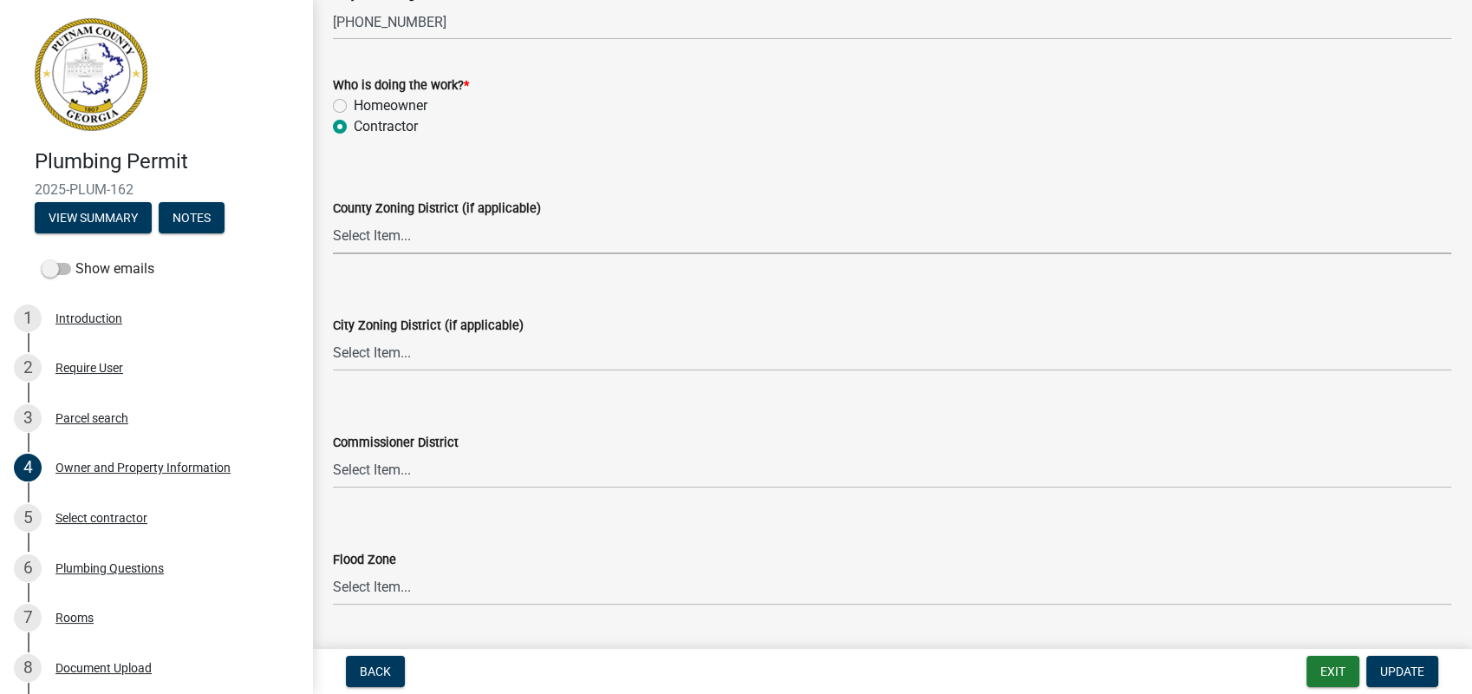
click at [380, 245] on select "Select Item... AG-1 R-1R R-1 R-2 MHP RM-1 RM-3 C-1 C-2 I-M PUD N/A" at bounding box center [892, 236] width 1118 height 36
click at [333, 218] on select "Select Item... AG-1 R-1R R-1 R-2 MHP RM-1 RM-3 C-1 C-2 I-M PUD N/A" at bounding box center [892, 236] width 1118 height 36
select select "ef7a1fc2-7a7a-426d-b1f0-c9b9b6ca7ff4"
click at [376, 357] on select "Select Item... A-1 A-2 R-1 R-2 R-3 R-4 MHP C-1 C-2 I-1 I-2 DB FH H-P N/A" at bounding box center [892, 354] width 1118 height 36
click at [333, 336] on select "Select Item... A-1 A-2 R-1 R-2 R-3 R-4 MHP C-1 C-2 I-1 I-2 DB FH H-P N/A" at bounding box center [892, 354] width 1118 height 36
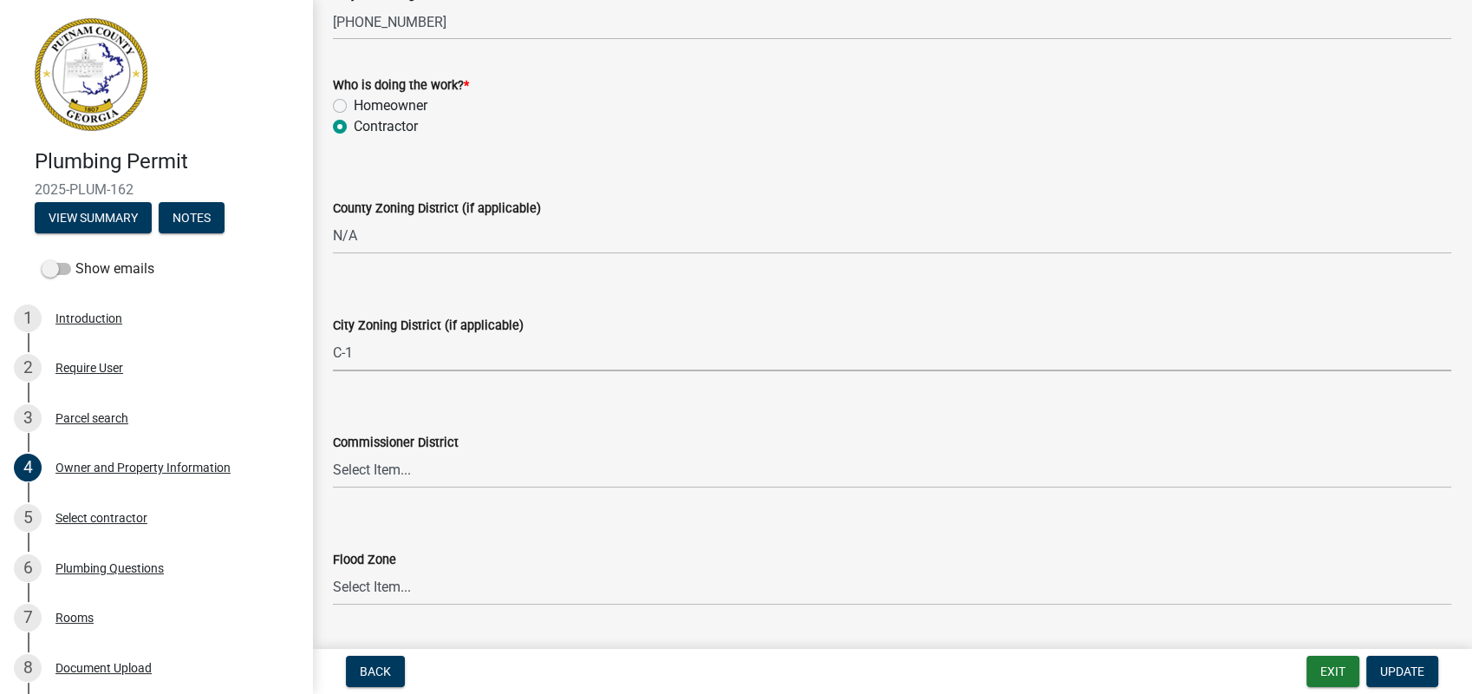
select select "58d273ed-cbd1-45cf-a92b-4c415c252308"
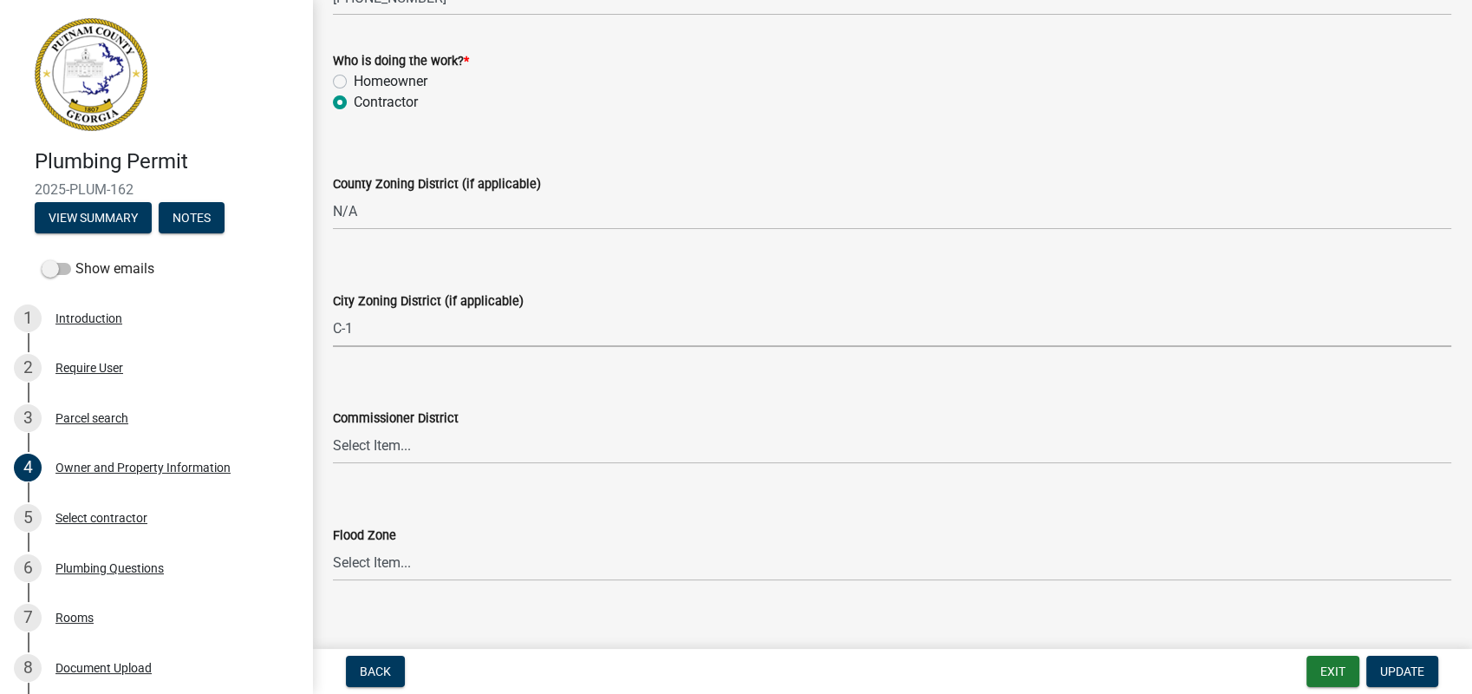
scroll to position [3032, 0]
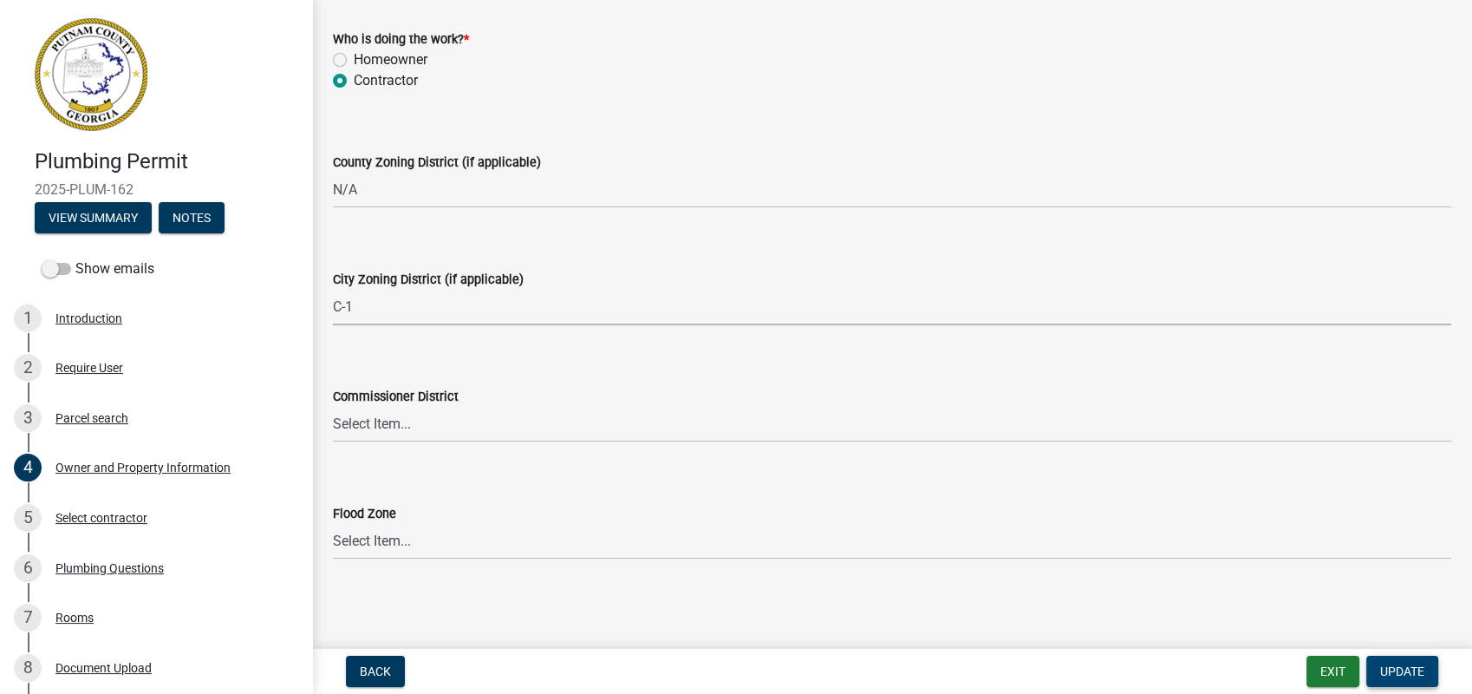
click at [1386, 668] on span "Update" at bounding box center [1402, 671] width 44 height 14
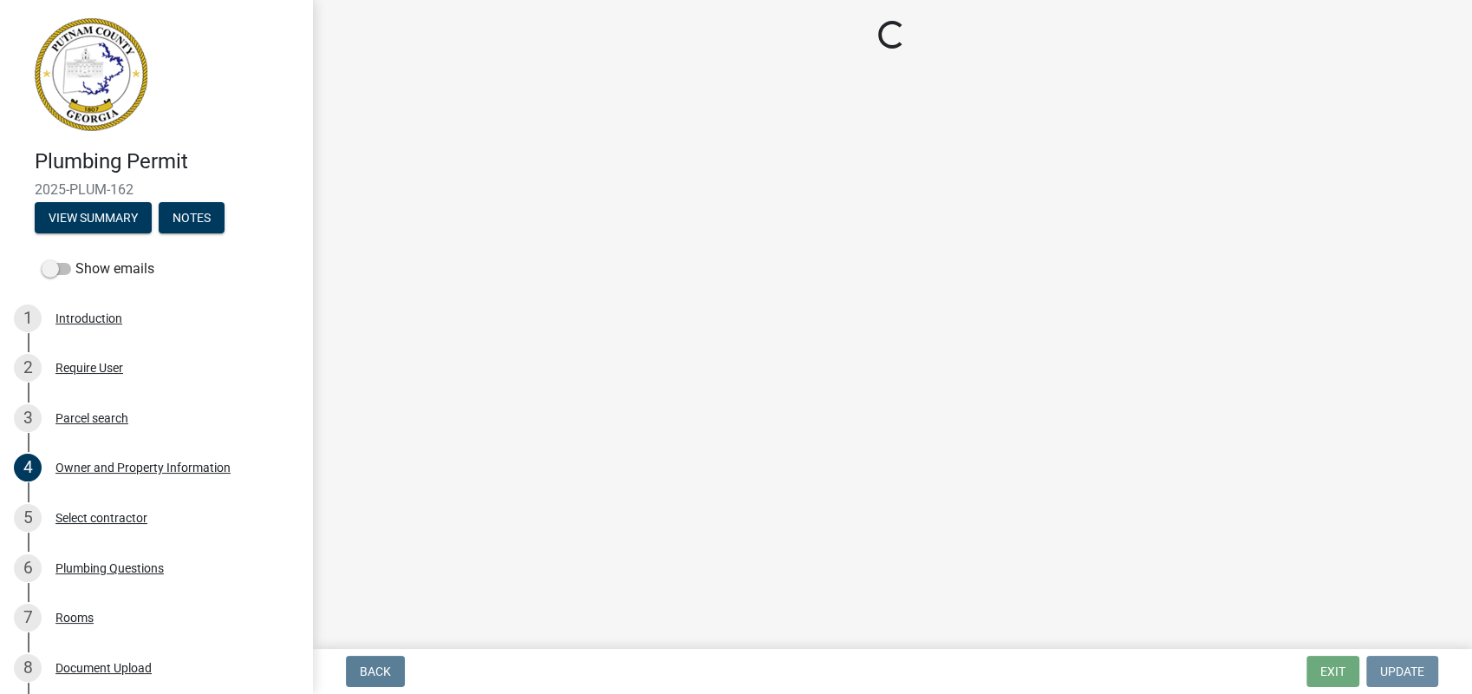
scroll to position [0, 0]
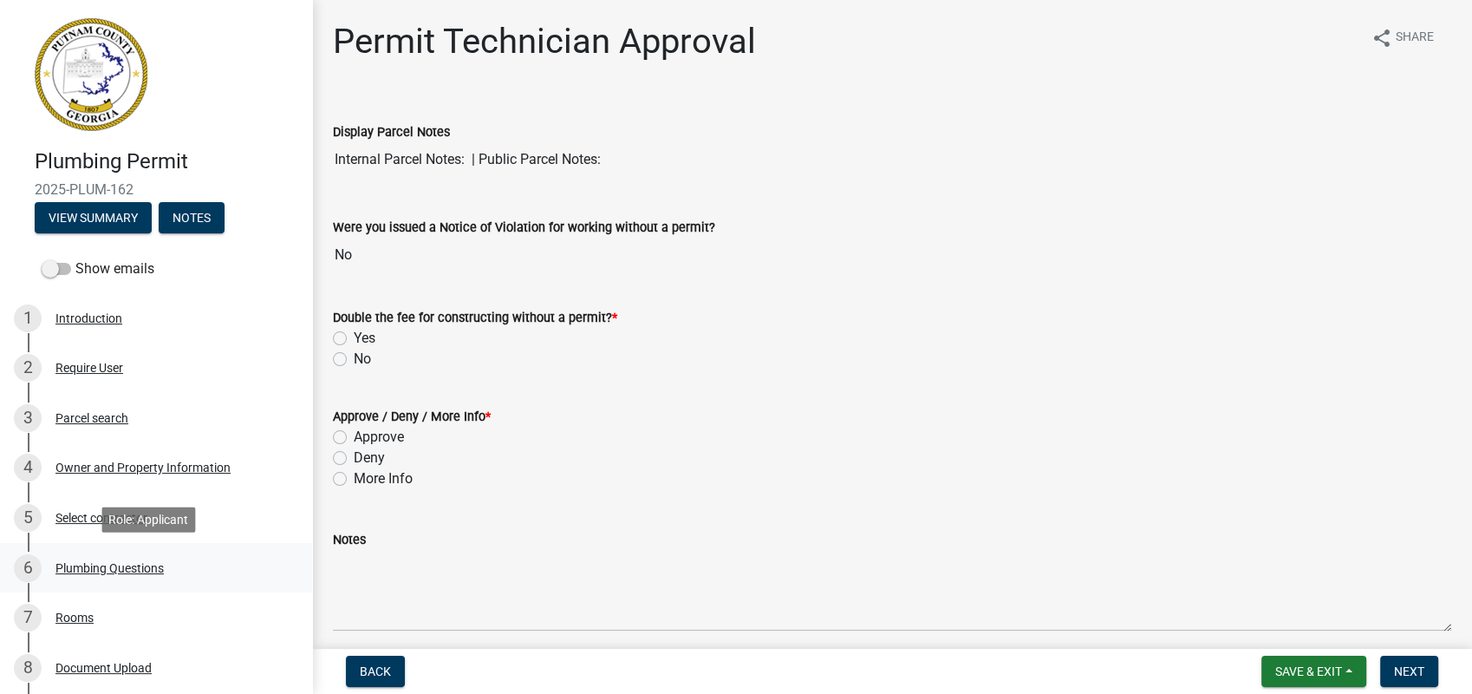
click at [71, 562] on div "Plumbing Questions" at bounding box center [109, 568] width 108 height 12
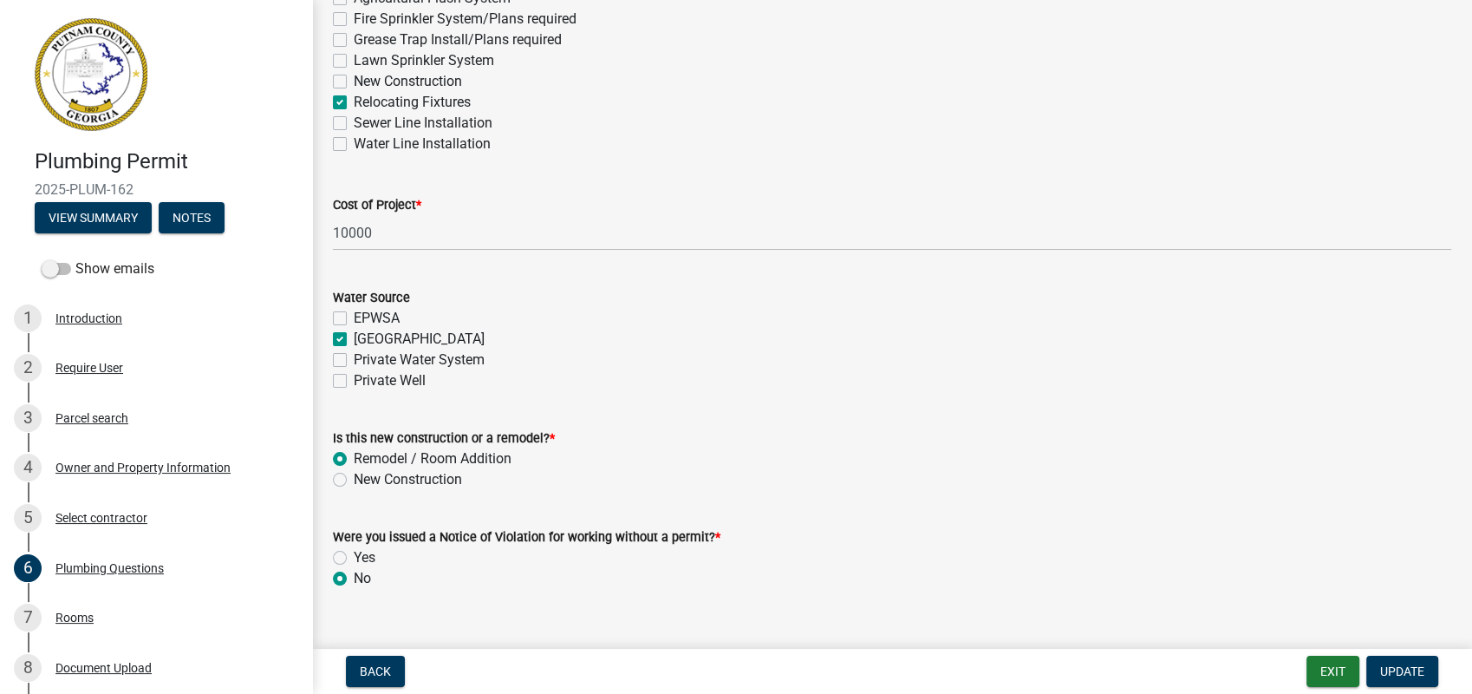
scroll to position [607, 0]
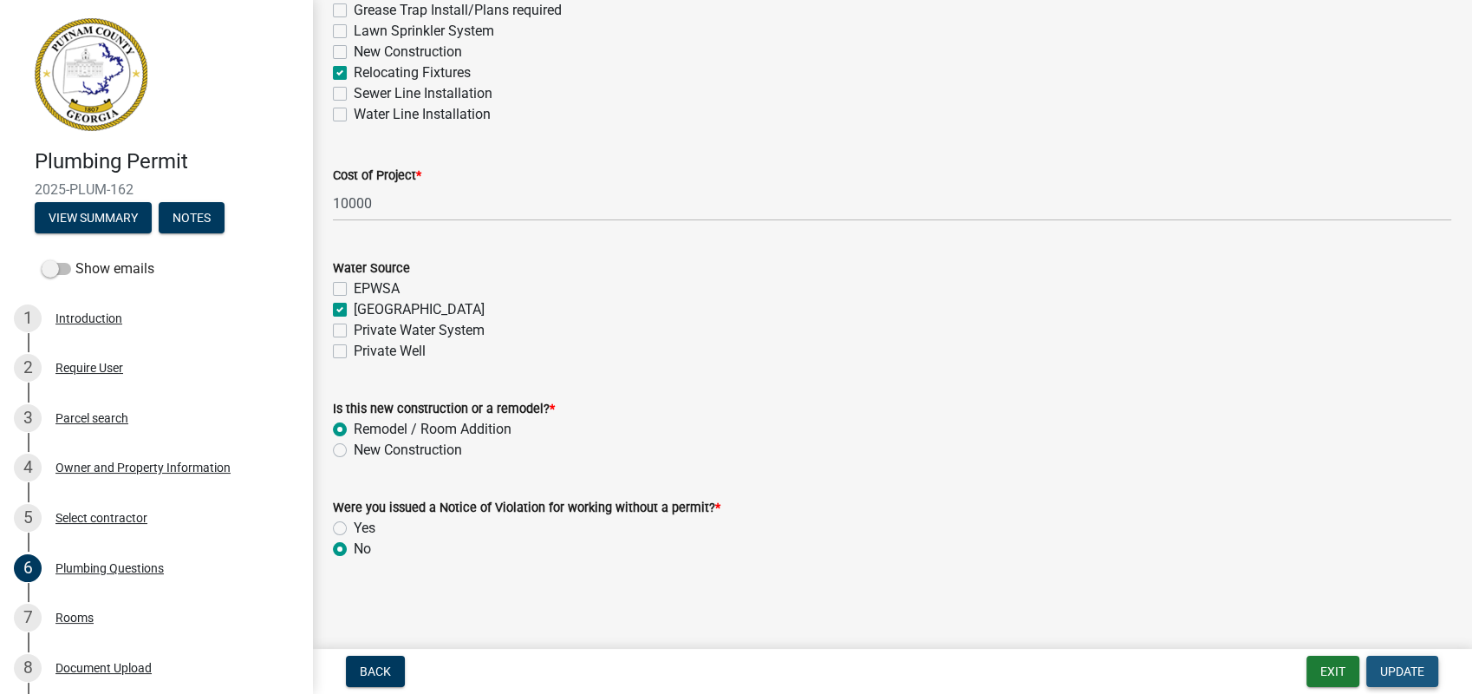
click at [1395, 664] on span "Update" at bounding box center [1402, 671] width 44 height 14
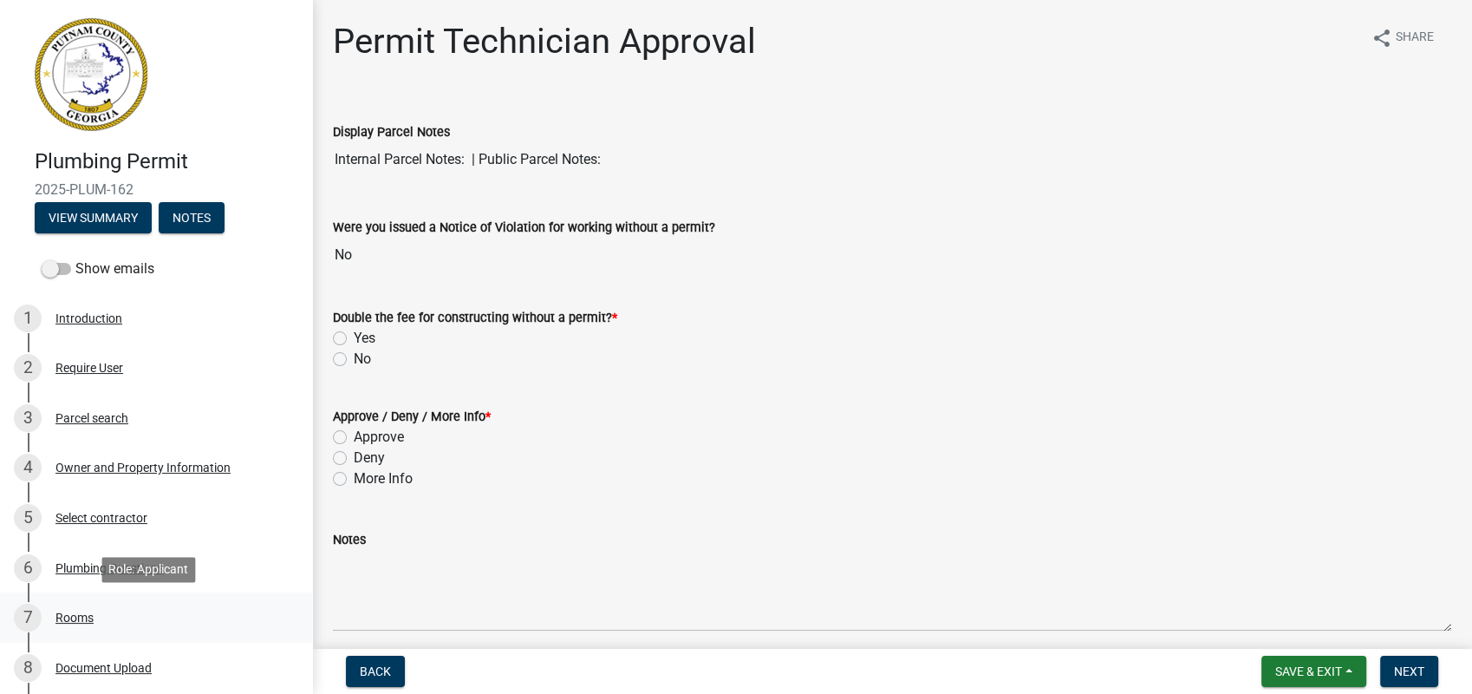
click at [76, 615] on div "Rooms" at bounding box center [74, 617] width 38 height 12
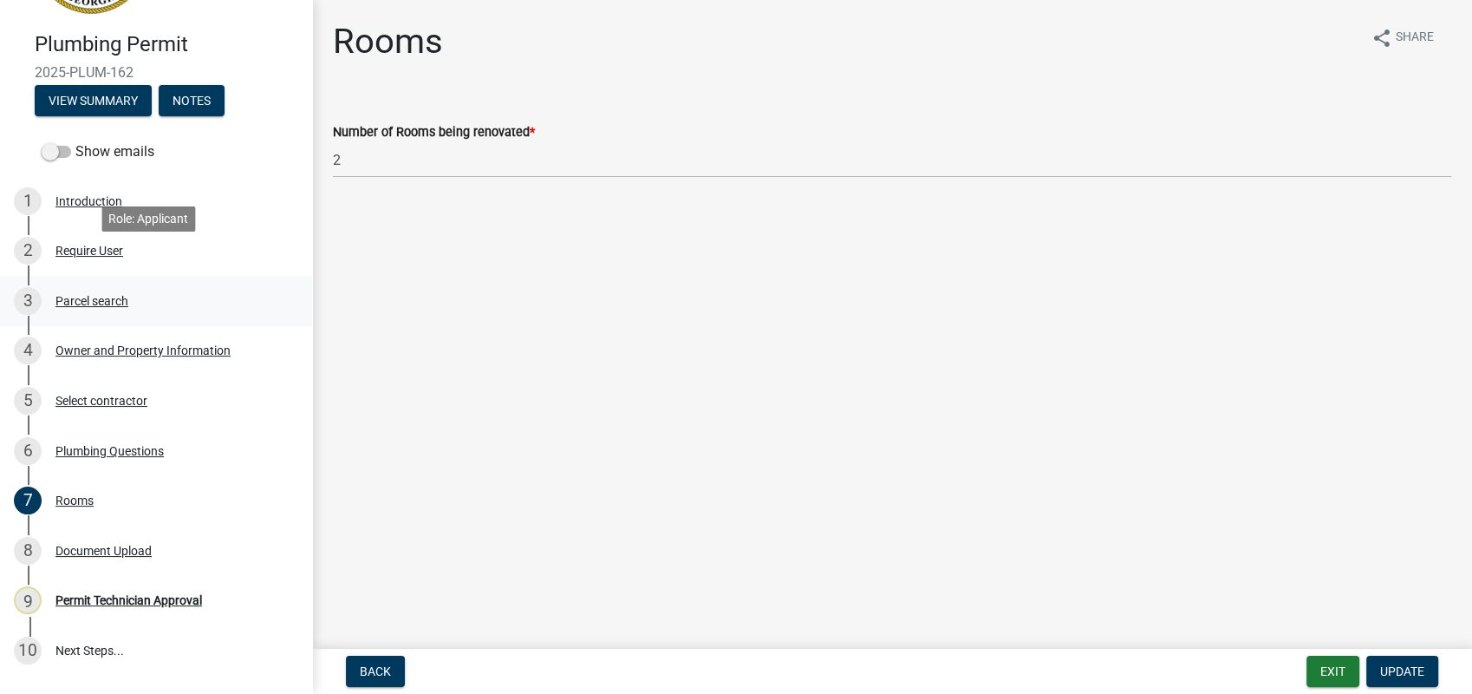
scroll to position [220, 0]
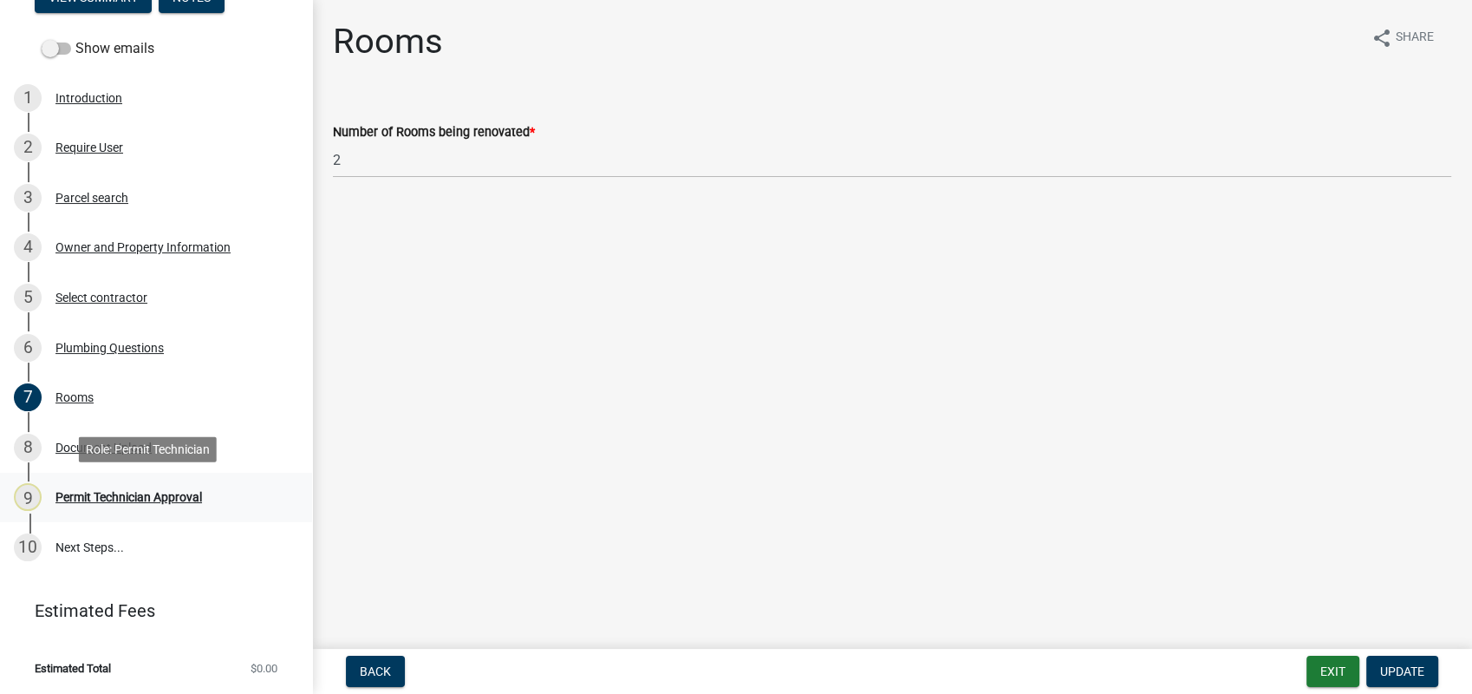
click at [94, 496] on div "Permit Technician Approval" at bounding box center [128, 497] width 147 height 12
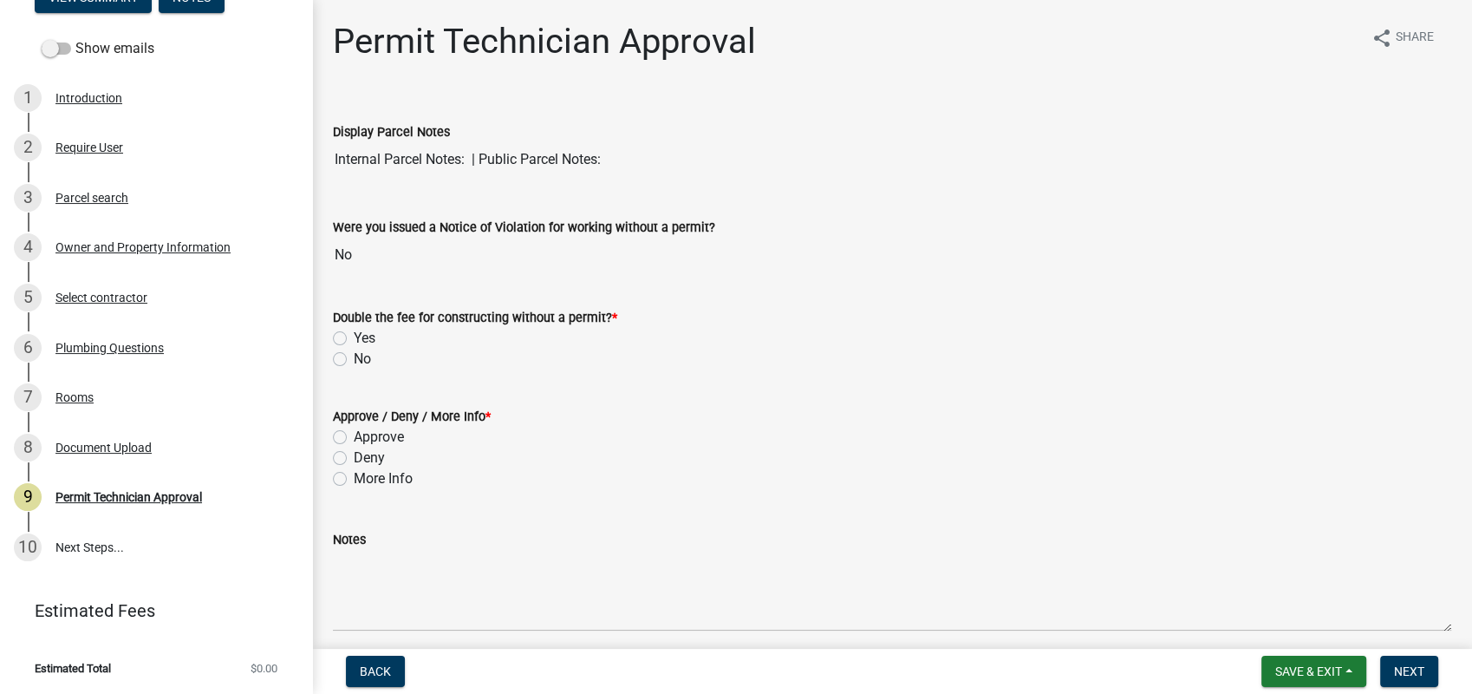
click at [354, 359] on label "No" at bounding box center [362, 359] width 17 height 21
click at [354, 359] on input "No" at bounding box center [359, 354] width 11 height 11
radio input "true"
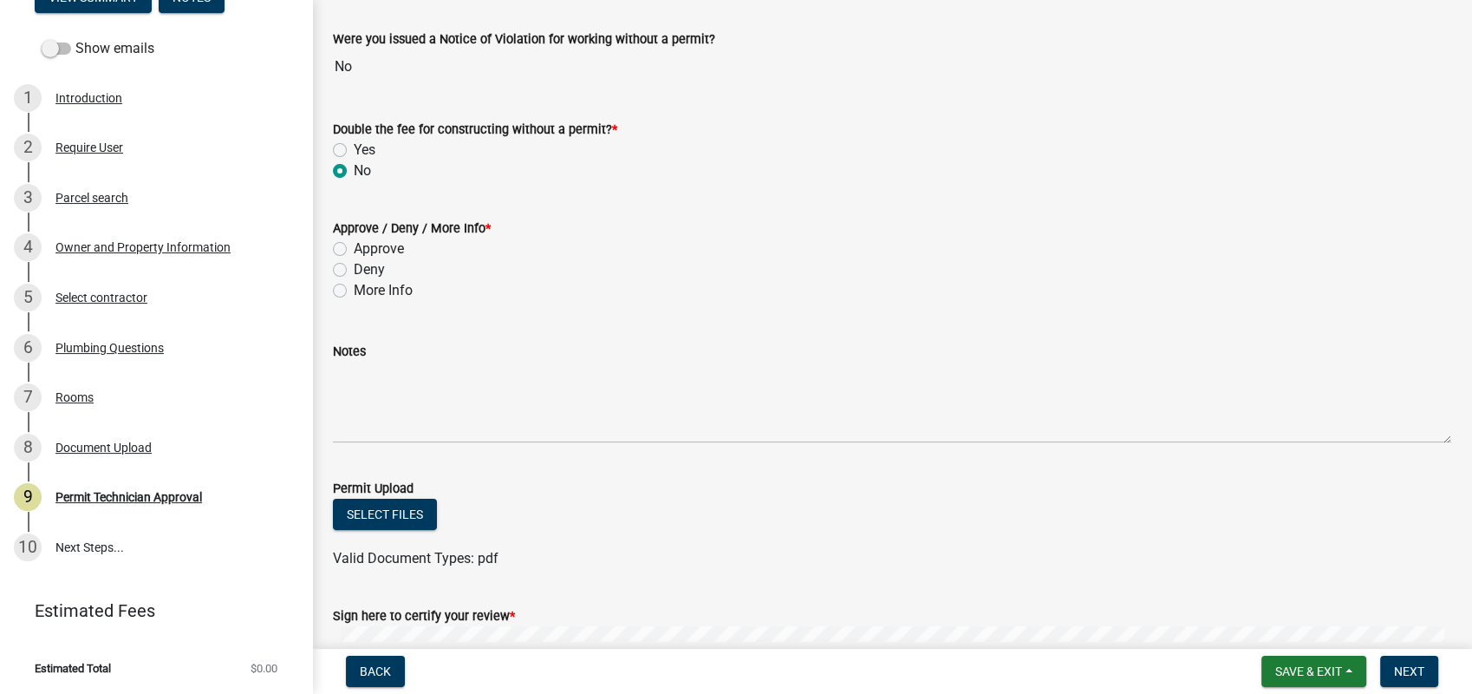
scroll to position [192, 0]
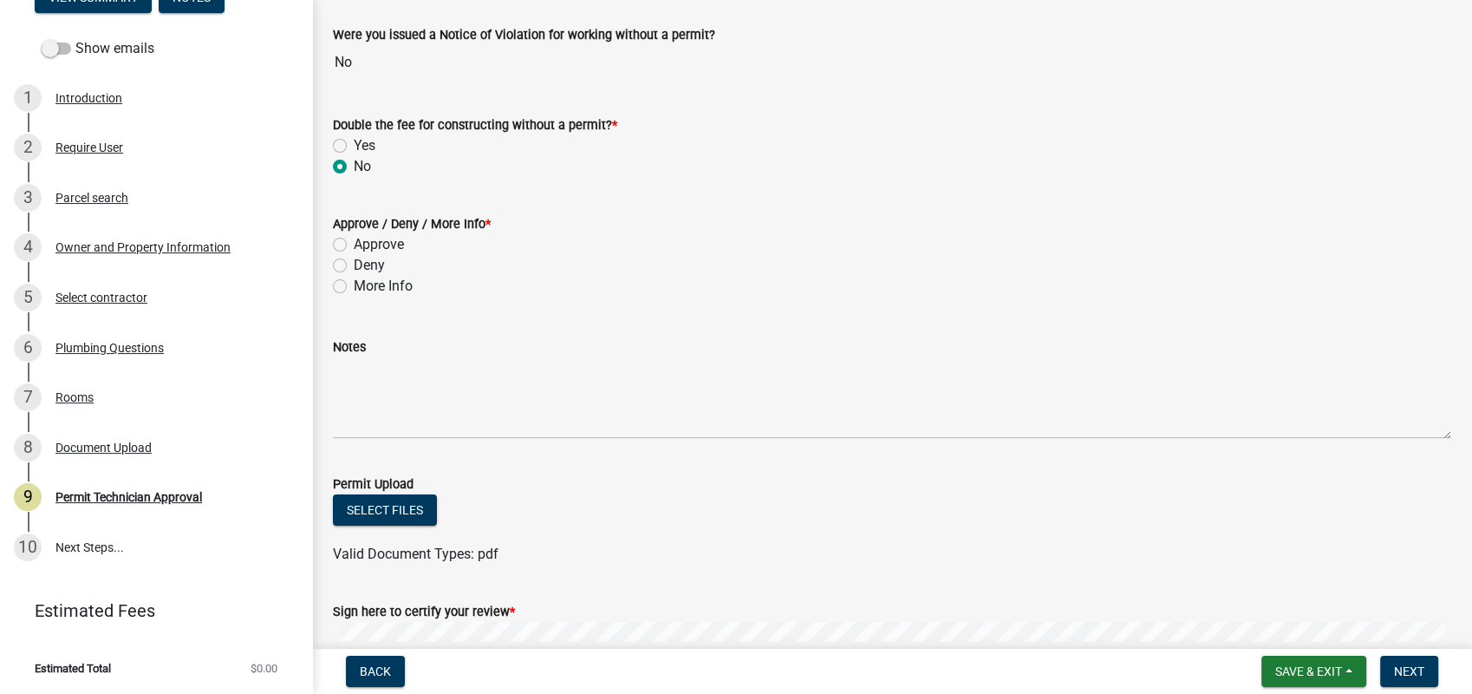
click at [354, 239] on label "Approve" at bounding box center [379, 244] width 50 height 21
click at [354, 239] on input "Approve" at bounding box center [359, 239] width 11 height 11
radio input "true"
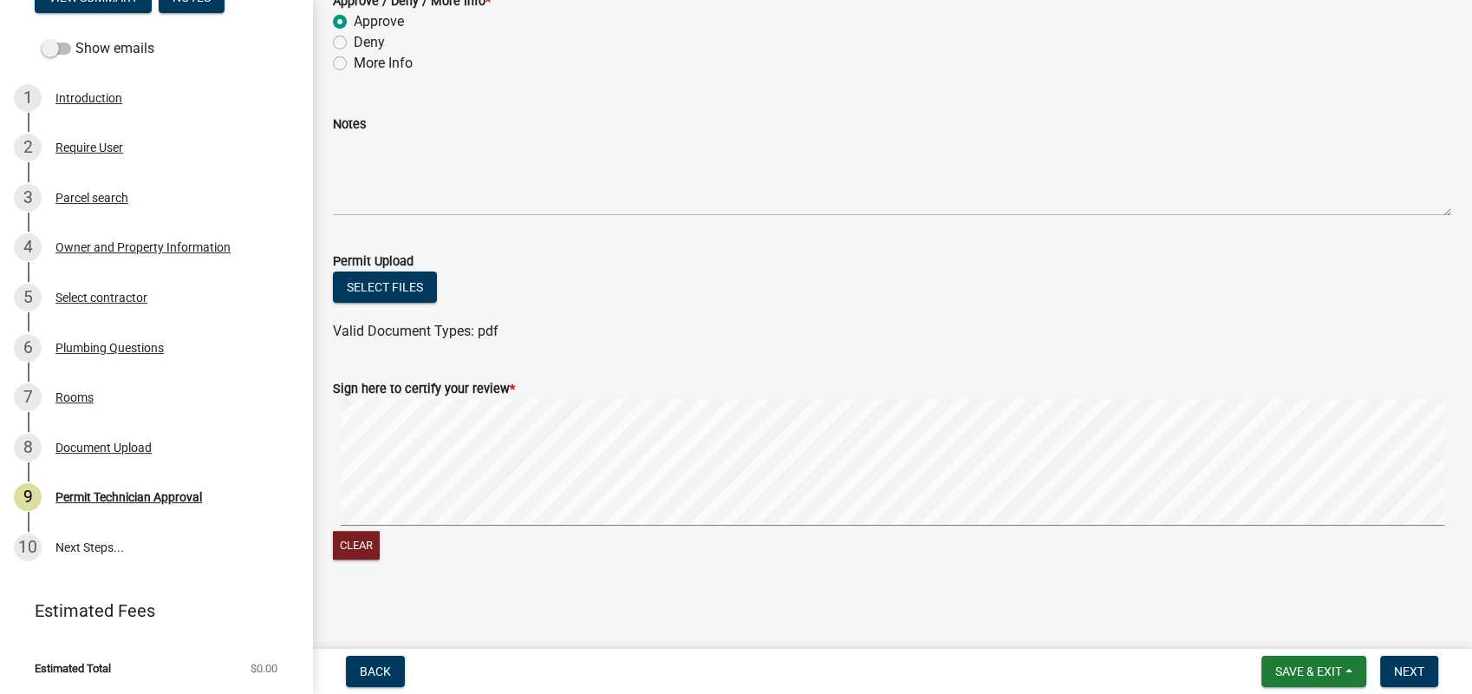
scroll to position [419, 0]
click at [799, 522] on signature-pad at bounding box center [892, 461] width 1118 height 132
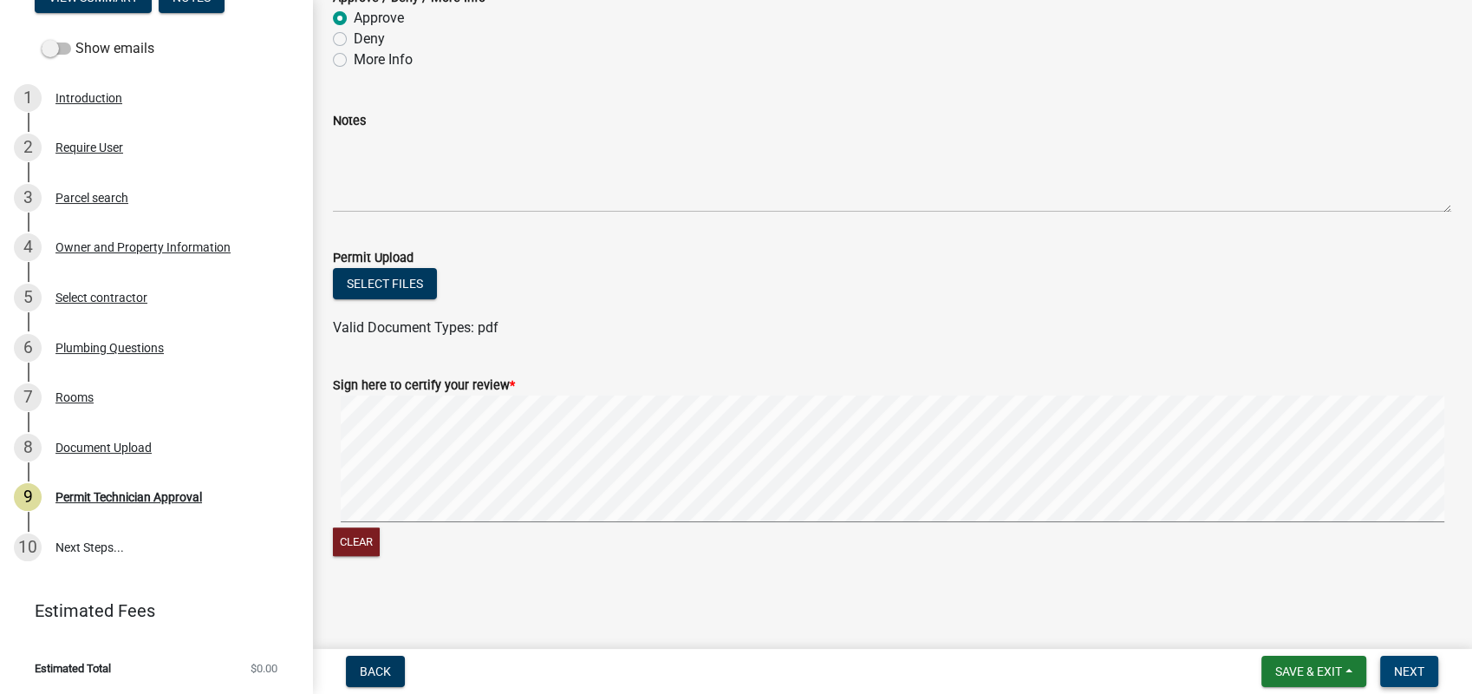
click at [1415, 675] on span "Next" at bounding box center [1409, 671] width 30 height 14
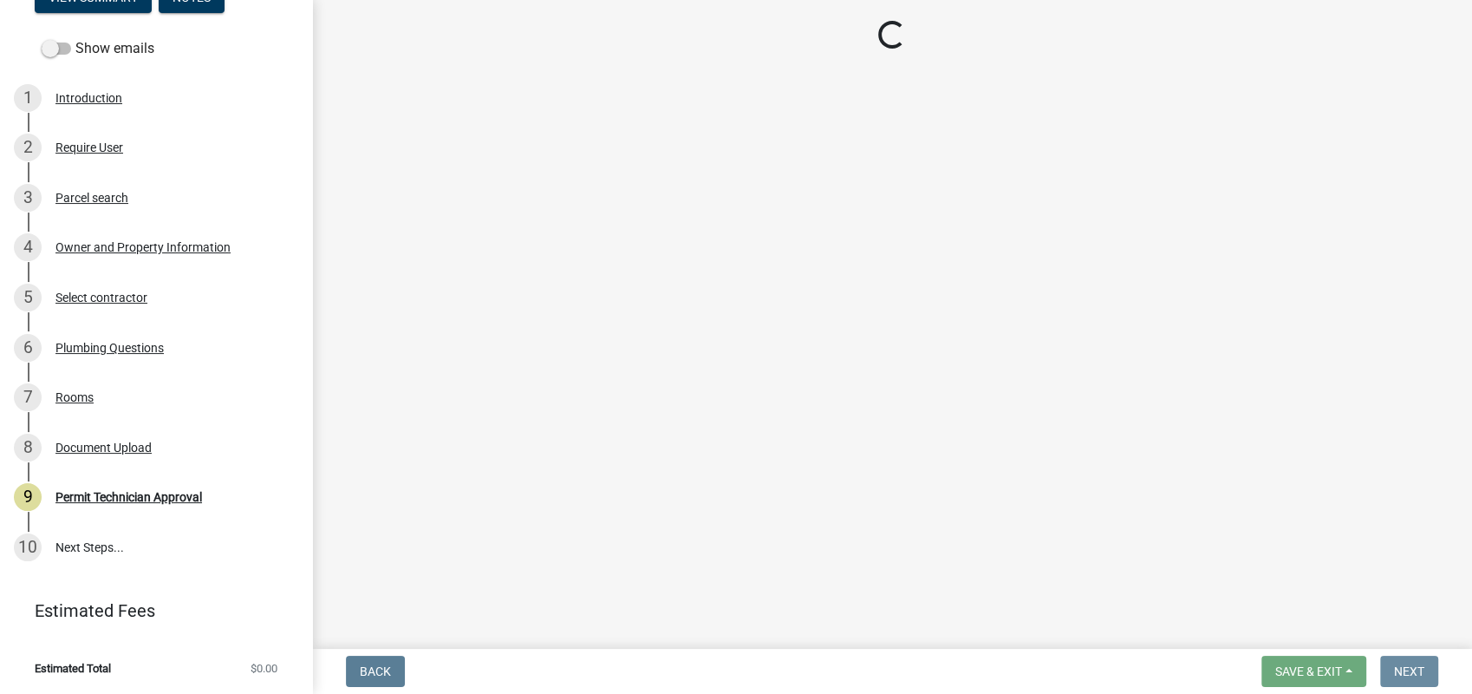
scroll to position [0, 0]
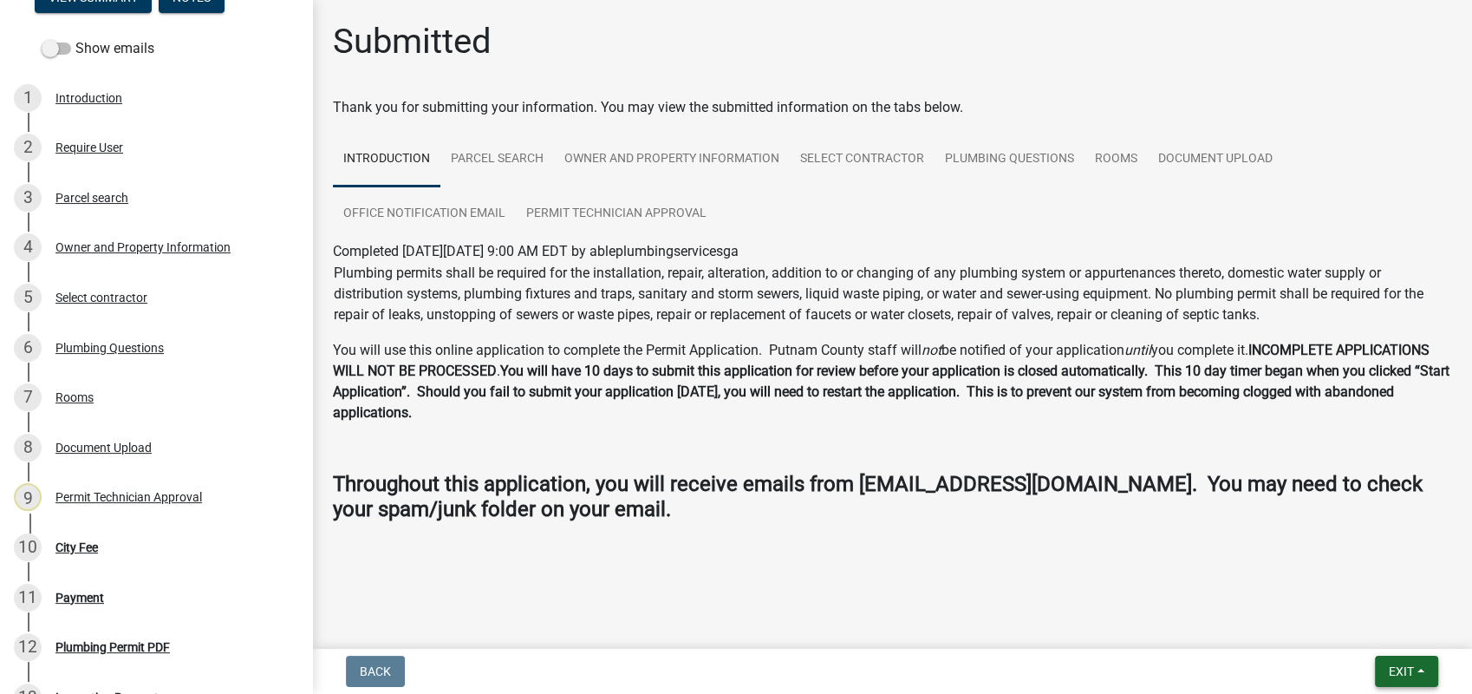
click at [1406, 668] on span "Exit" at bounding box center [1401, 671] width 25 height 14
click at [64, 544] on div "City Fee" at bounding box center [76, 547] width 42 height 12
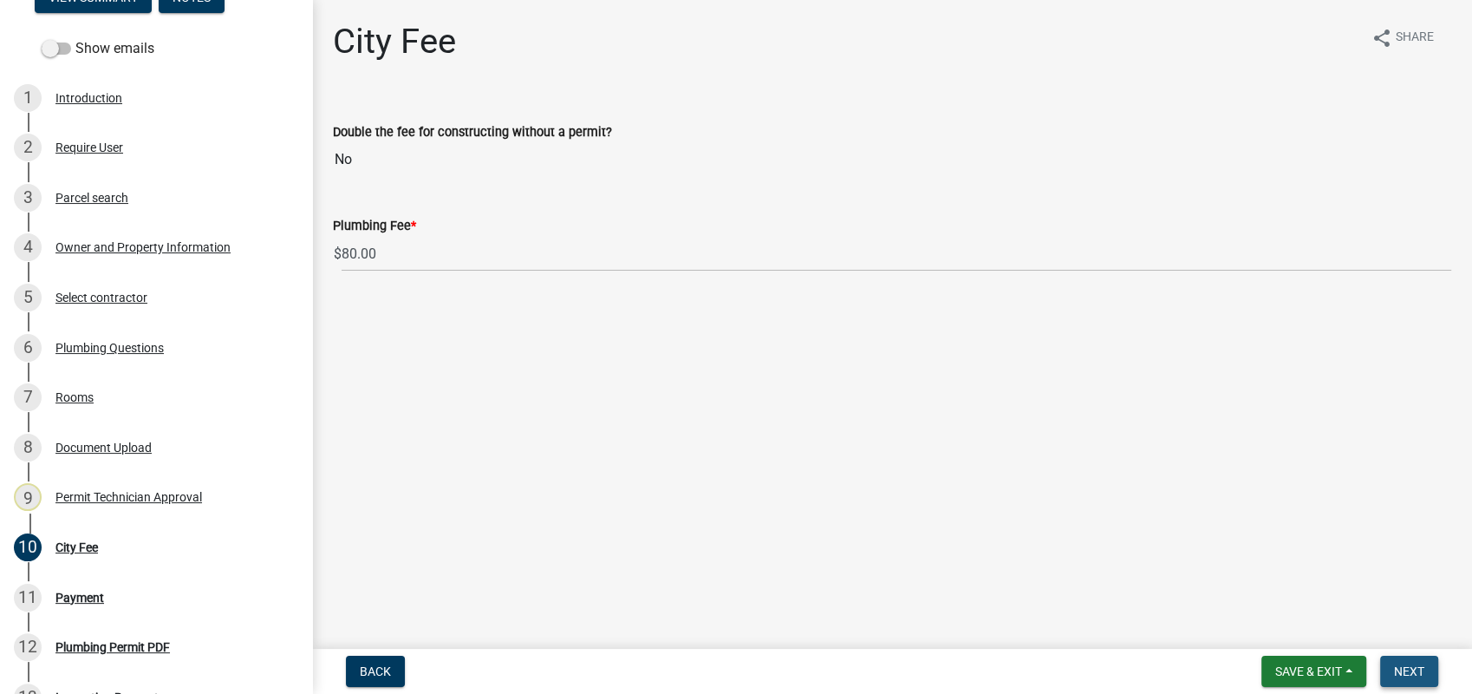
click at [1408, 670] on span "Next" at bounding box center [1409, 671] width 30 height 14
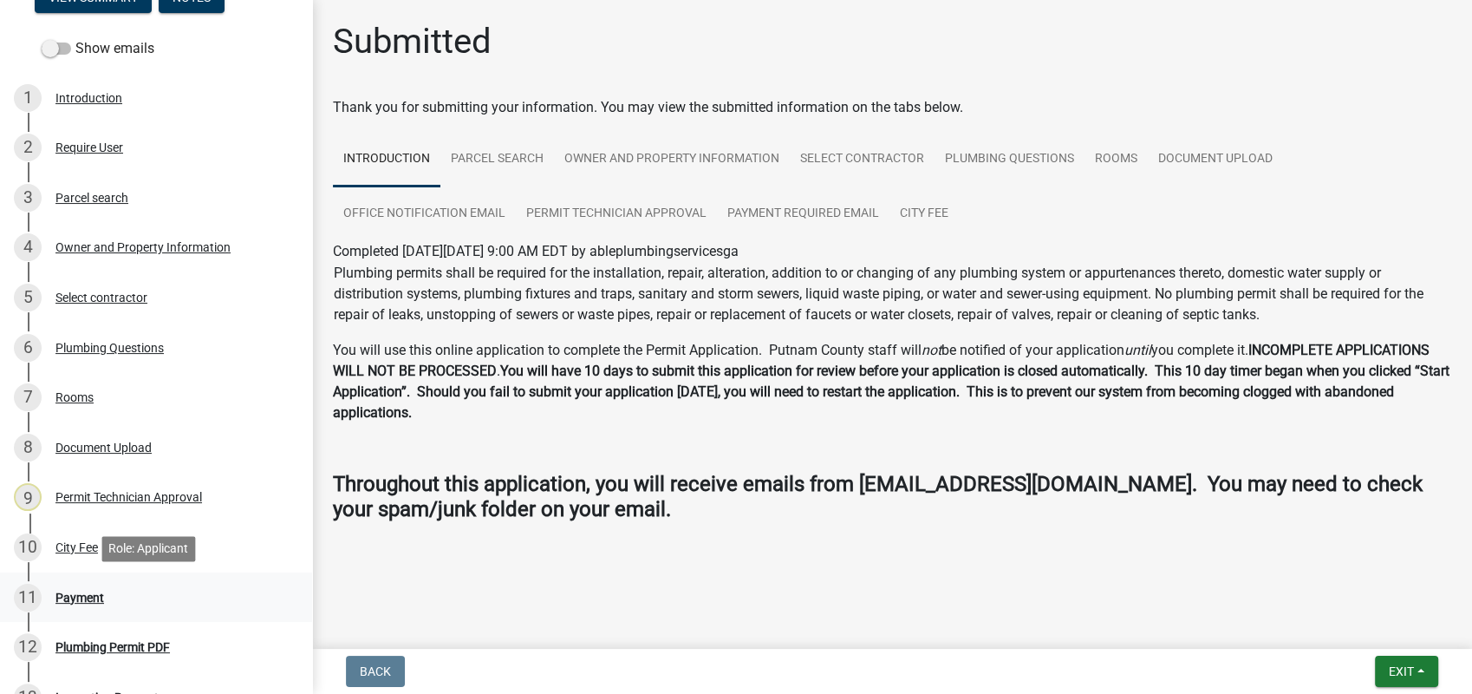
click at [78, 588] on div "11 Payment" at bounding box center [149, 598] width 271 height 28
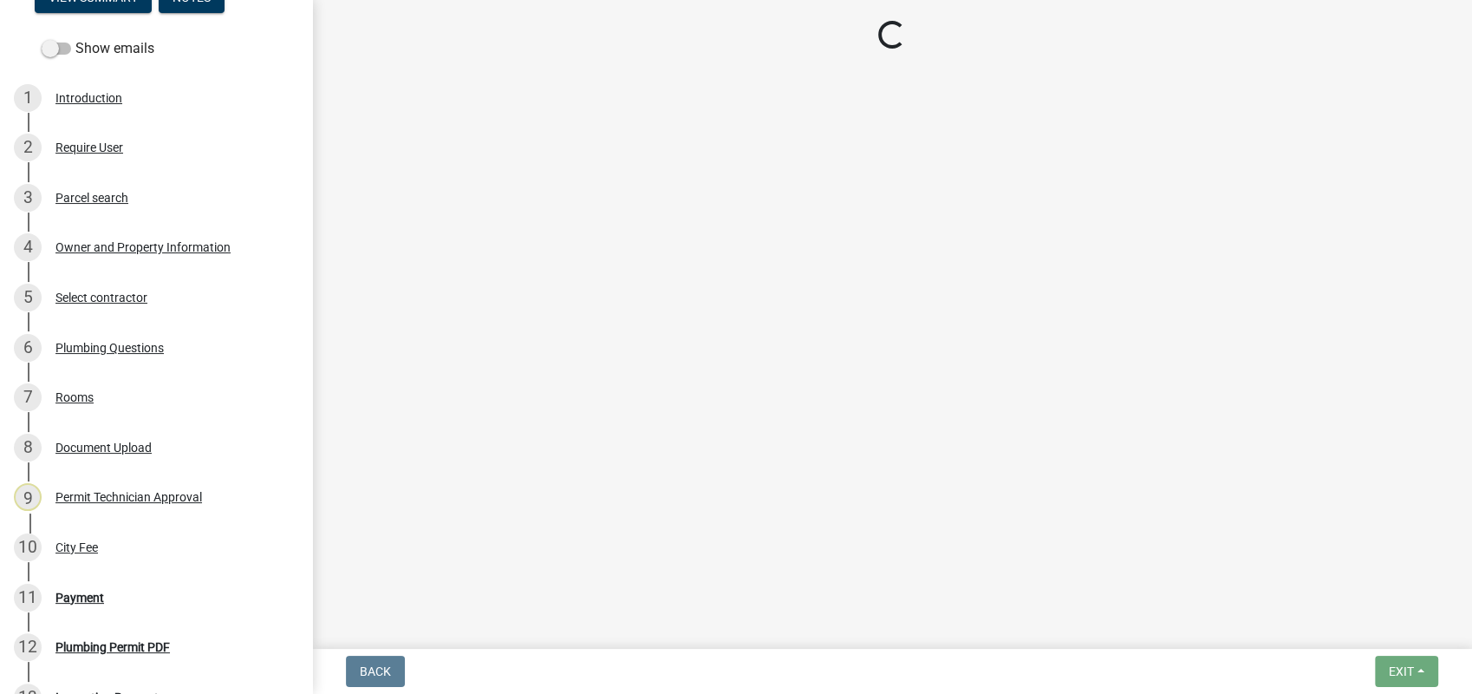
select select "3: 3"
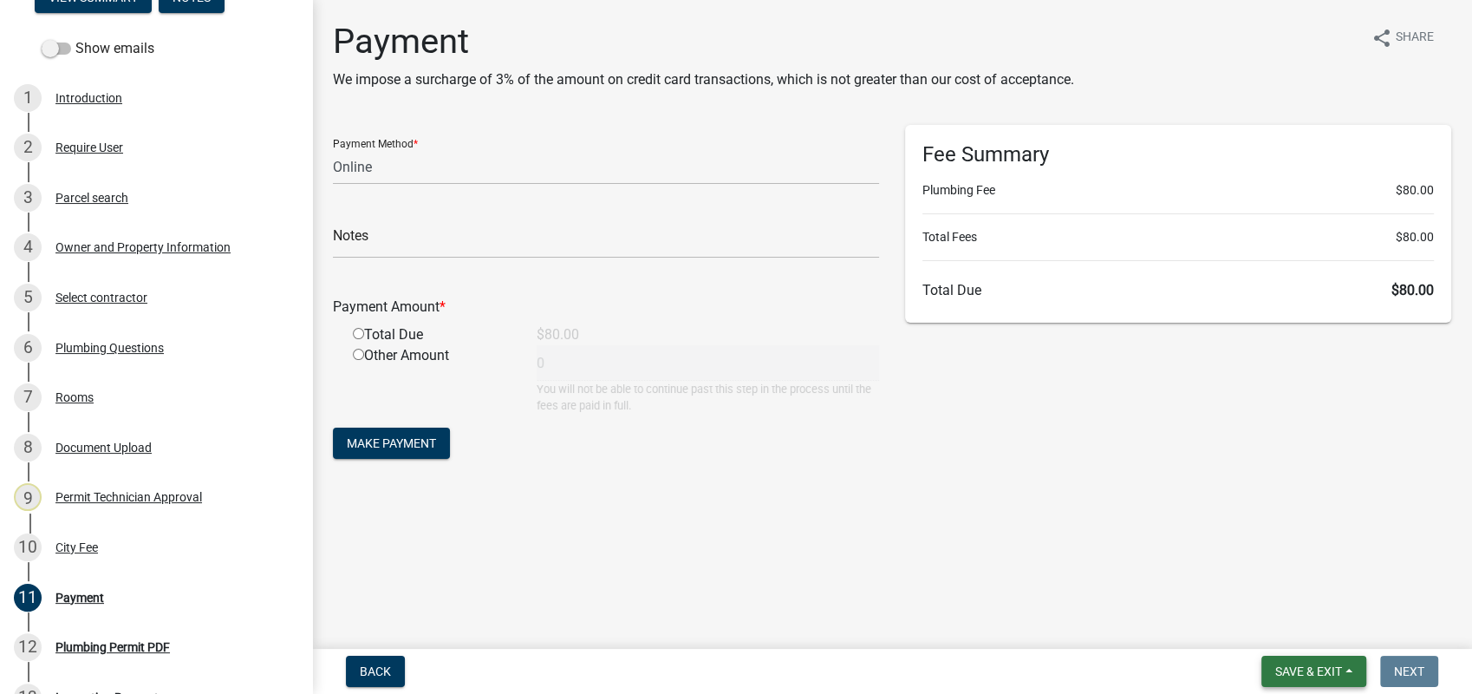
click at [1301, 680] on button "Save & Exit" at bounding box center [1314, 670] width 105 height 31
click at [1307, 629] on button "Save & Exit" at bounding box center [1297, 626] width 139 height 42
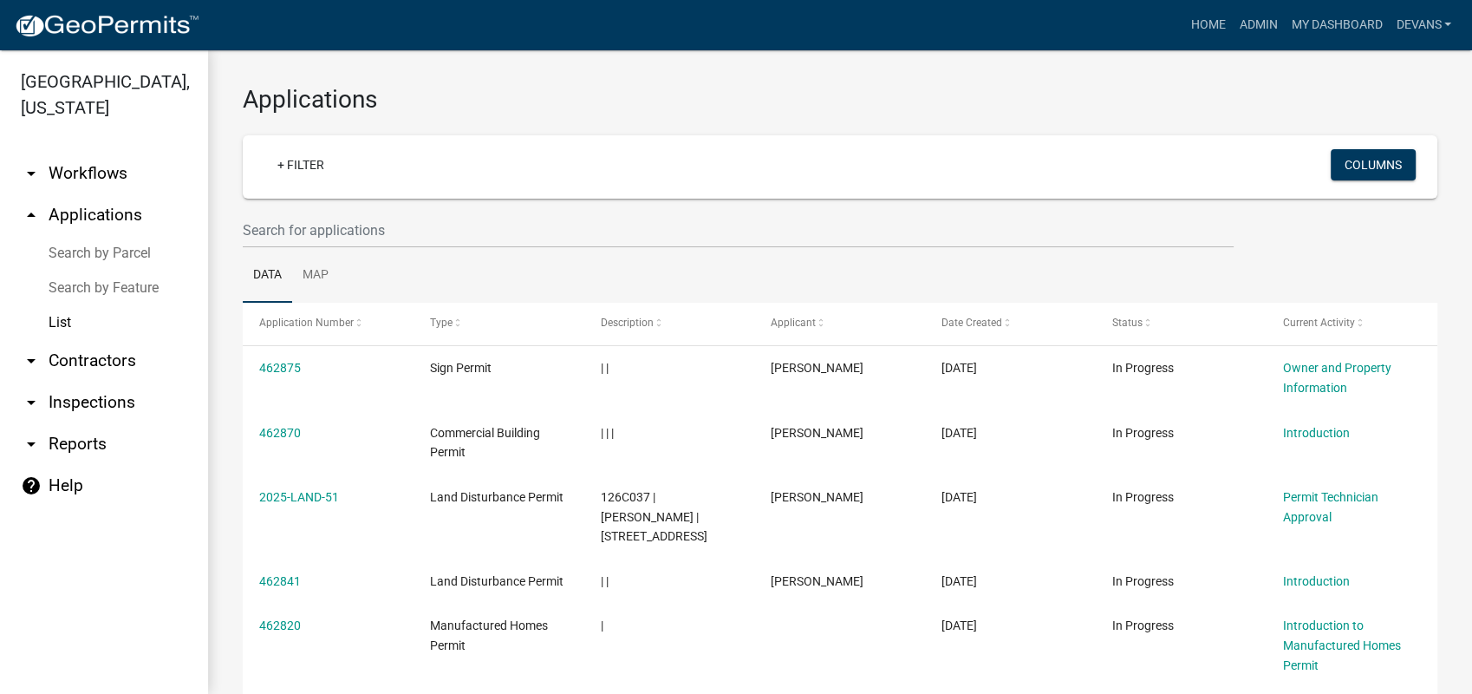
click at [57, 315] on link "List" at bounding box center [104, 322] width 208 height 35
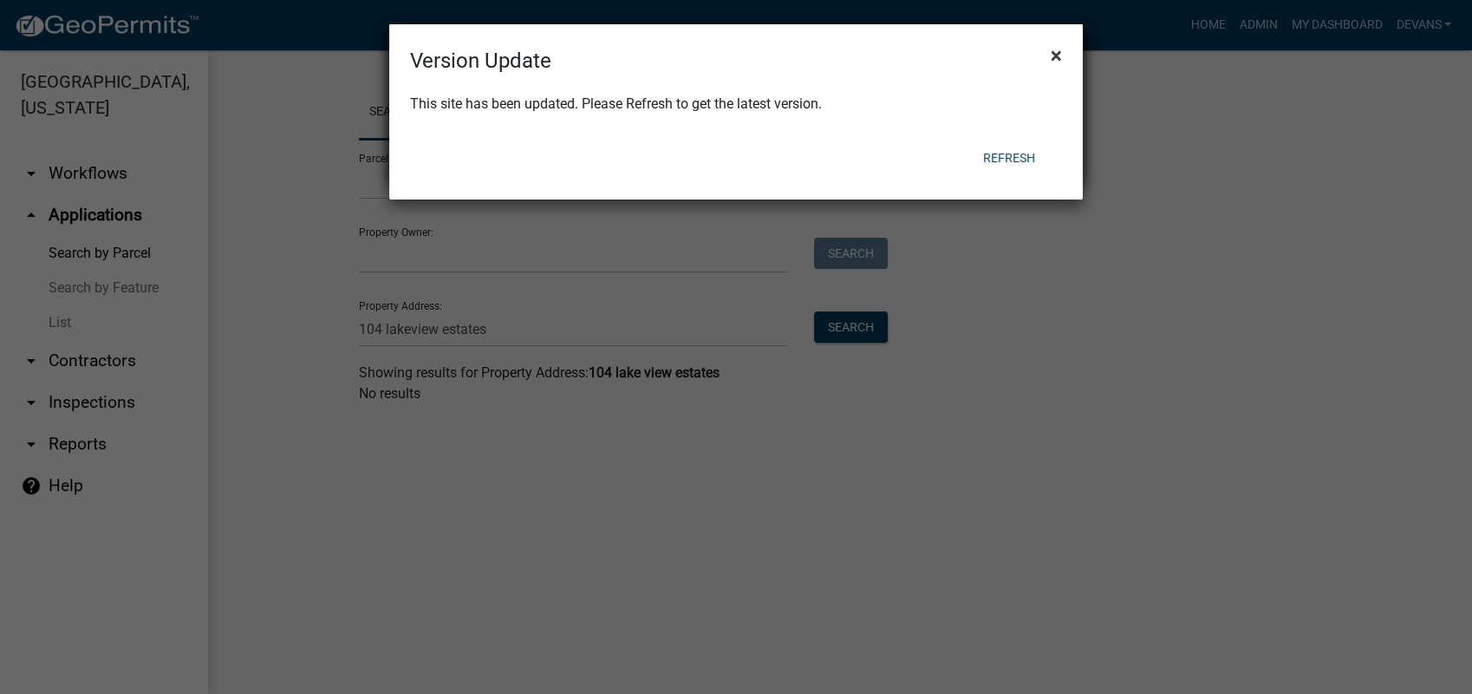
click at [1056, 48] on span "×" at bounding box center [1056, 55] width 11 height 24
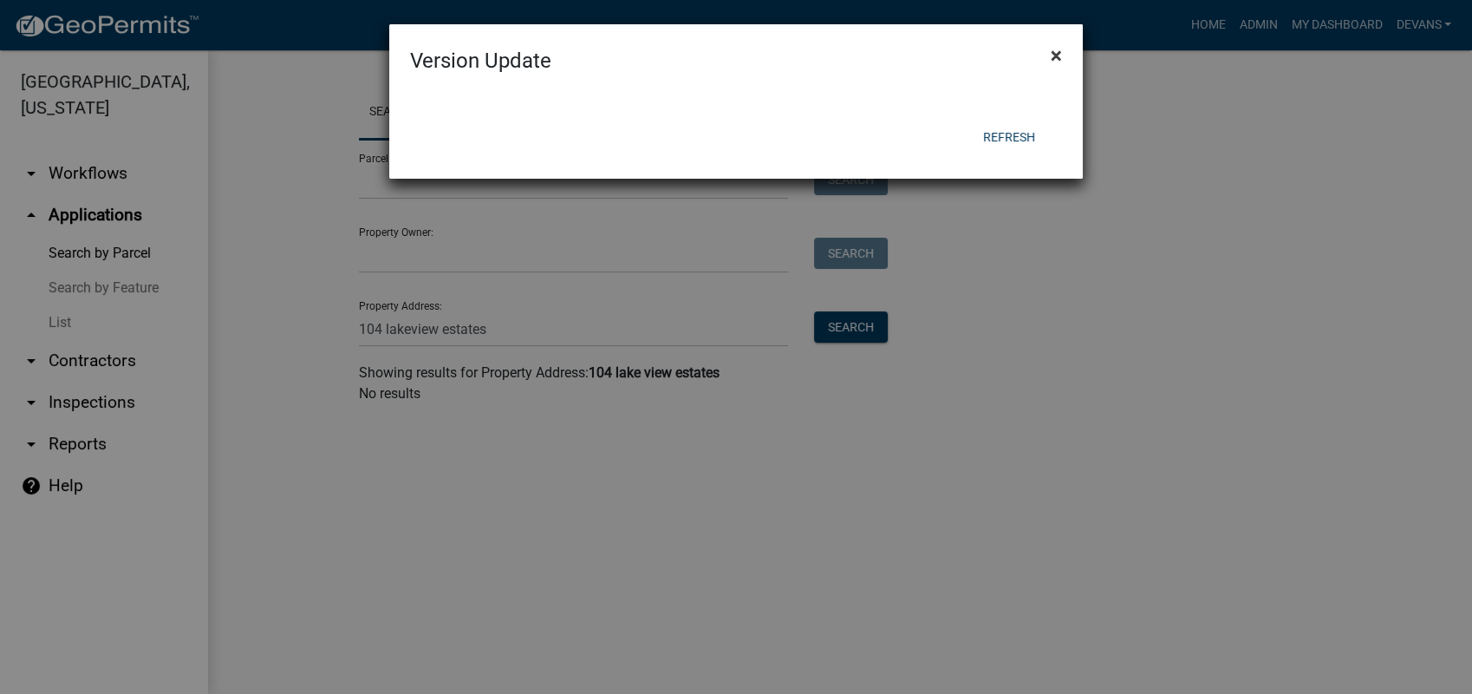
click at [1052, 49] on span "×" at bounding box center [1056, 55] width 11 height 24
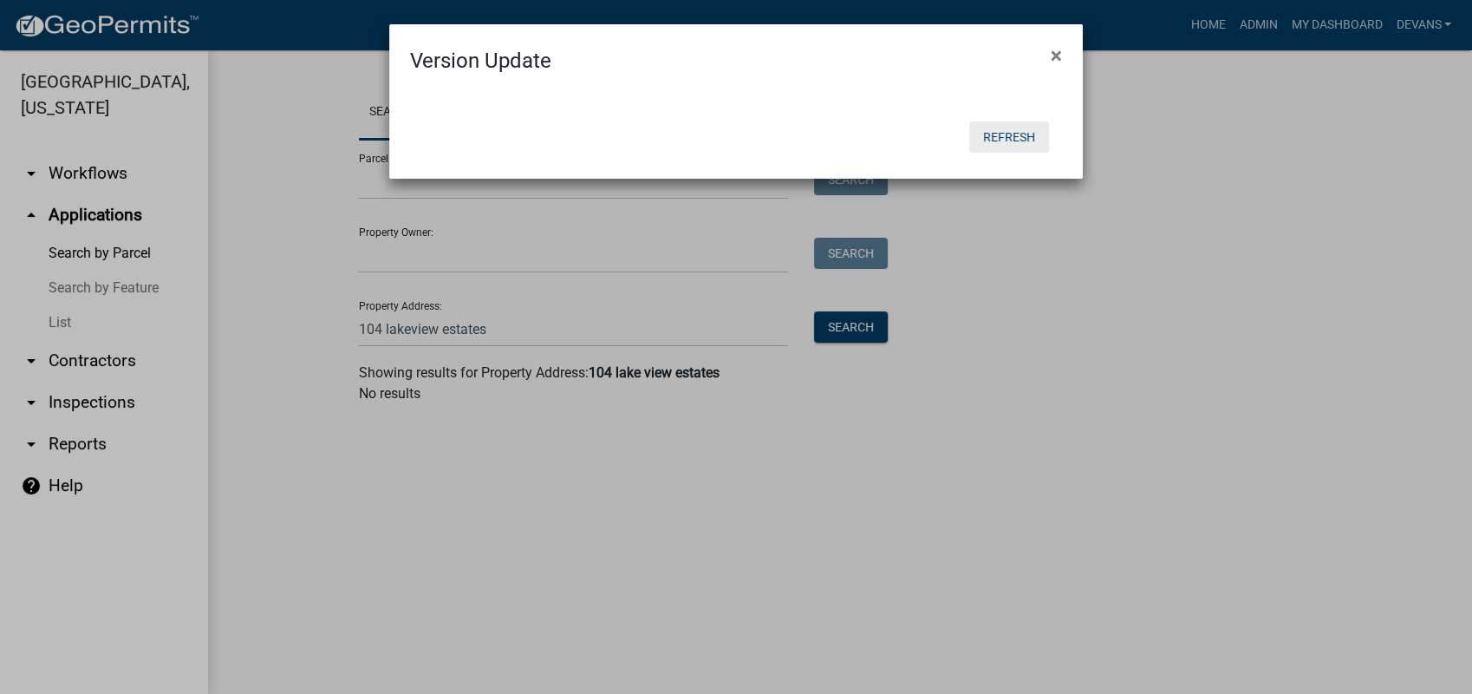
click at [1022, 125] on button "Refresh" at bounding box center [1009, 136] width 80 height 31
click at [1017, 134] on button "Refresh" at bounding box center [1009, 136] width 80 height 31
click at [1062, 56] on button "×" at bounding box center [1056, 55] width 39 height 49
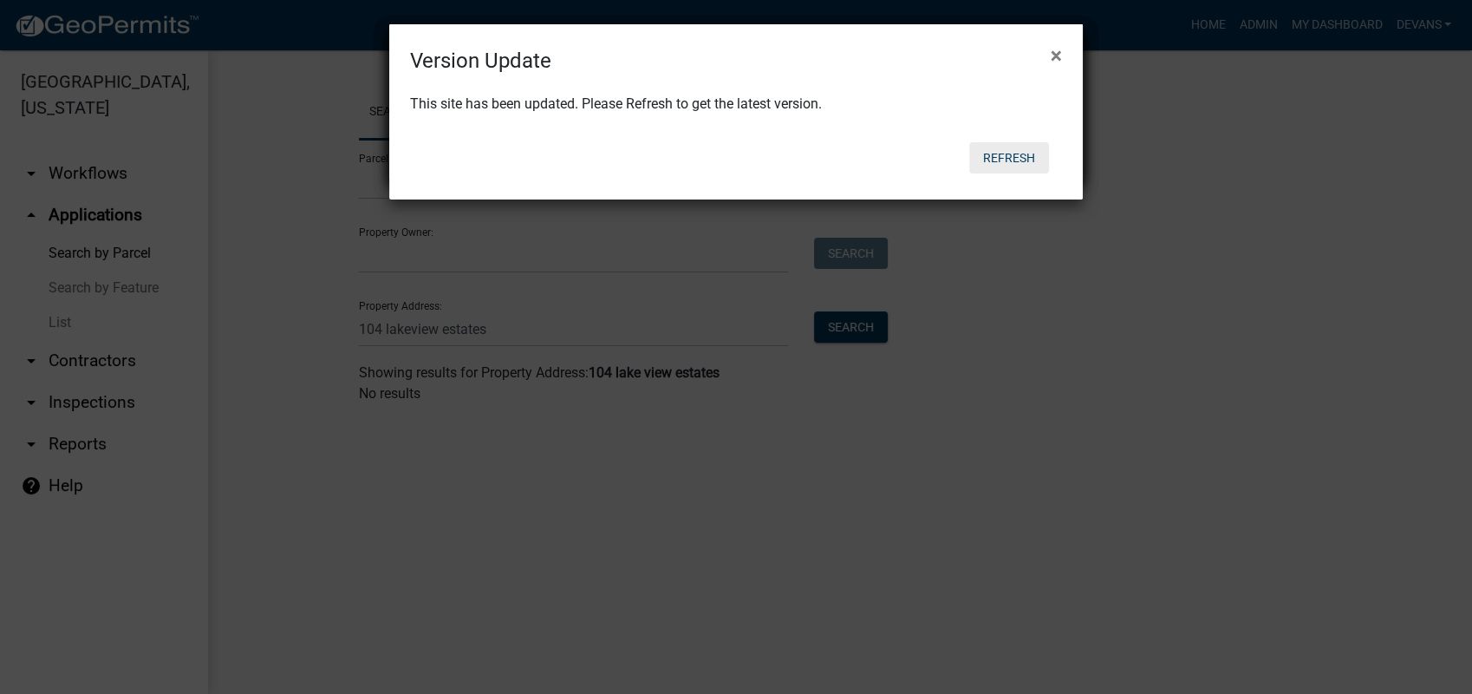
click at [1018, 163] on button "Refresh" at bounding box center [1009, 157] width 80 height 31
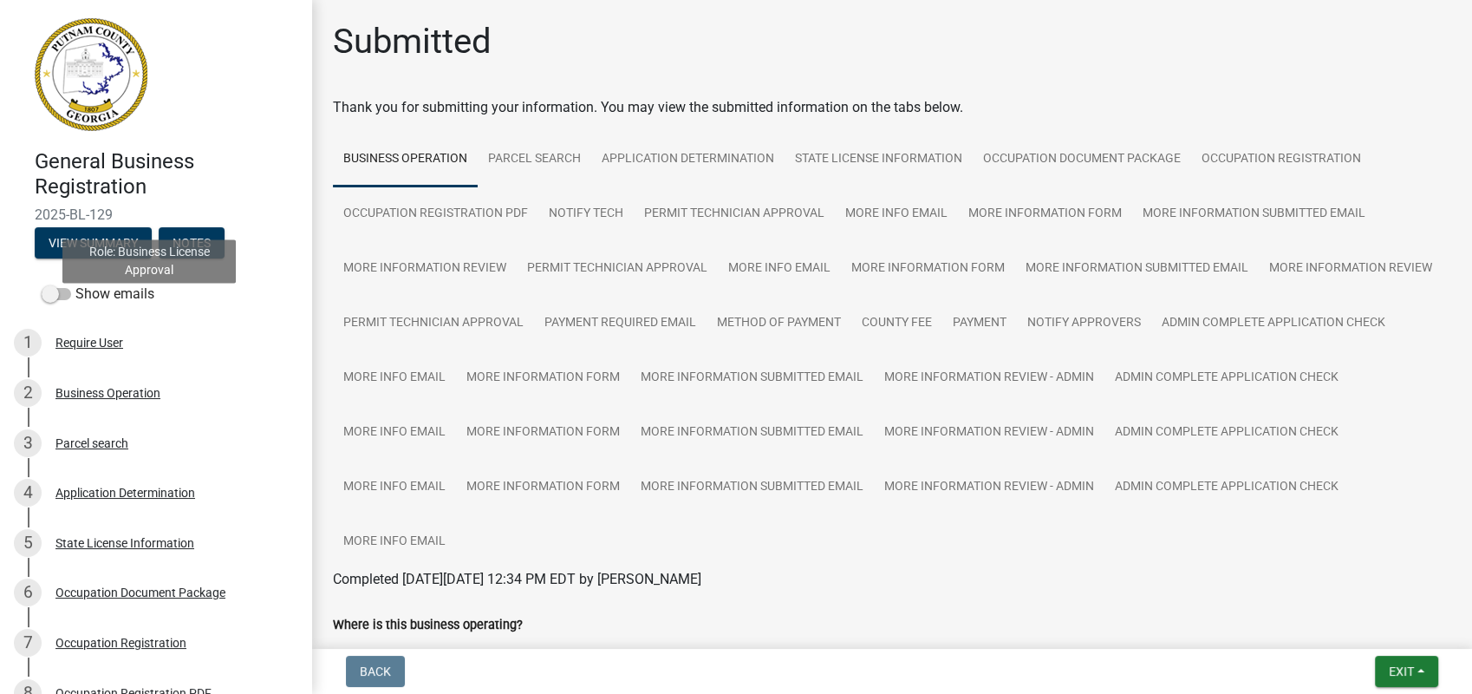
scroll to position [773, 0]
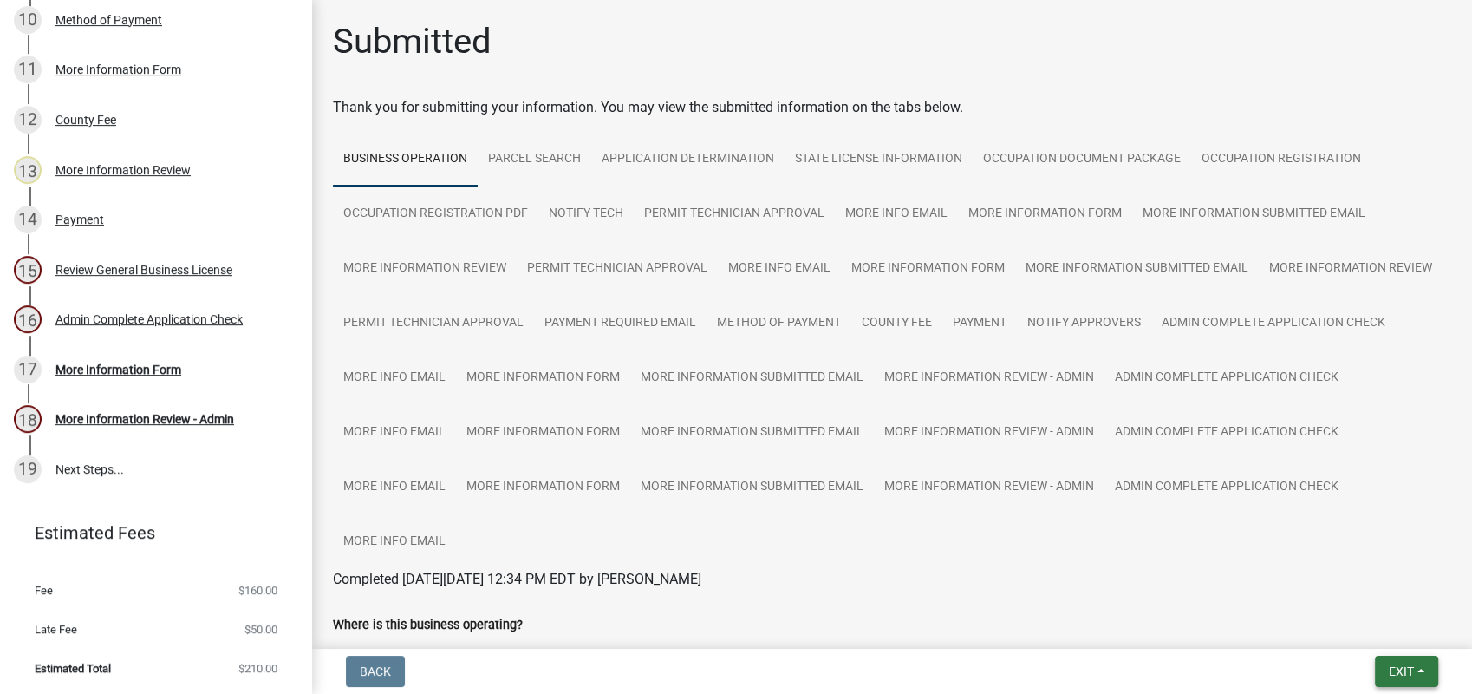
click at [1398, 666] on span "Exit" at bounding box center [1401, 671] width 25 height 14
click at [1396, 623] on button "Save & Exit" at bounding box center [1369, 626] width 139 height 42
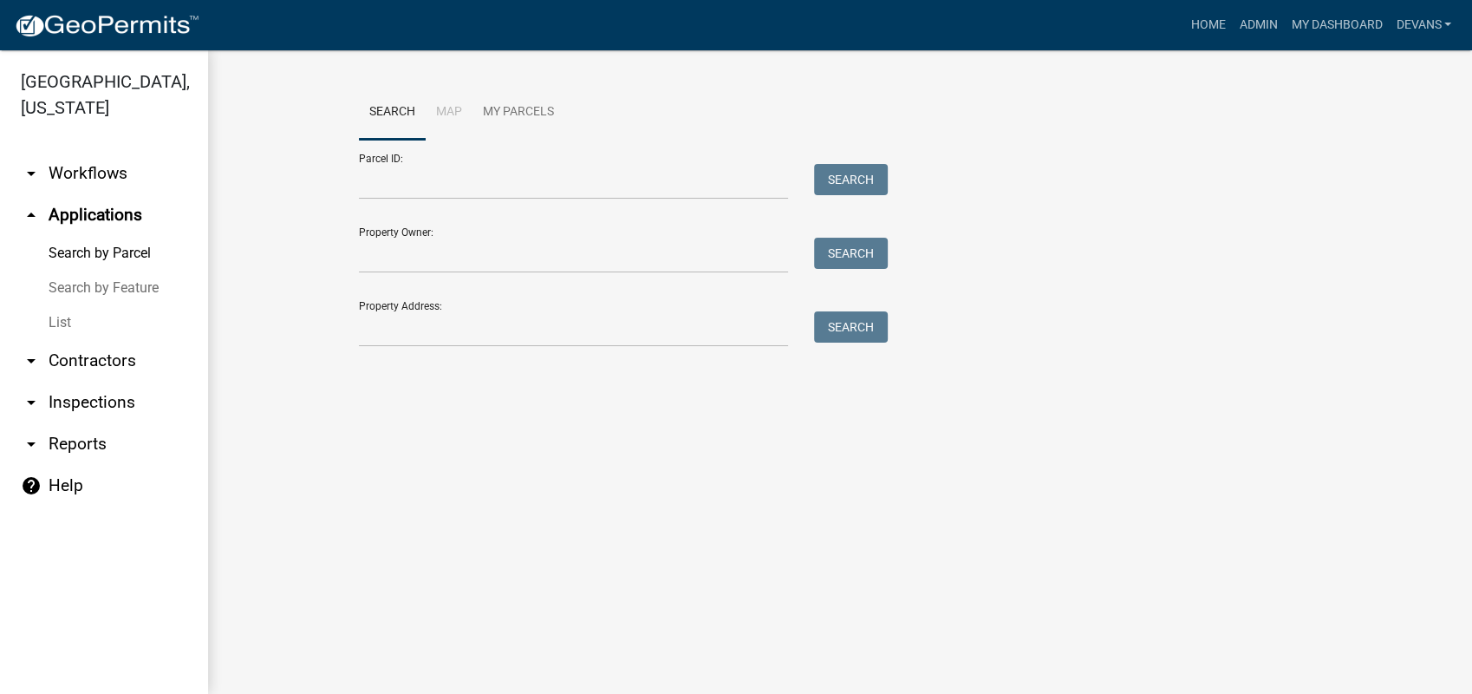
click at [69, 341] on link "arrow_drop_down Contractors" at bounding box center [104, 361] width 208 height 42
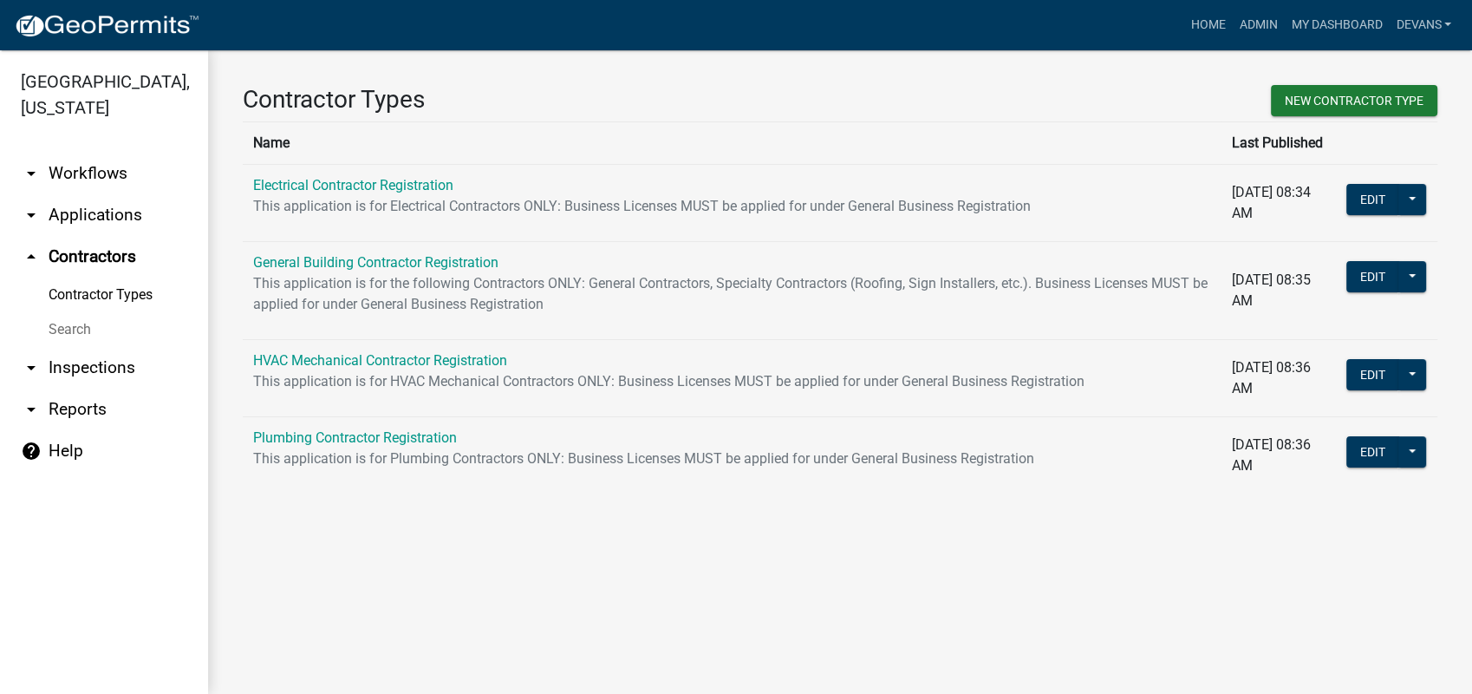
click at [74, 337] on link "Search" at bounding box center [104, 329] width 208 height 35
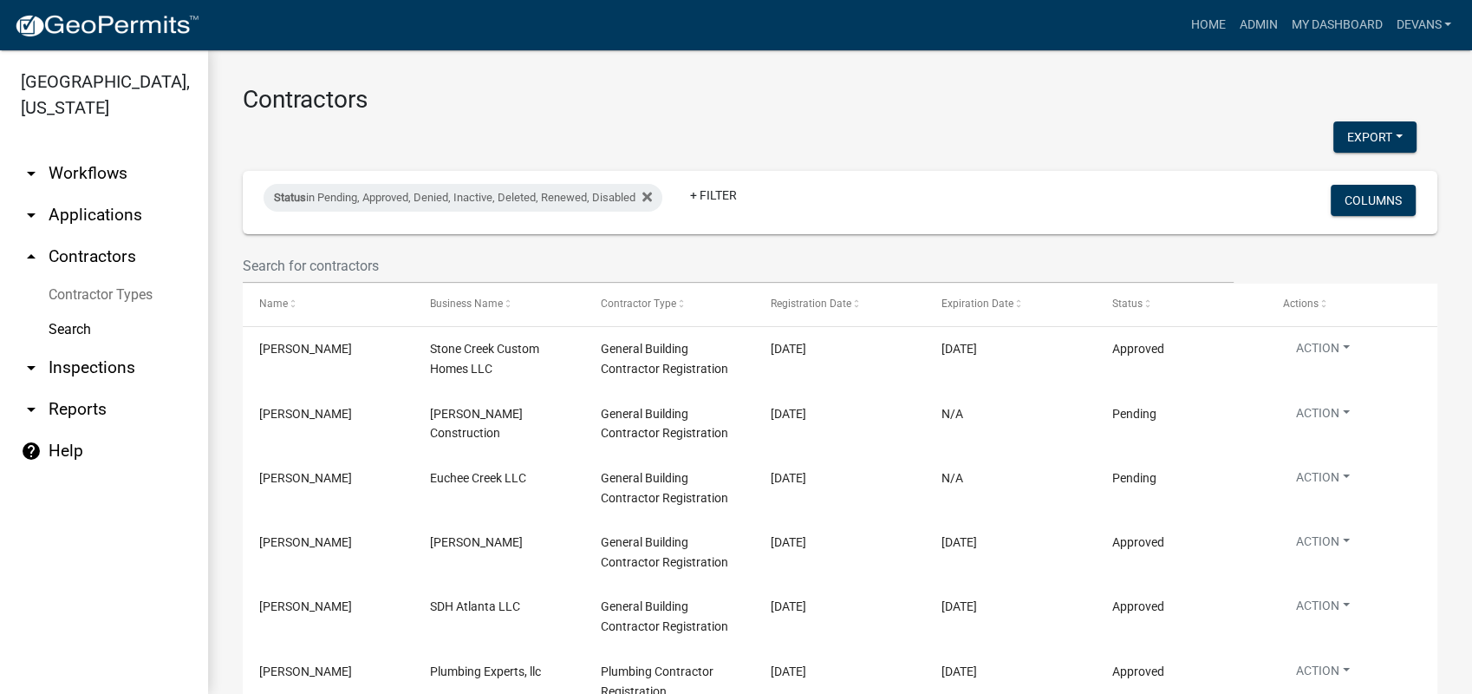
click at [110, 213] on link "arrow_drop_down Applications" at bounding box center [104, 215] width 208 height 42
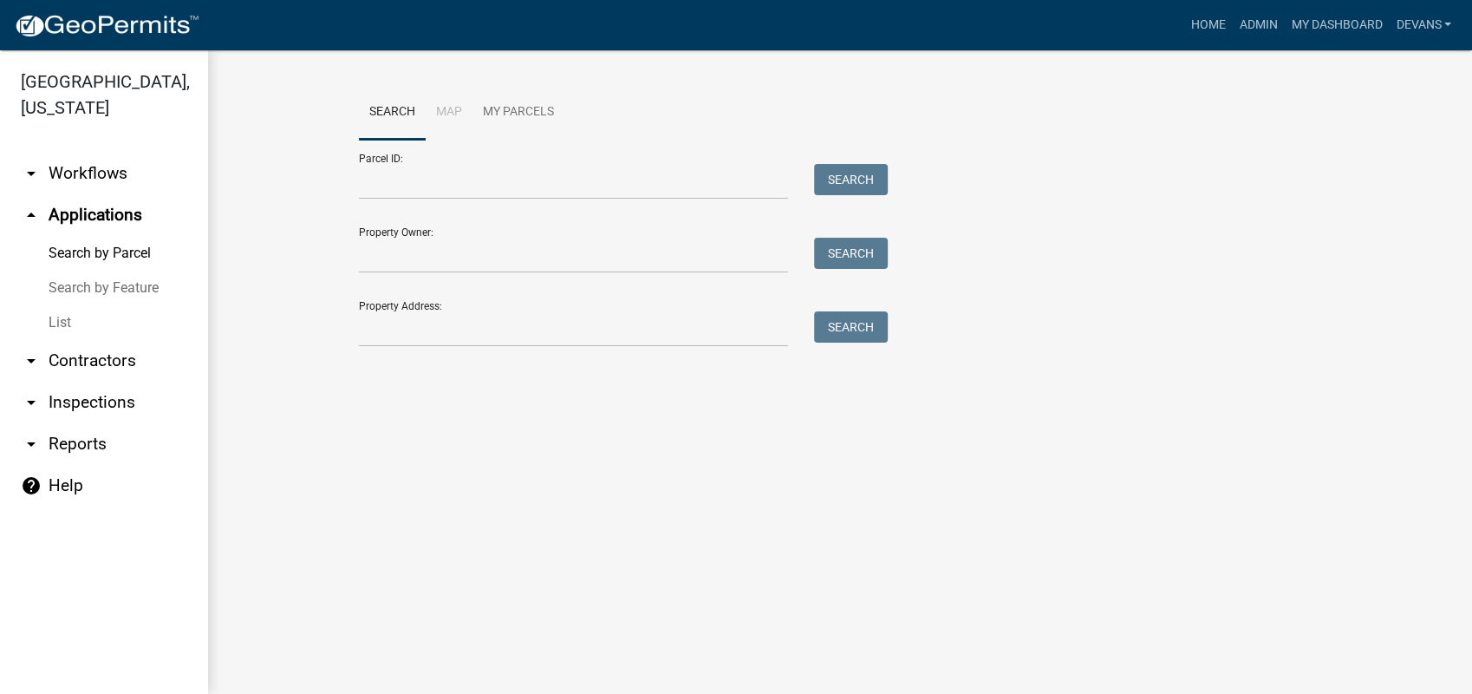
click at [53, 317] on link "List" at bounding box center [104, 322] width 208 height 35
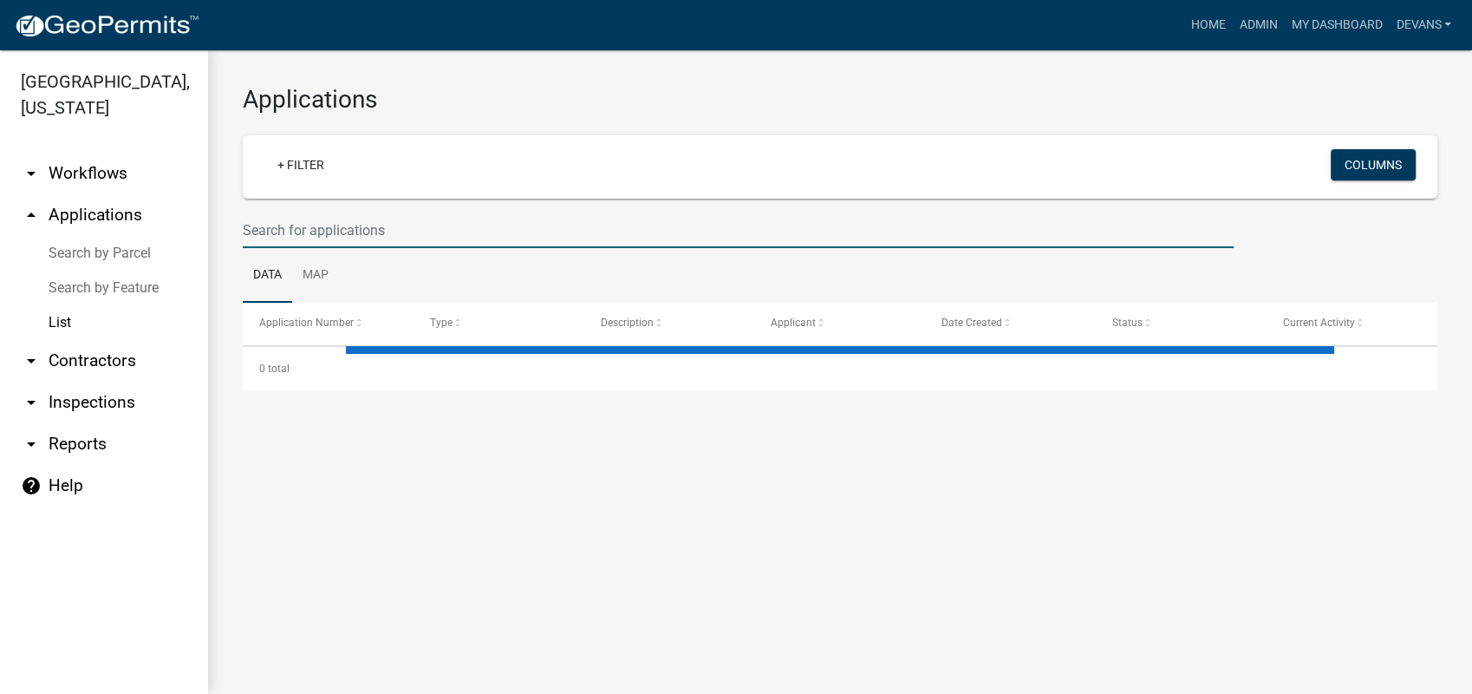
click at [343, 231] on input "text" at bounding box center [738, 230] width 991 height 36
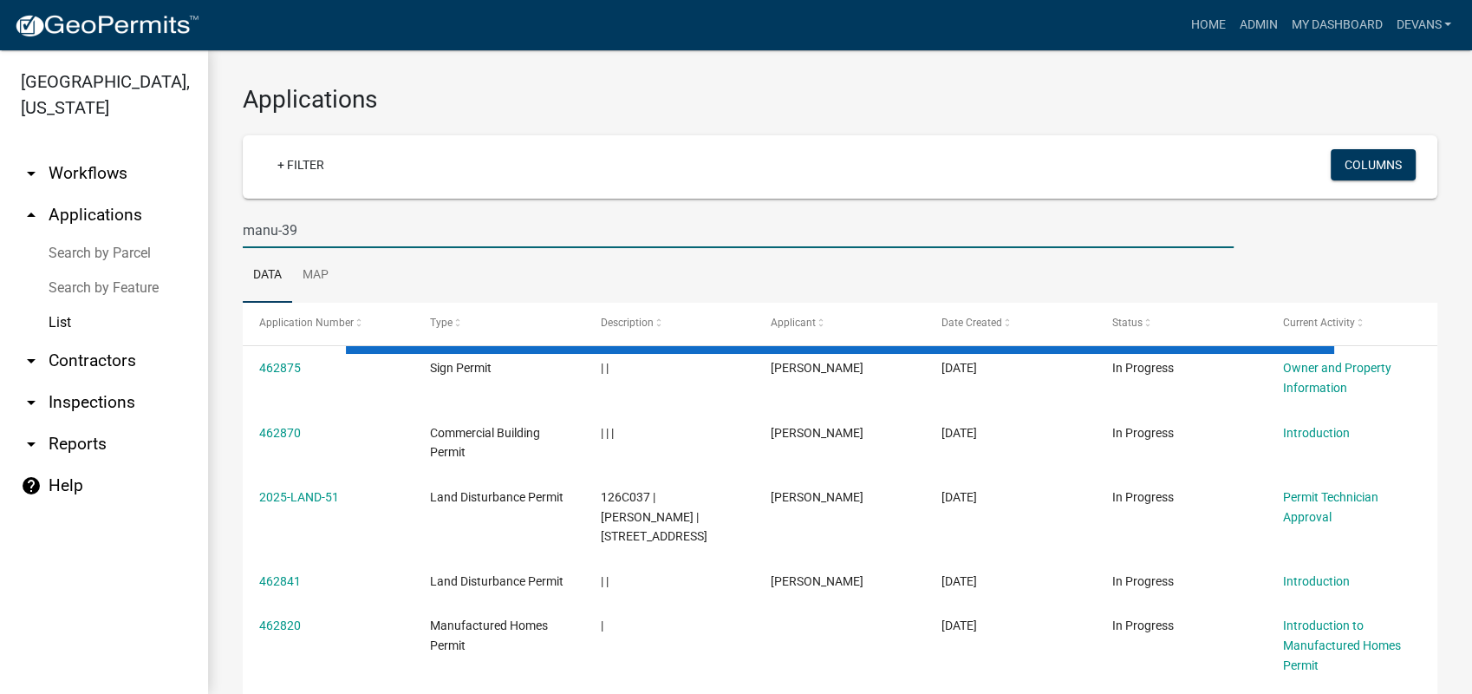
type input "manu-39"
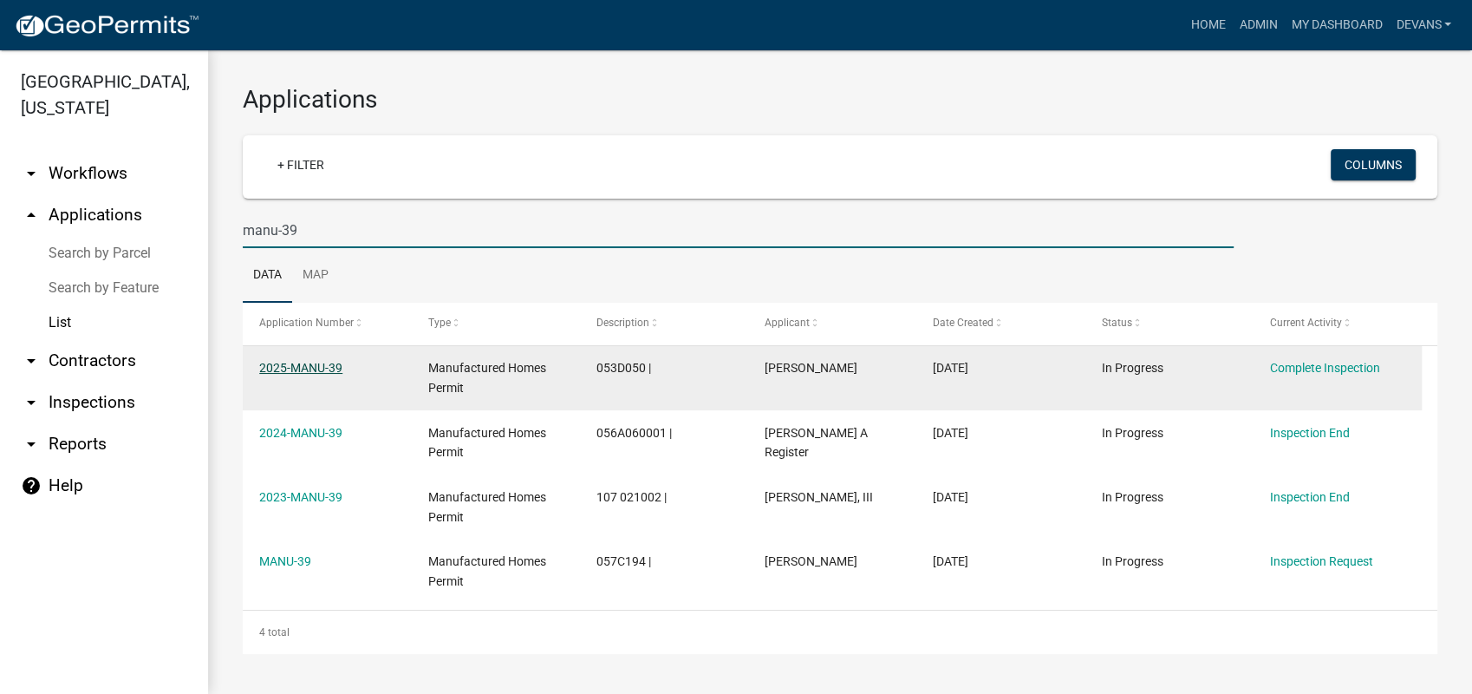
click at [313, 369] on link "2025-MANU-39" at bounding box center [300, 368] width 83 height 14
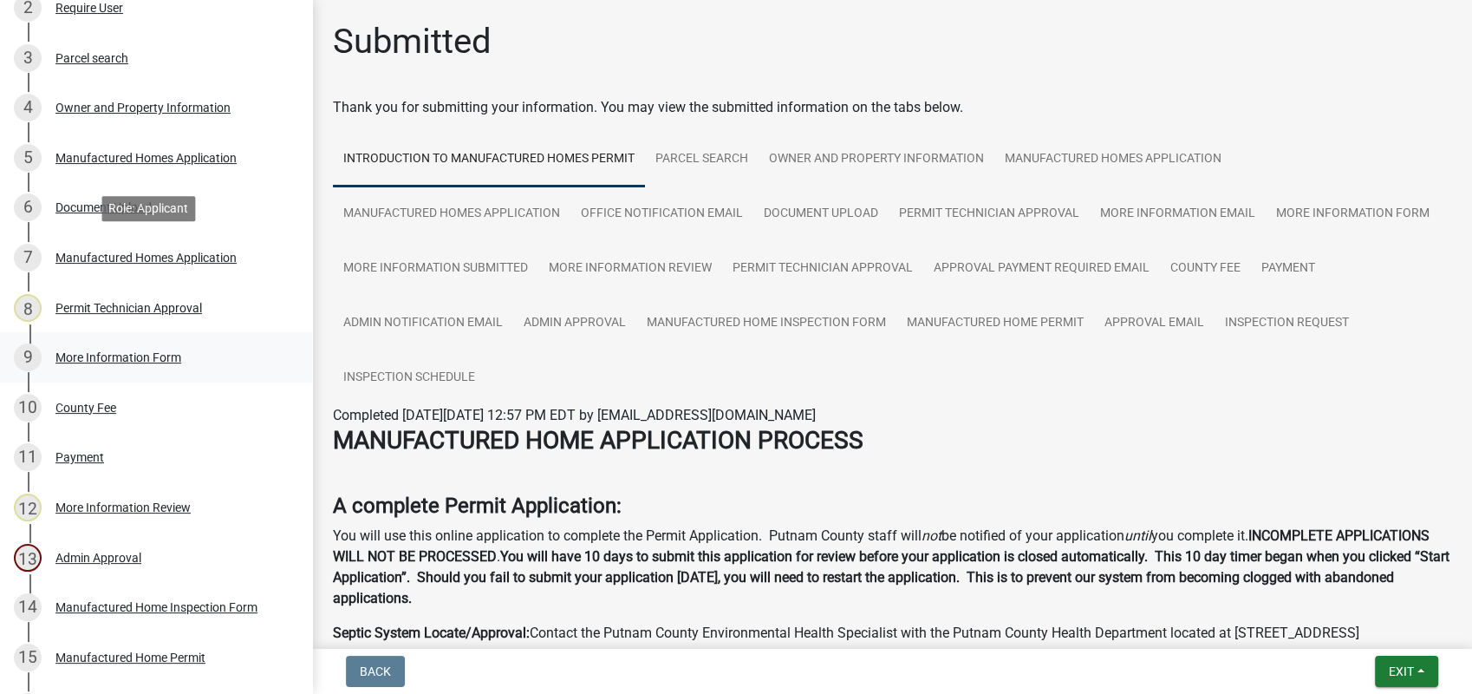
scroll to position [734, 0]
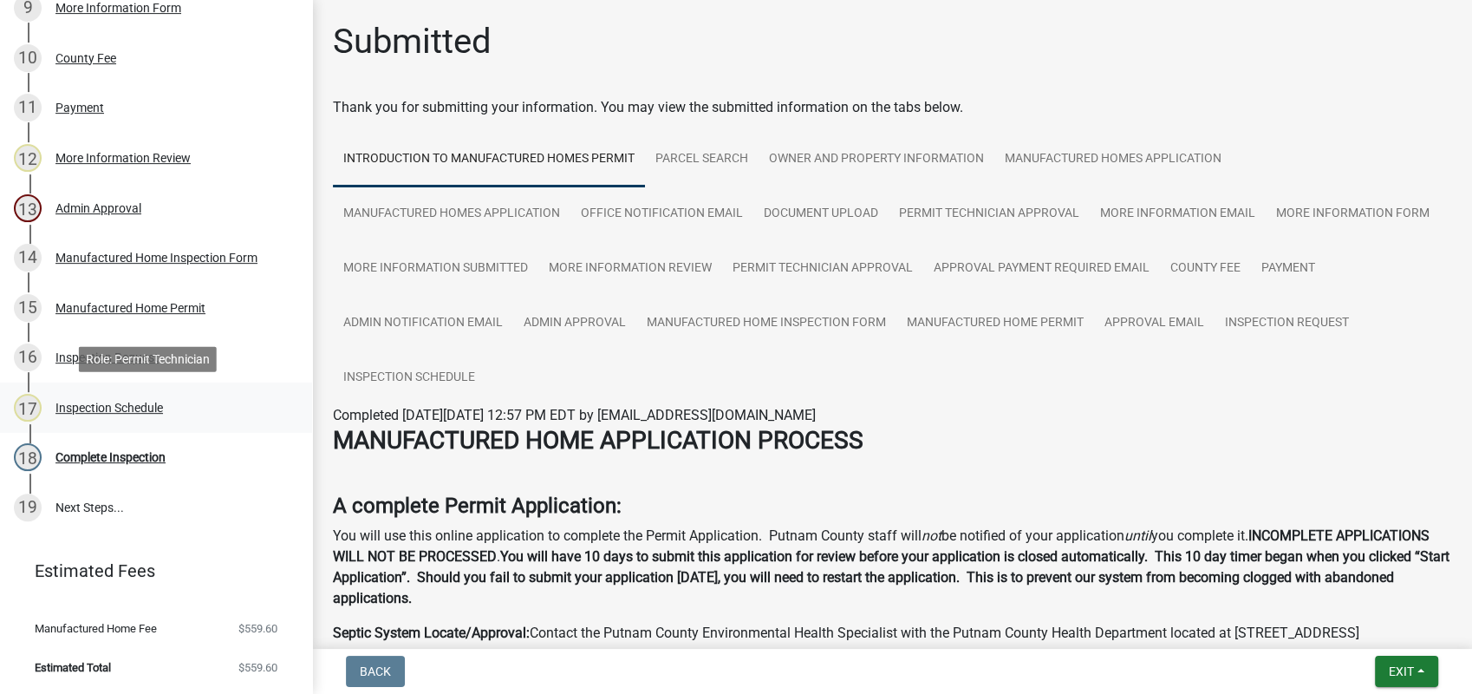
click at [76, 401] on div "Inspection Schedule" at bounding box center [109, 407] width 108 height 12
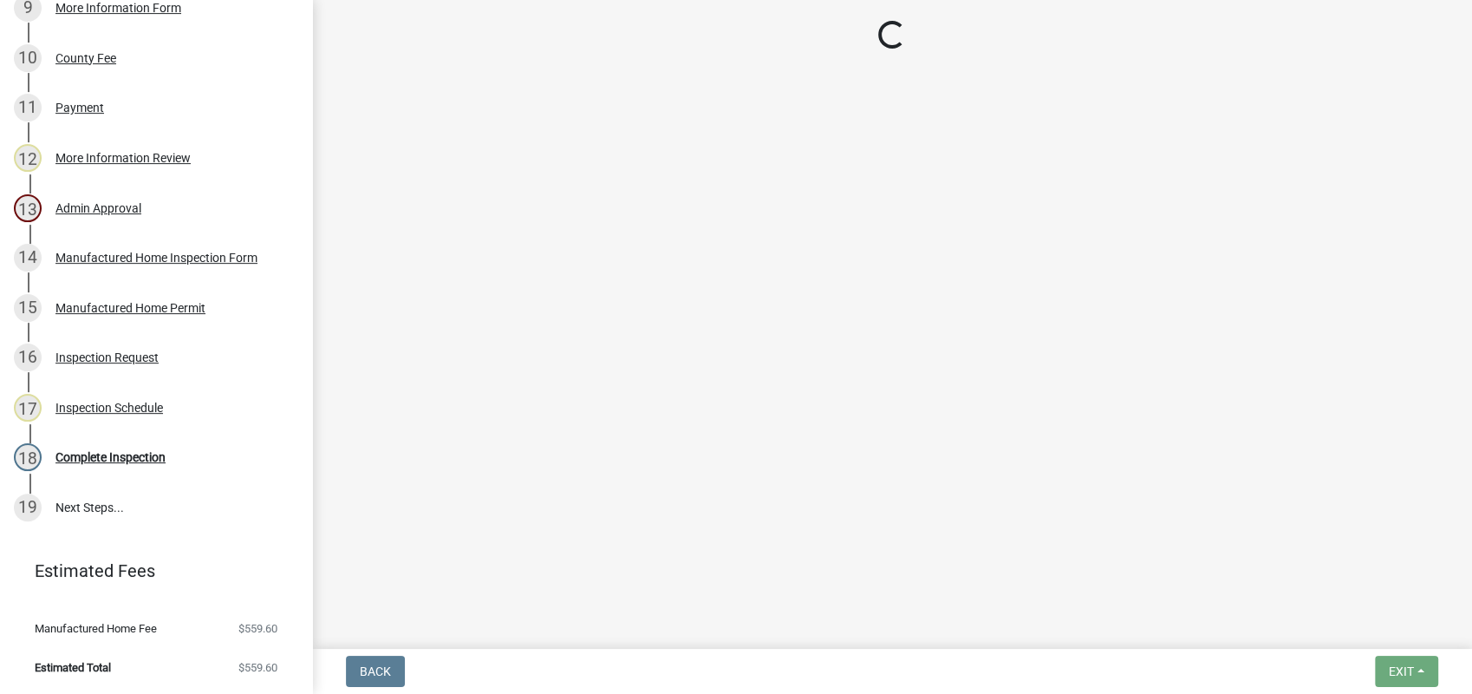
select select "a0ea4169-8540-4a2c-b9f4-cf4c1ffdeb95"
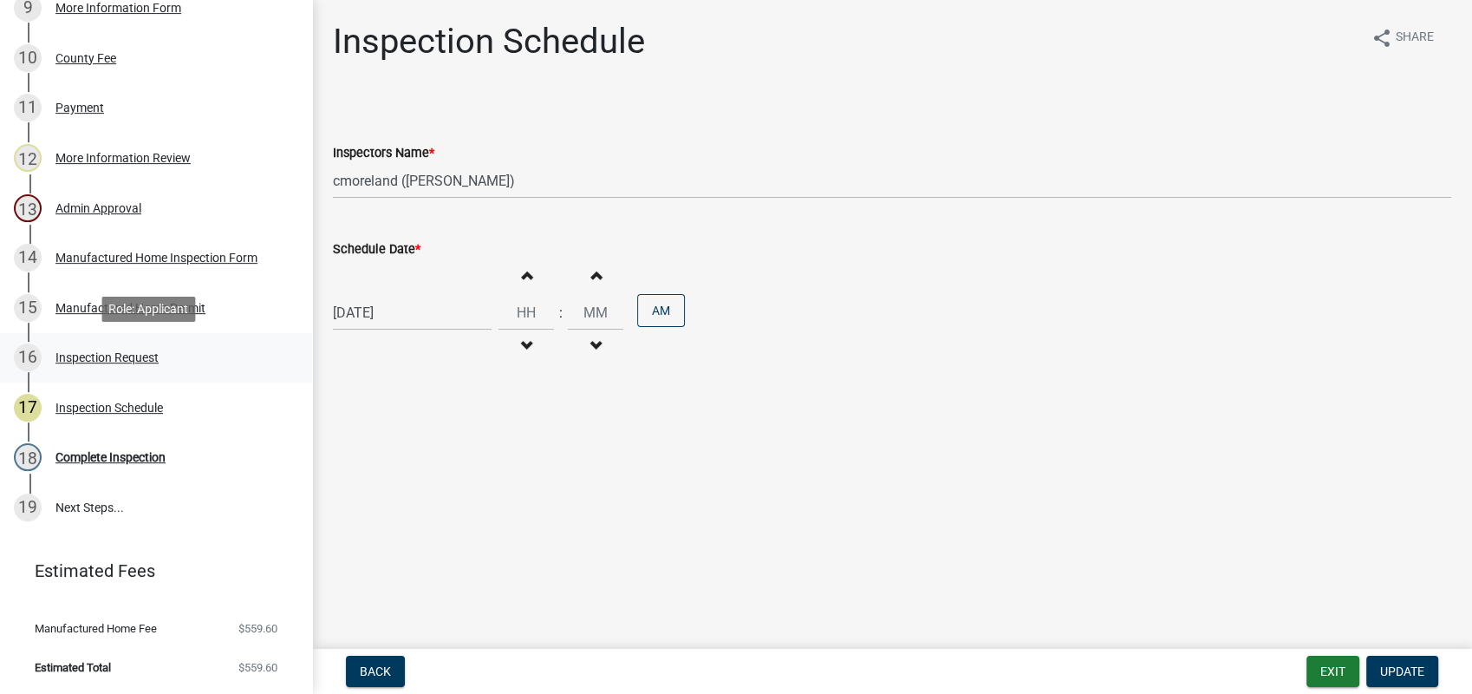
click at [125, 358] on div "Inspection Request" at bounding box center [106, 357] width 103 height 12
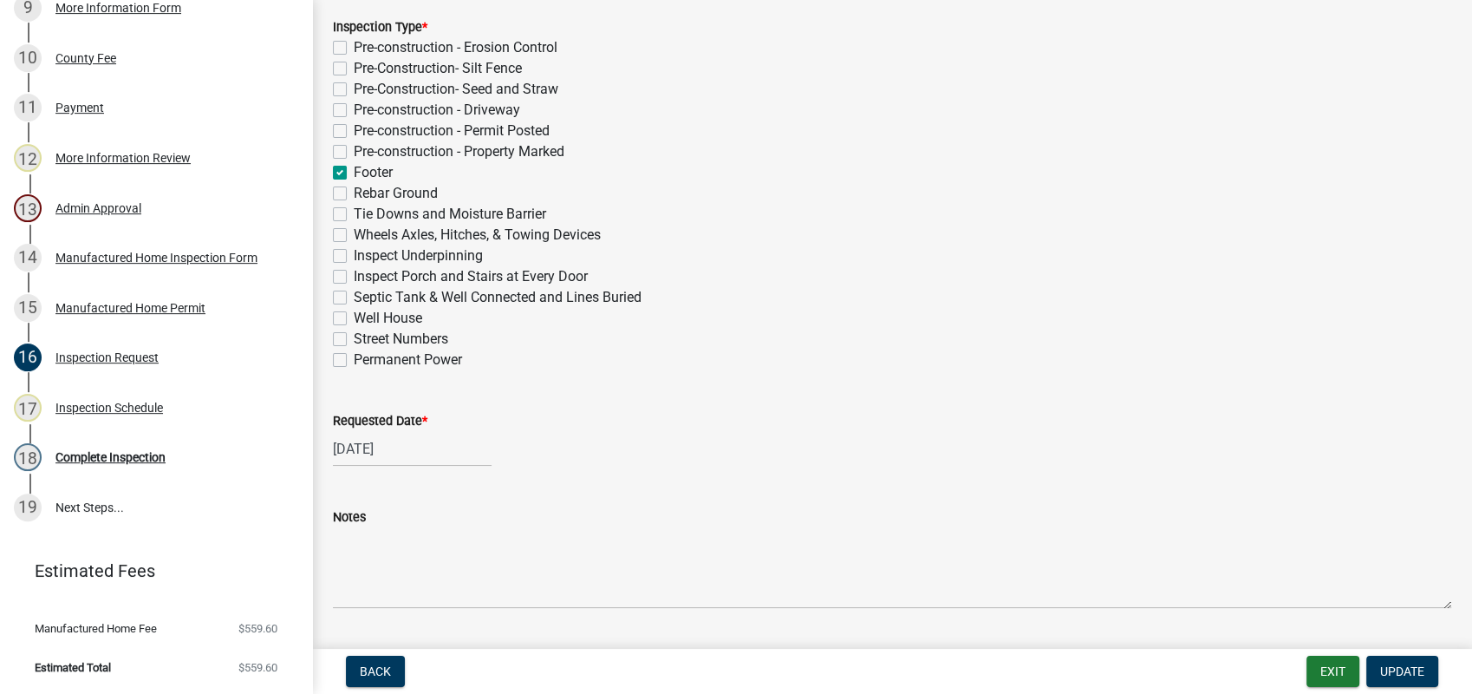
scroll to position [433, 0]
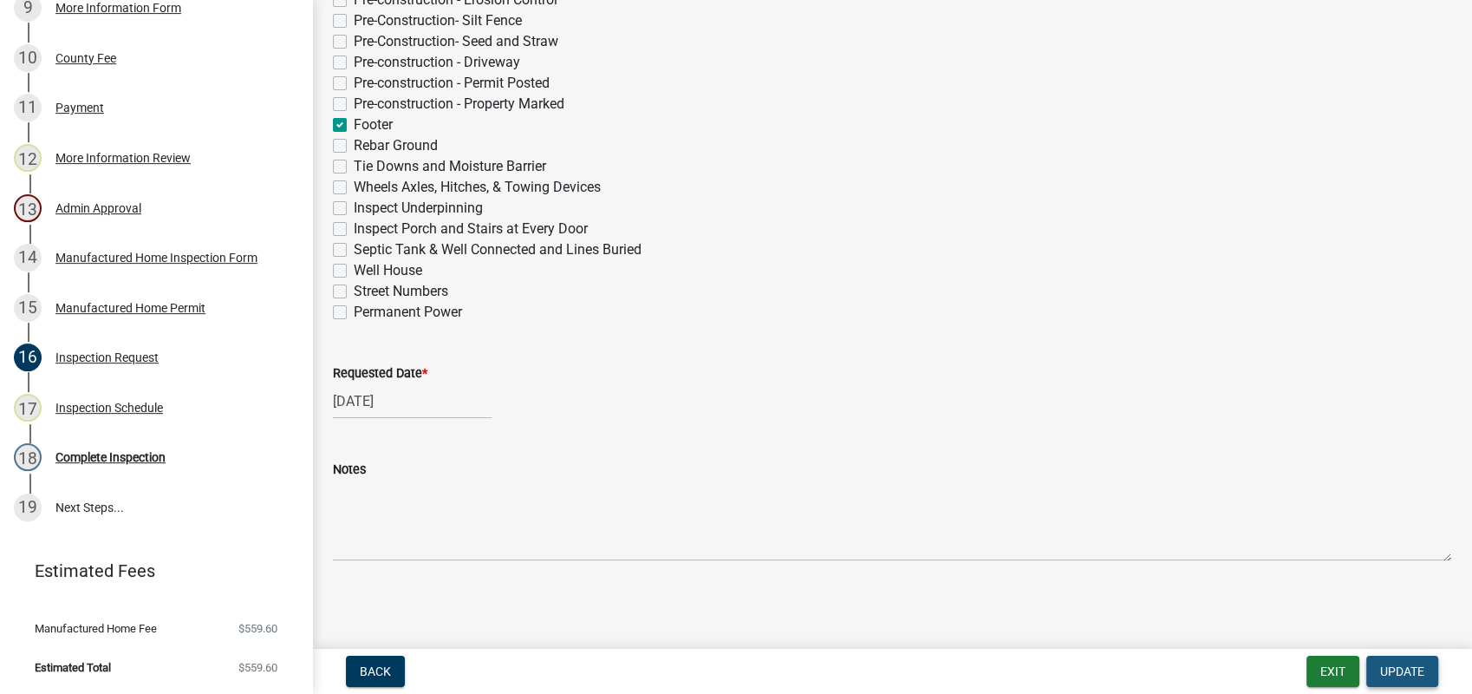
click at [1403, 667] on span "Update" at bounding box center [1402, 671] width 44 height 14
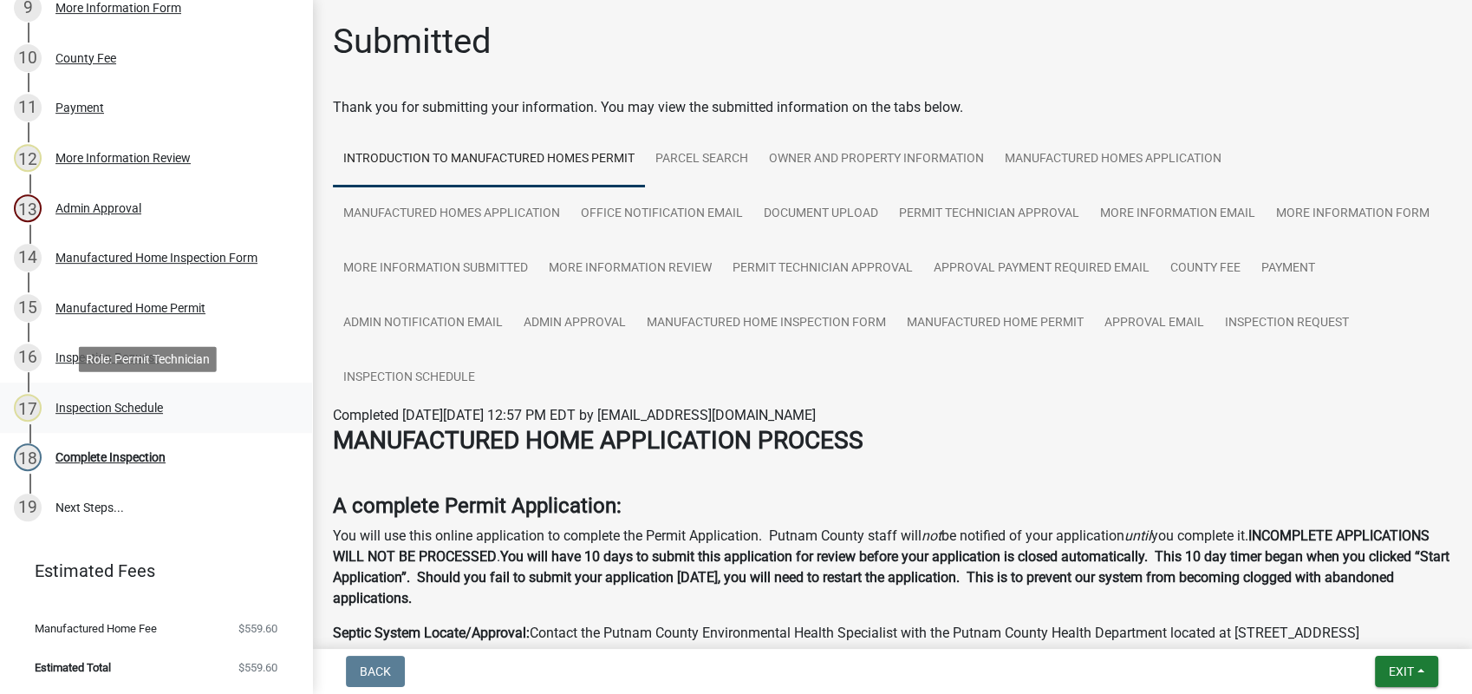
click at [122, 398] on div "17 Inspection Schedule" at bounding box center [149, 408] width 271 height 28
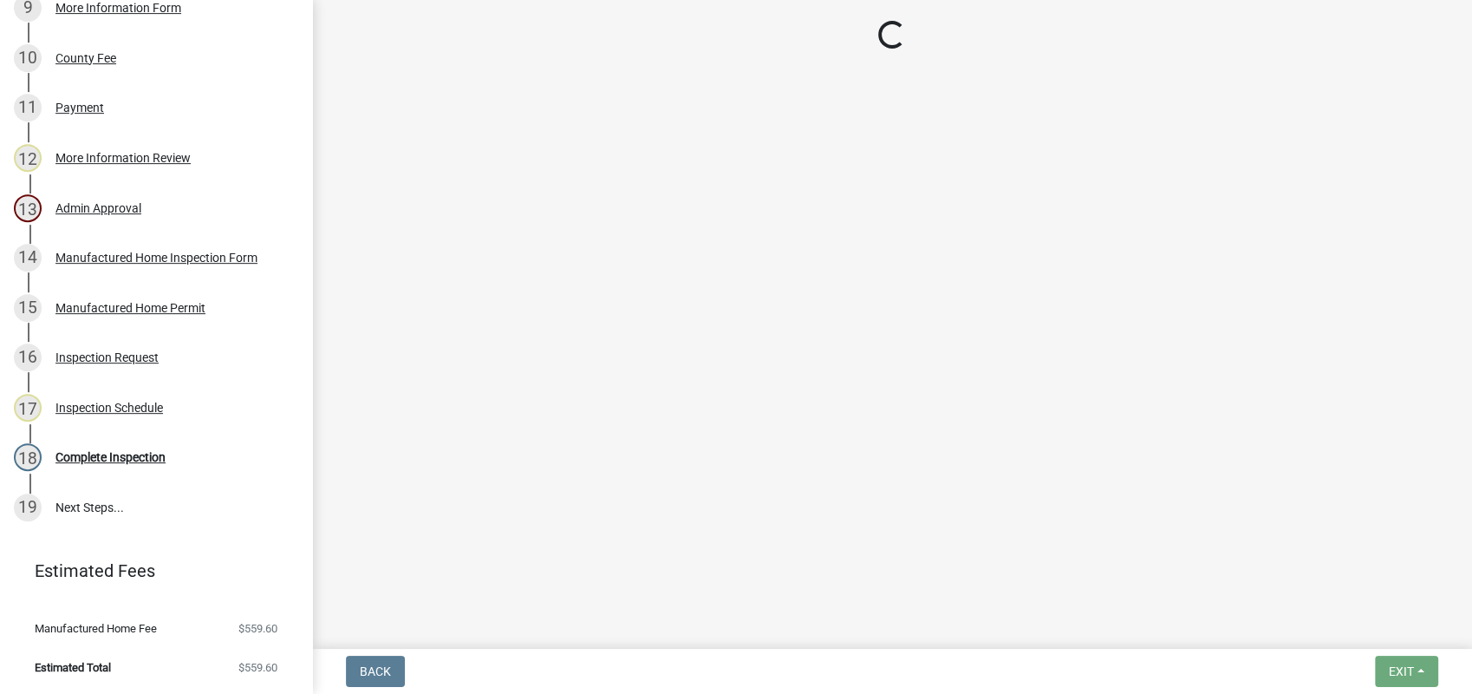
select select "a0ea4169-8540-4a2c-b9f4-cf4c1ffdeb95"
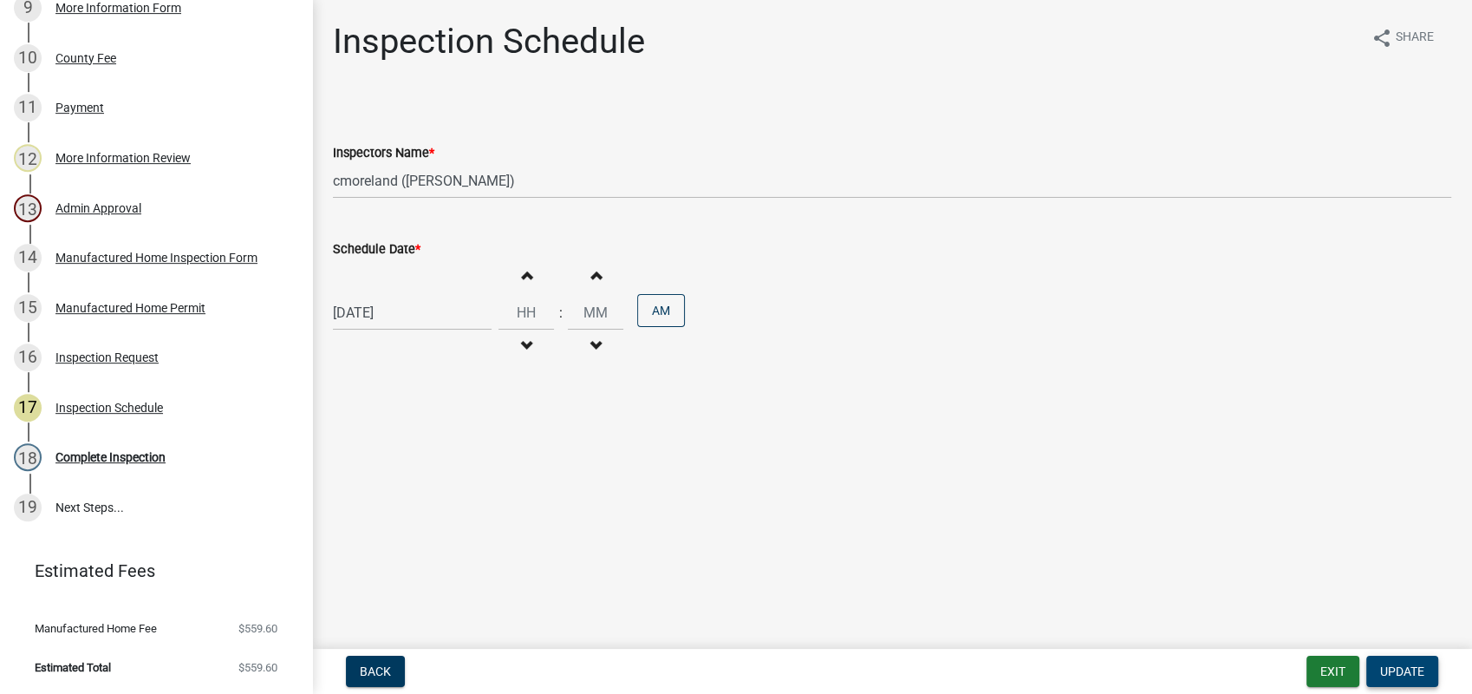
click at [1400, 669] on span "Update" at bounding box center [1402, 671] width 44 height 14
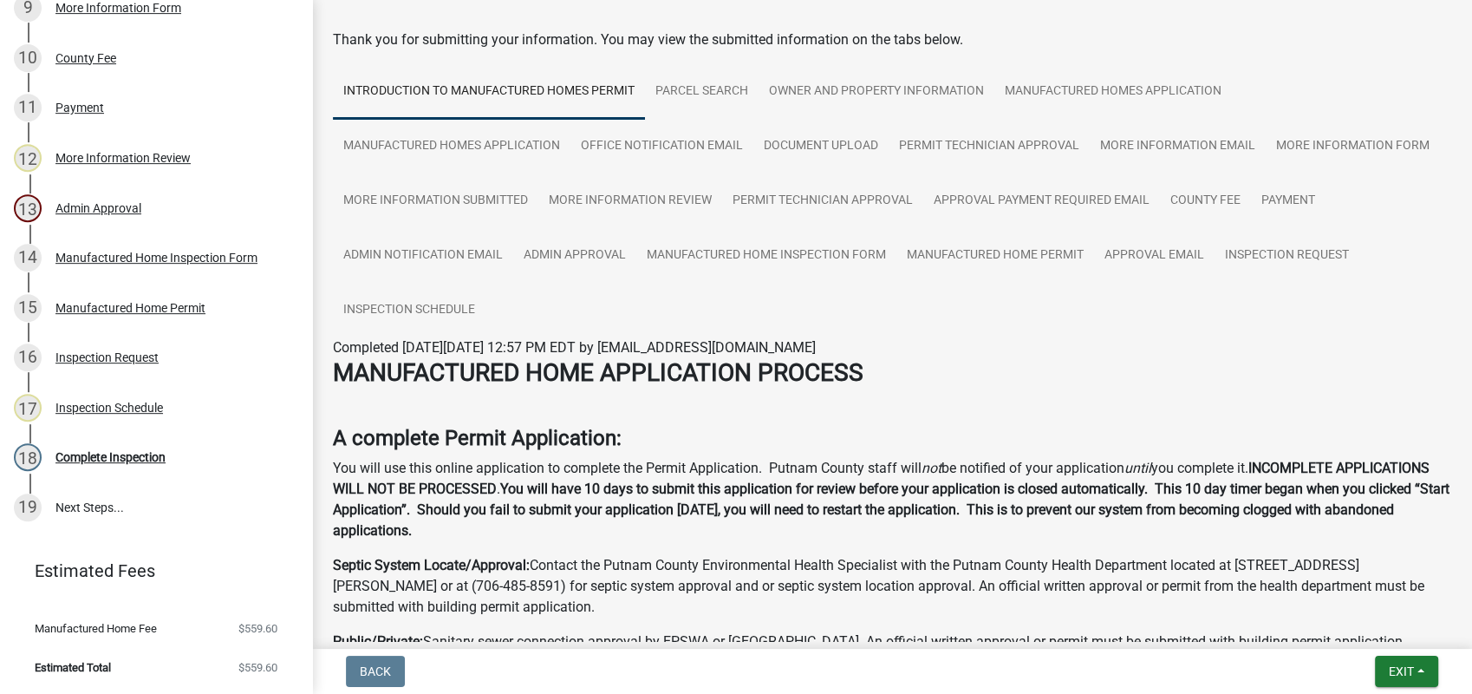
scroll to position [96, 0]
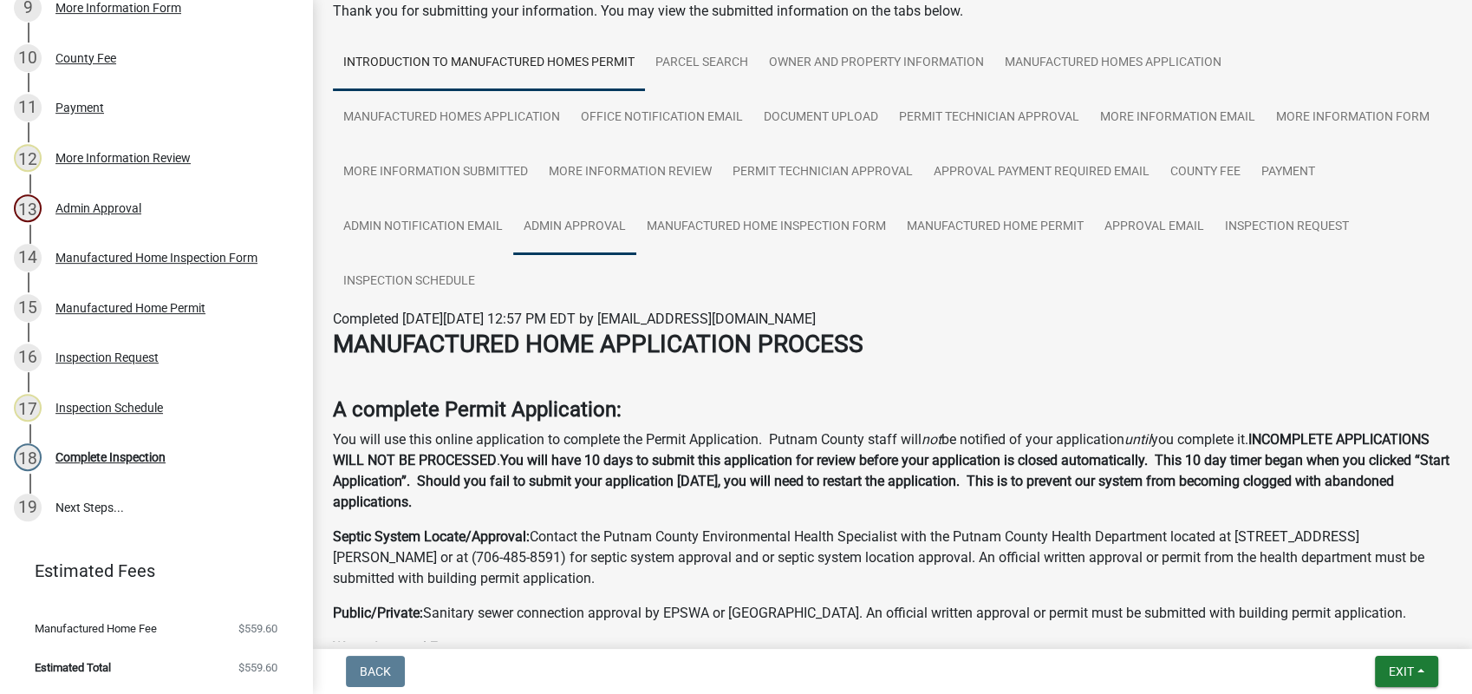
click at [636, 225] on link "Admin Approval" at bounding box center [574, 226] width 123 height 55
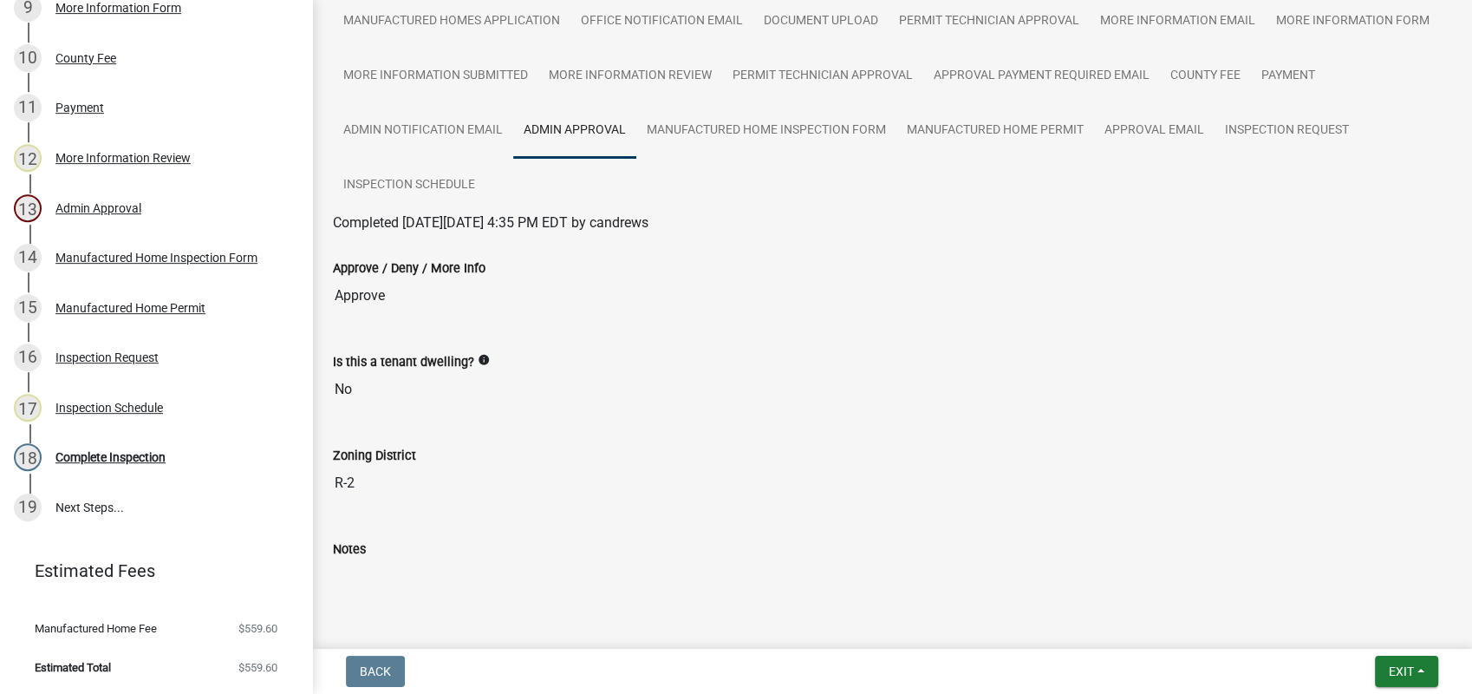
scroll to position [0, 0]
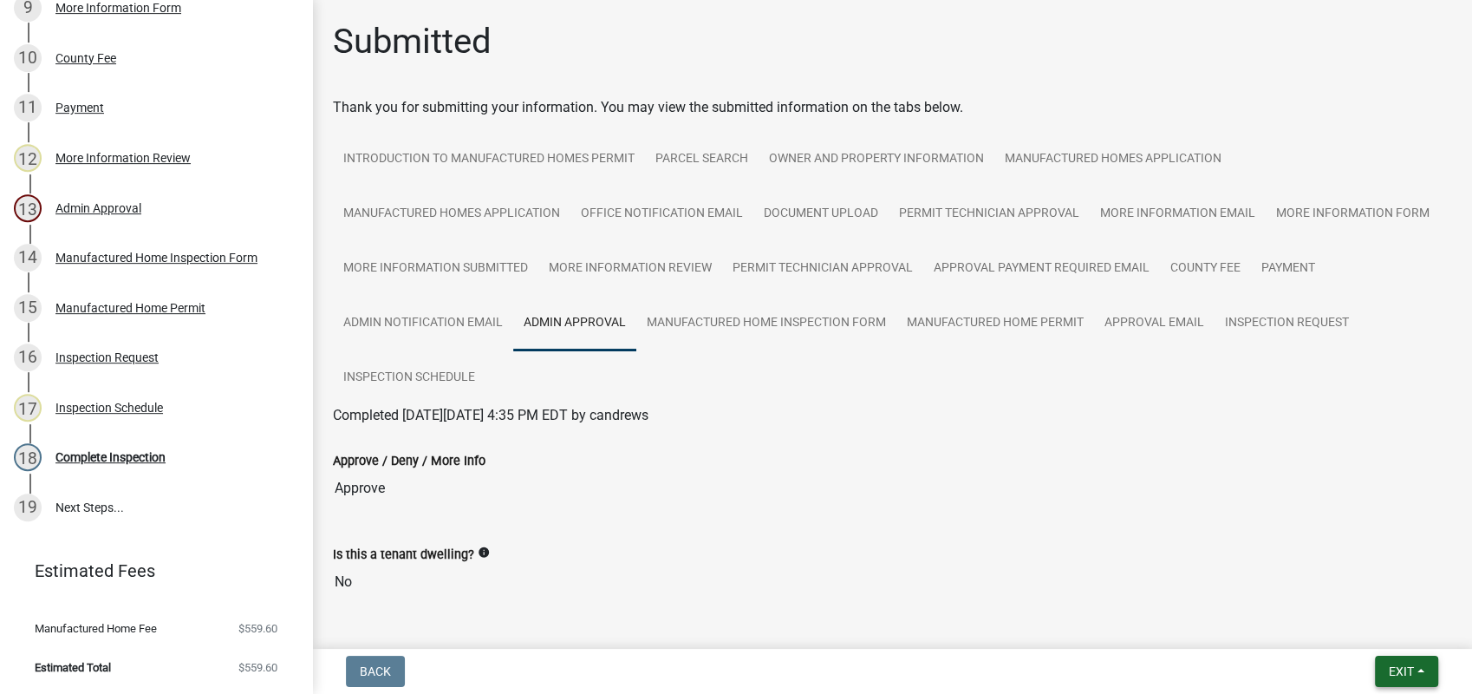
click at [1394, 666] on span "Exit" at bounding box center [1401, 671] width 25 height 14
click at [1320, 623] on button "Save & Exit" at bounding box center [1369, 626] width 139 height 42
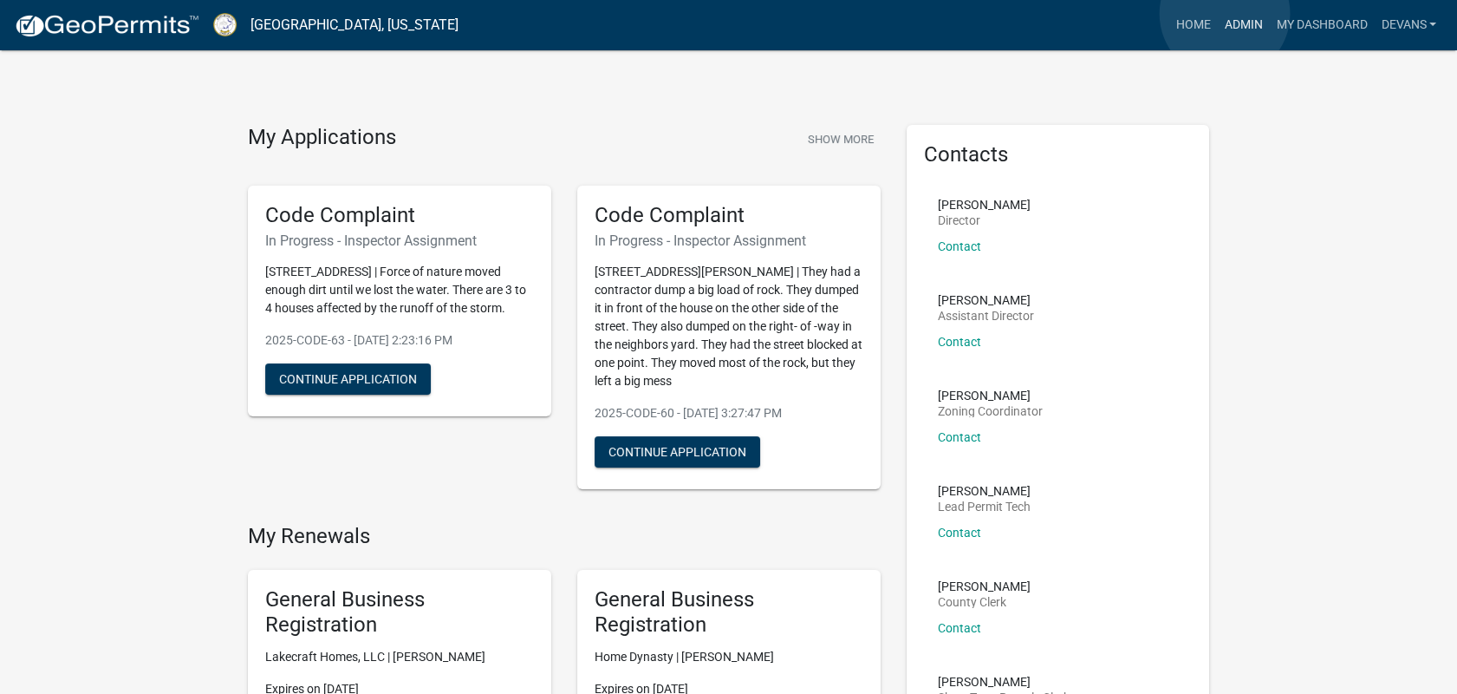
click at [1225, 14] on link "Admin" at bounding box center [1243, 25] width 52 height 33
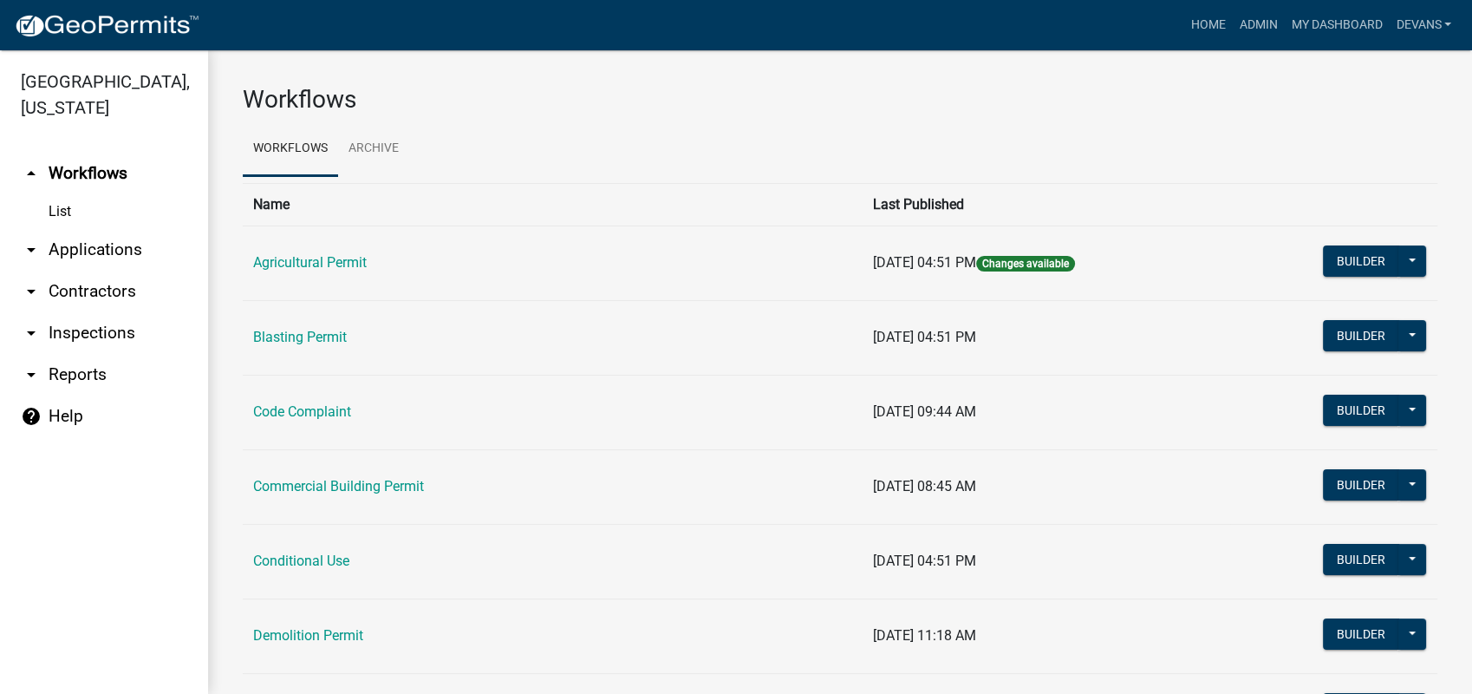
click at [121, 251] on link "arrow_drop_down Applications" at bounding box center [104, 250] width 208 height 42
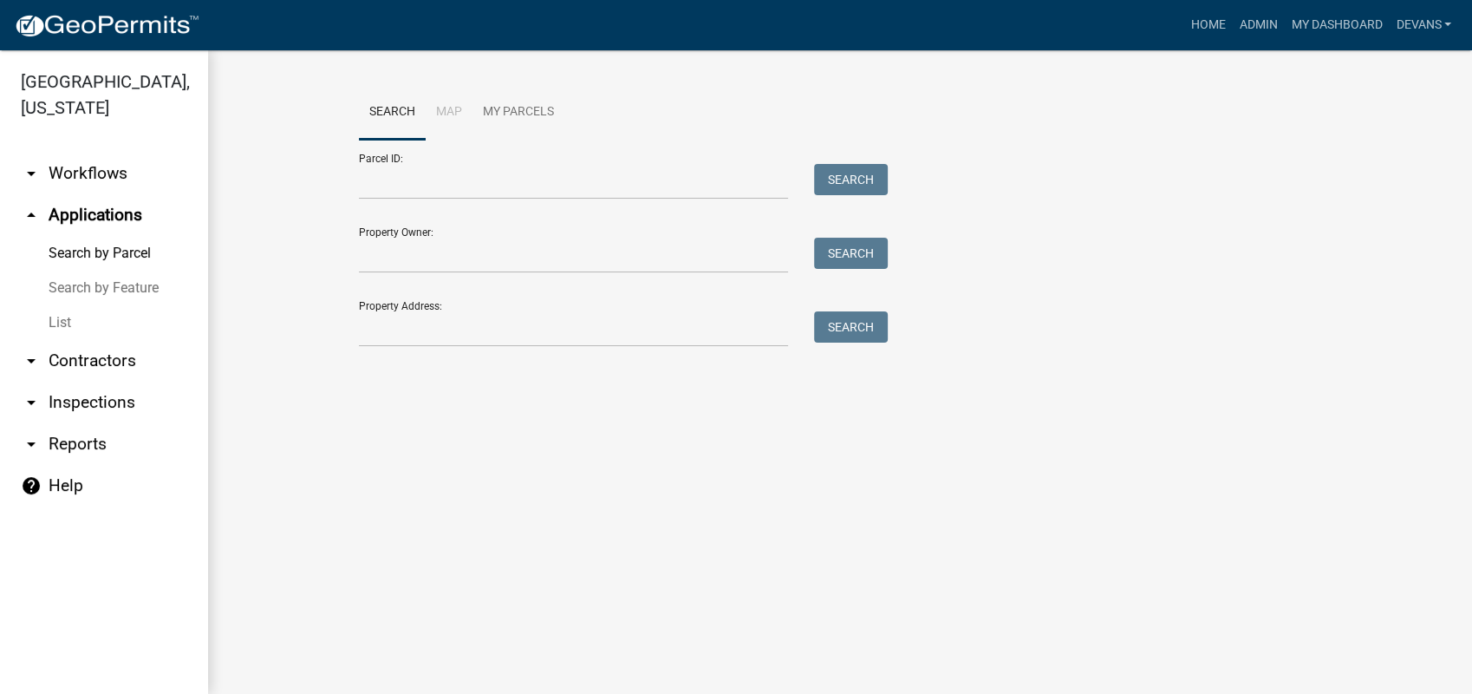
click at [62, 318] on link "List" at bounding box center [104, 322] width 208 height 35
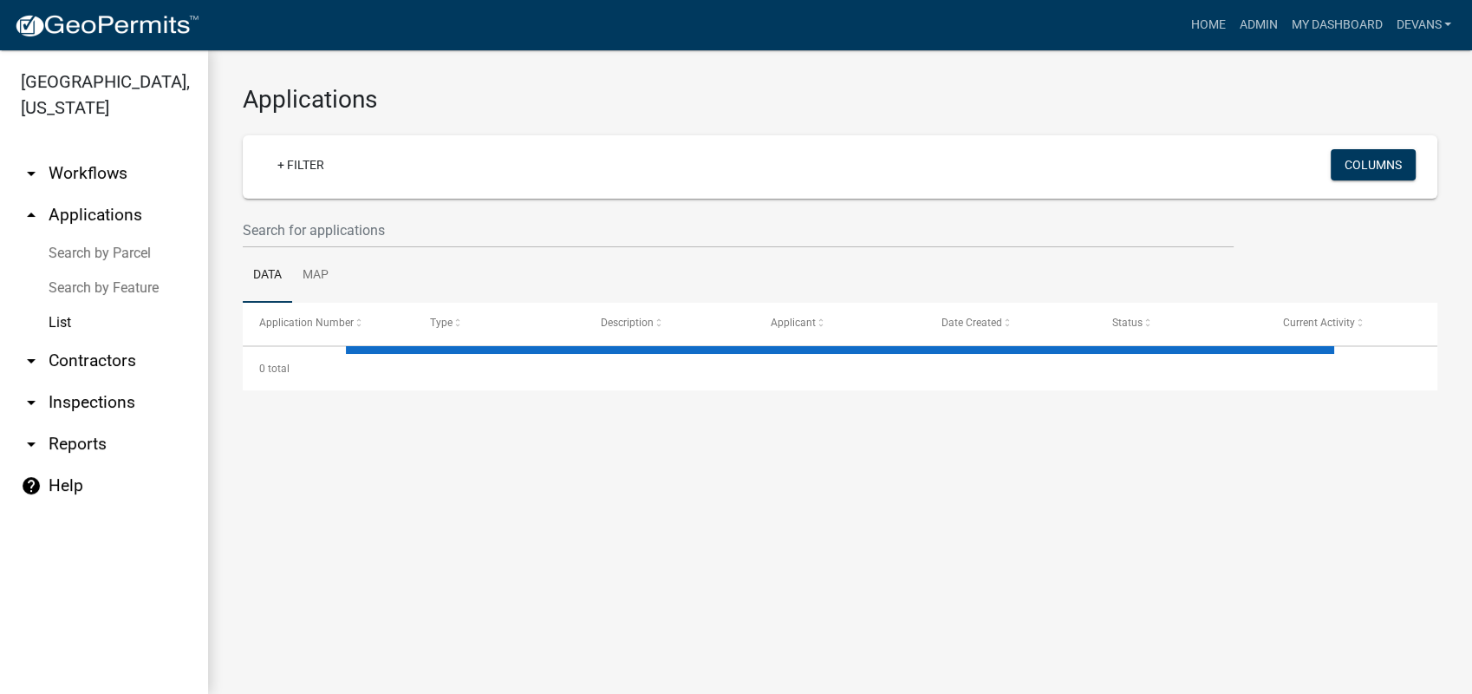
click at [123, 218] on link "arrow_drop_up Applications" at bounding box center [104, 215] width 208 height 42
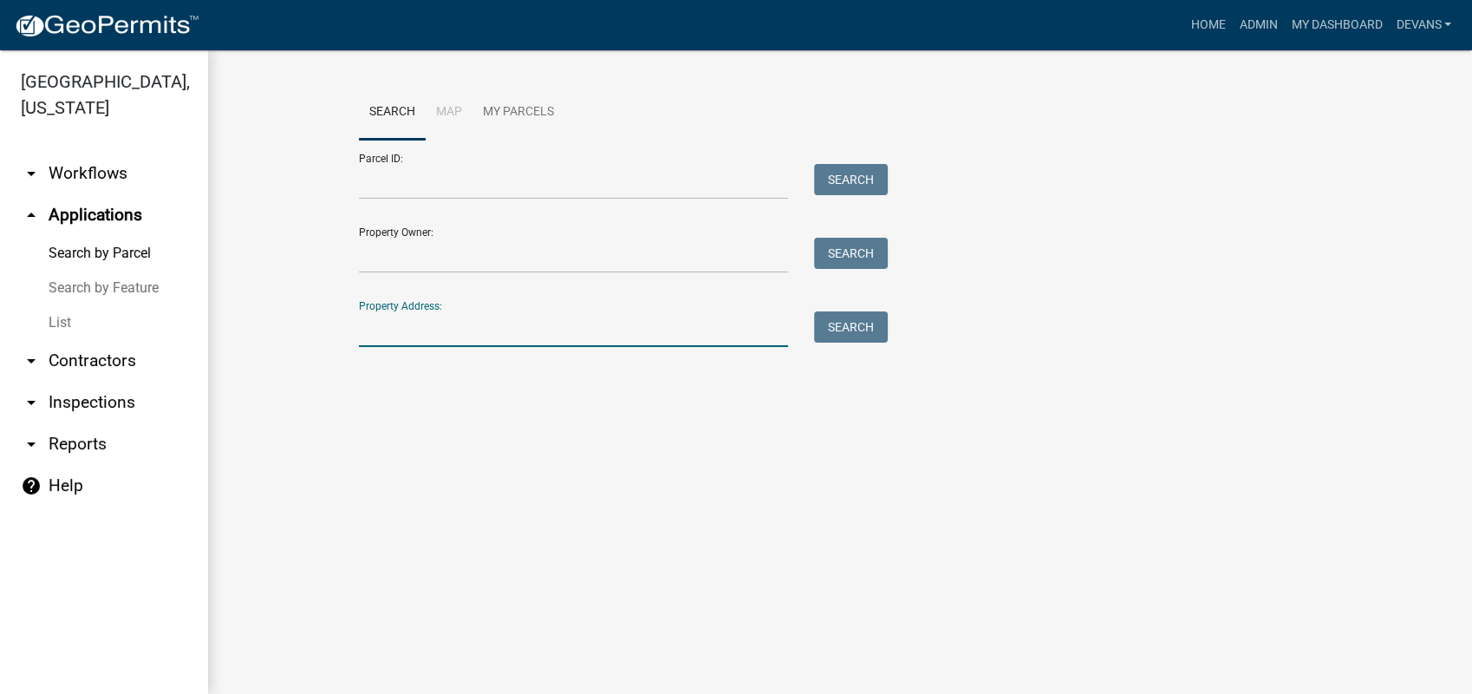
click at [426, 336] on input "Property Address:" at bounding box center [573, 329] width 429 height 36
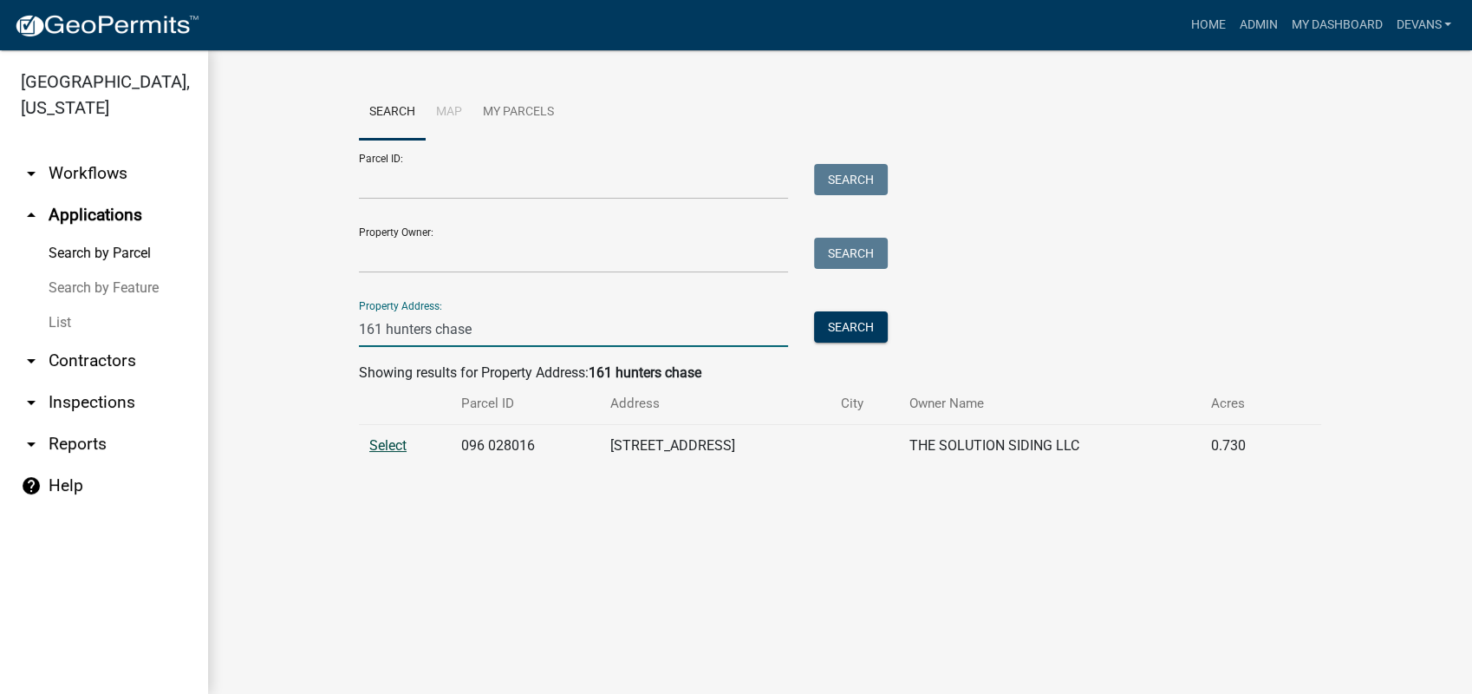
type input "161 hunters chase"
click at [395, 437] on span "Select" at bounding box center [387, 445] width 37 height 16
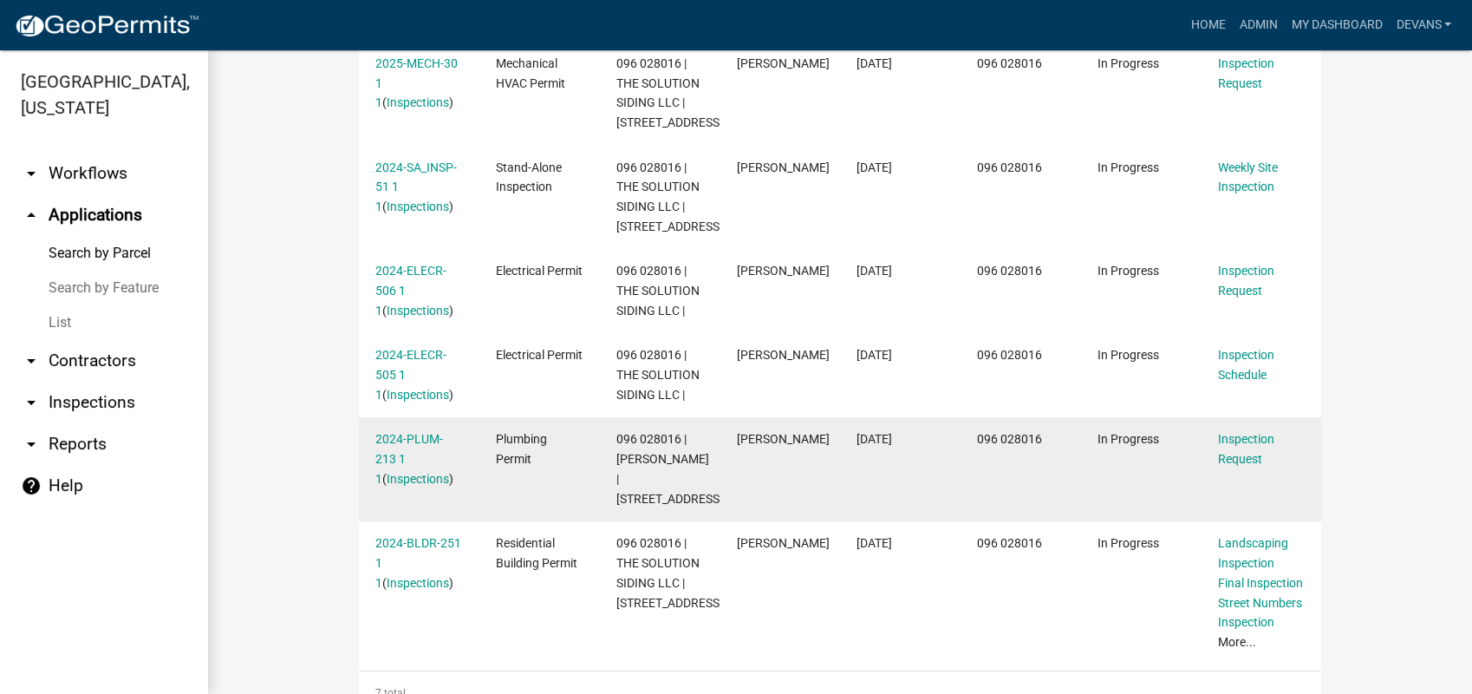
scroll to position [768, 0]
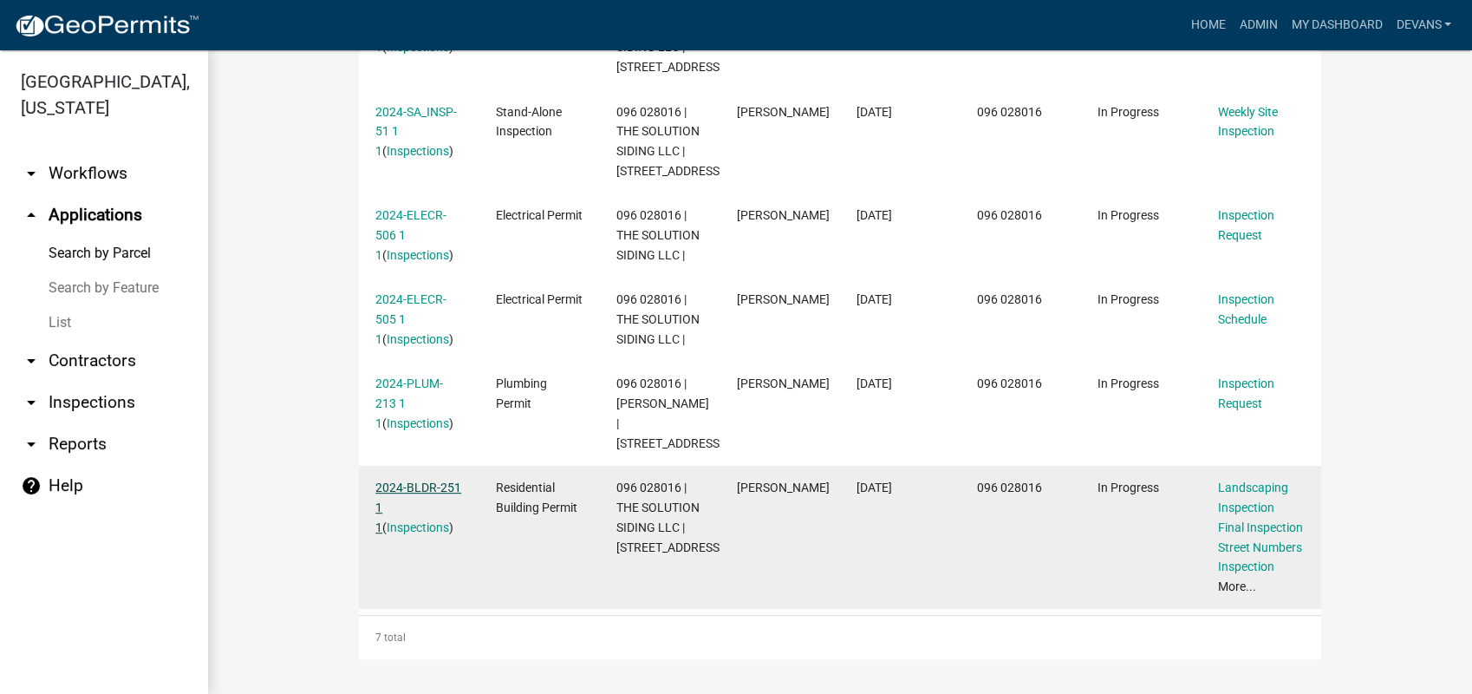
click at [395, 486] on link "2024-BLDR-251 1 1" at bounding box center [418, 507] width 86 height 54
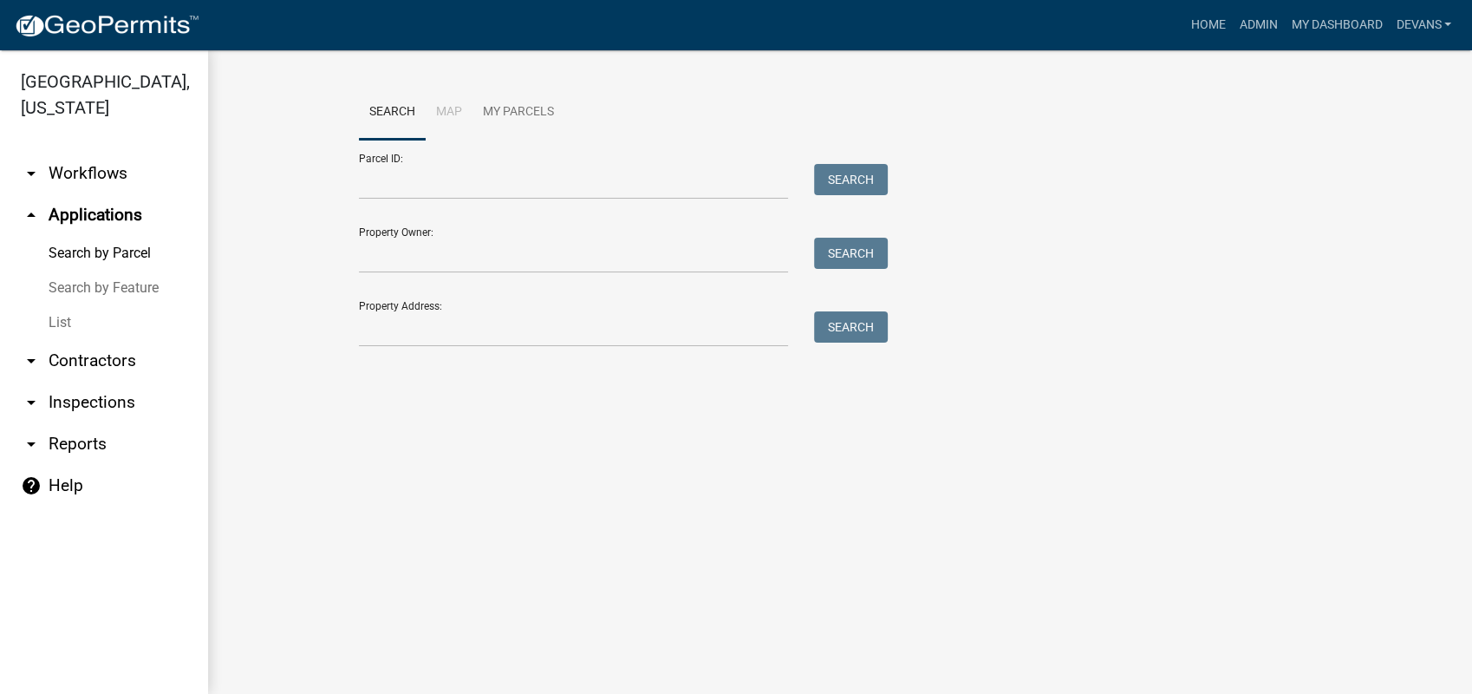
click at [94, 395] on link "arrow_drop_down Inspections" at bounding box center [104, 402] width 208 height 42
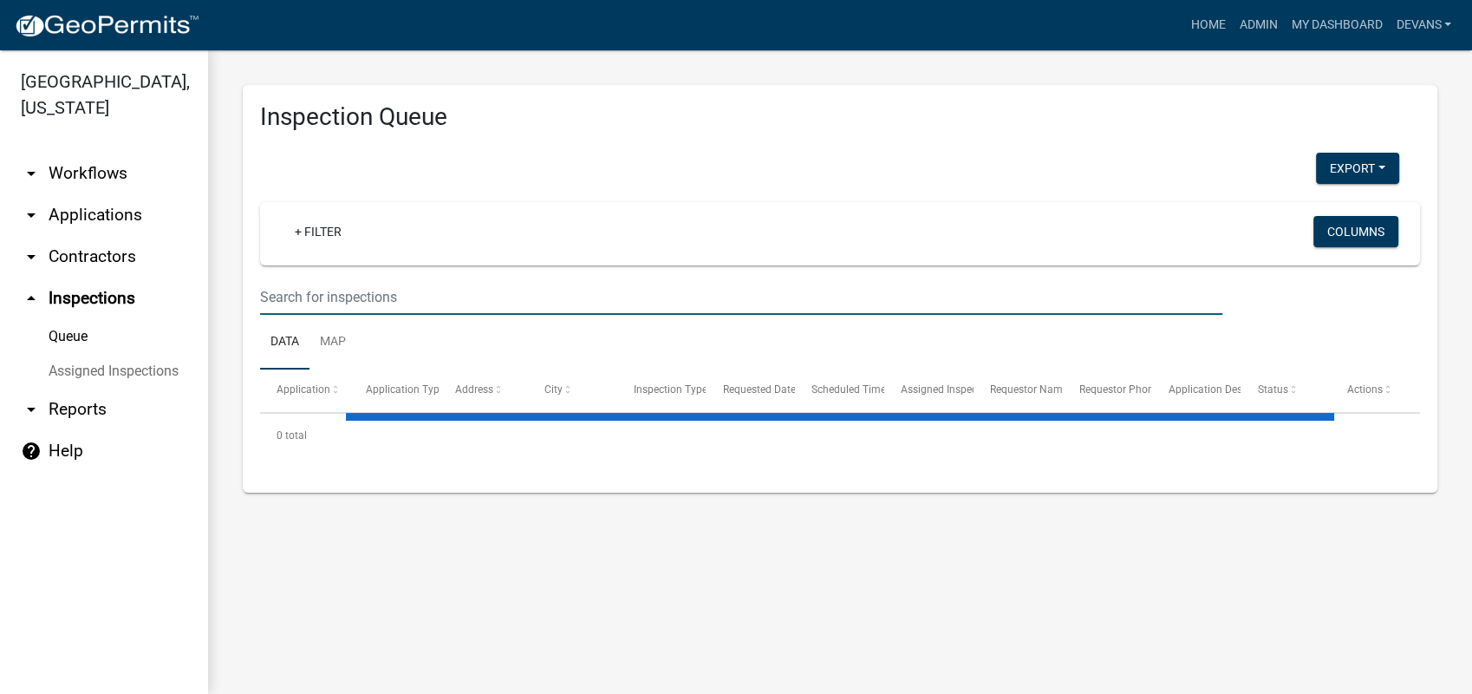
click at [353, 296] on input "text" at bounding box center [741, 297] width 962 height 36
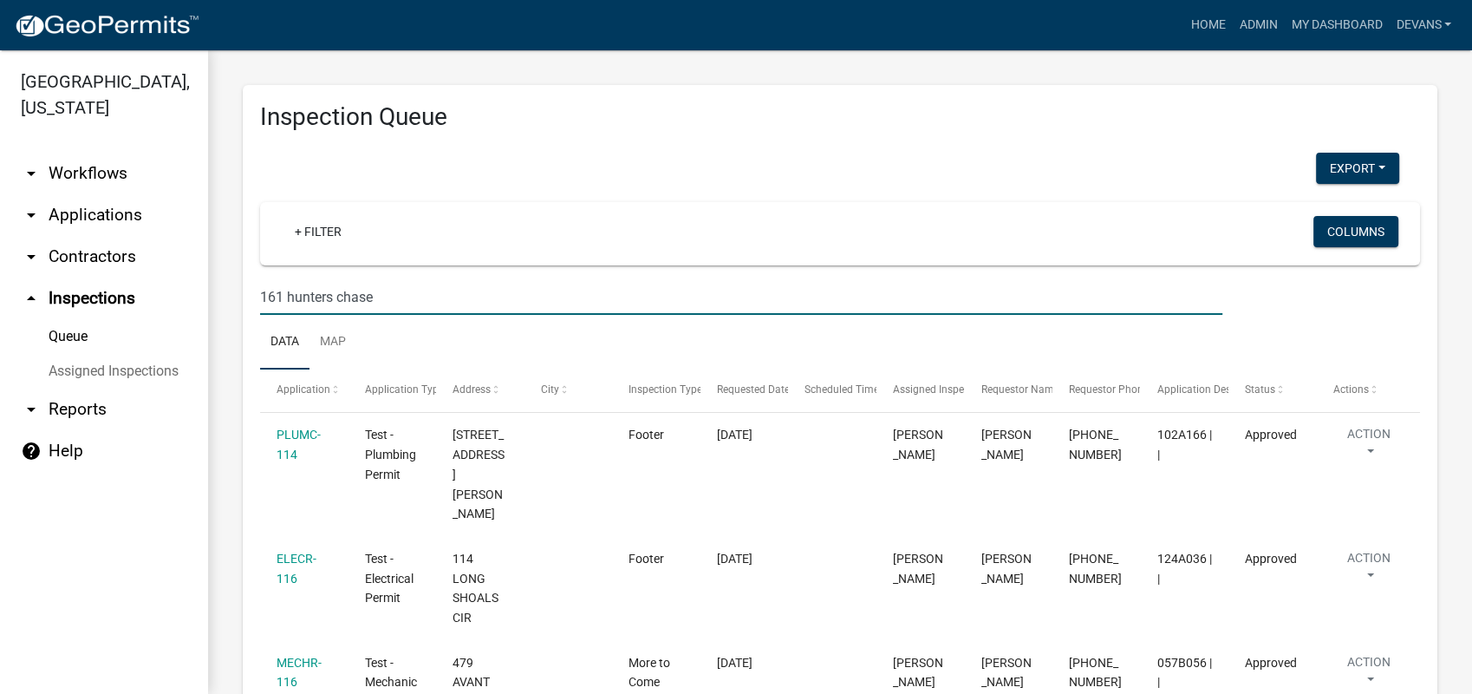
type input "161 hunters chase"
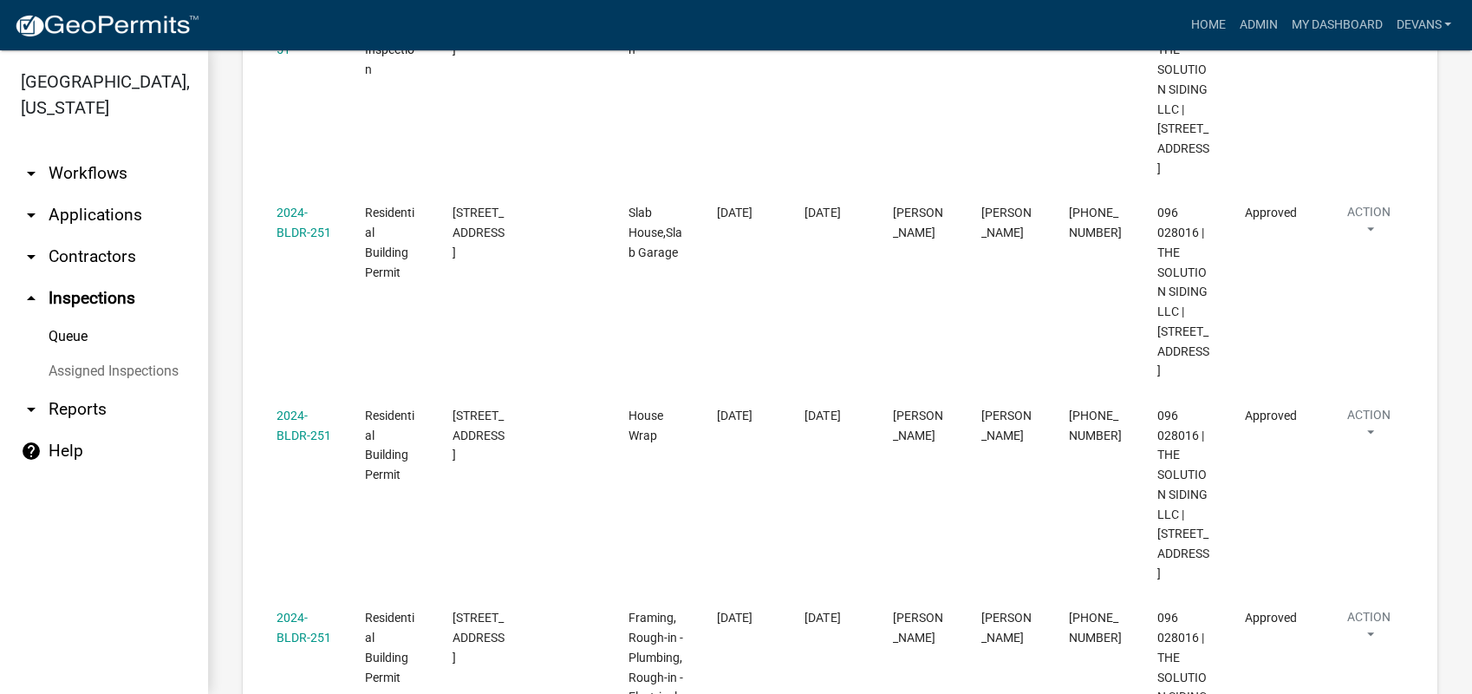
scroll to position [1838, 0]
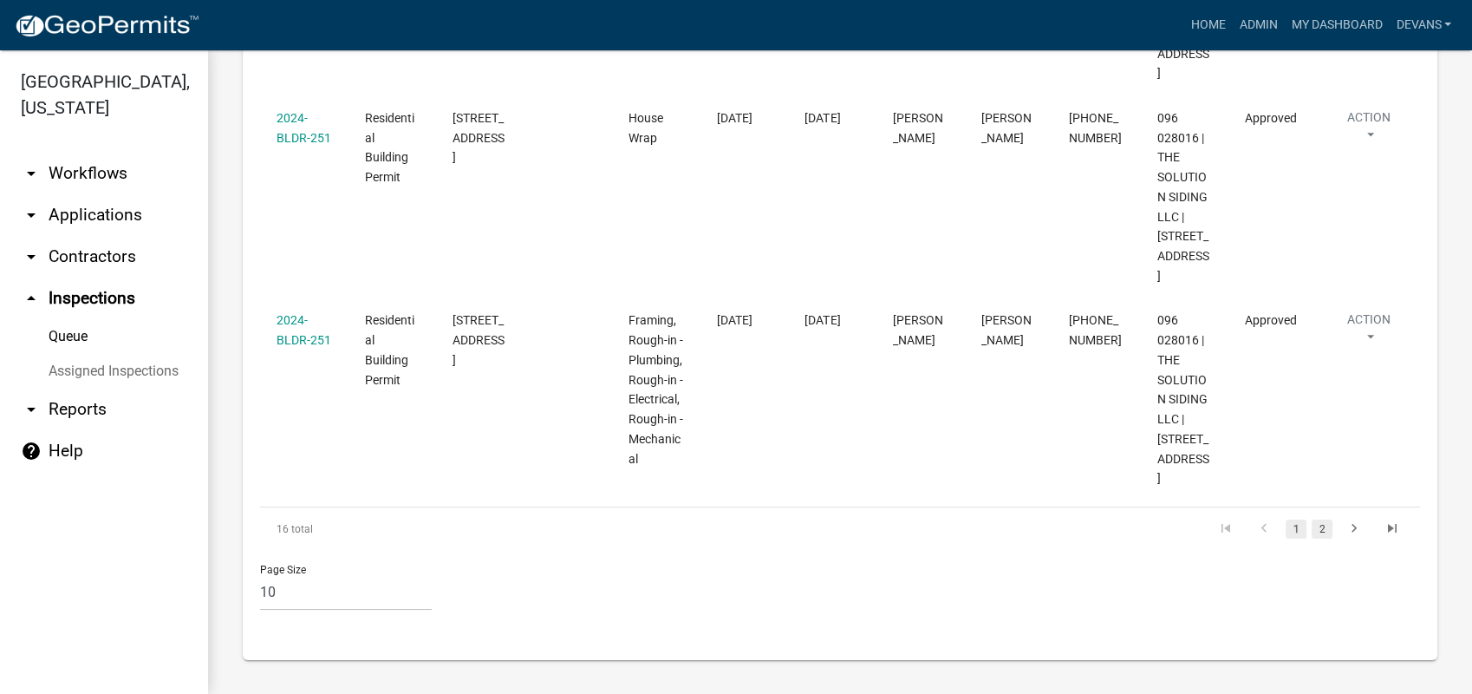
click at [1312, 531] on link "2" at bounding box center [1322, 528] width 21 height 19
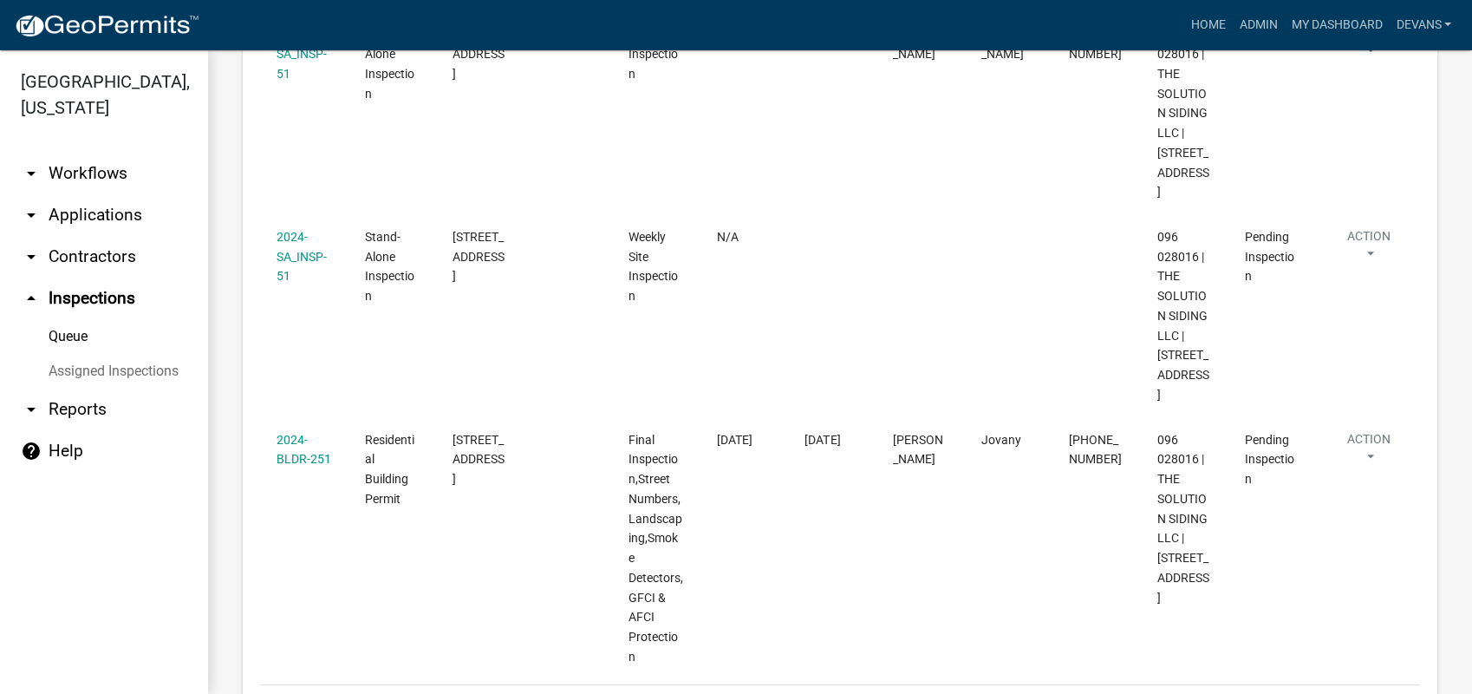
scroll to position [1087, 0]
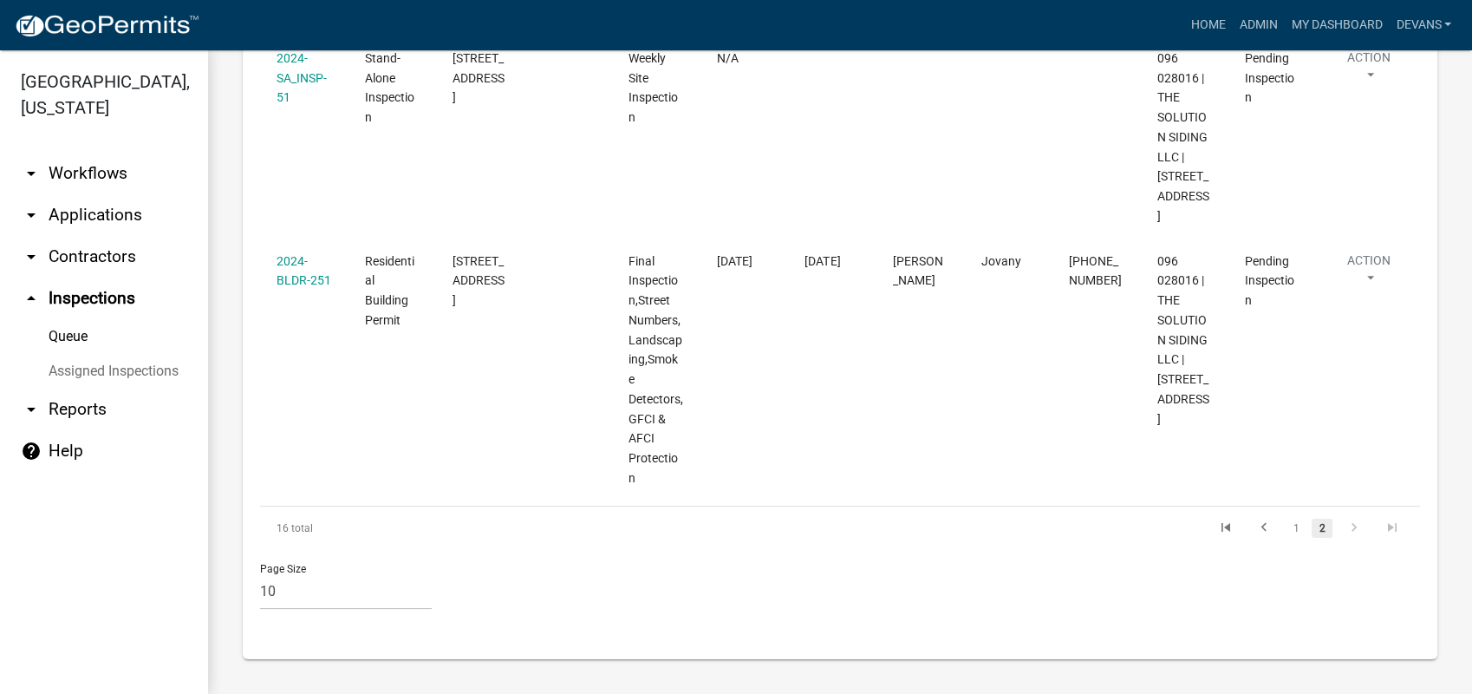
click at [1312, 528] on link "2" at bounding box center [1322, 527] width 21 height 19
click at [92, 258] on link "arrow_drop_down Contractors" at bounding box center [104, 257] width 208 height 42
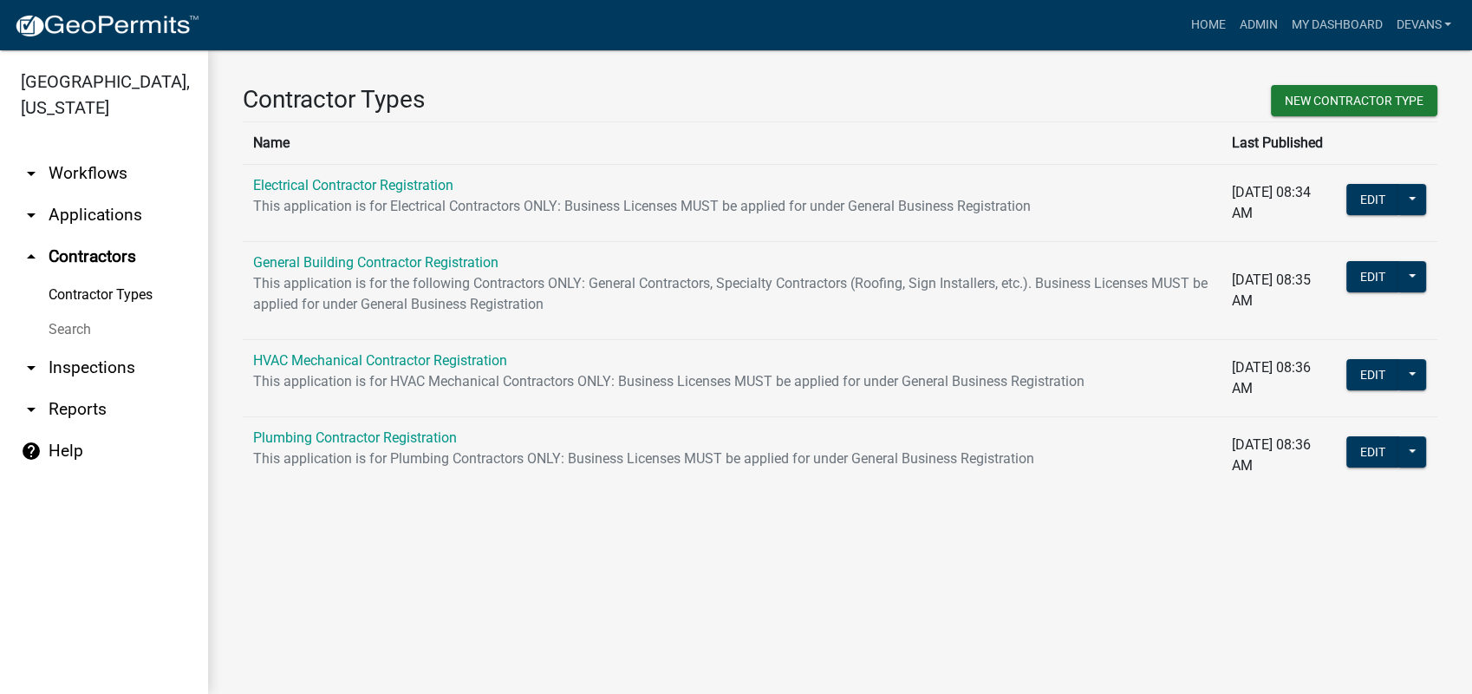
click at [95, 290] on link "Contractor Types" at bounding box center [104, 294] width 208 height 35
click at [109, 251] on link "arrow_drop_up Contractors" at bounding box center [104, 257] width 208 height 42
click at [72, 364] on link "arrow_drop_down Inspections" at bounding box center [104, 368] width 208 height 42
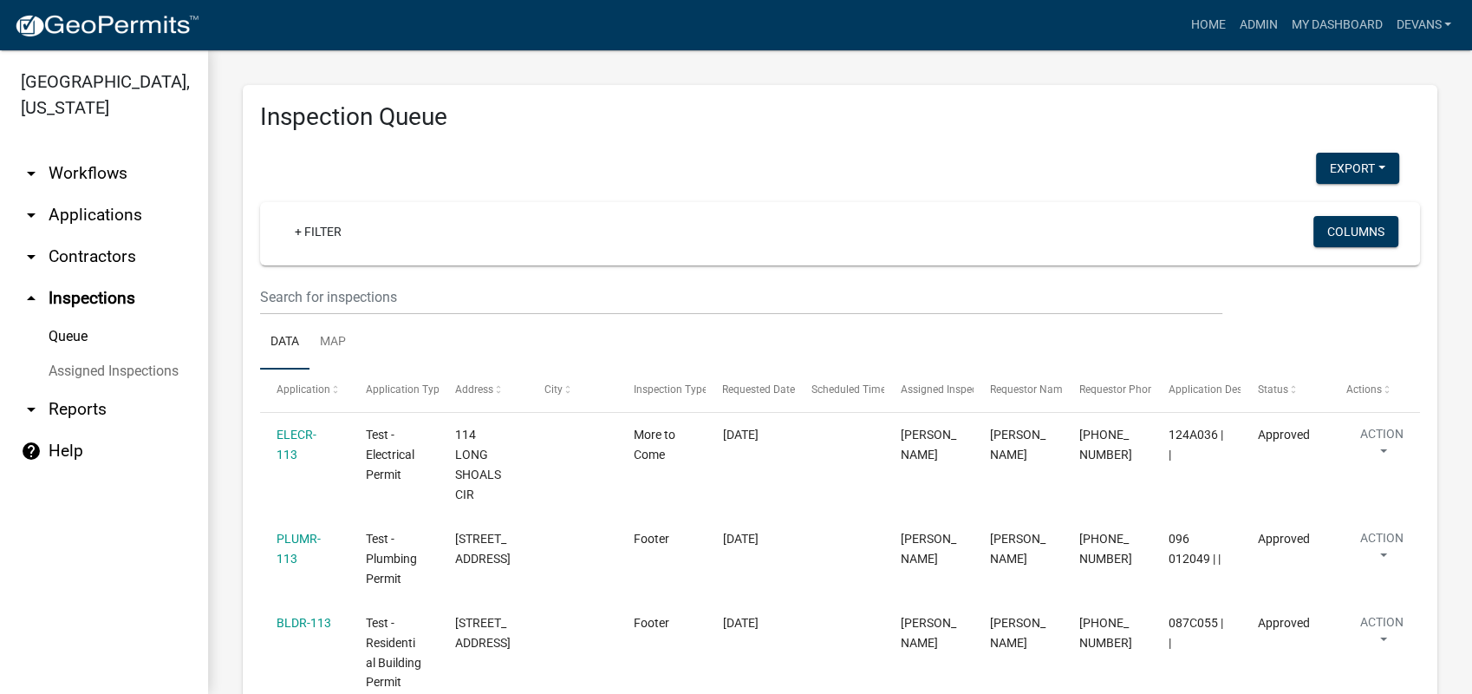
click at [355, 264] on div "+ Filter Columns" at bounding box center [840, 233] width 1144 height 63
click at [338, 292] on input "text" at bounding box center [741, 297] width 962 height 36
click at [347, 295] on input "text" at bounding box center [741, 297] width 962 height 36
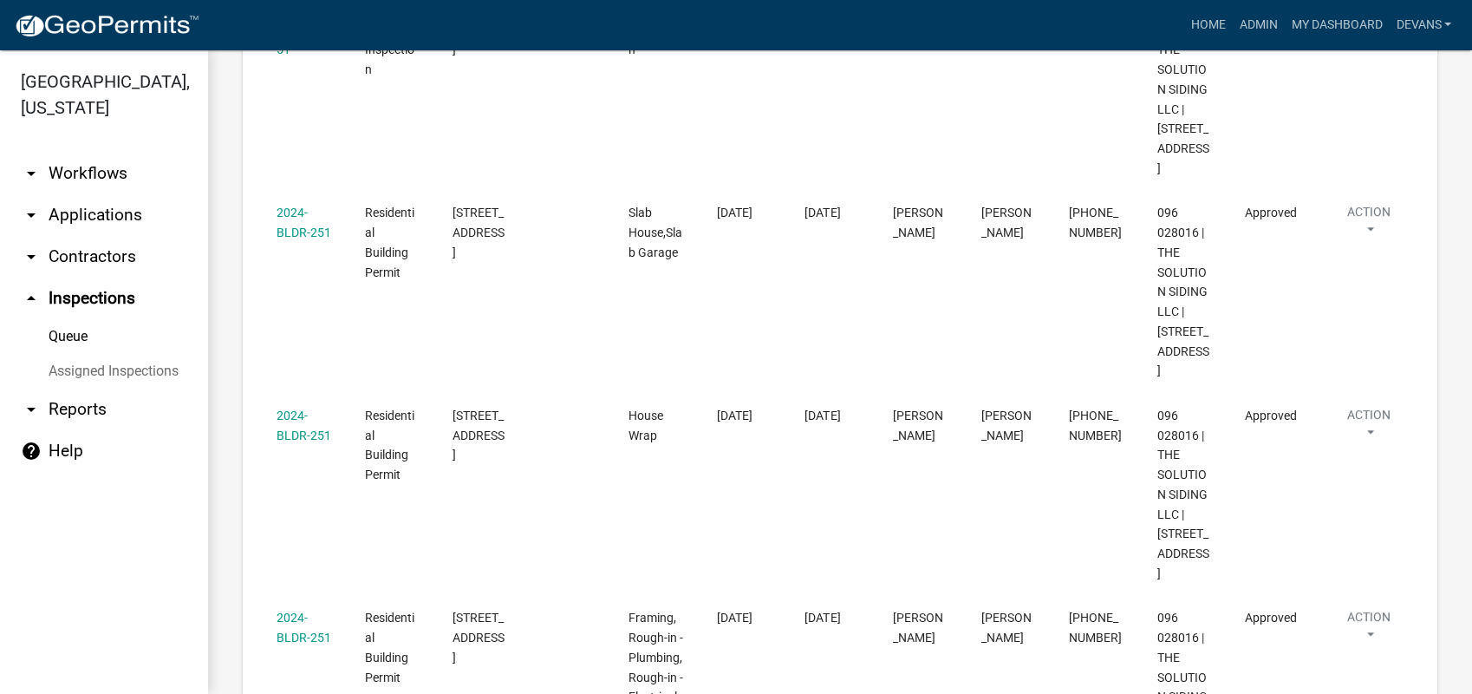
scroll to position [1838, 0]
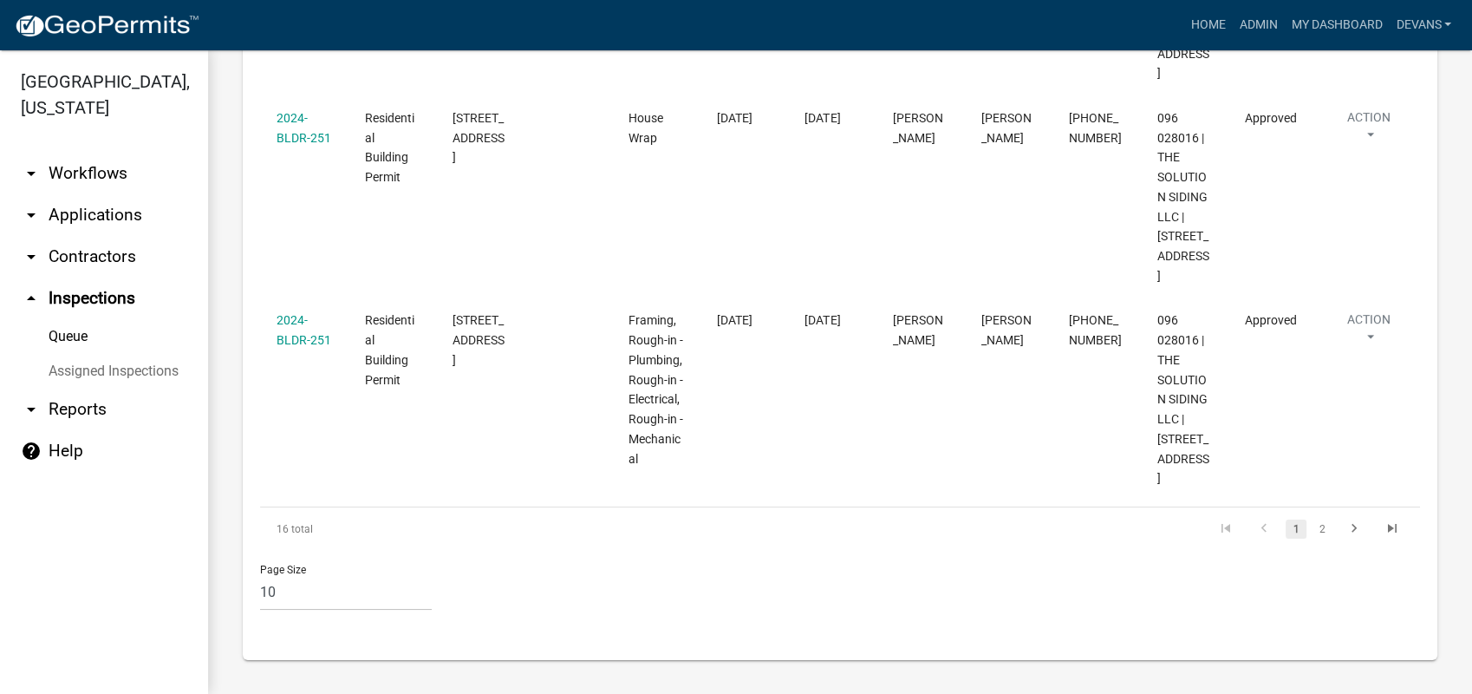
type input "161 hunter"
click at [108, 288] on link "arrow_drop_up Inspections" at bounding box center [104, 298] width 208 height 42
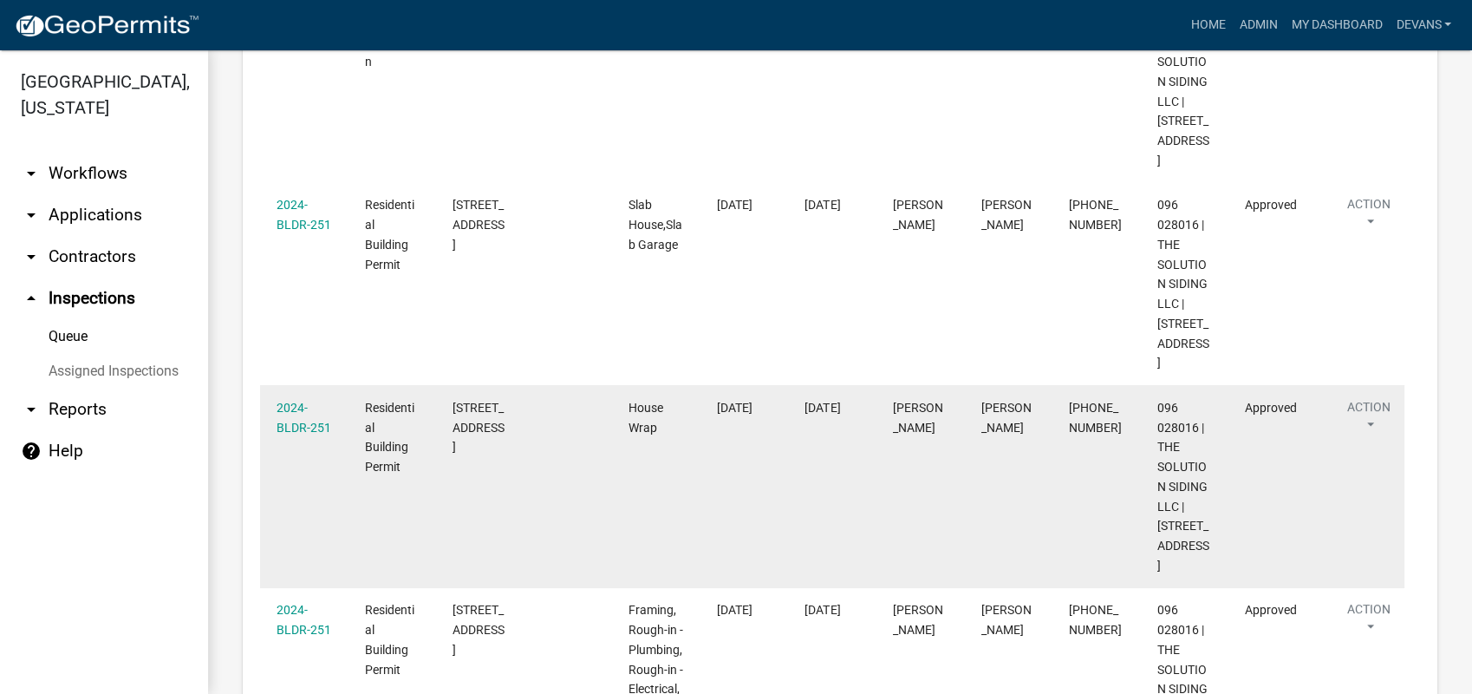
scroll to position [1838, 0]
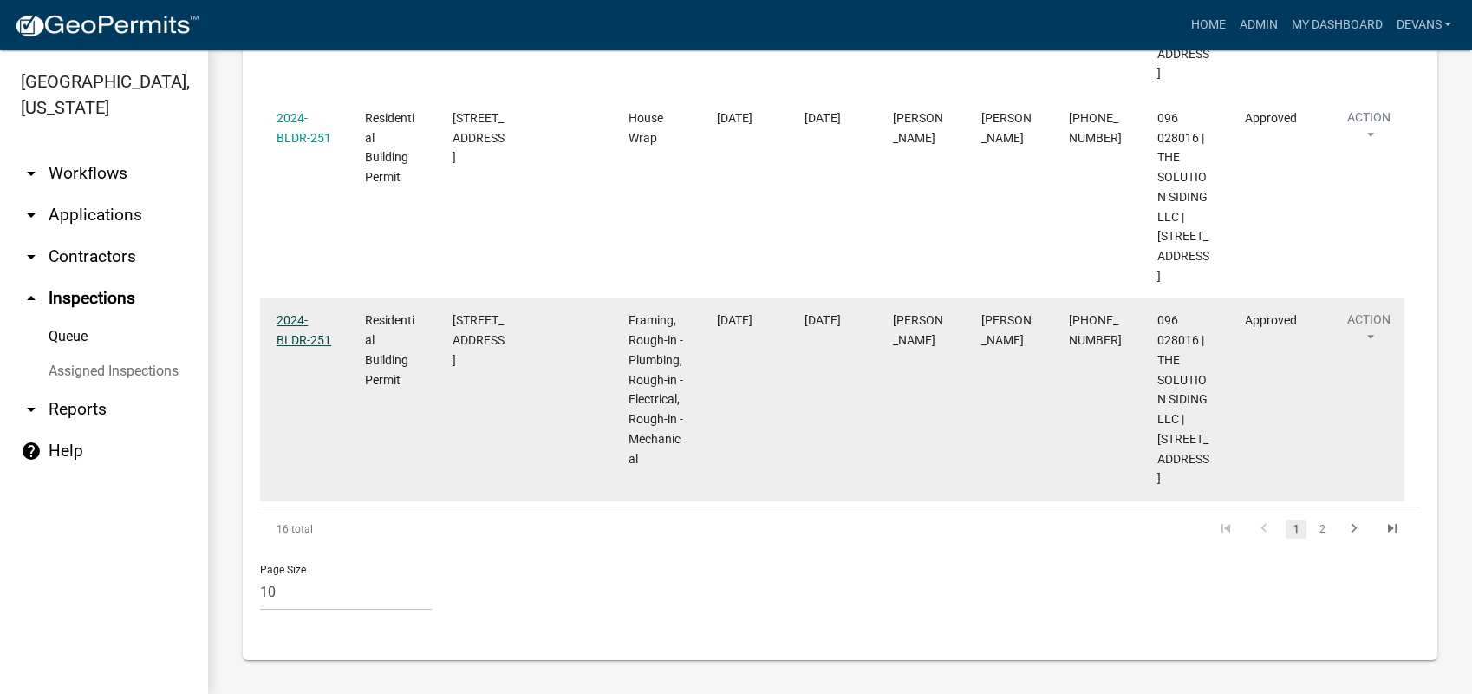
click at [293, 317] on link "2024-BLDR-251" at bounding box center [304, 330] width 55 height 34
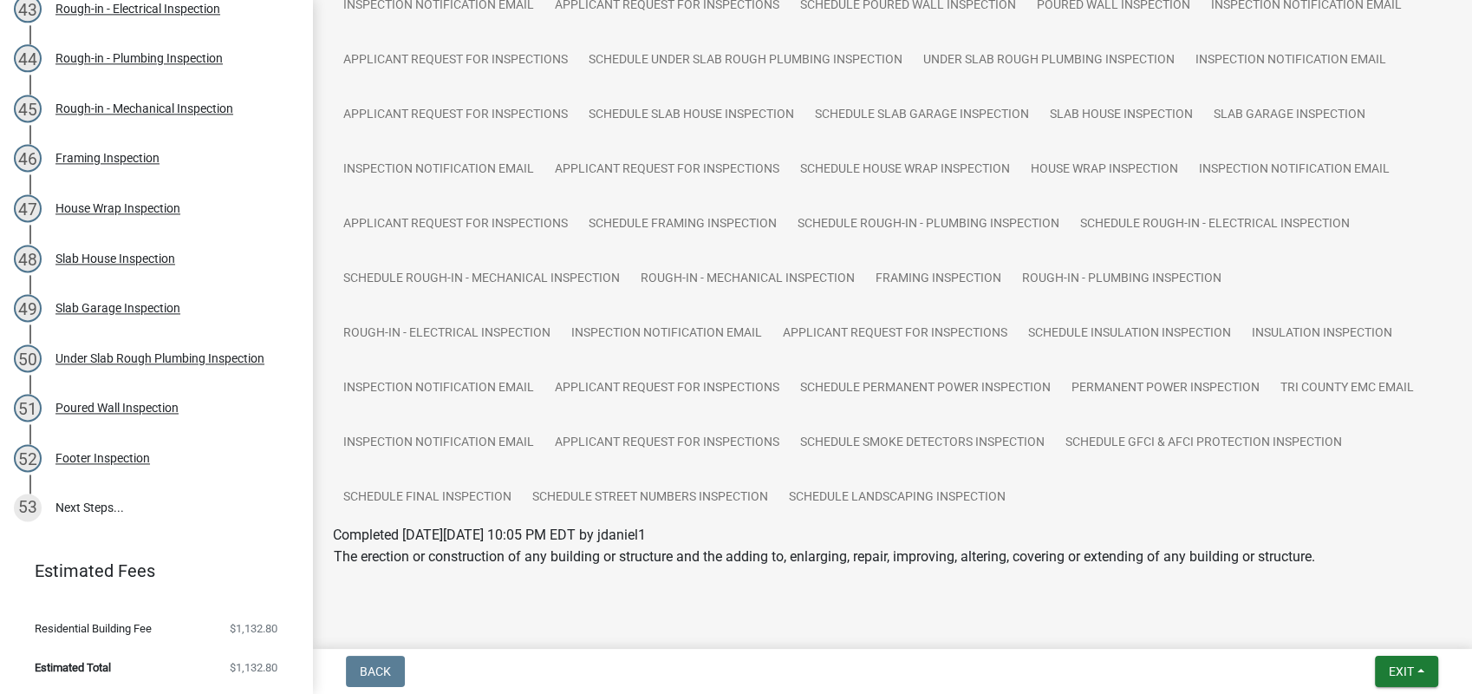
scroll to position [559, 0]
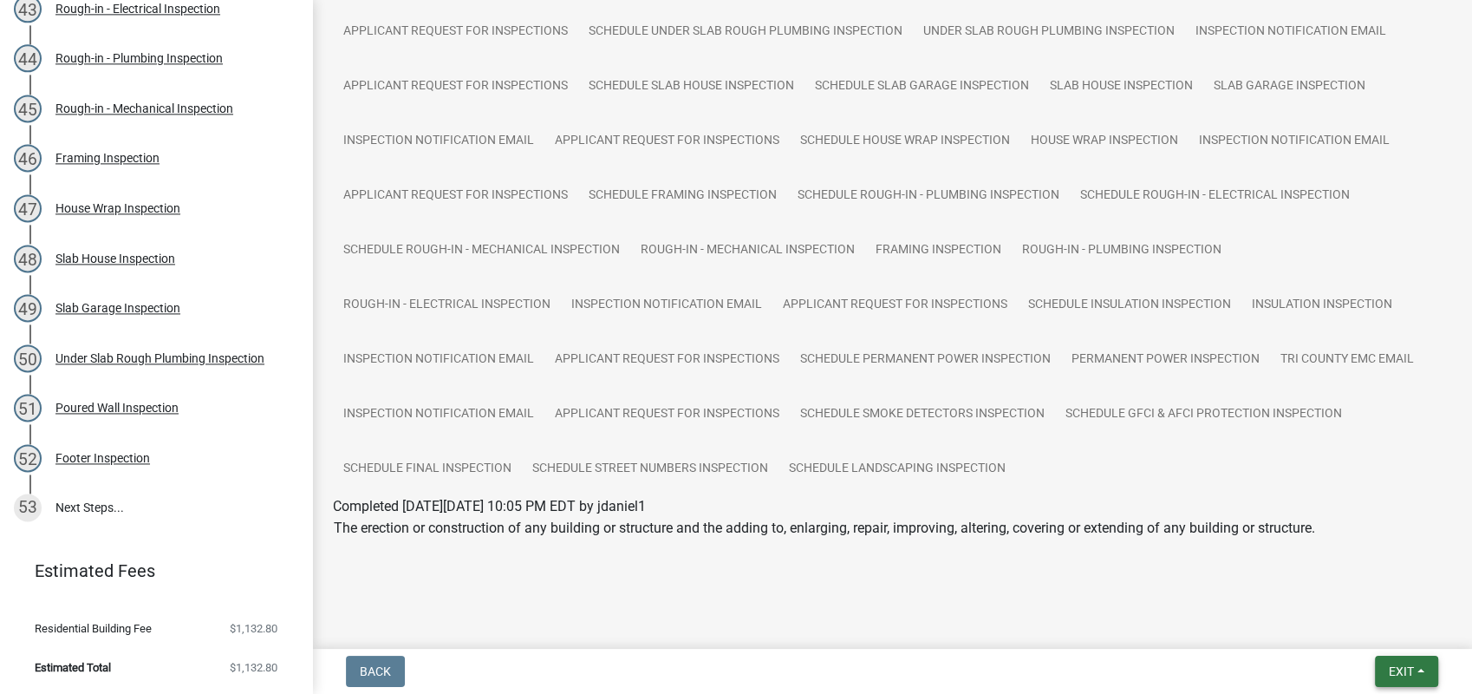
click at [1400, 667] on span "Exit" at bounding box center [1401, 671] width 25 height 14
click at [1374, 634] on button "Save & Exit" at bounding box center [1369, 626] width 139 height 42
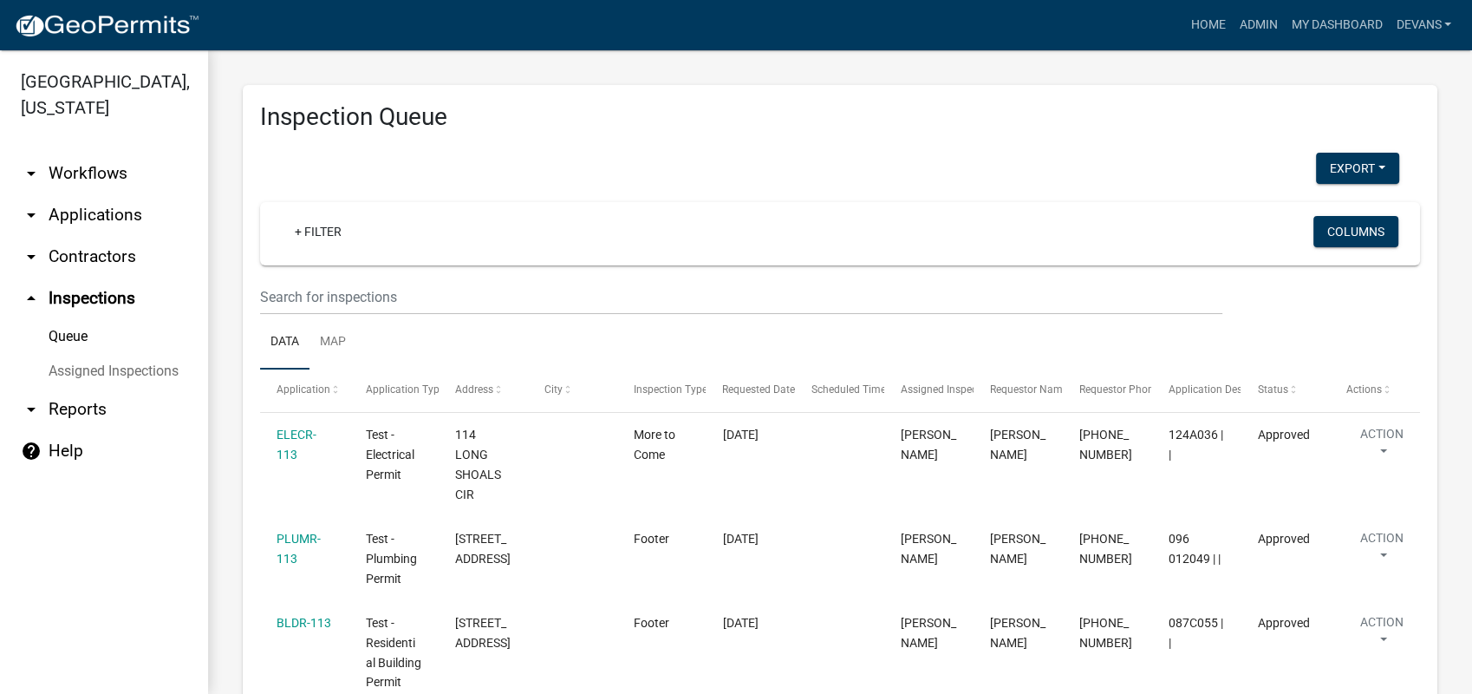
click at [97, 208] on link "arrow_drop_down Applications" at bounding box center [104, 215] width 208 height 42
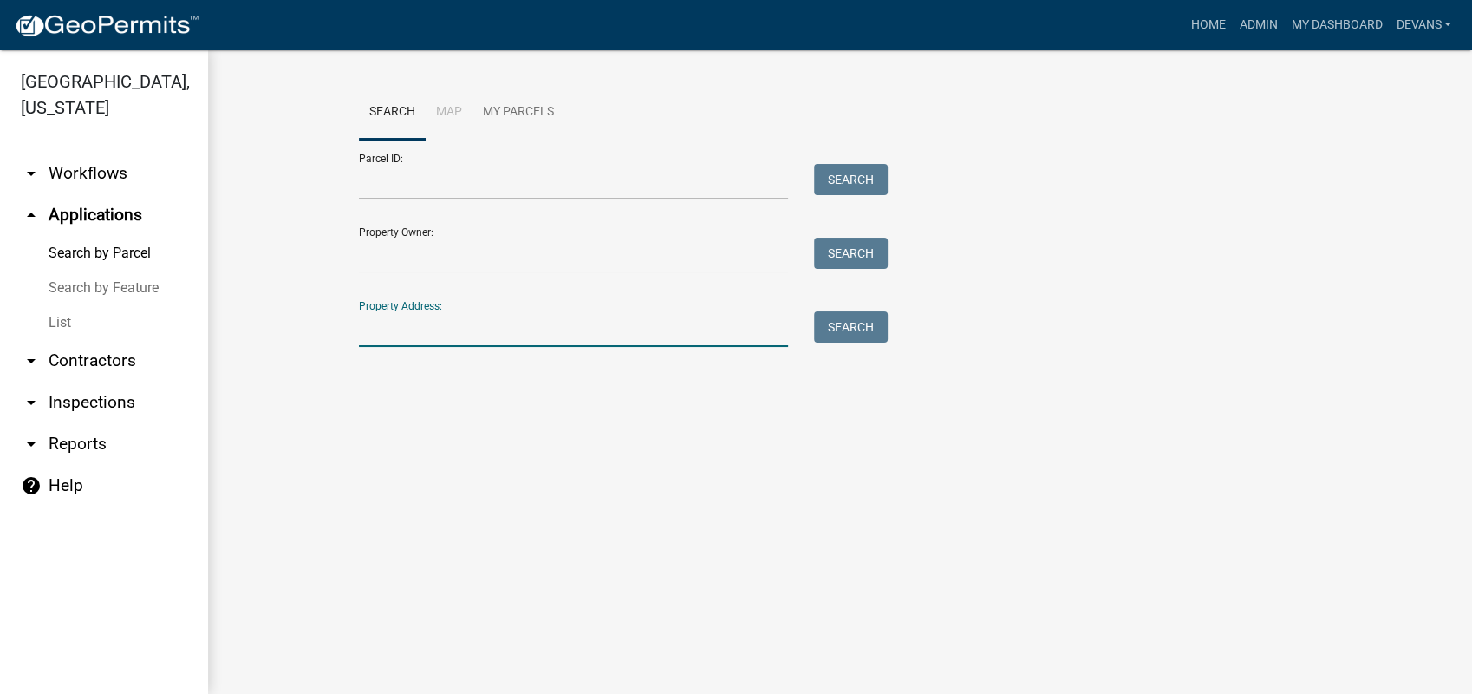
click at [447, 332] on input "Property Address:" at bounding box center [573, 329] width 429 height 36
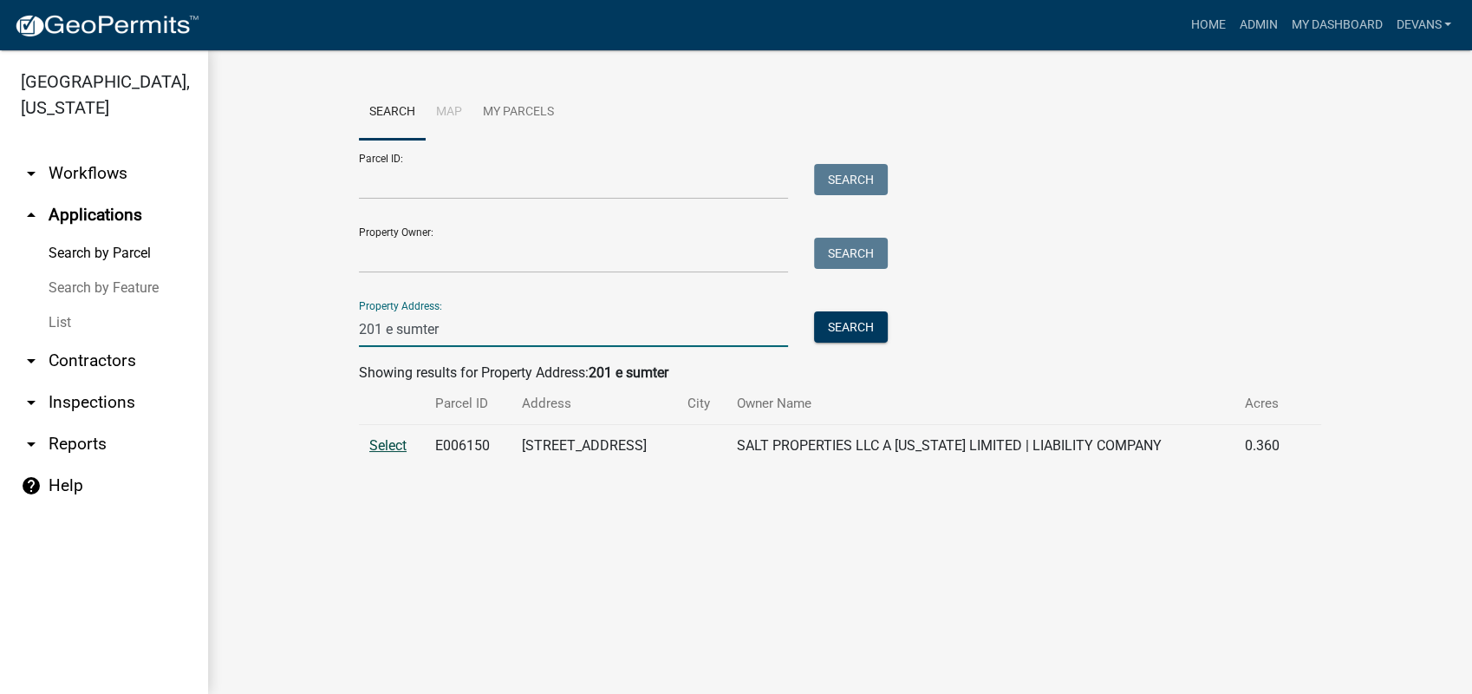
type input "201 e sumter"
click at [393, 439] on span "Select" at bounding box center [387, 445] width 37 height 16
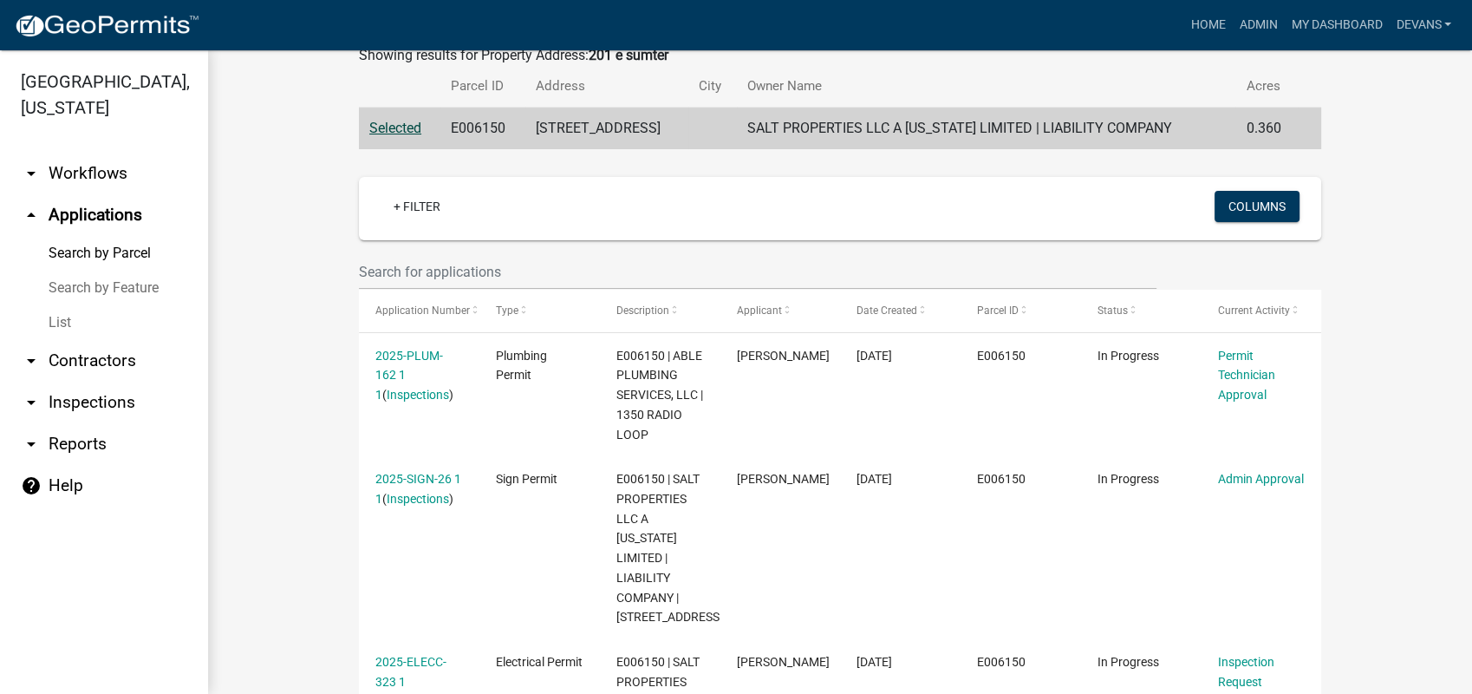
scroll to position [229, 0]
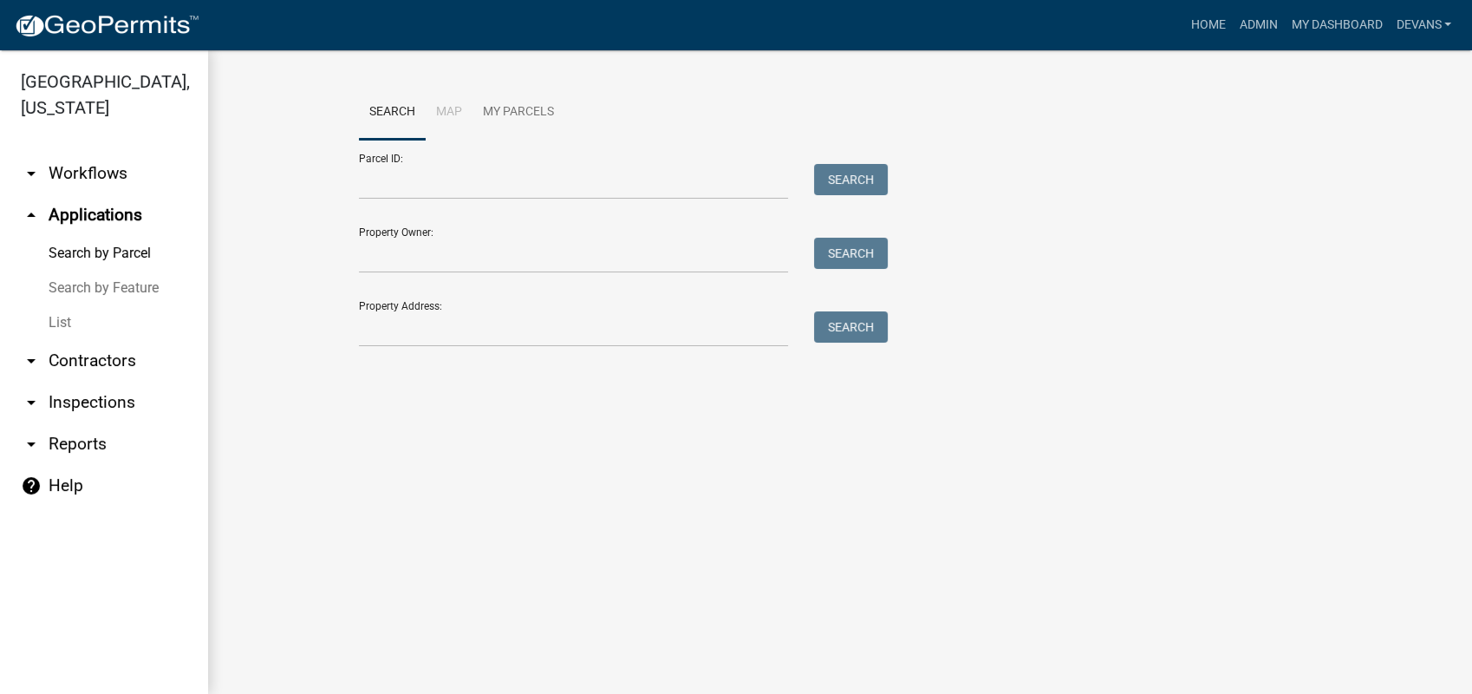
click at [83, 357] on link "arrow_drop_down Contractors" at bounding box center [104, 361] width 208 height 42
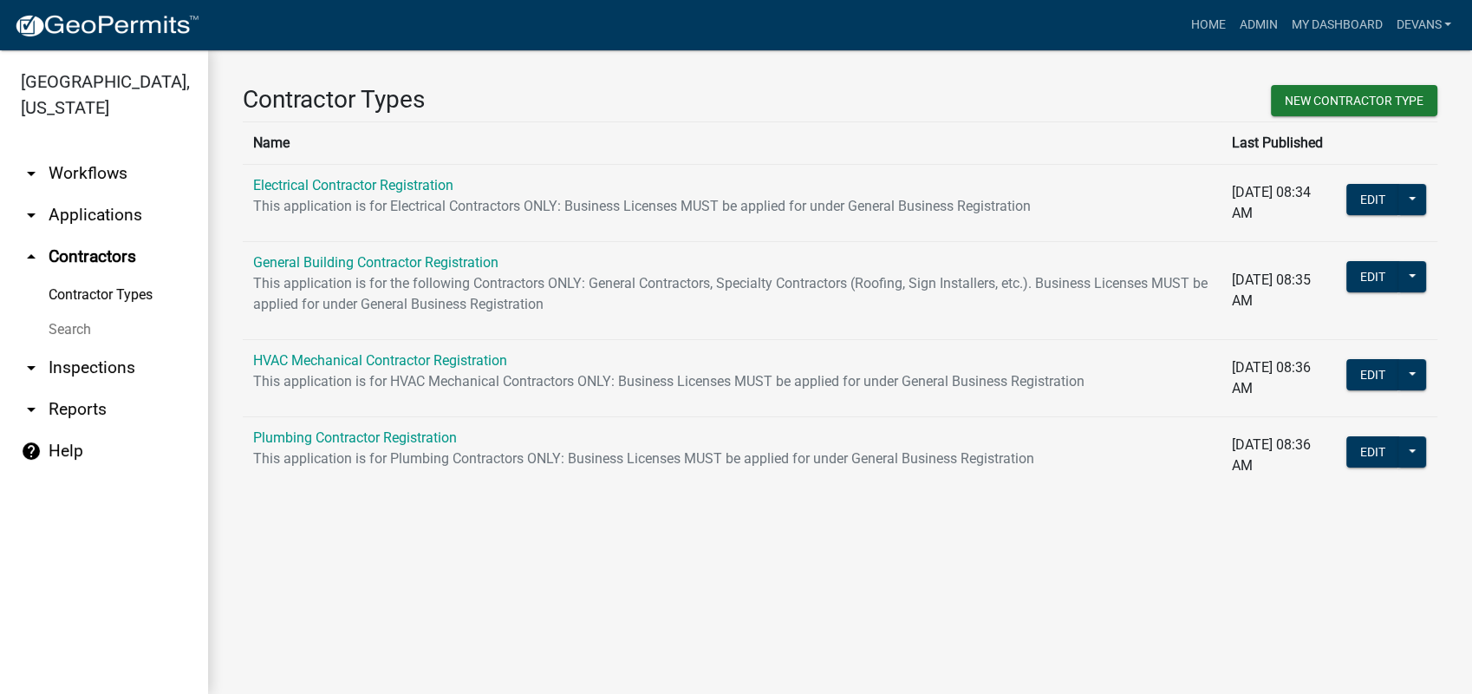
click at [121, 212] on link "arrow_drop_down Applications" at bounding box center [104, 215] width 208 height 42
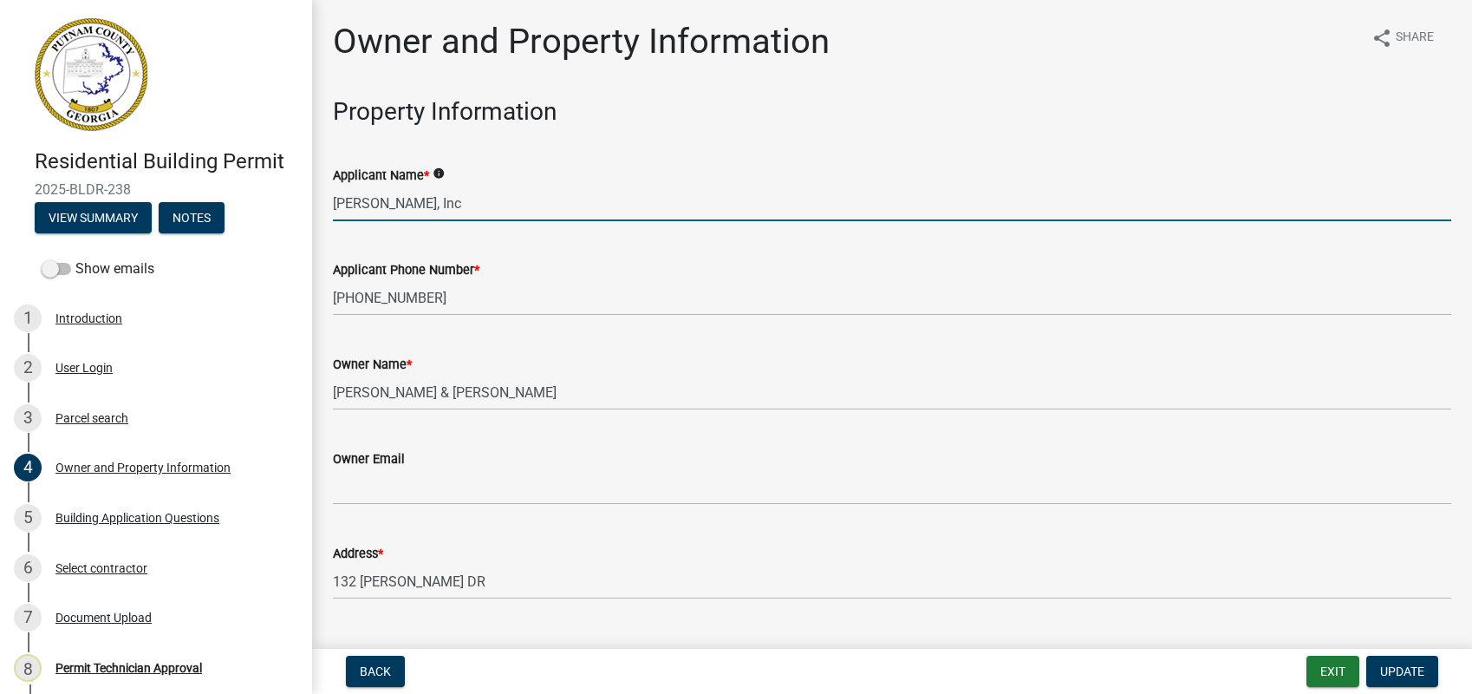
select select "34fe85c2-5f76-4343-b6bb-8ca387e0bed7"
select select "83394b22-4a11-496c-8e5c-75ade2e72faf"
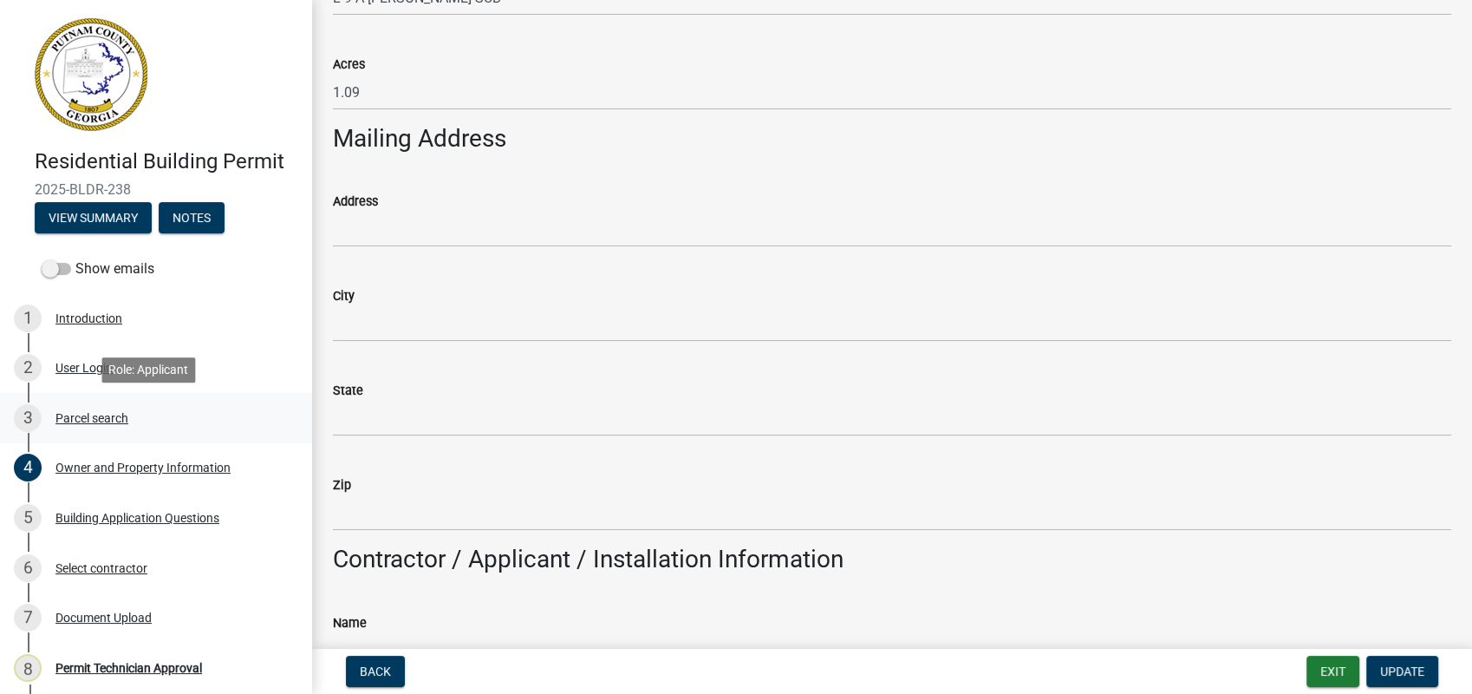
click at [99, 393] on link "3 Parcel search" at bounding box center [156, 418] width 312 height 50
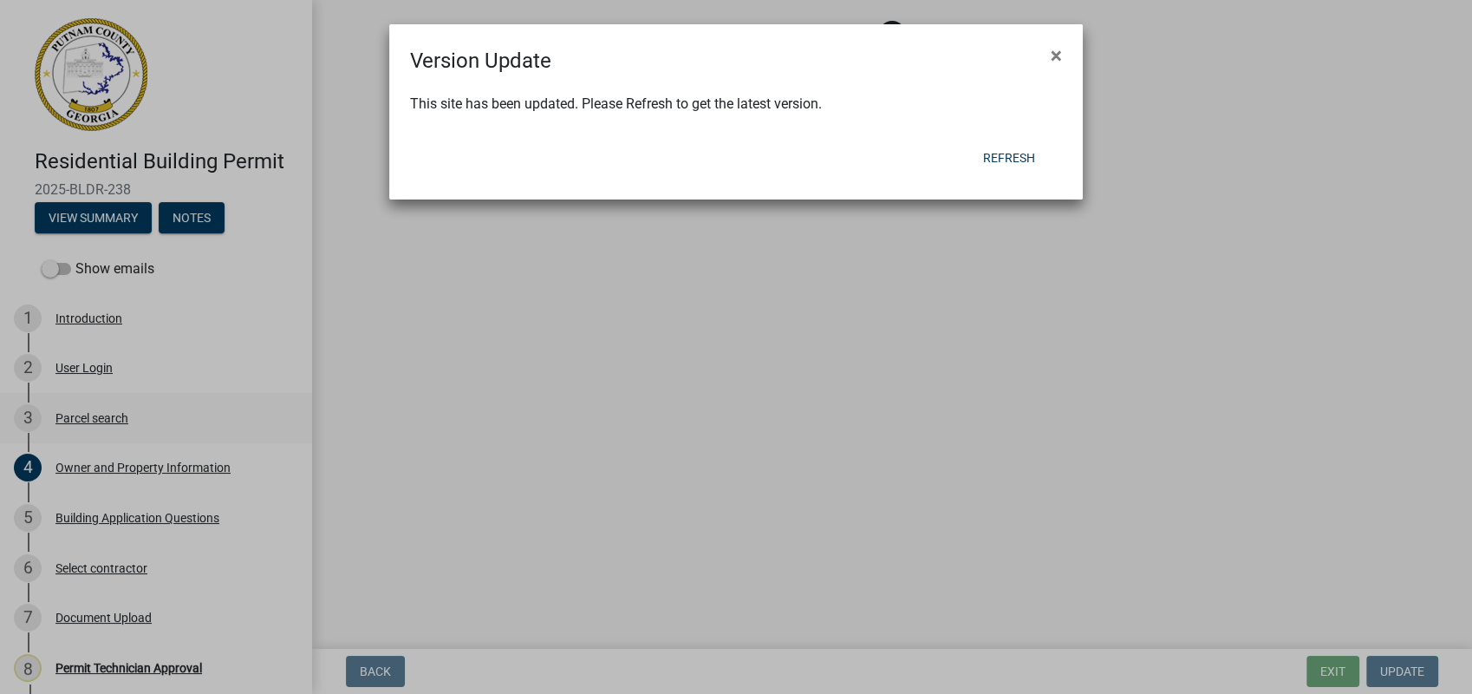
scroll to position [0, 0]
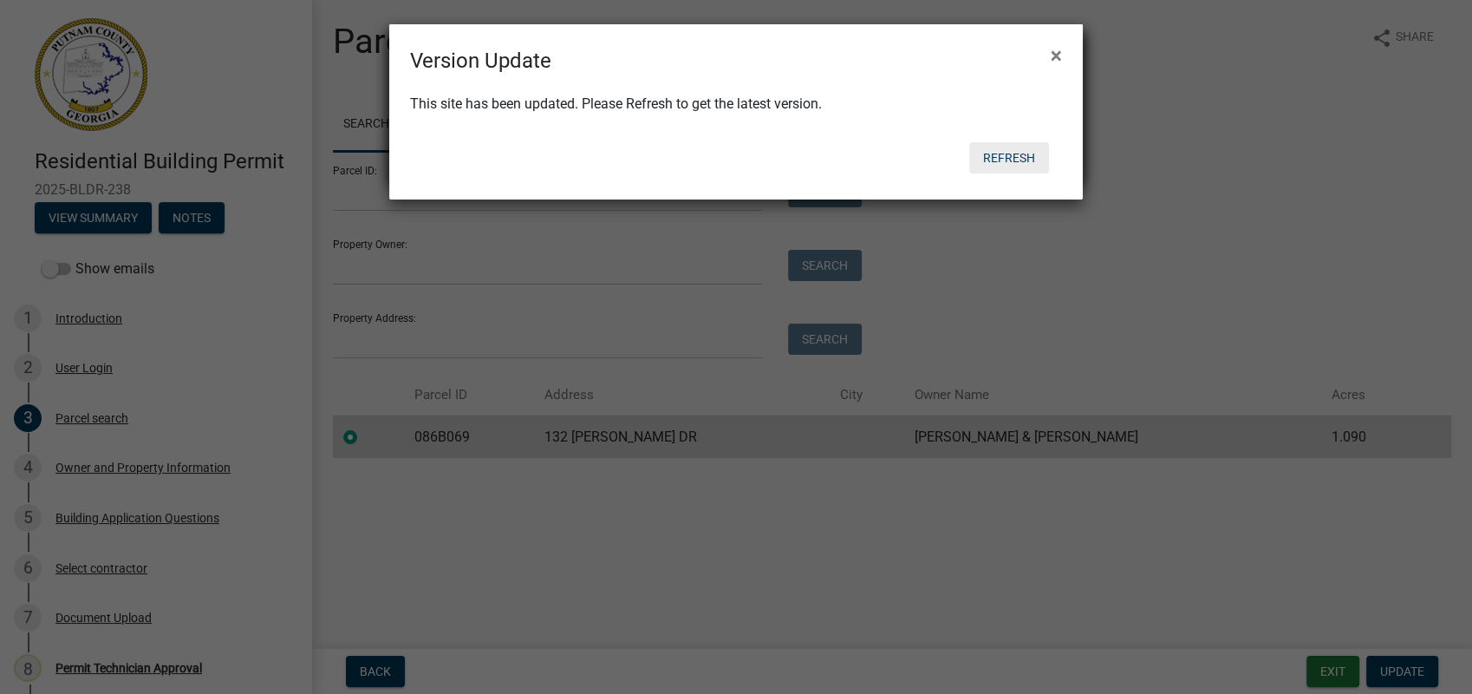
click at [1006, 162] on button "Refresh" at bounding box center [1009, 157] width 80 height 31
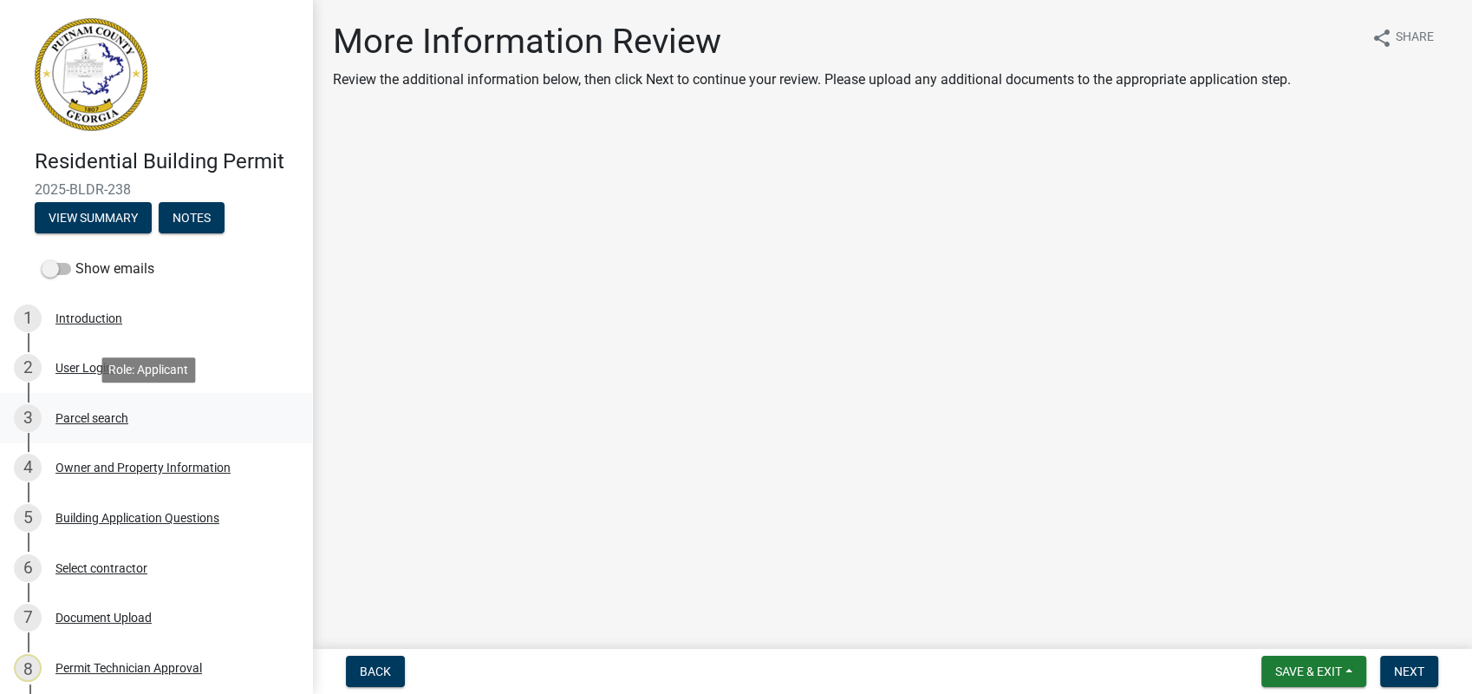
click at [99, 415] on div "Parcel search" at bounding box center [91, 418] width 73 height 12
